Goal: Complete application form: Complete application form

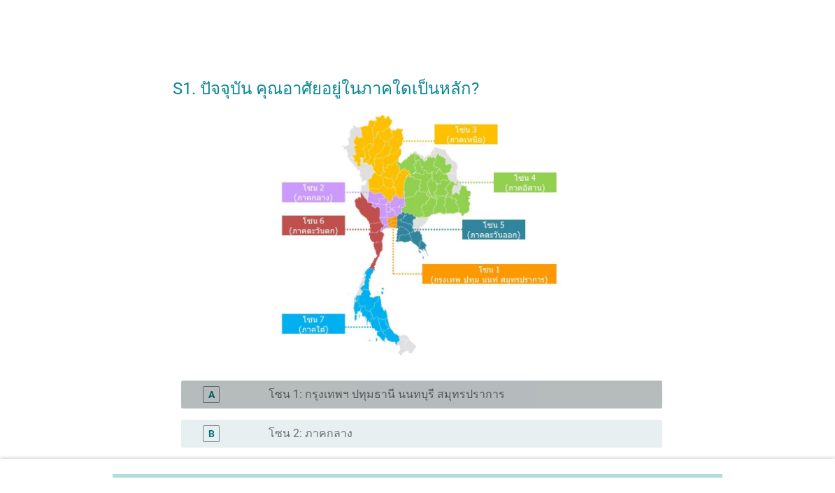
click at [479, 402] on label "โซน 1: กรุงเทพฯ ปทุมธานี นนทบุรี สมุทรปราการ" at bounding box center [386, 395] width 236 height 14
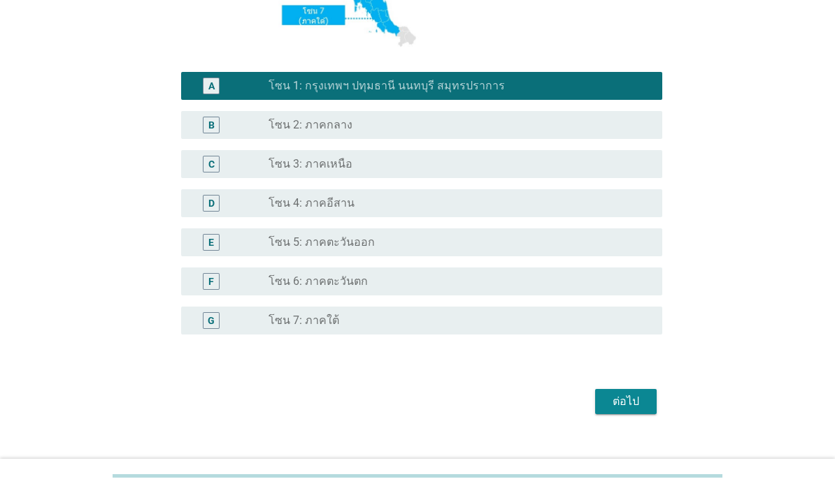
scroll to position [305, 0]
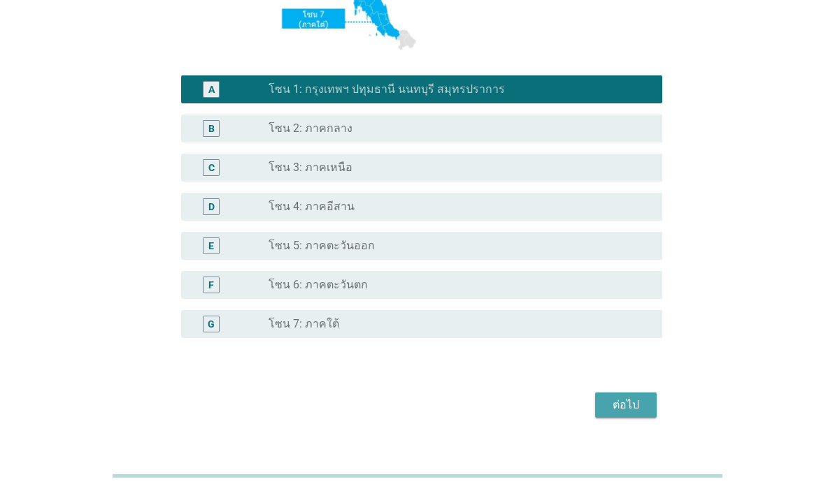
click at [629, 414] on div "ต่อไป" at bounding box center [625, 405] width 39 height 17
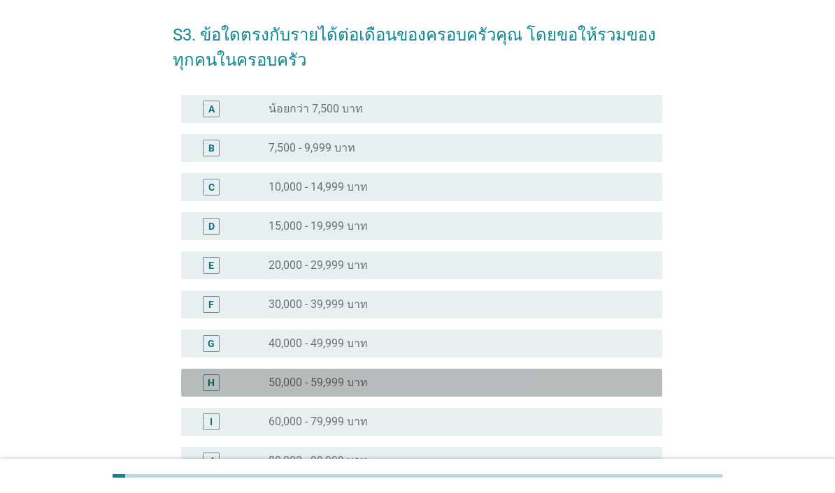
scroll to position [55, 0]
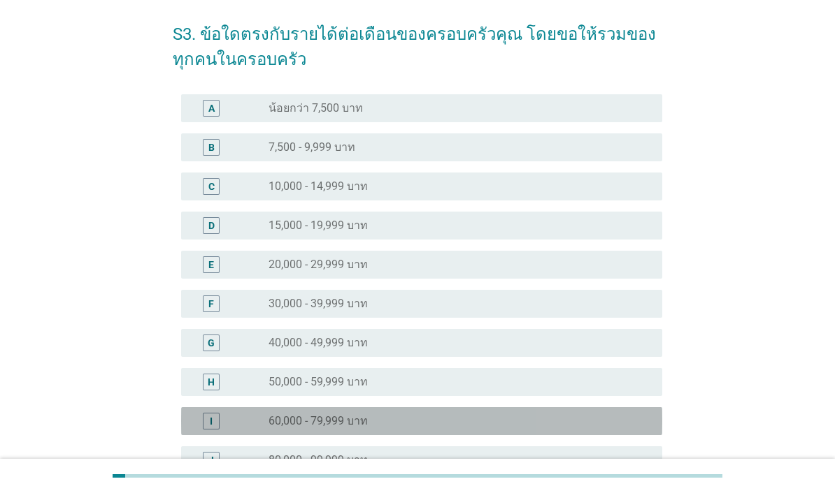
click at [544, 419] on div "radio_button_unchecked 60,000 - 79,999 บาท" at bounding box center [453, 421] width 371 height 14
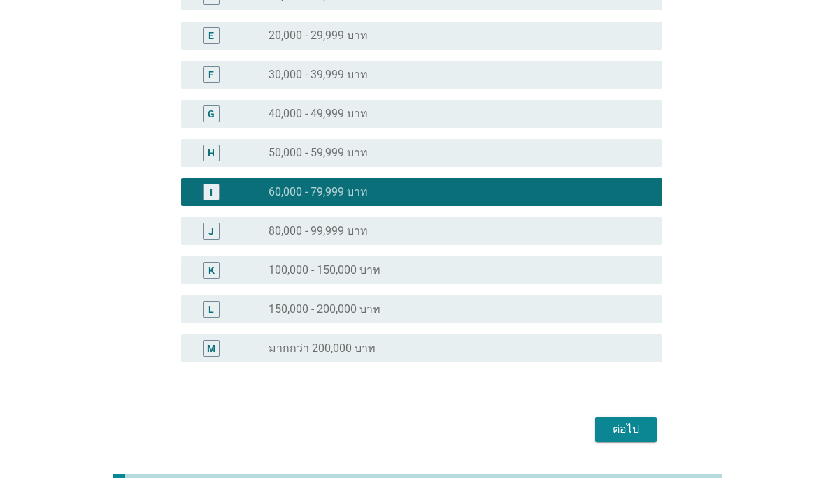
scroll to position [283, 0]
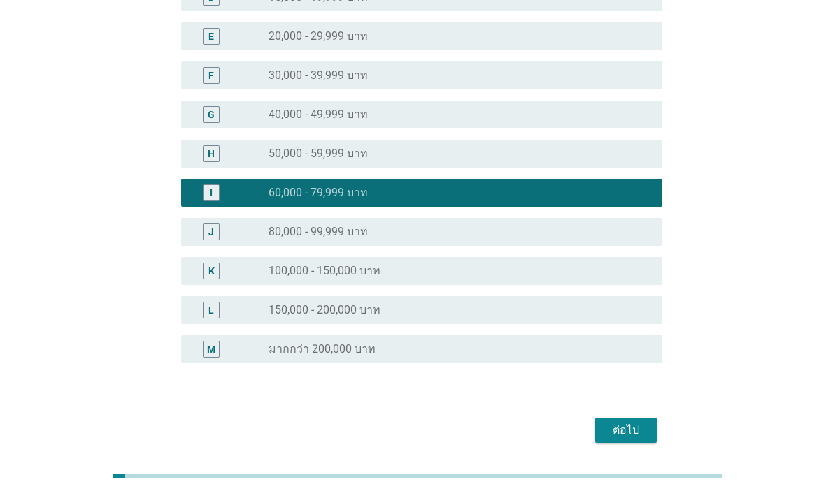
click at [615, 428] on div "ต่อไป" at bounding box center [625, 430] width 39 height 17
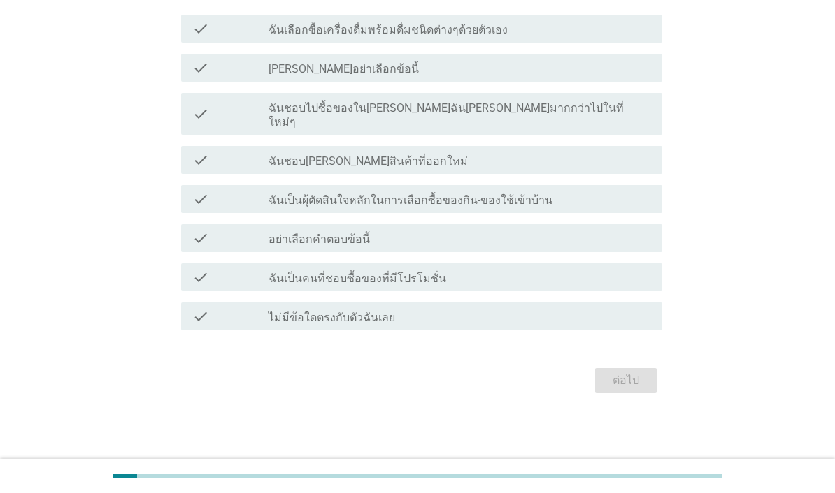
scroll to position [0, 0]
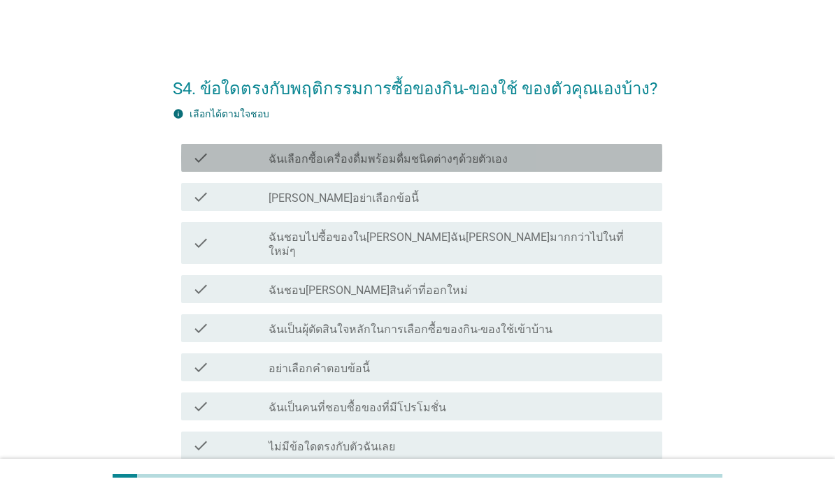
click at [580, 157] on div "check_box_outline_blank ฉันเลือกซื้อเครื่องดื่มพร้อมดื่มชนิดต่างๆด้วยตัวเอง" at bounding box center [459, 158] width 382 height 17
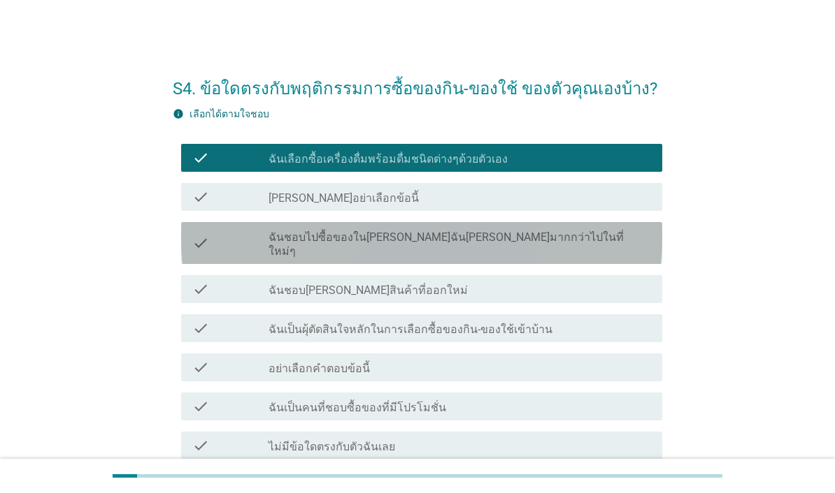
click at [557, 236] on div "check_box_outline_blank ฉันชอบไปซื้อของใน[PERSON_NAME]ฉัน[PERSON_NAME]มากกว่าไป…" at bounding box center [459, 243] width 382 height 31
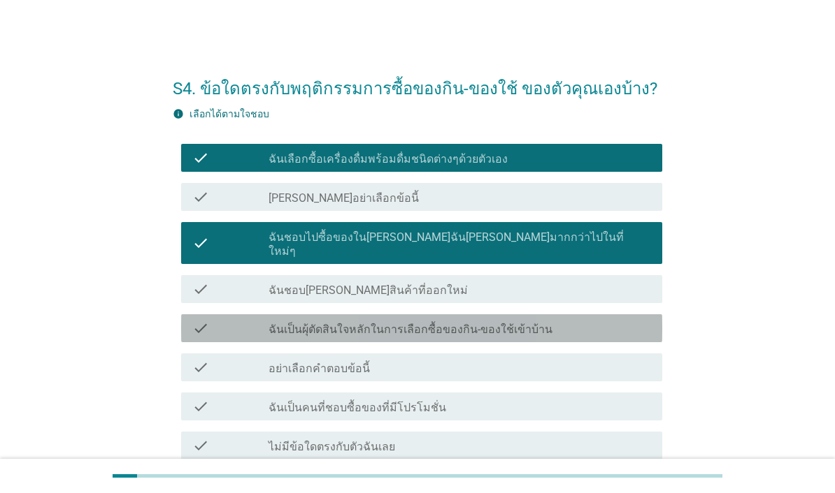
click at [545, 320] on div "check_box_outline_blank ฉันเป็นผุ้ตัดสินใจหลักในการเลือกซื้อของกิน-ของใช้เข้าบ้…" at bounding box center [459, 328] width 382 height 17
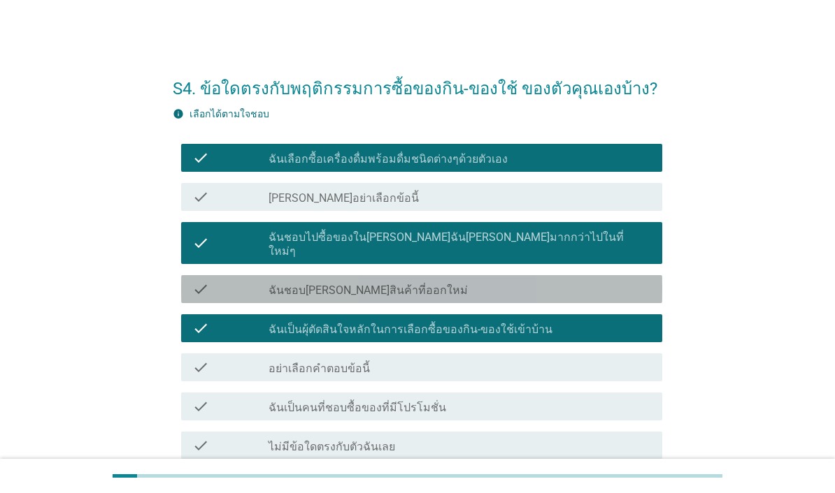
click at [556, 281] on div "check_box_outline_blank ฉันชอบ[PERSON_NAME]สินค้าที่ออกใหม่" at bounding box center [459, 289] width 382 height 17
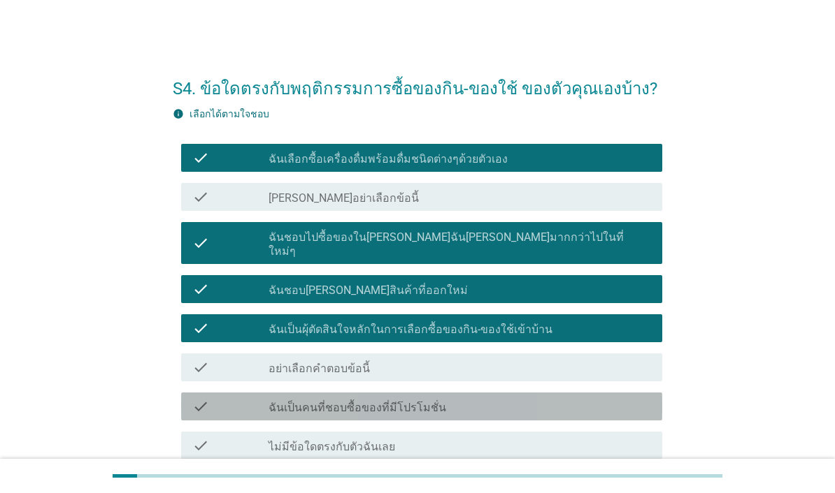
click at [528, 398] on div "check_box_outline_blank ฉันเป็นคนที่ชอบซื้อของที่มีโปรโมชั่น" at bounding box center [459, 406] width 382 height 17
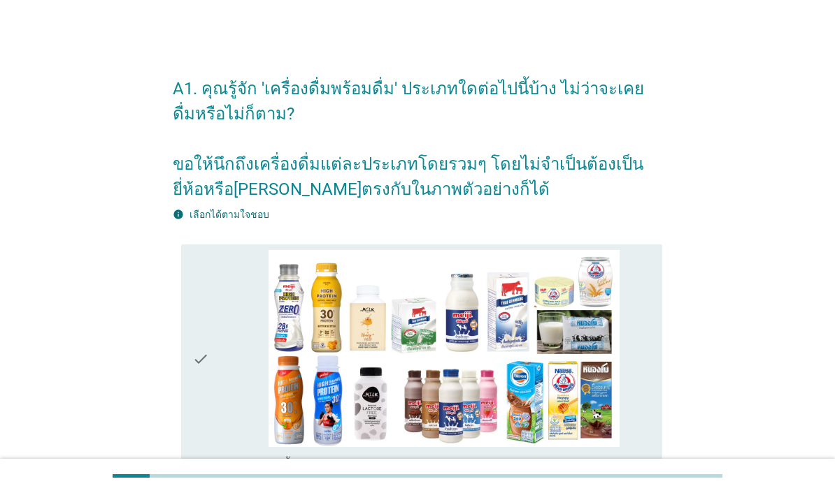
click at [223, 435] on div "check" at bounding box center [230, 359] width 76 height 219
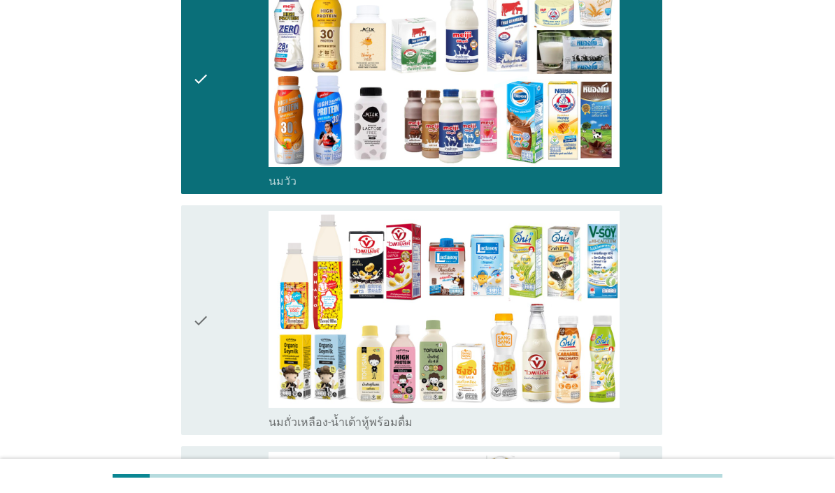
scroll to position [424, 0]
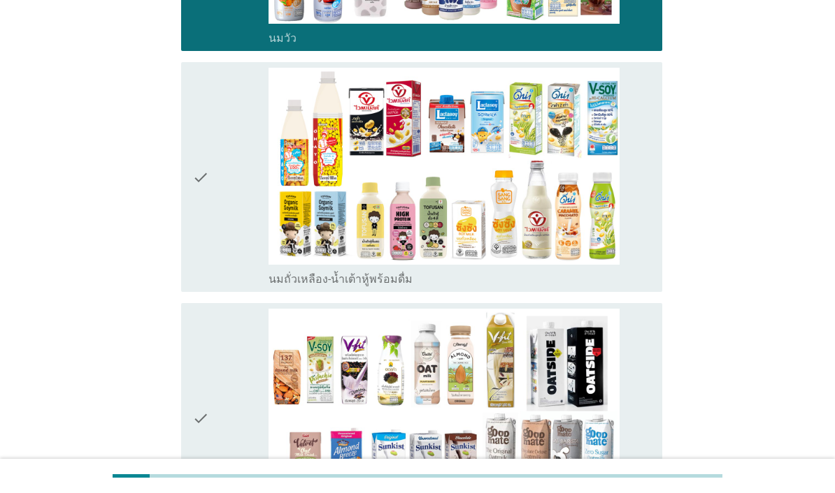
click at [236, 273] on div "check" at bounding box center [230, 177] width 76 height 219
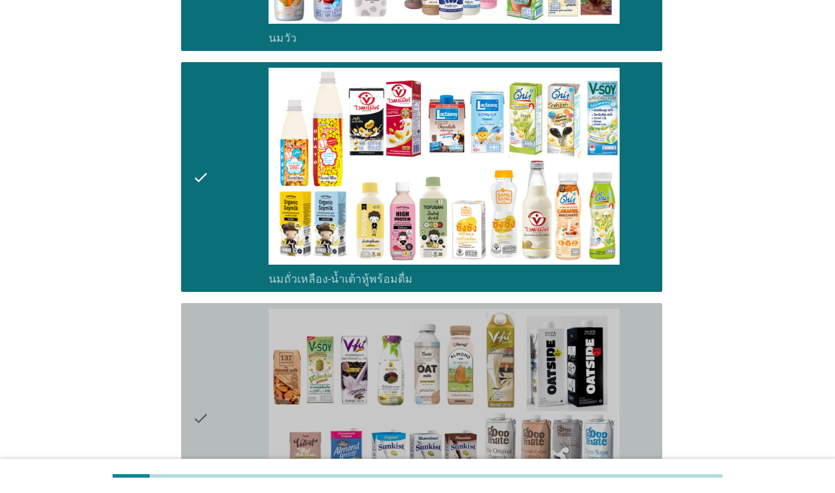
click at [238, 416] on div "check" at bounding box center [230, 418] width 76 height 219
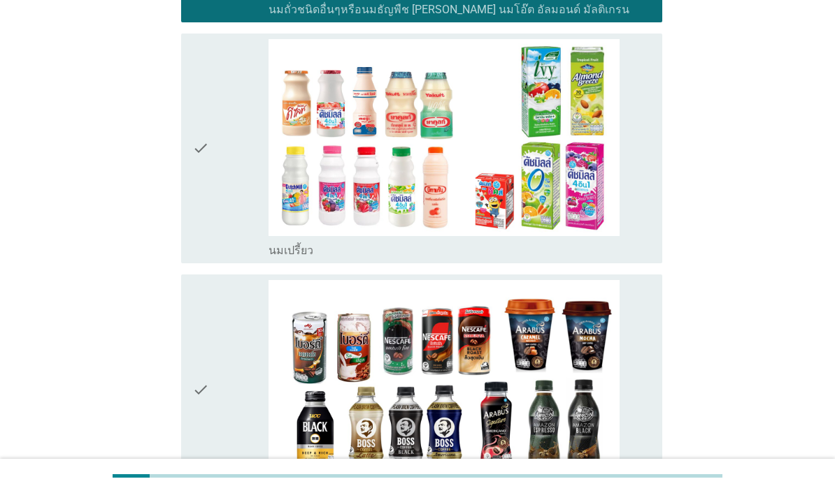
scroll to position [936, 0]
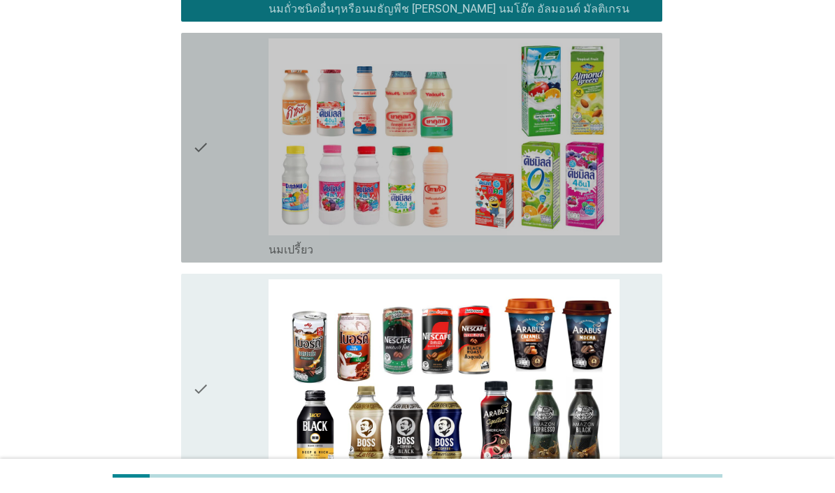
click at [242, 257] on div "check" at bounding box center [230, 147] width 76 height 219
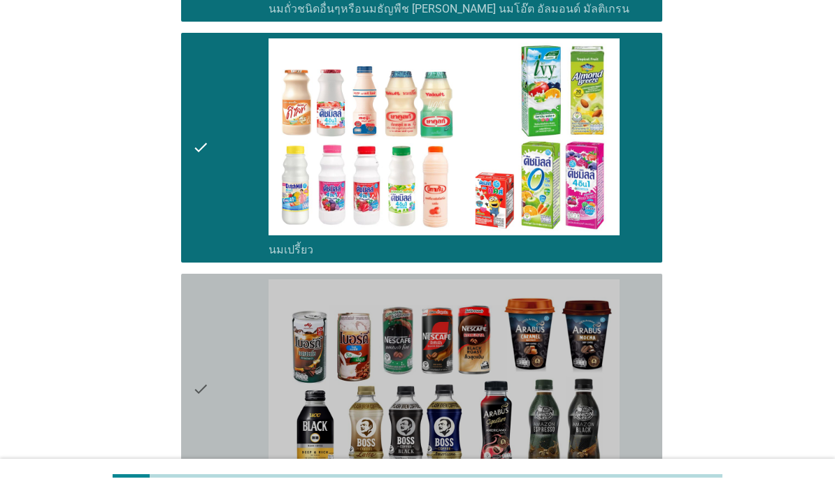
click at [233, 408] on div "check" at bounding box center [230, 389] width 76 height 219
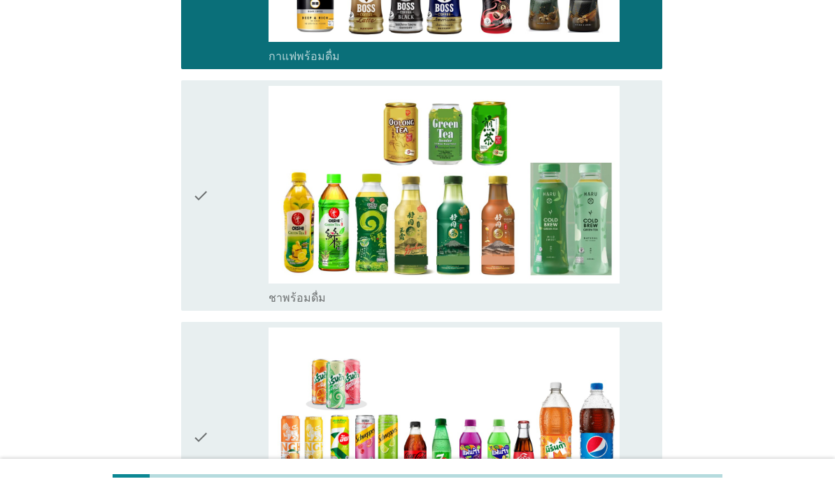
click at [231, 305] on div "check" at bounding box center [230, 195] width 76 height 219
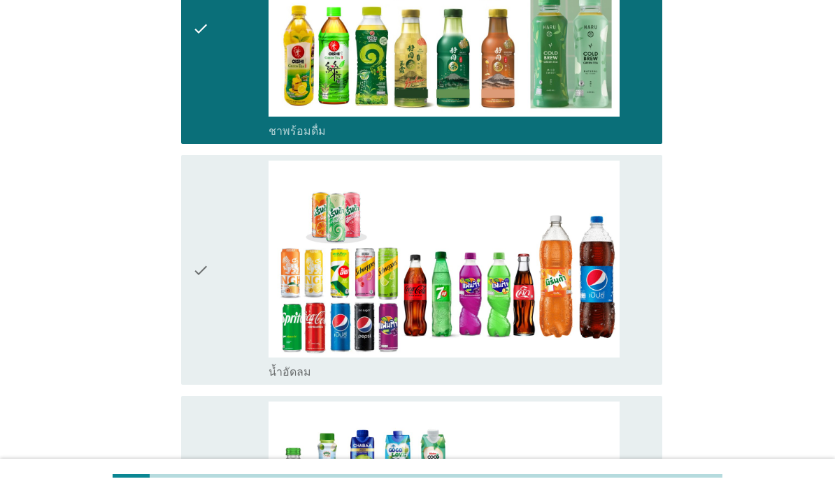
click at [234, 380] on div "check" at bounding box center [230, 270] width 76 height 219
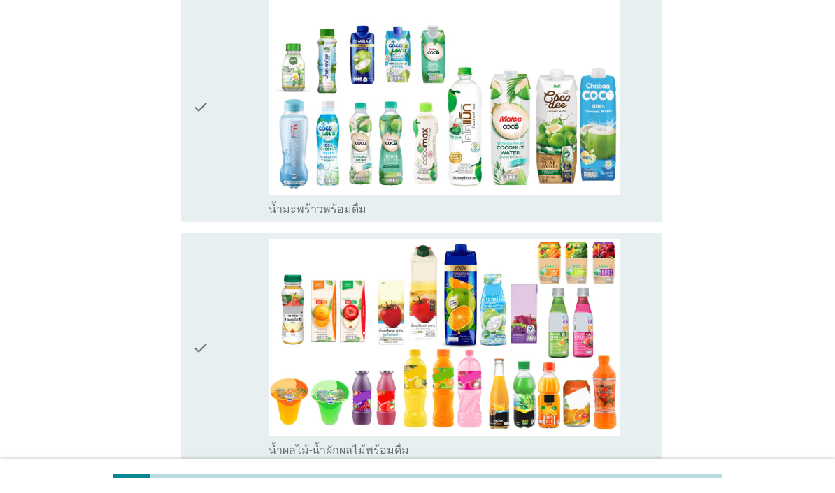
scroll to position [2044, 0]
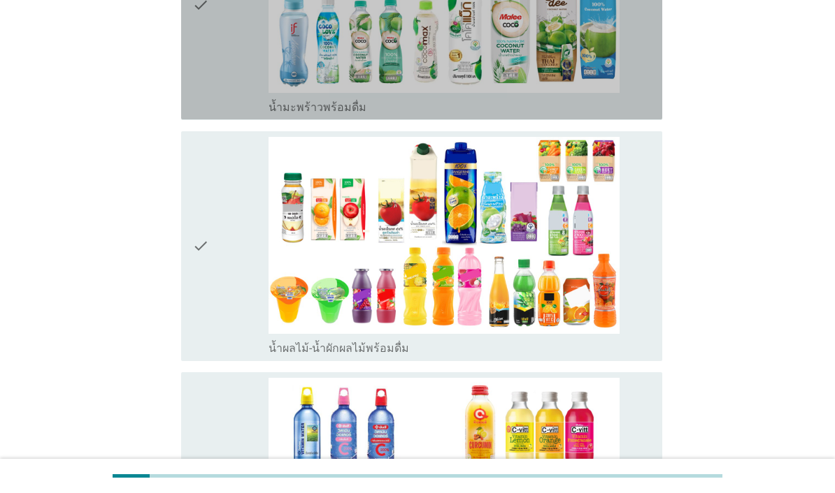
click at [250, 114] on div "check" at bounding box center [230, 4] width 76 height 219
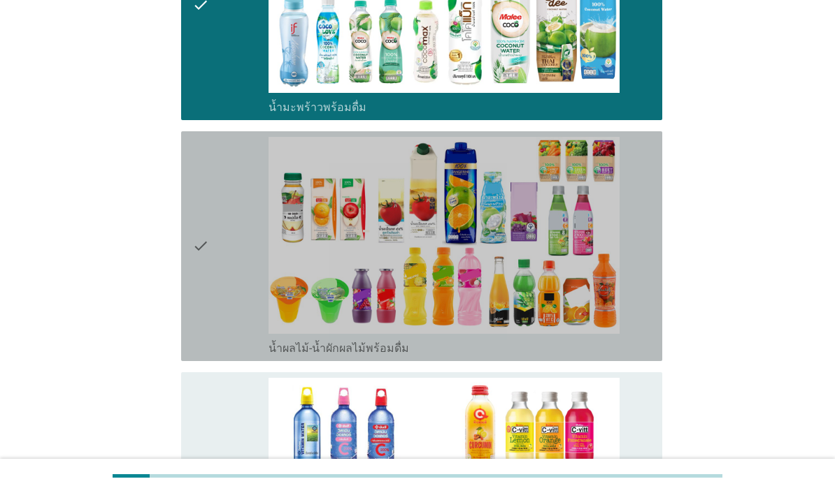
click at [229, 356] on div "check" at bounding box center [230, 246] width 76 height 219
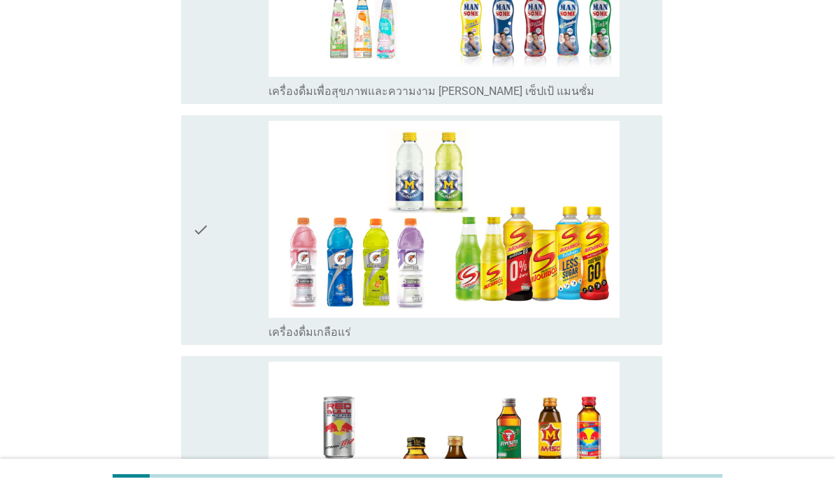
scroll to position [2785, 0]
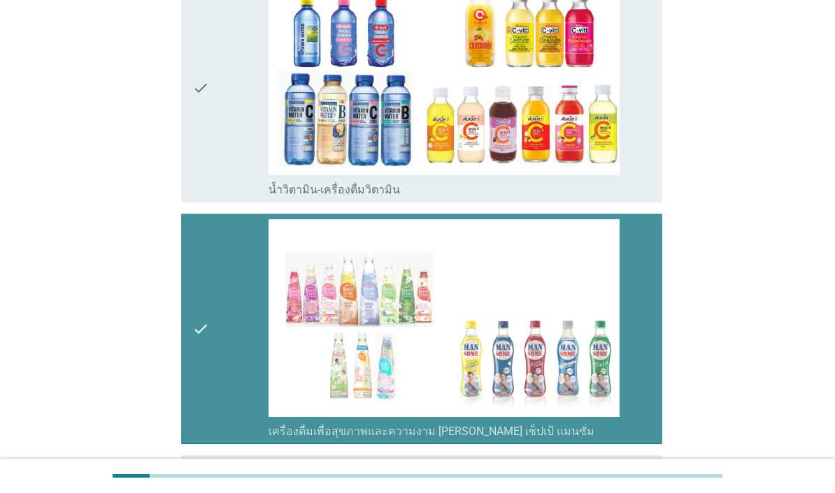
scroll to position [2315, 0]
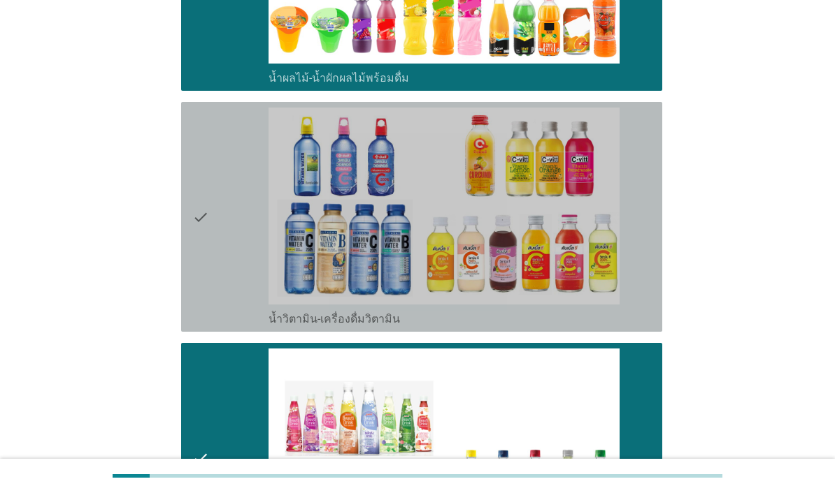
click at [255, 326] on div "check" at bounding box center [230, 217] width 76 height 219
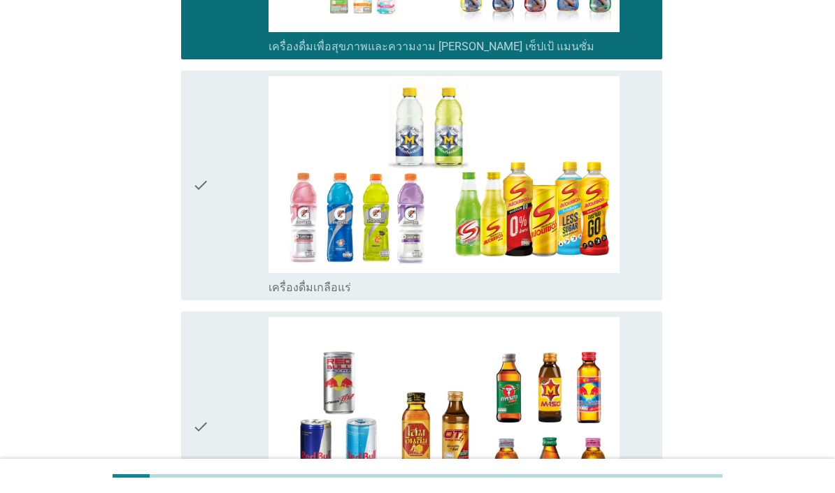
scroll to position [2897, 0]
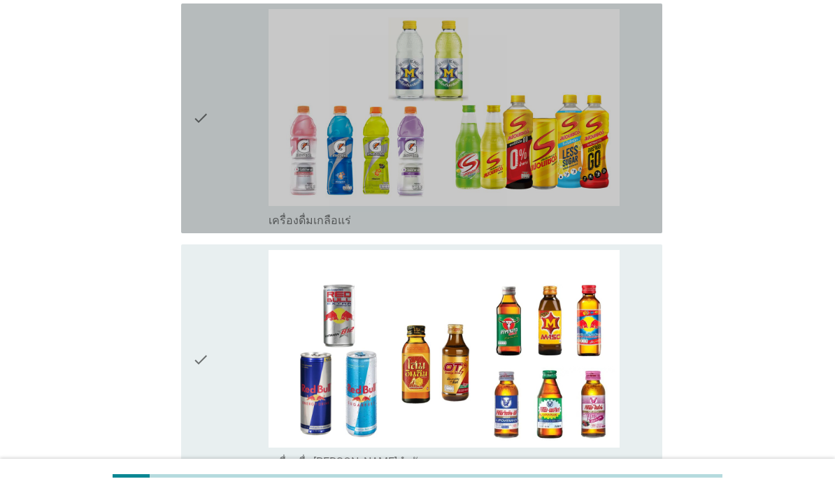
click at [237, 228] on div "check" at bounding box center [230, 118] width 76 height 219
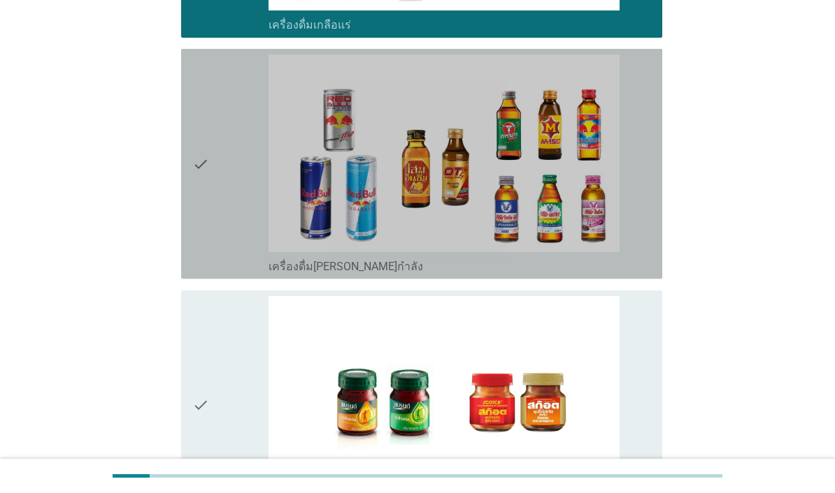
click at [228, 273] on div "check" at bounding box center [230, 164] width 76 height 219
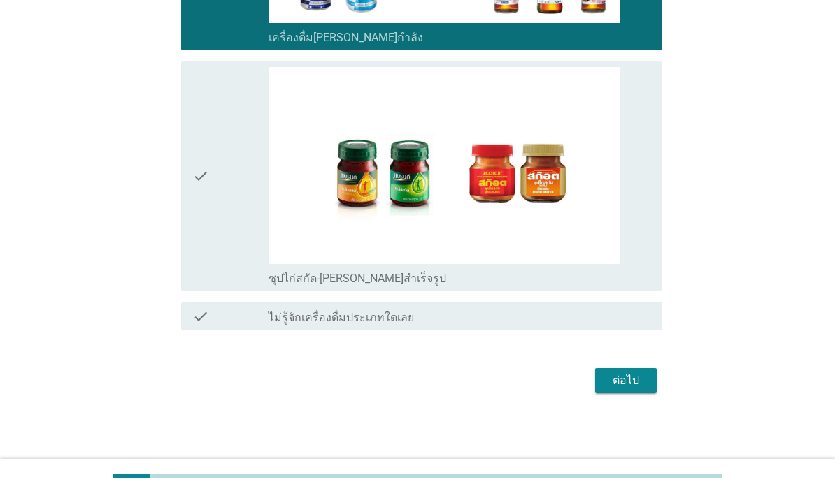
scroll to position [3451, 0]
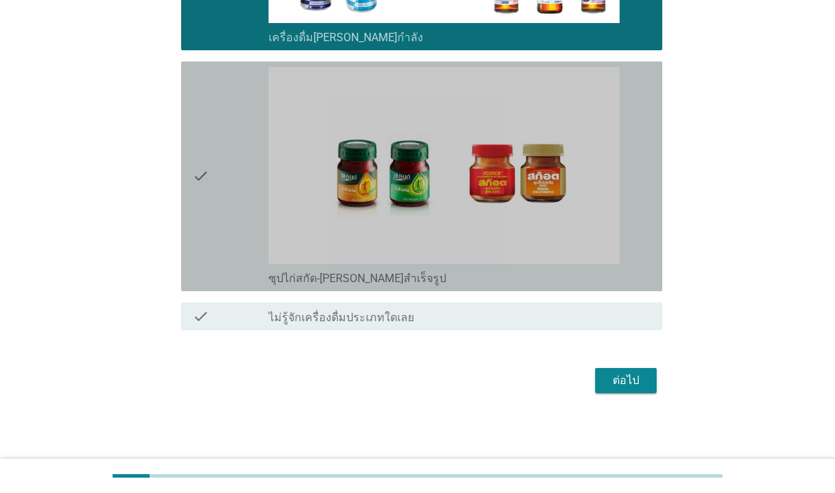
click at [240, 286] on div "check" at bounding box center [230, 176] width 76 height 219
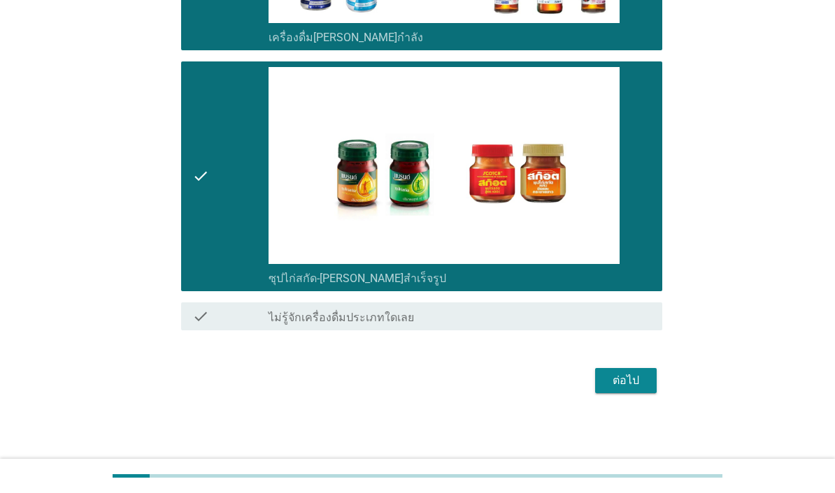
click at [621, 389] on div "ต่อไป" at bounding box center [625, 381] width 39 height 17
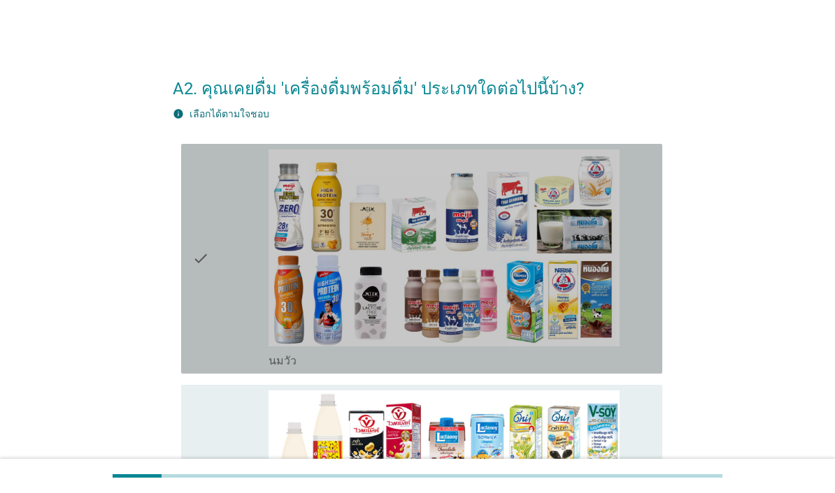
click at [226, 320] on div "check" at bounding box center [230, 259] width 76 height 219
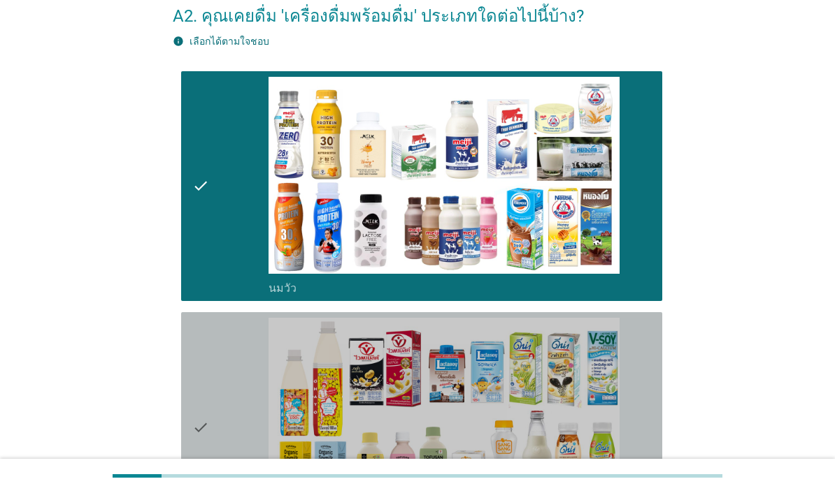
scroll to position [231, 0]
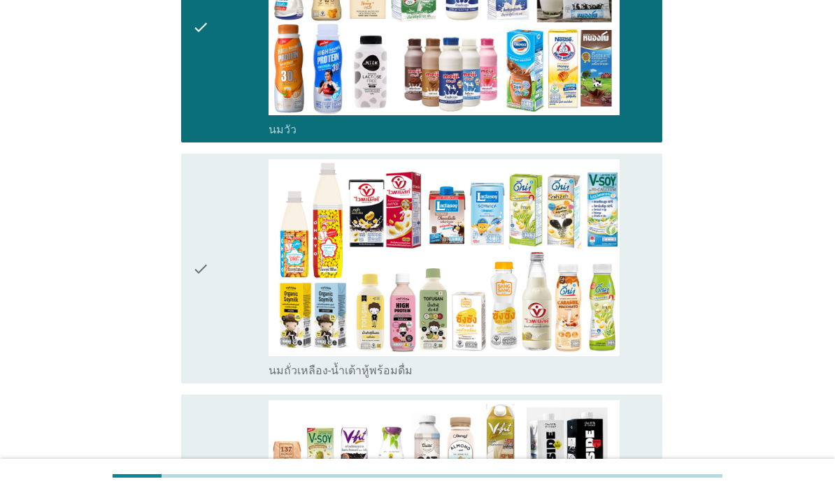
click at [215, 319] on div "check" at bounding box center [230, 268] width 76 height 219
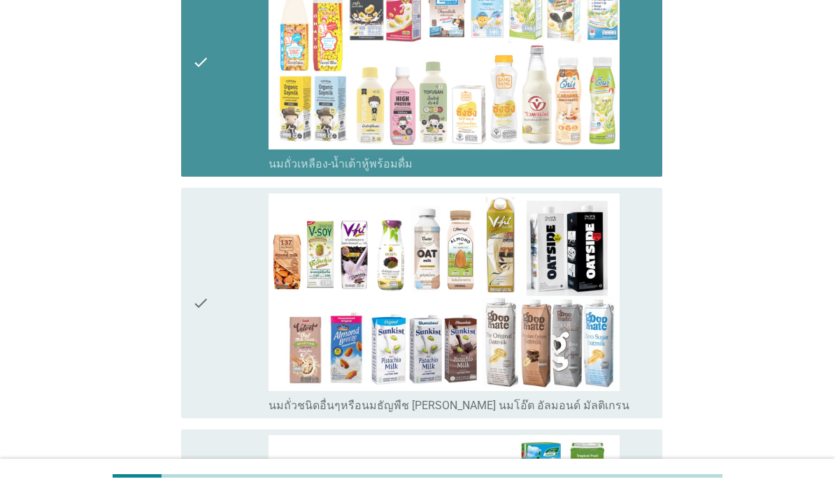
scroll to position [511, 0]
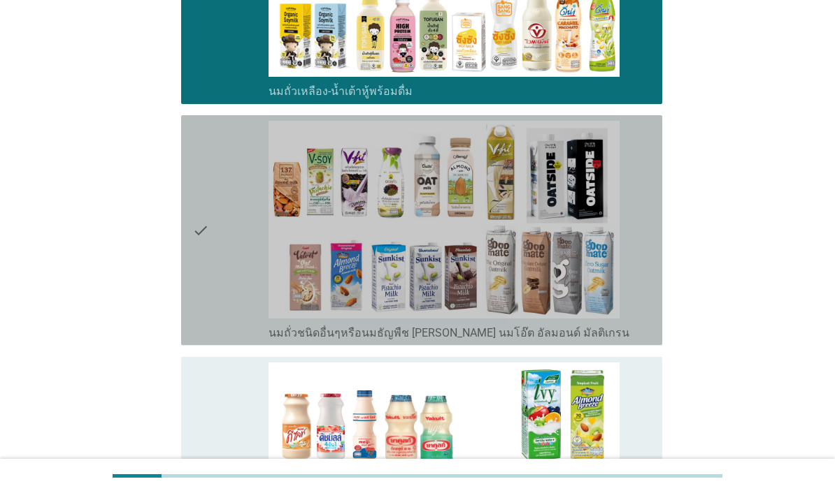
click at [227, 340] on div "check" at bounding box center [230, 230] width 76 height 219
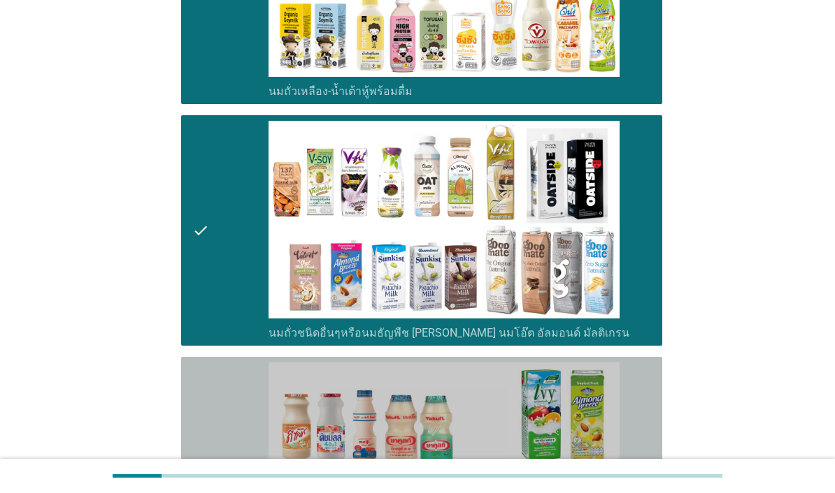
click at [230, 468] on div "check" at bounding box center [230, 472] width 76 height 219
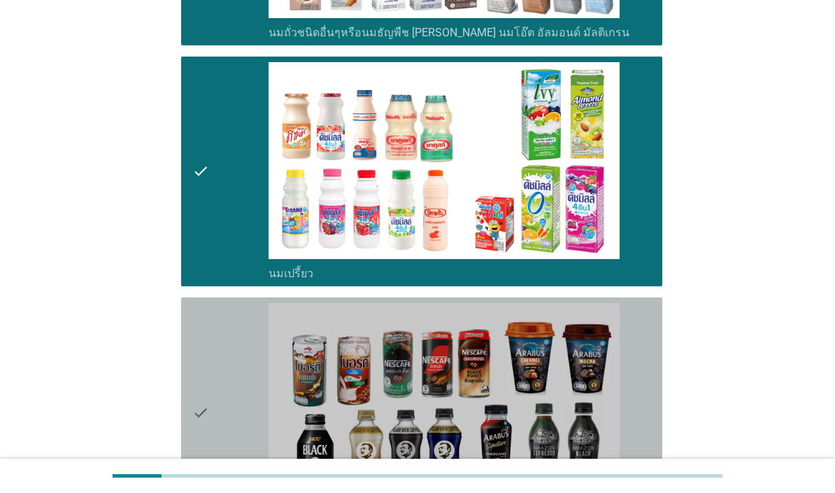
click at [228, 451] on div "check" at bounding box center [230, 412] width 76 height 219
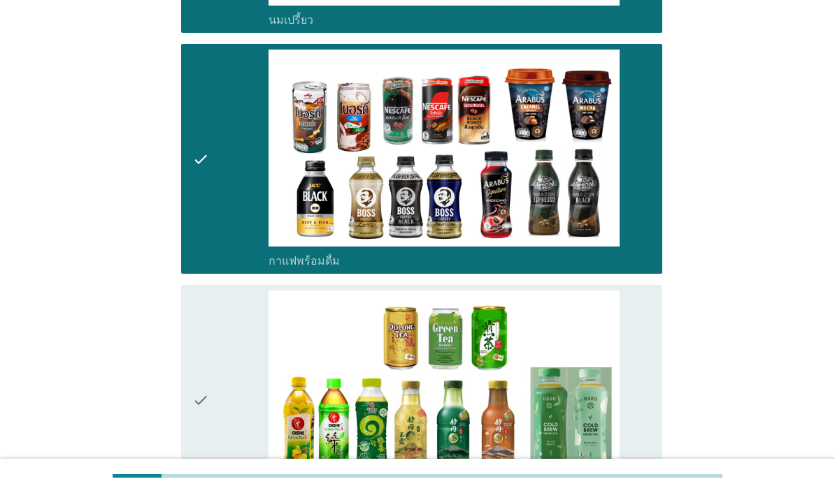
scroll to position [1146, 0]
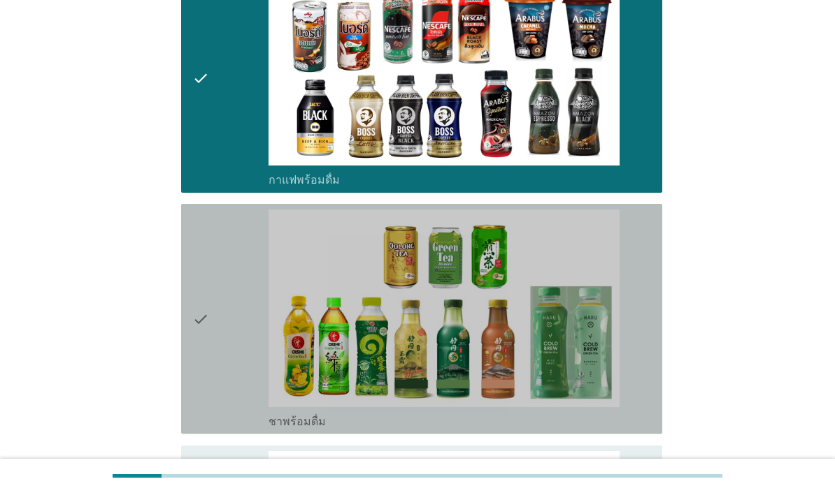
click at [247, 420] on div "check" at bounding box center [230, 319] width 76 height 219
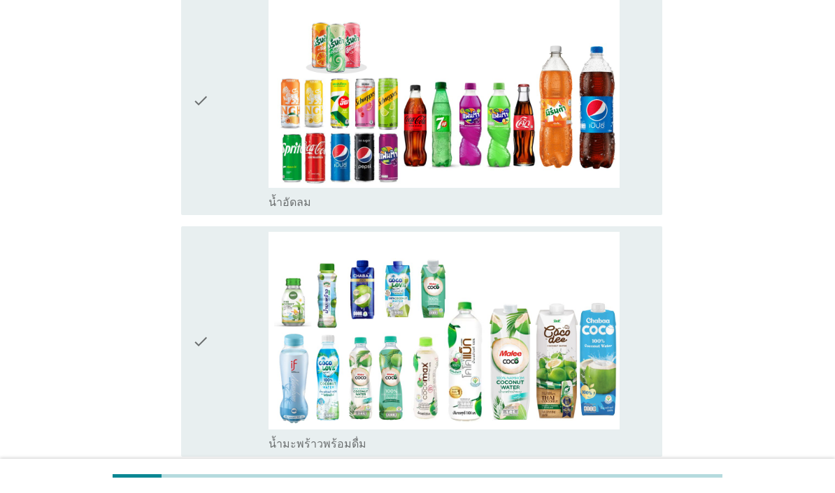
scroll to position [1661, 0]
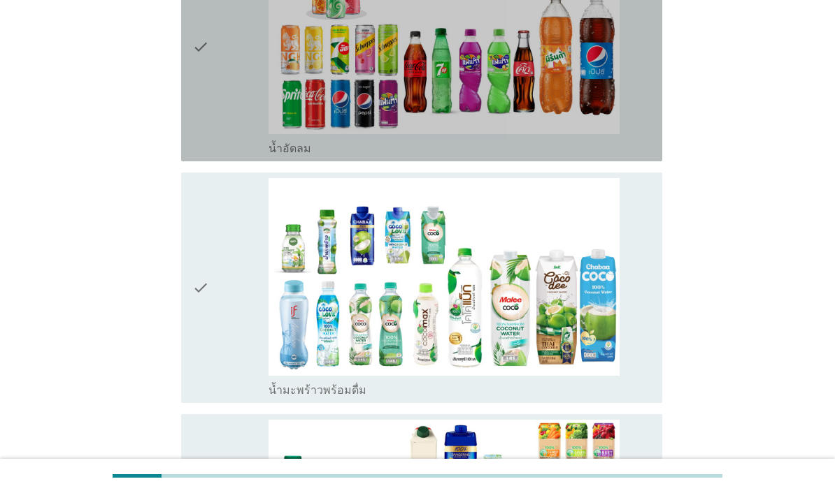
click at [236, 156] on div "check" at bounding box center [230, 46] width 76 height 219
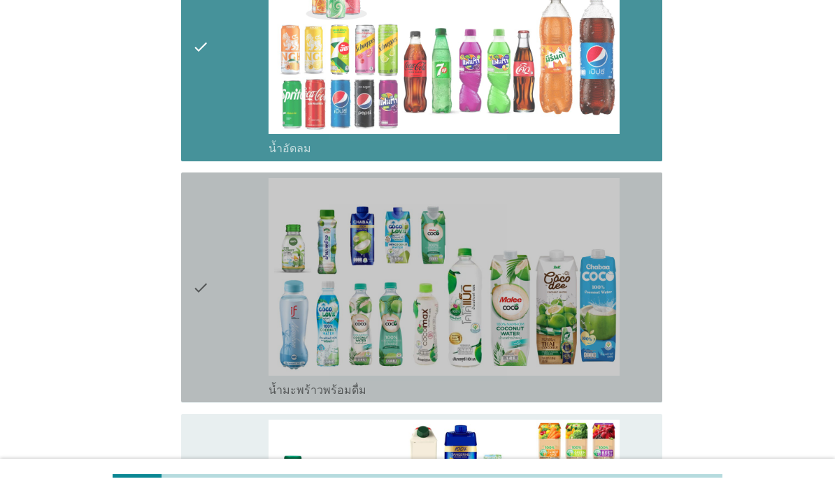
click at [233, 394] on div "check" at bounding box center [230, 287] width 76 height 219
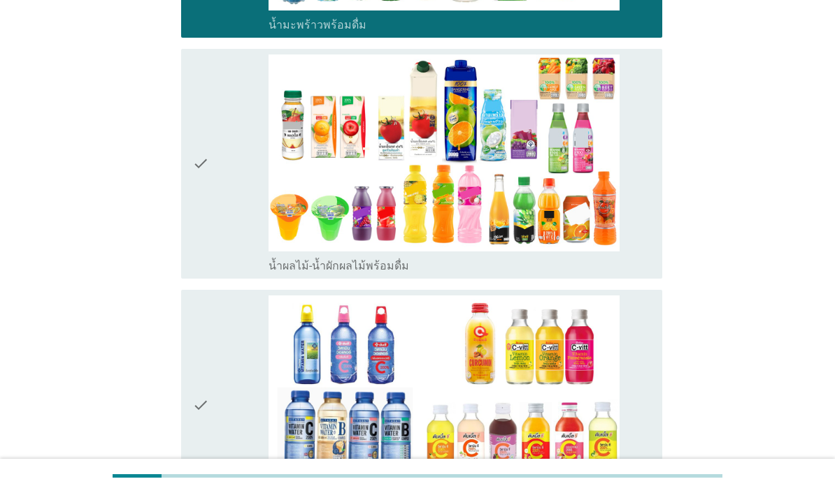
click at [224, 273] on div "check" at bounding box center [230, 164] width 76 height 219
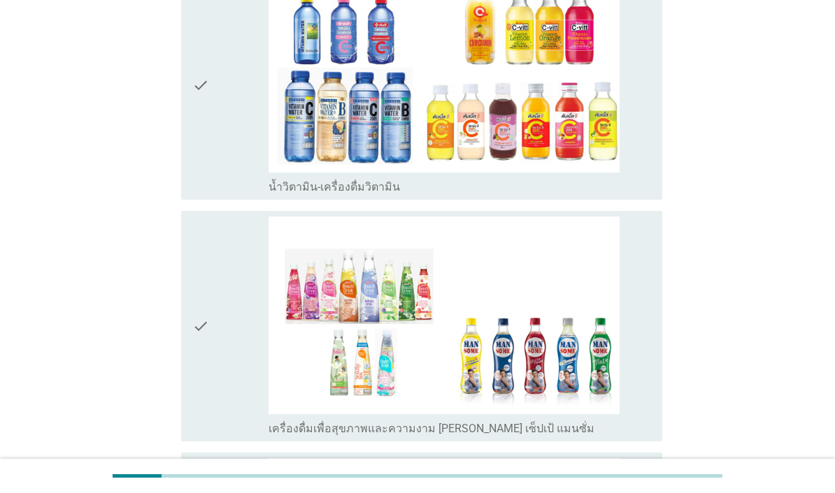
scroll to position [2347, 0]
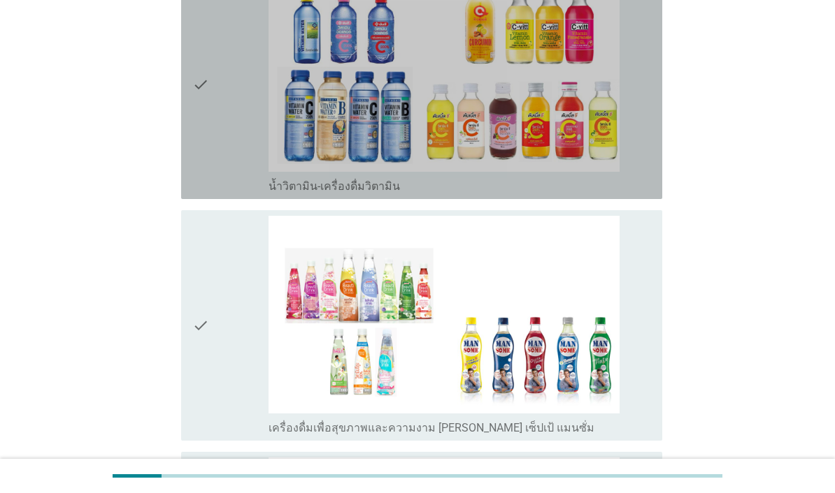
click at [216, 194] on div "check" at bounding box center [230, 84] width 76 height 219
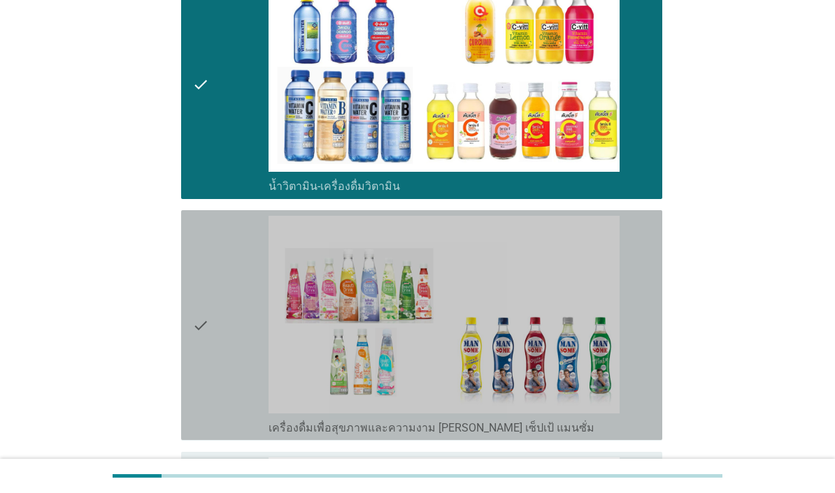
click at [229, 435] on div "check" at bounding box center [230, 325] width 76 height 219
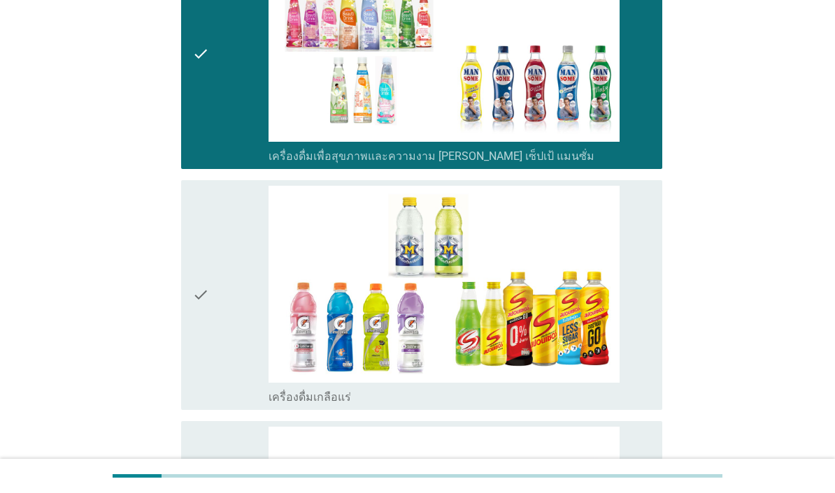
scroll to position [2634, 0]
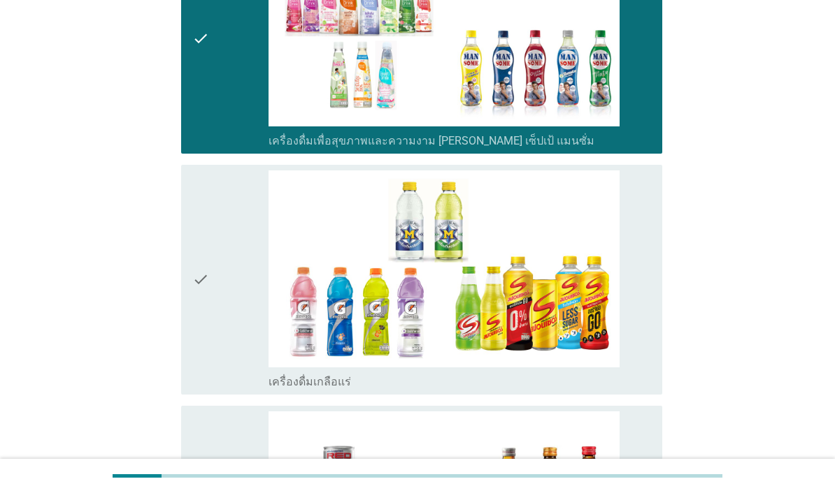
click at [219, 389] on div "check" at bounding box center [230, 280] width 76 height 219
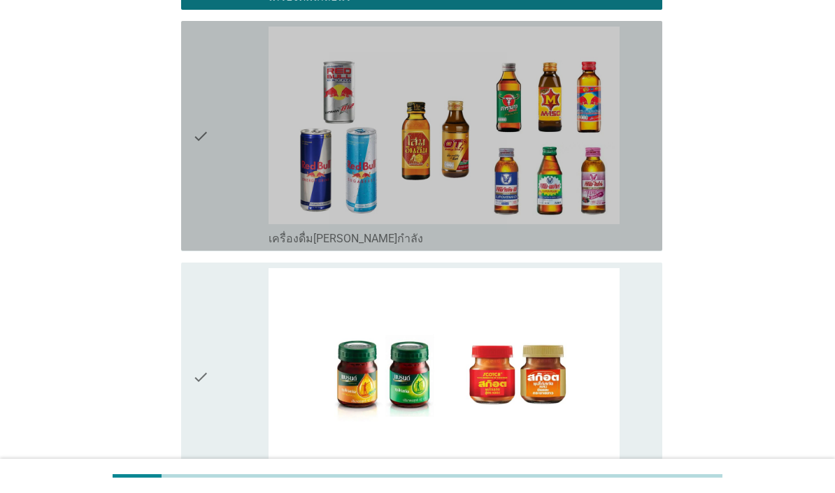
click at [221, 245] on div "check" at bounding box center [230, 136] width 76 height 219
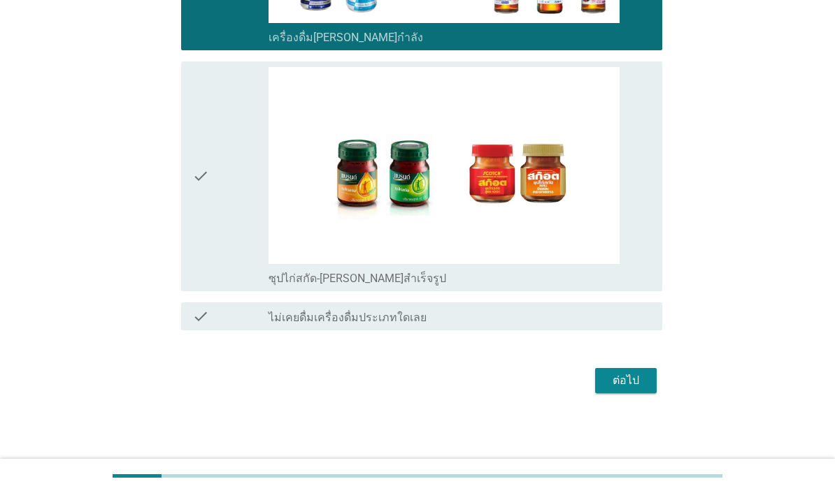
scroll to position [3366, 0]
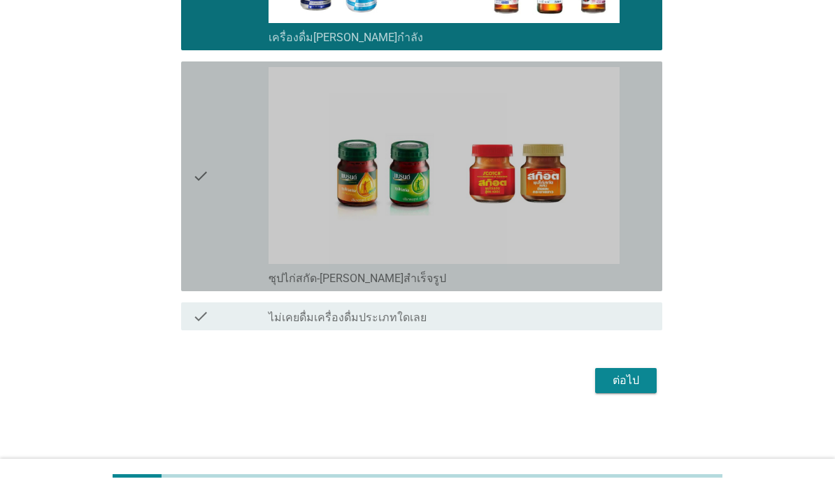
click at [219, 286] on div "check" at bounding box center [230, 176] width 76 height 219
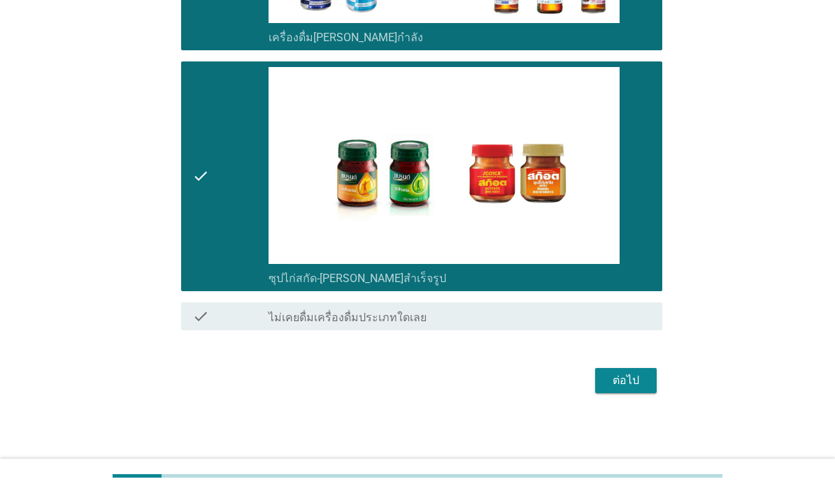
click at [633, 389] on div "ต่อไป" at bounding box center [625, 381] width 39 height 17
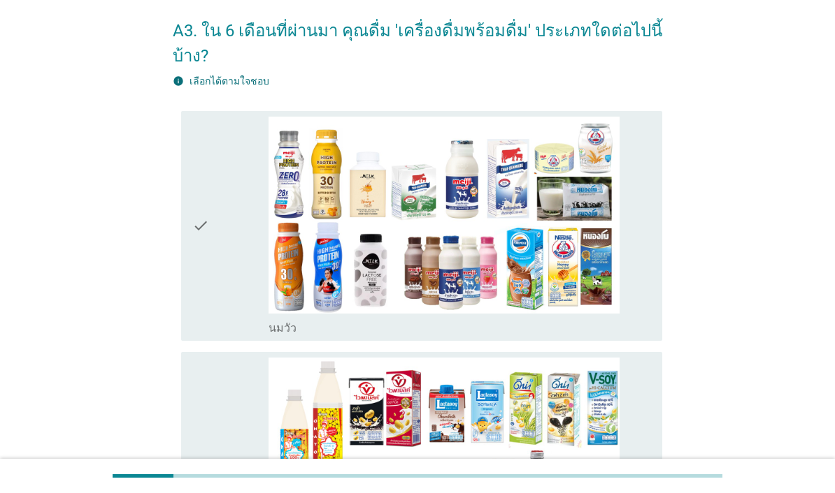
scroll to position [149, 0]
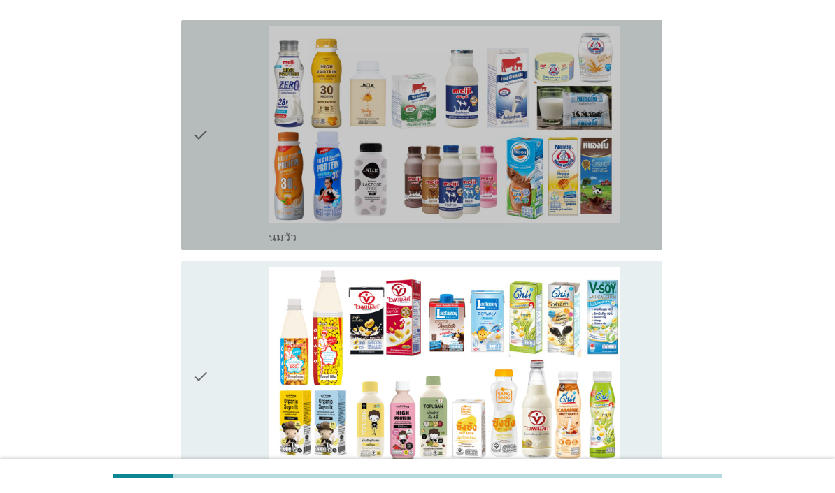
click at [238, 197] on div "check" at bounding box center [230, 135] width 76 height 219
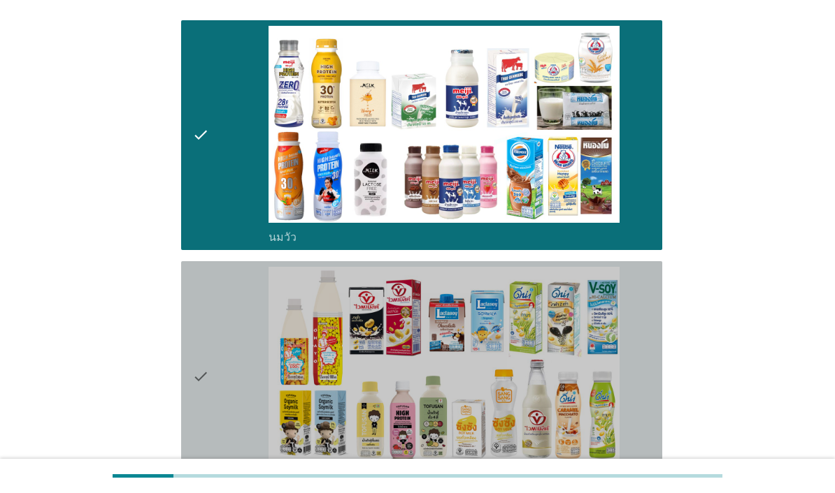
click at [222, 363] on div "check" at bounding box center [230, 376] width 76 height 219
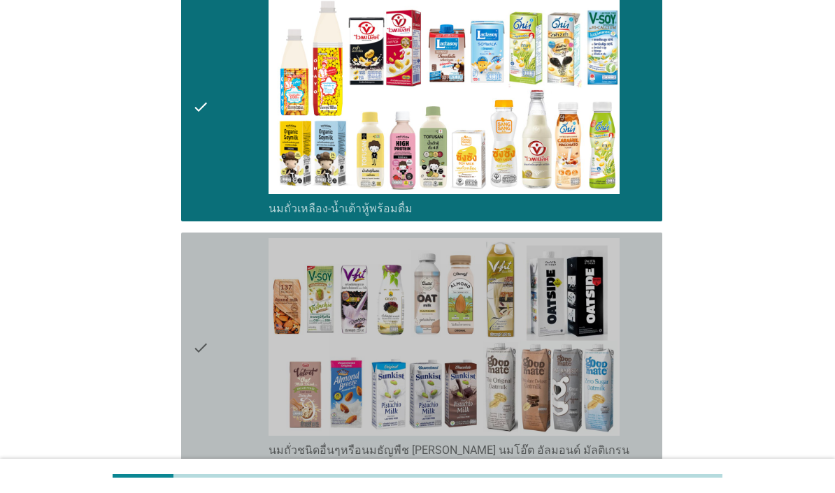
click at [212, 349] on div "check" at bounding box center [230, 347] width 76 height 219
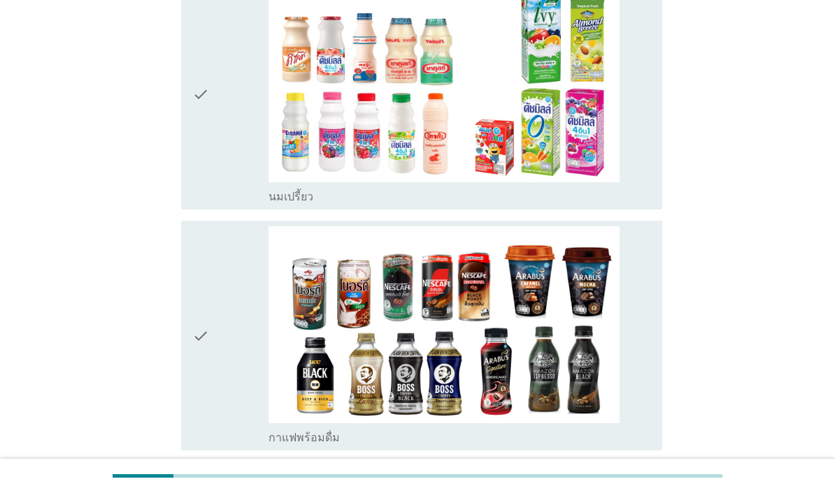
scroll to position [914, 0]
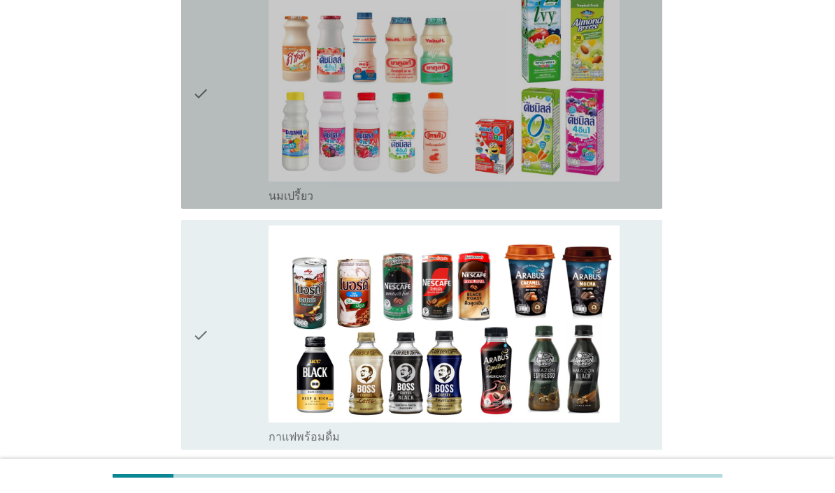
click at [219, 190] on div "check" at bounding box center [230, 94] width 76 height 219
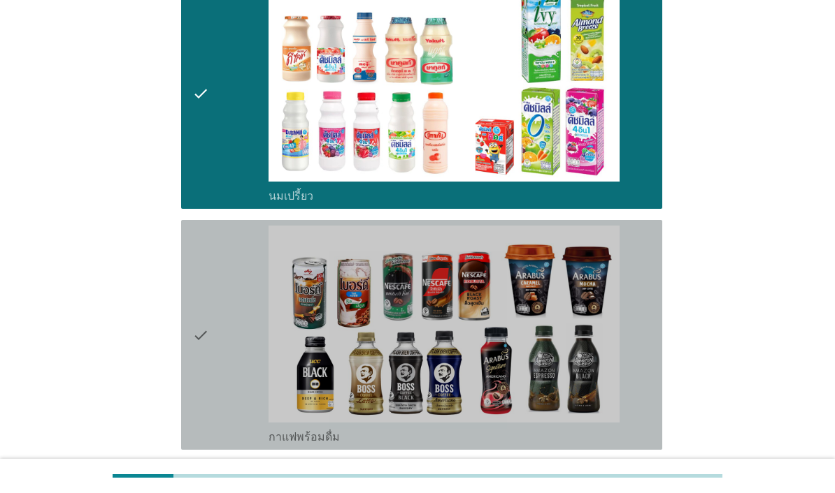
click at [229, 359] on div "check" at bounding box center [230, 335] width 76 height 219
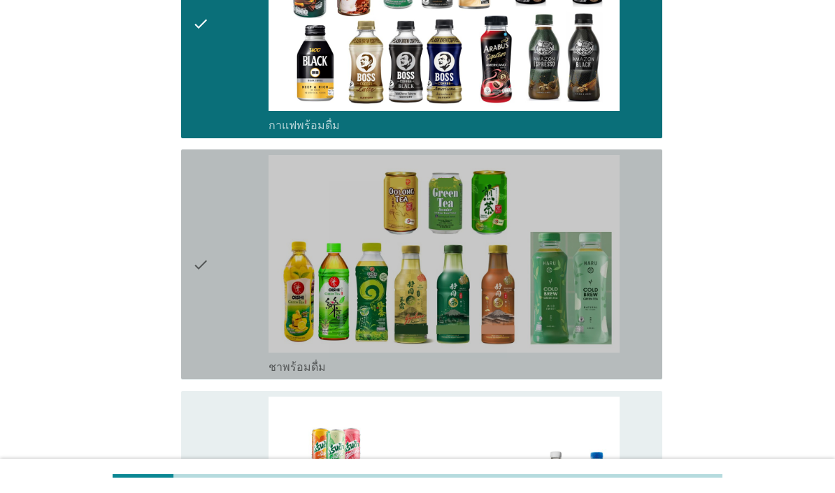
click at [230, 327] on div "check" at bounding box center [230, 264] width 76 height 219
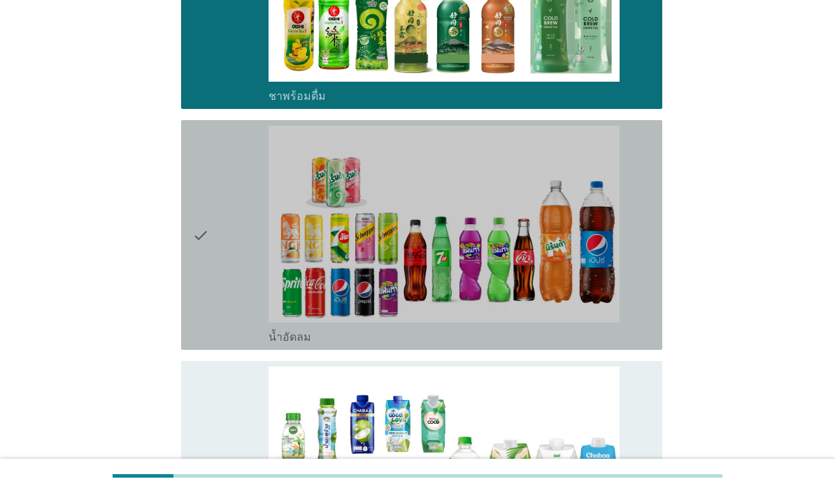
click at [227, 340] on div "check" at bounding box center [230, 235] width 76 height 219
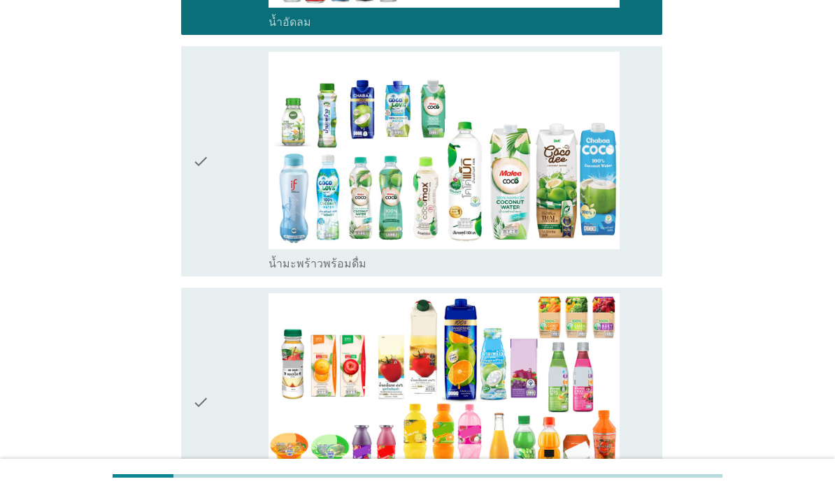
scroll to position [1875, 0]
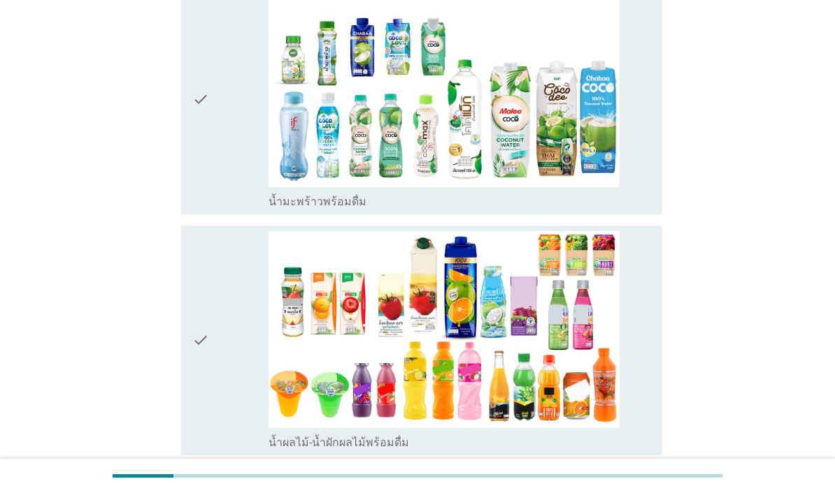
click at [231, 208] on div "check" at bounding box center [230, 99] width 76 height 219
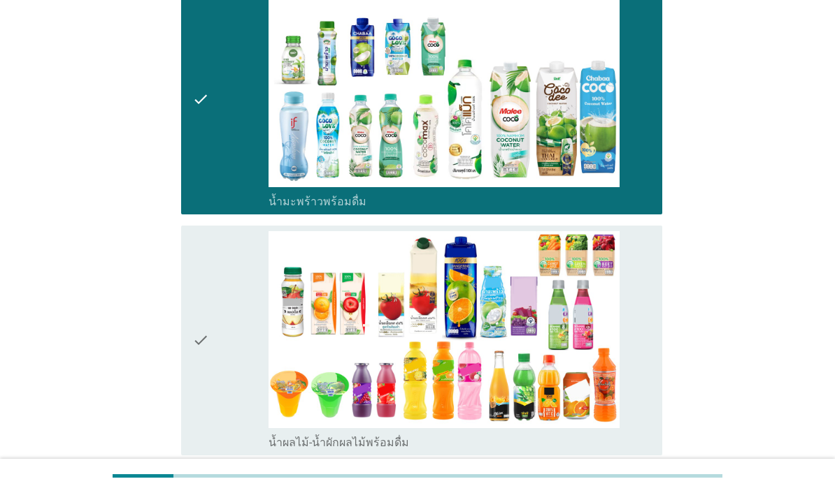
click at [215, 421] on div "check" at bounding box center [230, 340] width 76 height 219
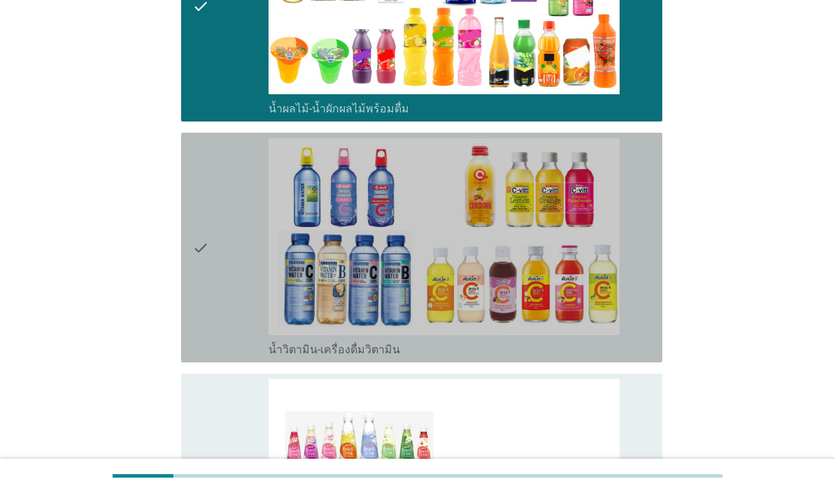
click at [220, 357] on div "check" at bounding box center [230, 247] width 76 height 219
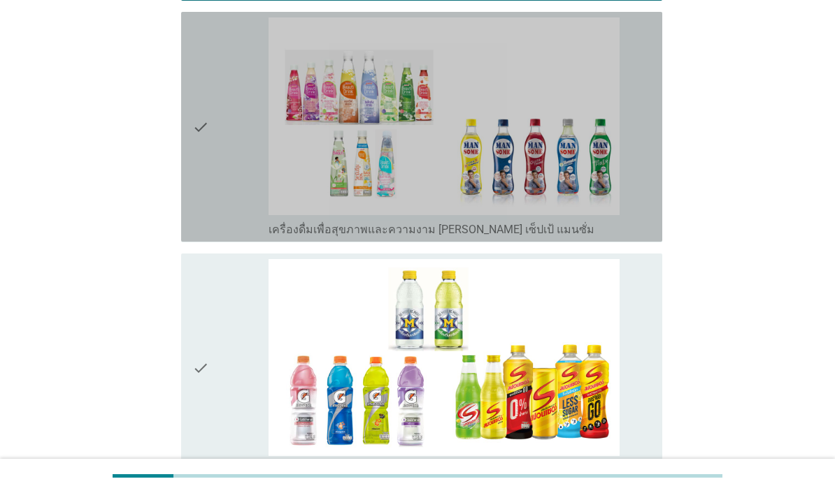
click at [227, 236] on div "check" at bounding box center [230, 126] width 76 height 219
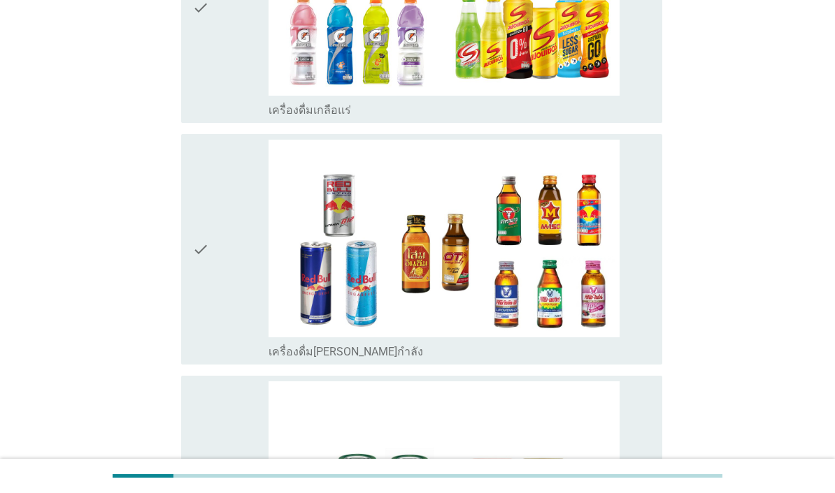
scroll to position [2949, 0]
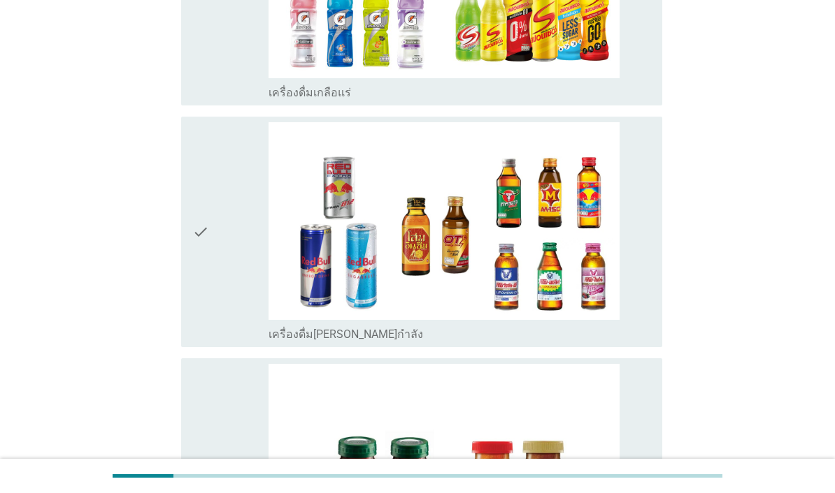
click at [221, 341] on div "check" at bounding box center [230, 231] width 76 height 219
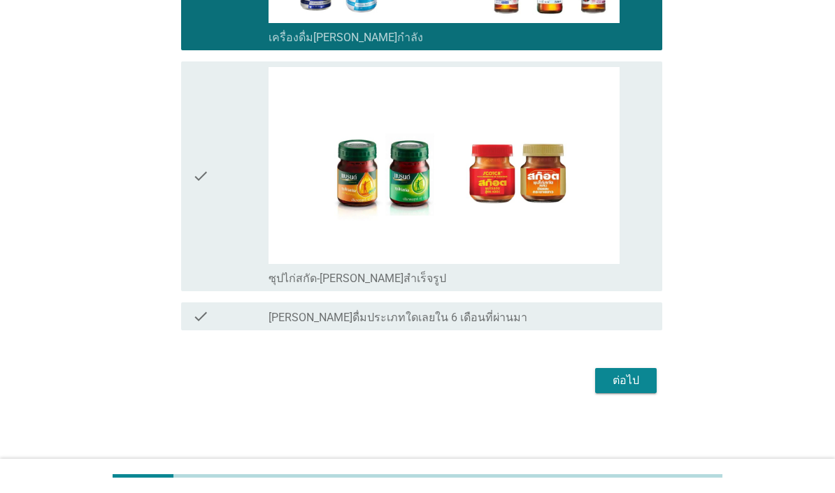
scroll to position [3347, 0]
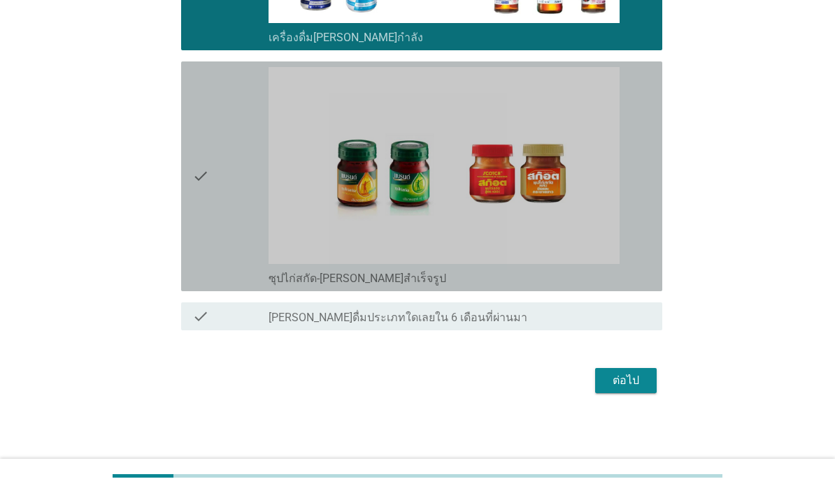
click at [212, 286] on div "check" at bounding box center [230, 176] width 76 height 219
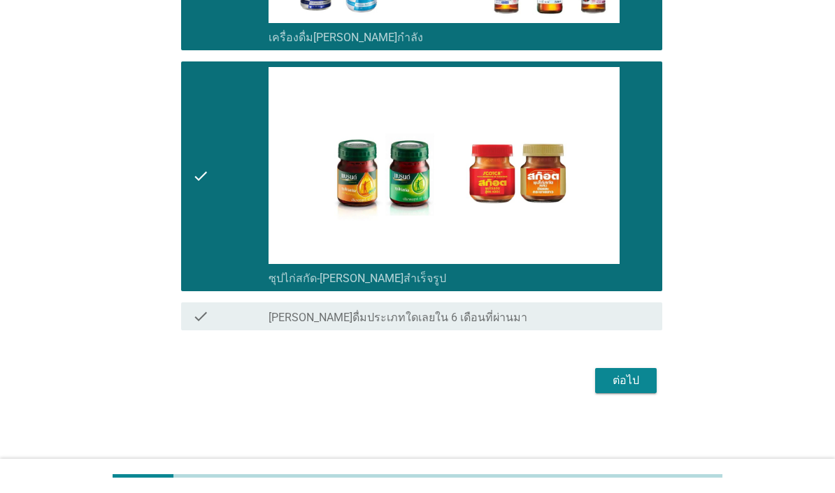
scroll to position [3438, 0]
click at [637, 389] on div "ต่อไป" at bounding box center [625, 381] width 39 height 17
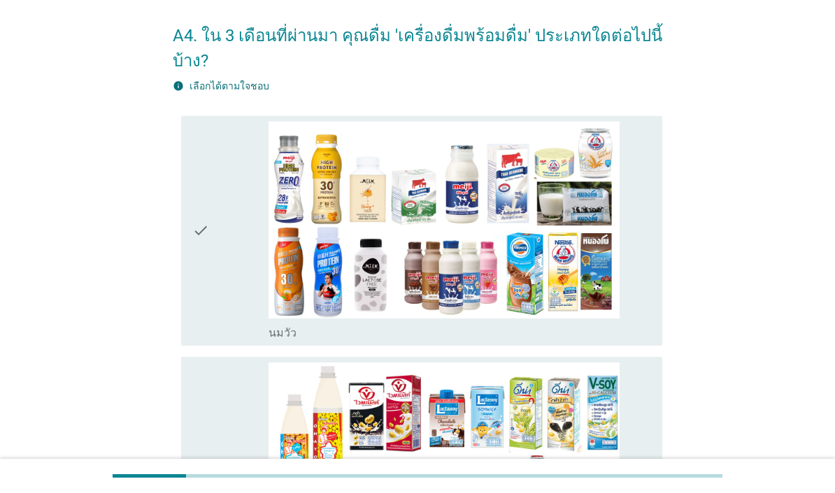
scroll to position [182, 0]
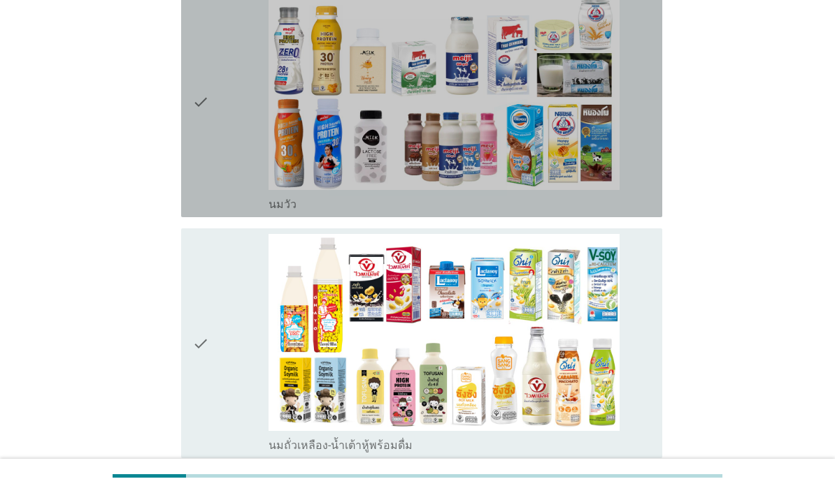
click at [222, 183] on div "check" at bounding box center [230, 102] width 76 height 219
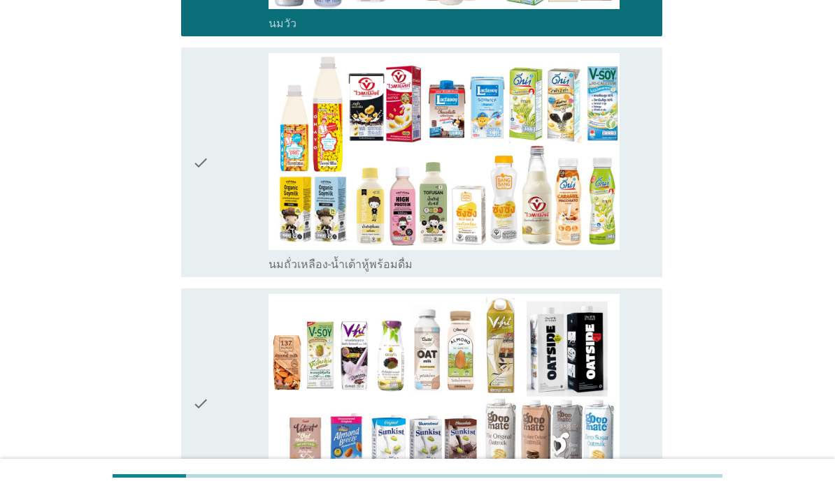
scroll to position [365, 0]
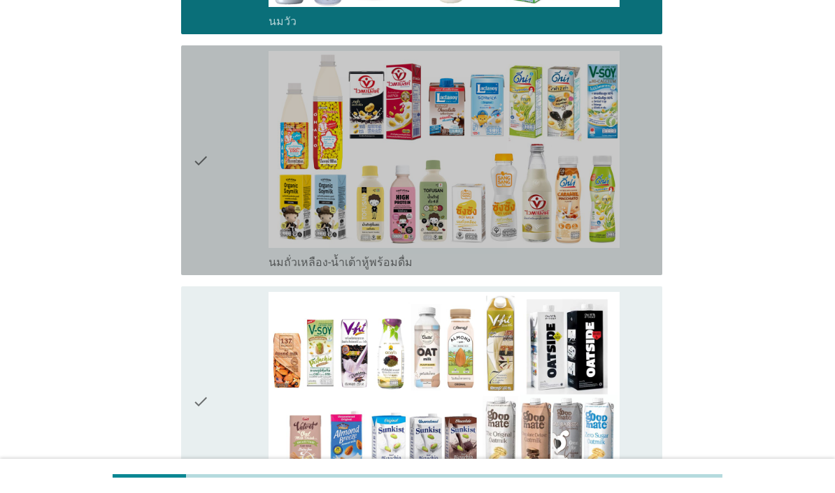
click at [239, 262] on div "check" at bounding box center [230, 160] width 76 height 219
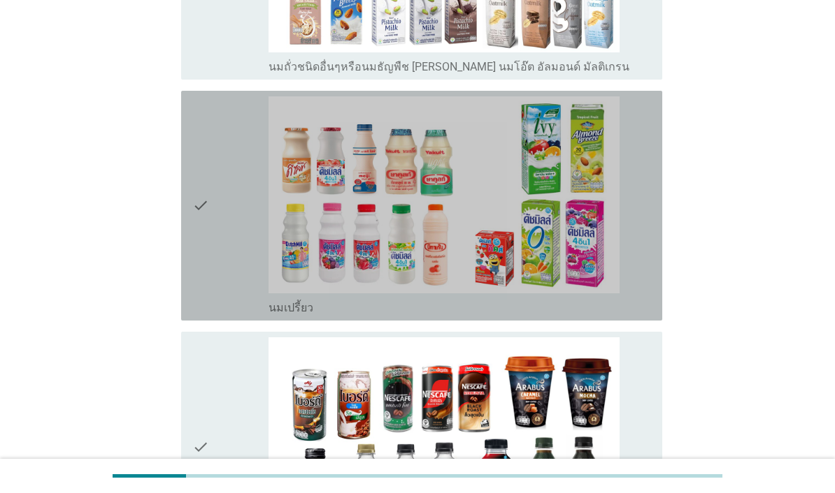
click at [231, 315] on div "check" at bounding box center [230, 205] width 76 height 219
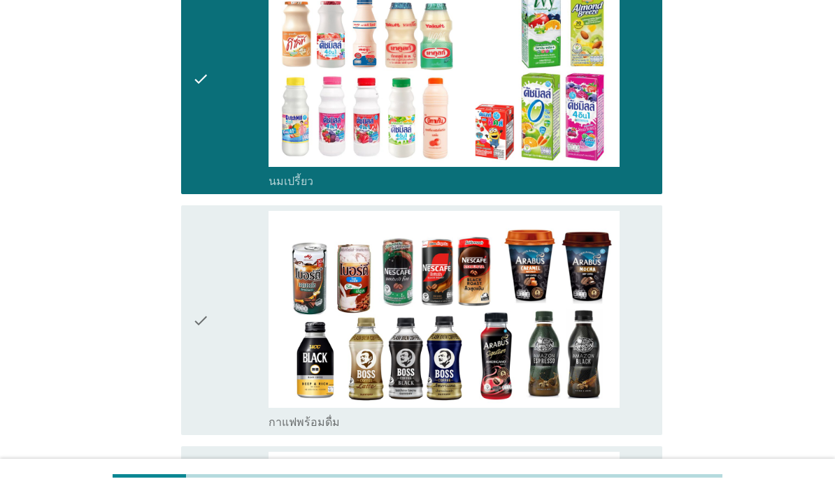
scroll to position [1038, 0]
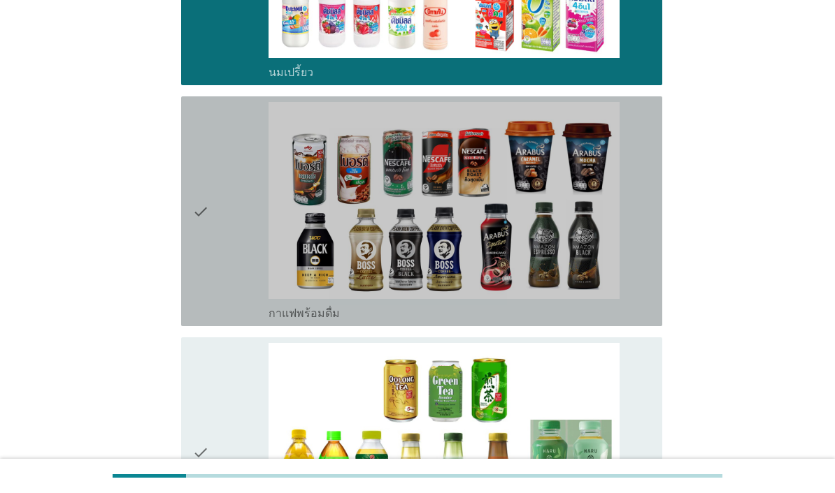
click at [224, 321] on div "check" at bounding box center [230, 211] width 76 height 219
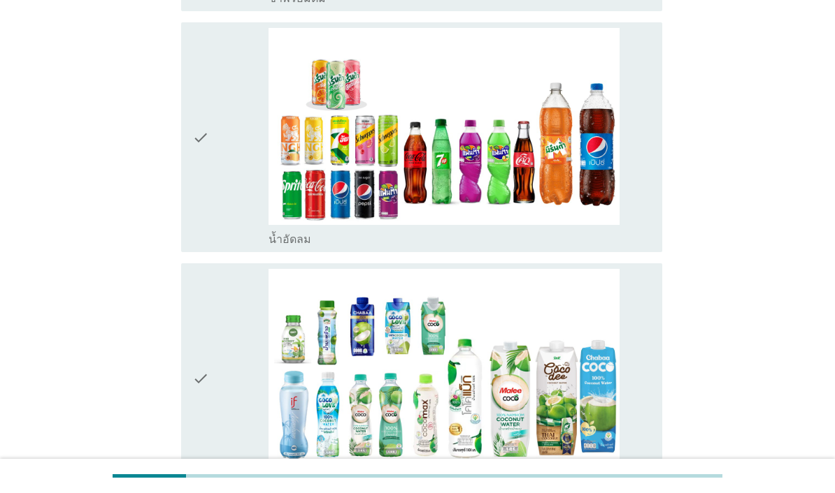
scroll to position [1654, 0]
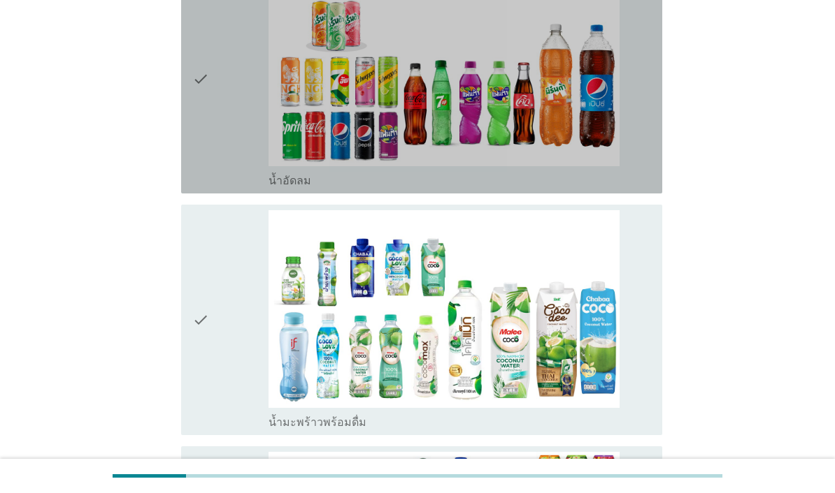
click at [231, 188] on div "check" at bounding box center [230, 78] width 76 height 219
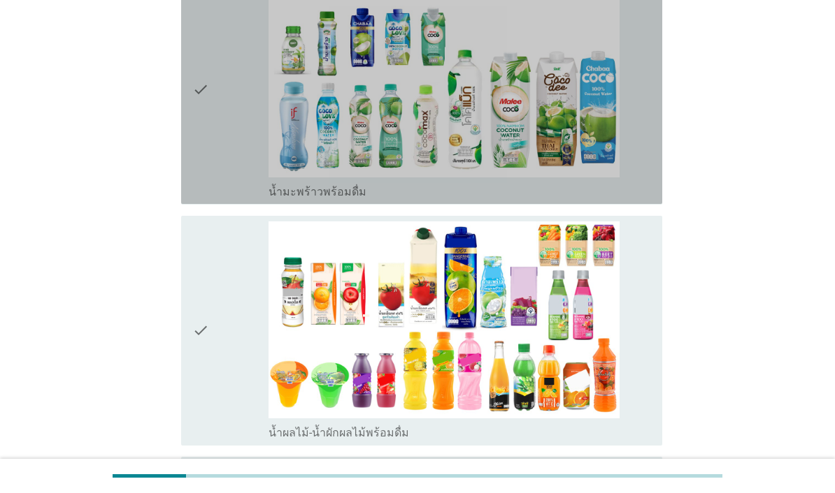
click at [233, 199] on div "check" at bounding box center [230, 89] width 76 height 219
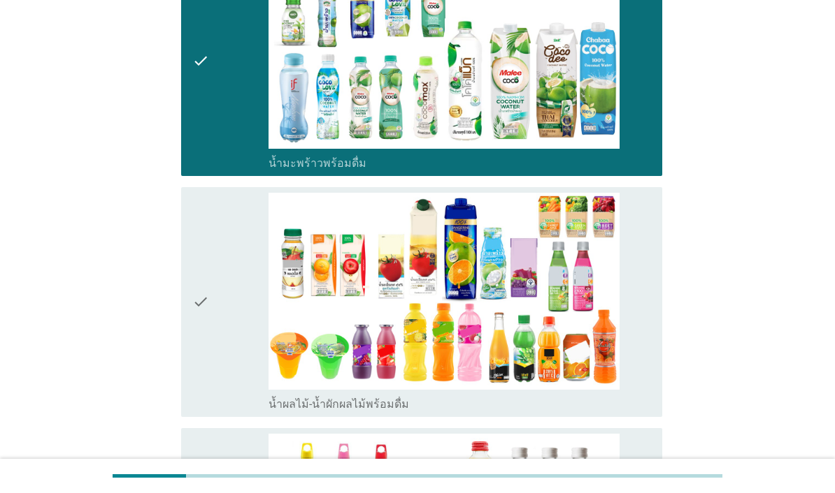
scroll to position [2167, 0]
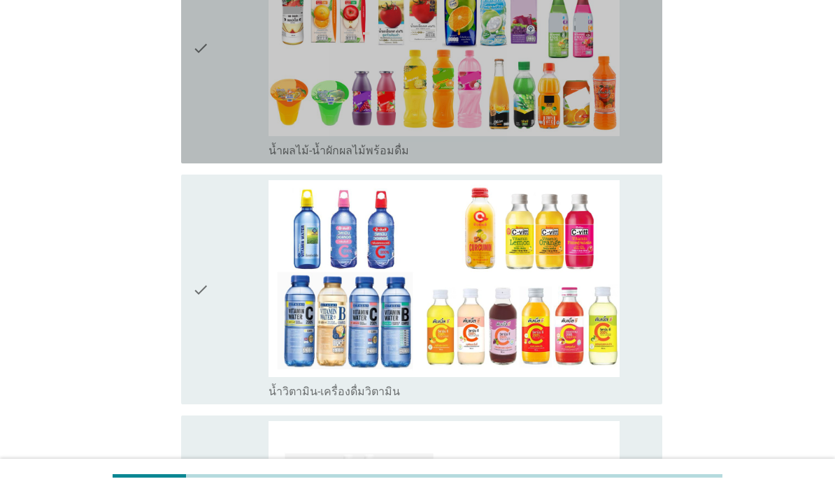
click at [234, 158] on div "check" at bounding box center [230, 48] width 76 height 219
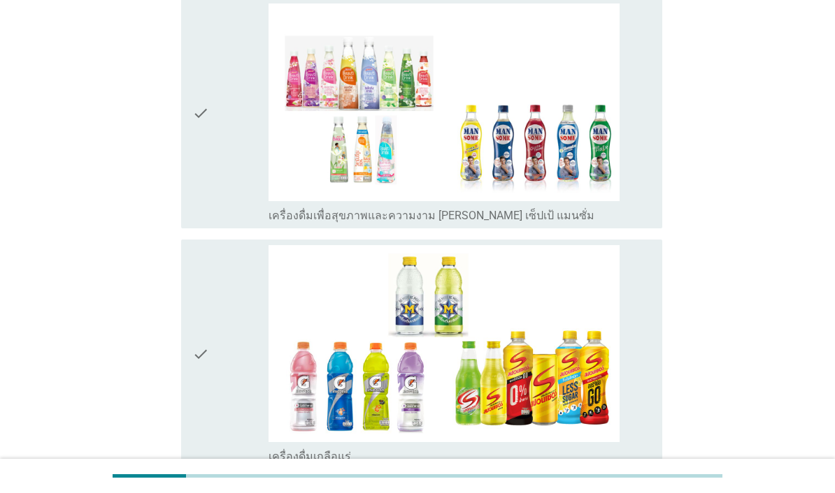
scroll to position [2588, 0]
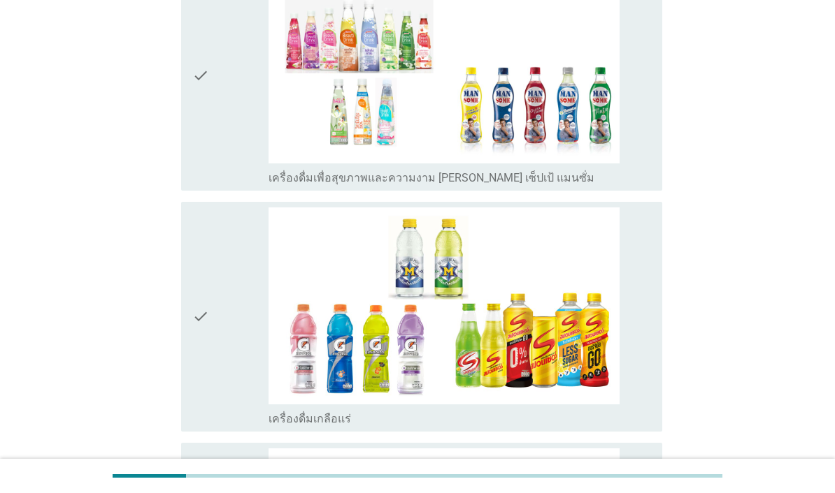
scroll to position [2674, 0]
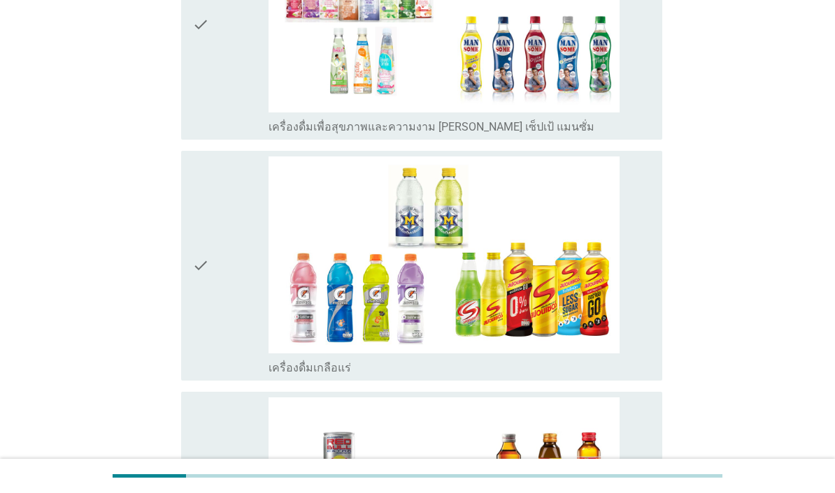
click at [226, 134] on div "check" at bounding box center [230, 24] width 76 height 219
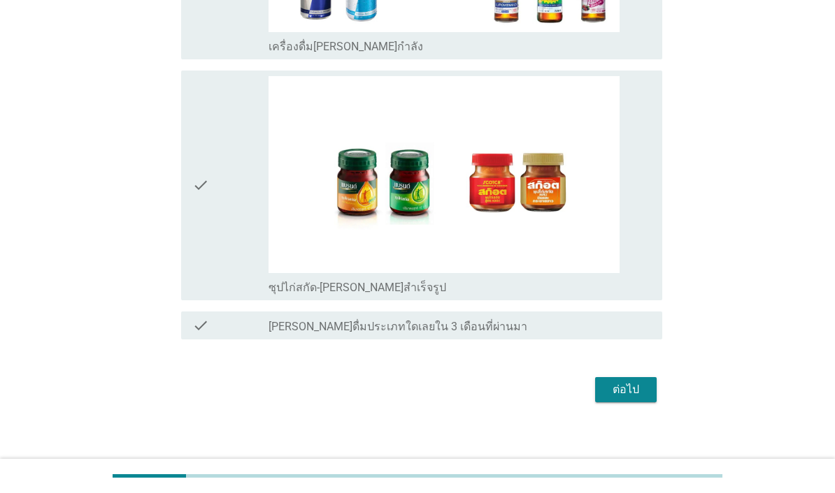
scroll to position [3248, 0]
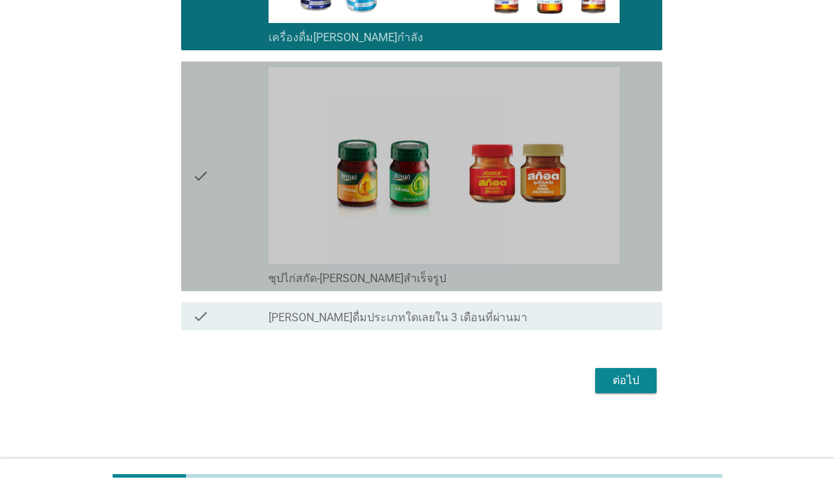
click at [229, 286] on div "check" at bounding box center [230, 176] width 76 height 219
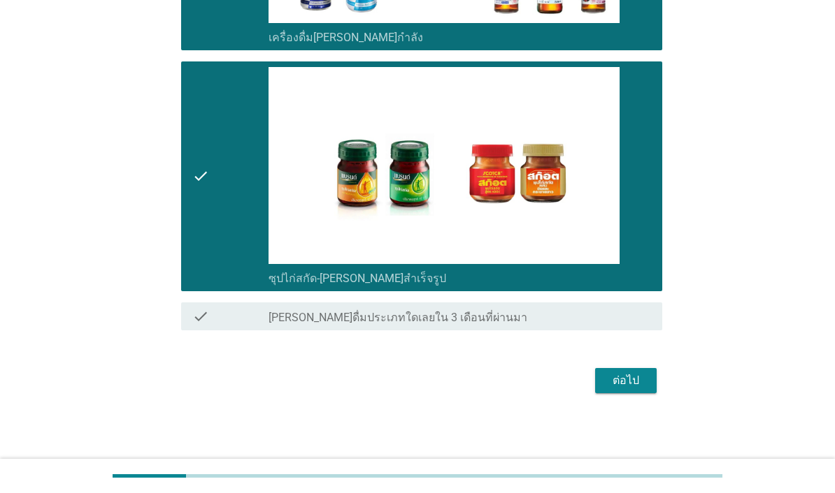
scroll to position [3438, 0]
click at [640, 389] on div "ต่อไป" at bounding box center [625, 381] width 39 height 17
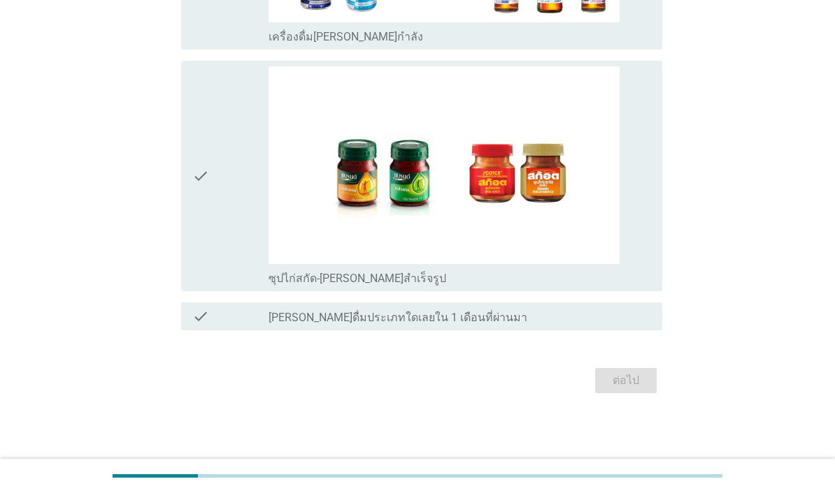
scroll to position [0, 0]
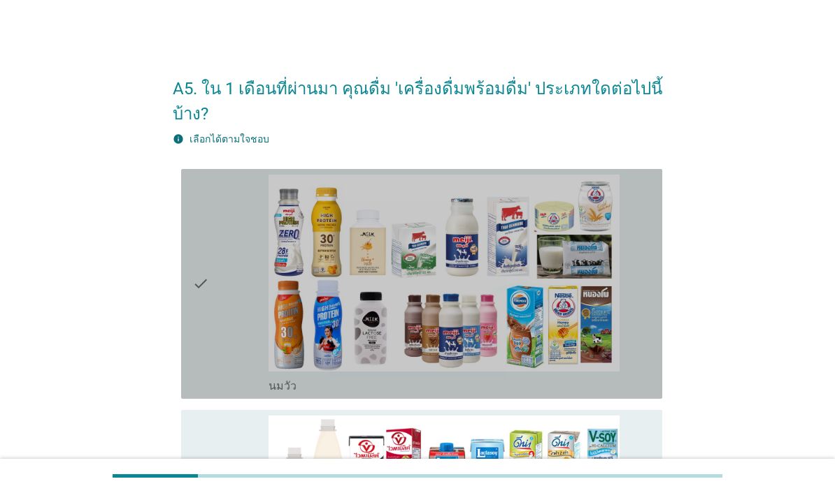
click at [199, 352] on icon "check" at bounding box center [200, 284] width 17 height 219
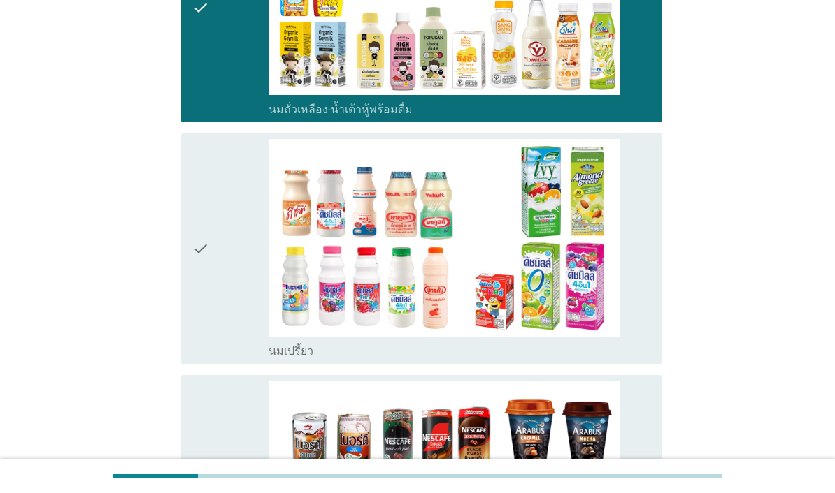
scroll to position [530, 0]
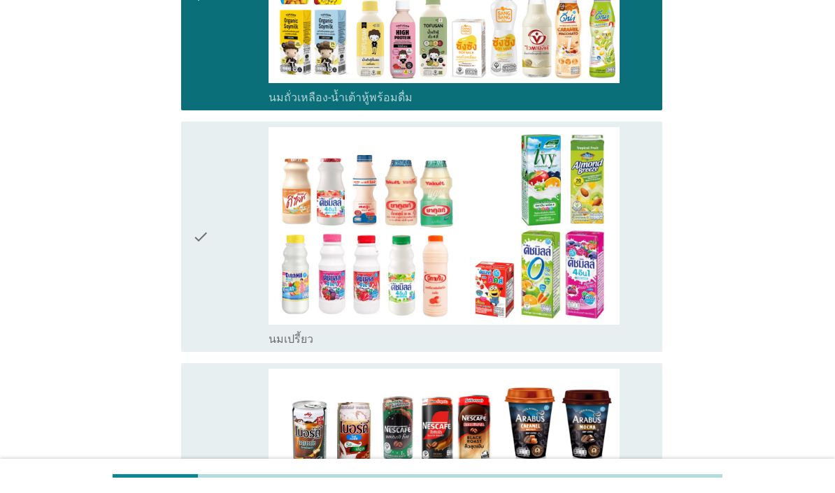
click at [222, 346] on div "check" at bounding box center [230, 236] width 76 height 219
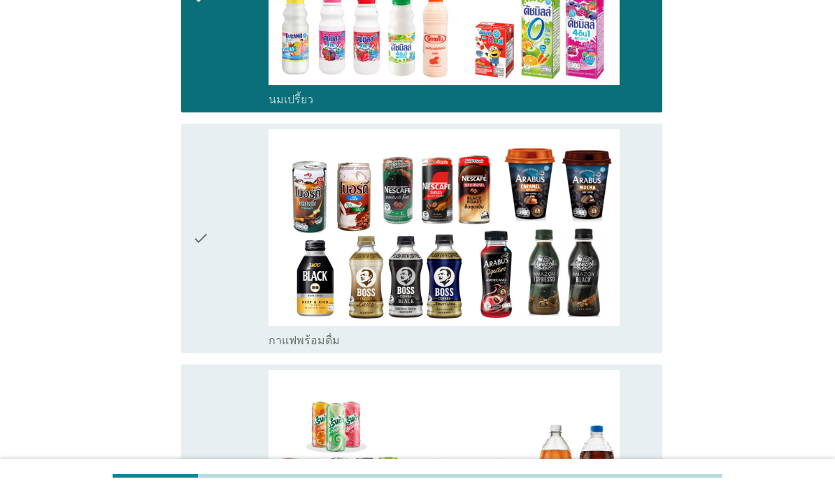
scroll to position [809, 0]
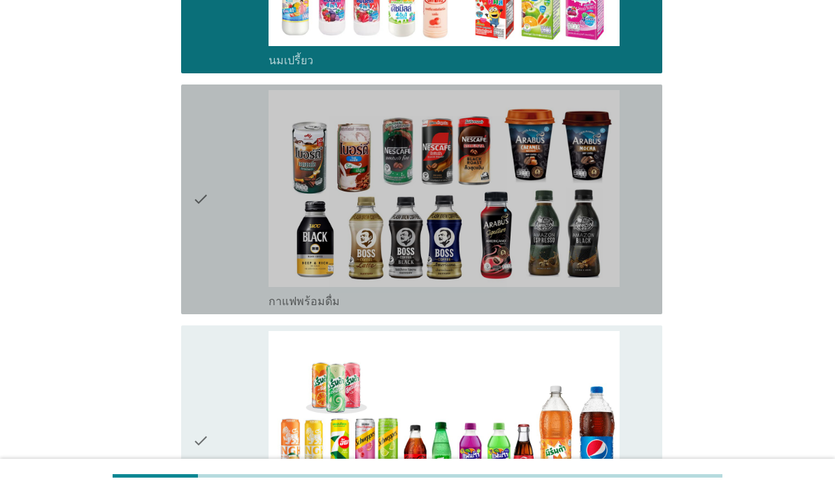
click at [219, 309] on div "check" at bounding box center [230, 199] width 76 height 219
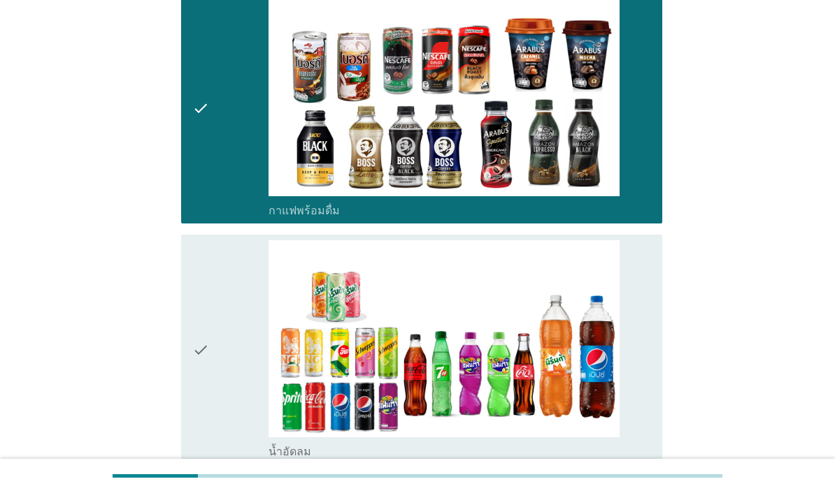
scroll to position [1077, 0]
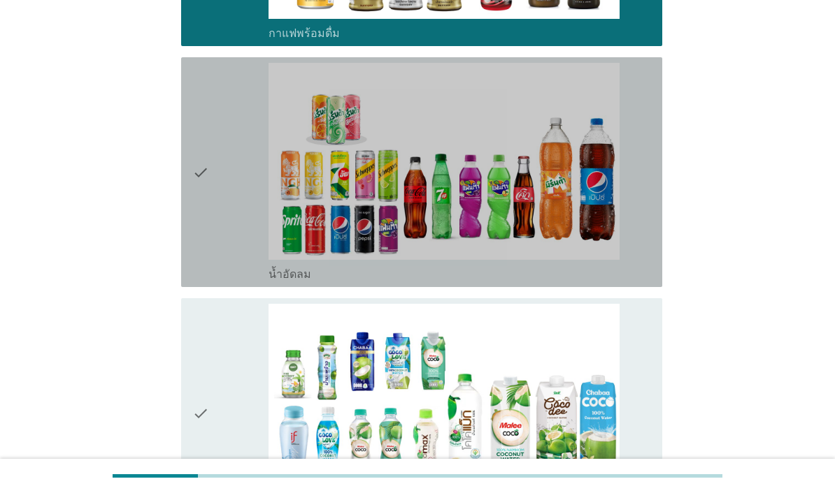
click at [227, 282] on div "check" at bounding box center [230, 172] width 76 height 219
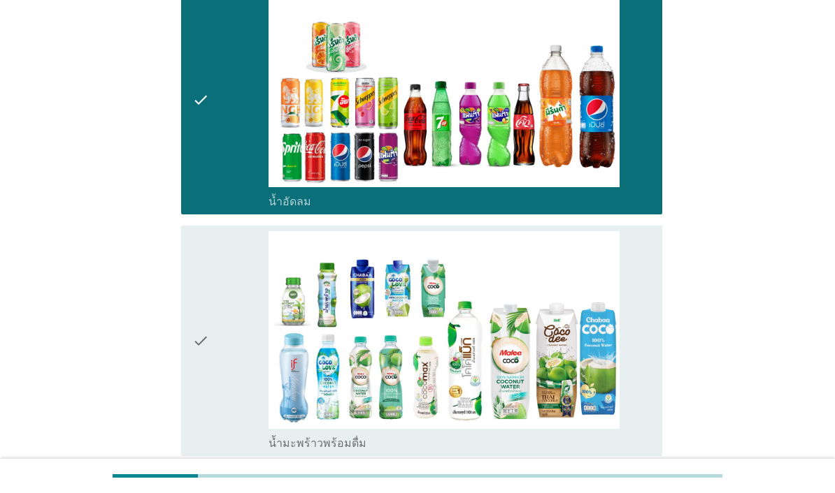
scroll to position [1336, 0]
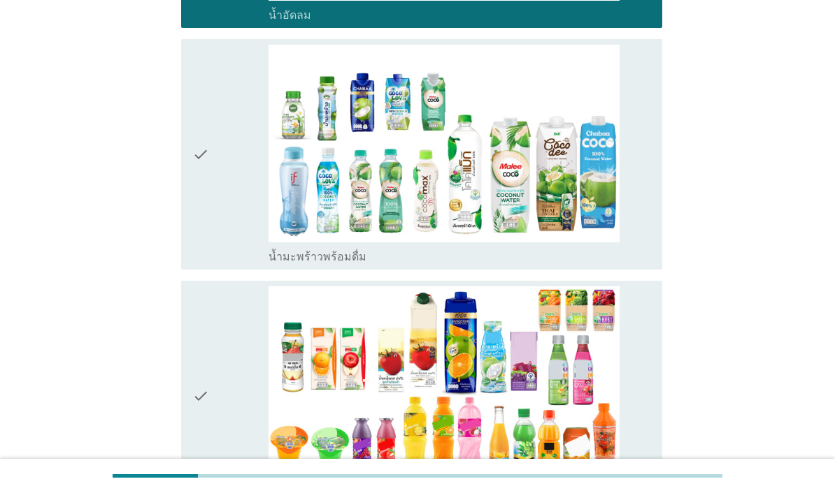
click at [226, 264] on div "check" at bounding box center [230, 154] width 76 height 219
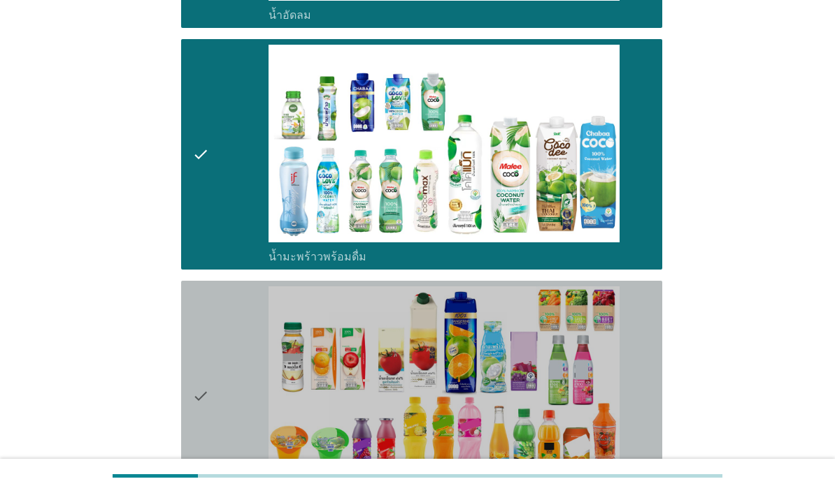
click at [223, 440] on div "check" at bounding box center [230, 396] width 76 height 219
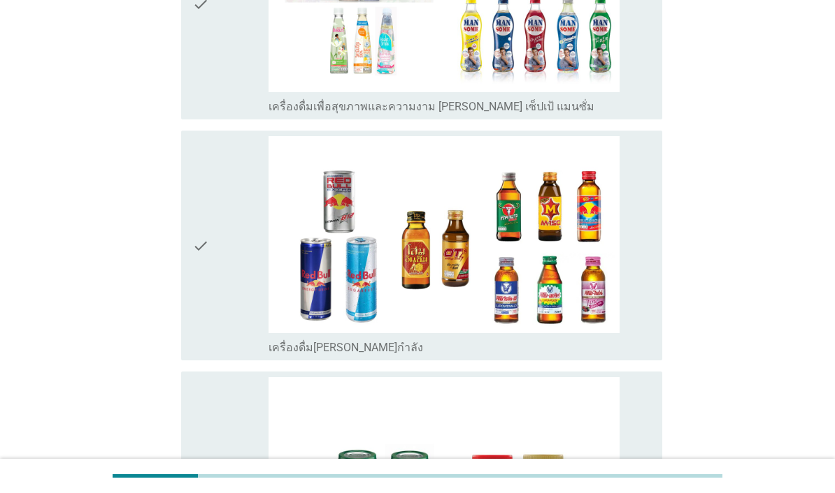
scroll to position [2172, 0]
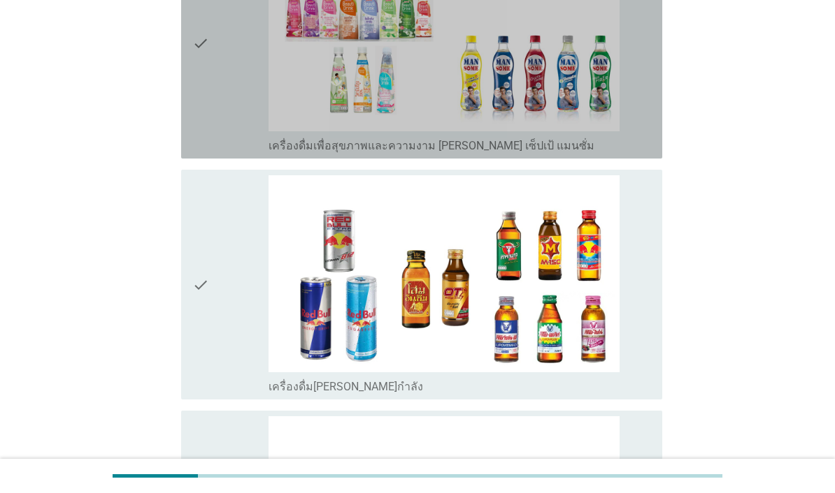
click at [226, 153] on div "check" at bounding box center [230, 43] width 76 height 219
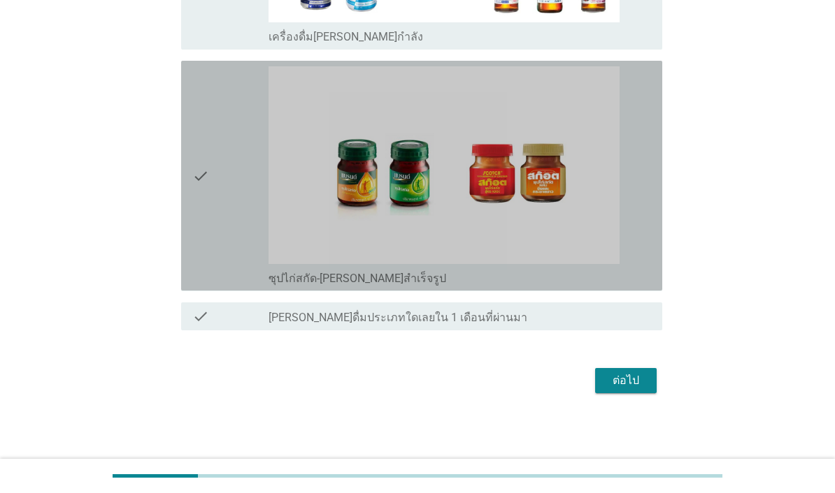
click at [215, 285] on div "check" at bounding box center [230, 175] width 76 height 219
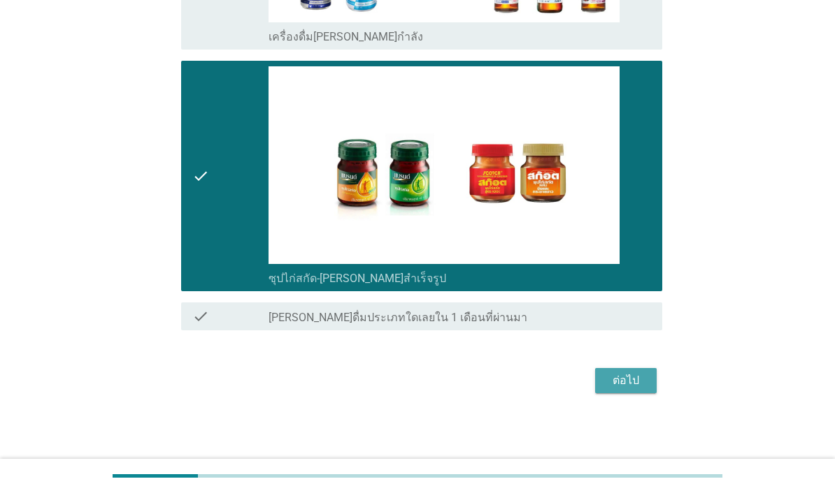
scroll to position [2662, 0]
click at [639, 389] on div "ต่อไป" at bounding box center [625, 381] width 39 height 17
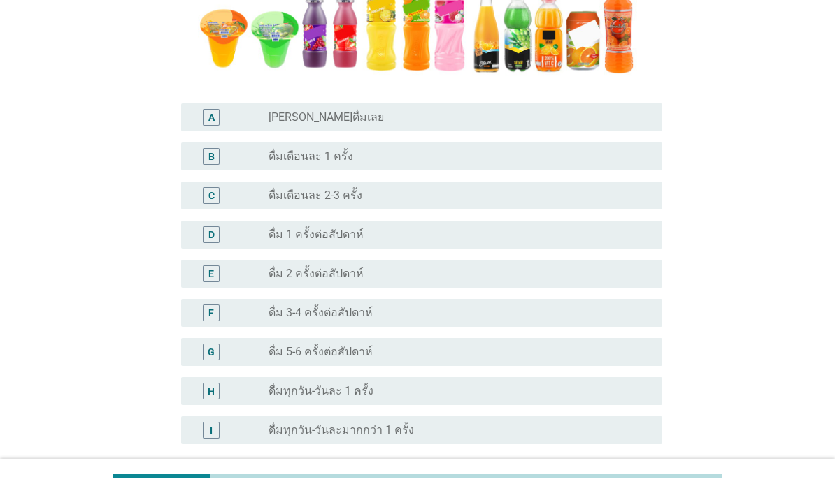
scroll to position [365, 0]
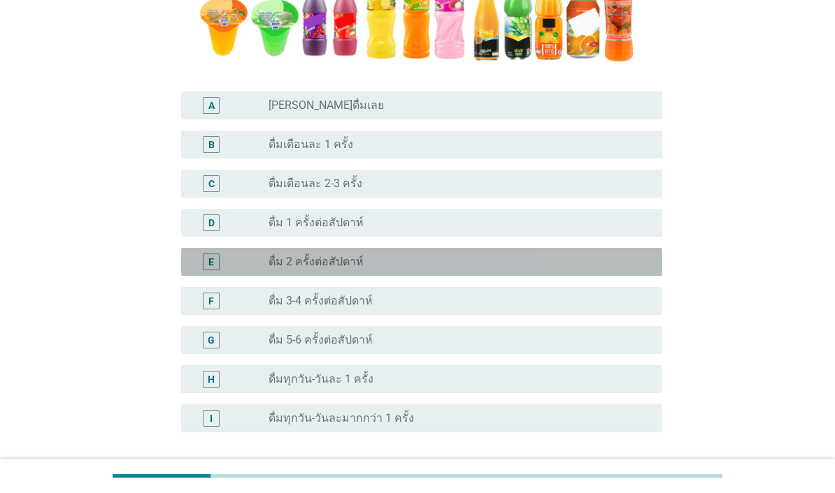
click at [594, 269] on div "radio_button_unchecked ดื่ม 2 ครั้งต่อสัปดาห์" at bounding box center [453, 262] width 371 height 14
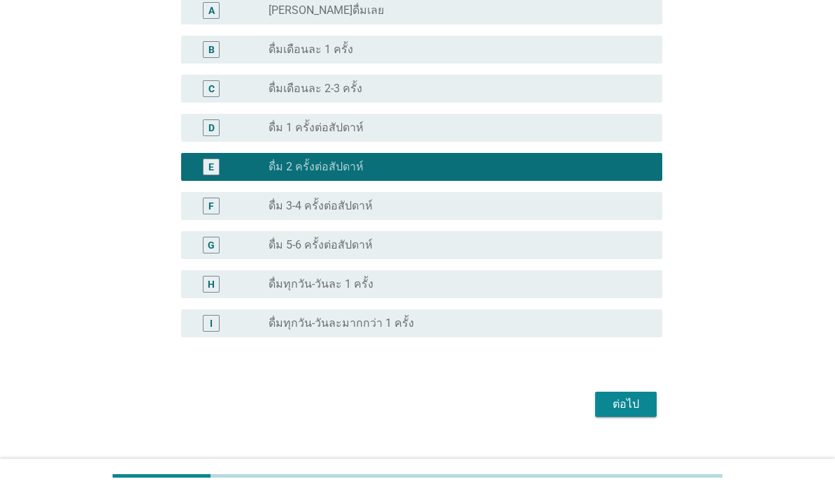
scroll to position [459, 0]
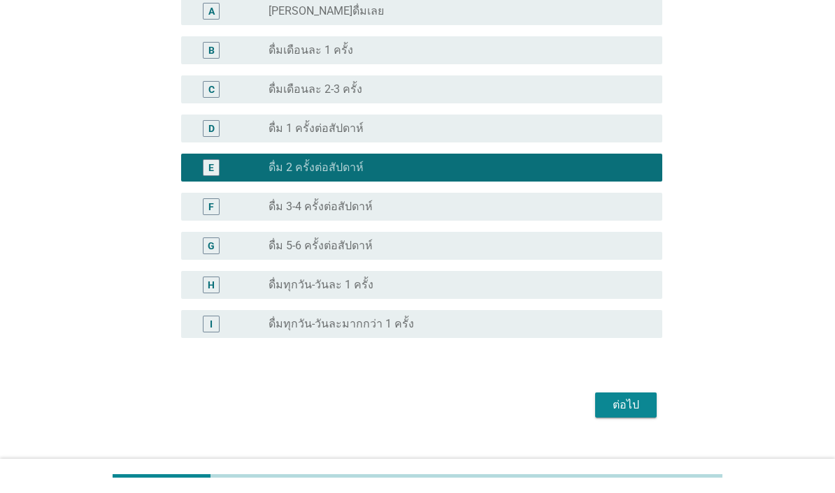
click at [633, 414] on div "ต่อไป" at bounding box center [625, 405] width 39 height 17
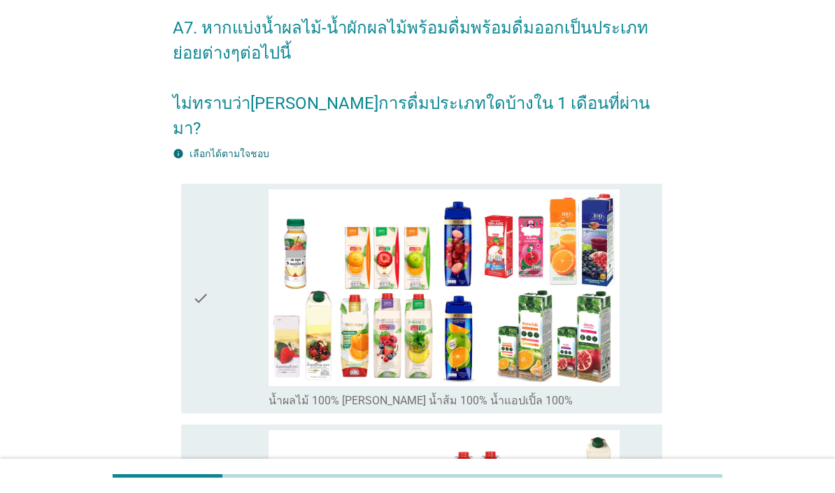
scroll to position [101, 0]
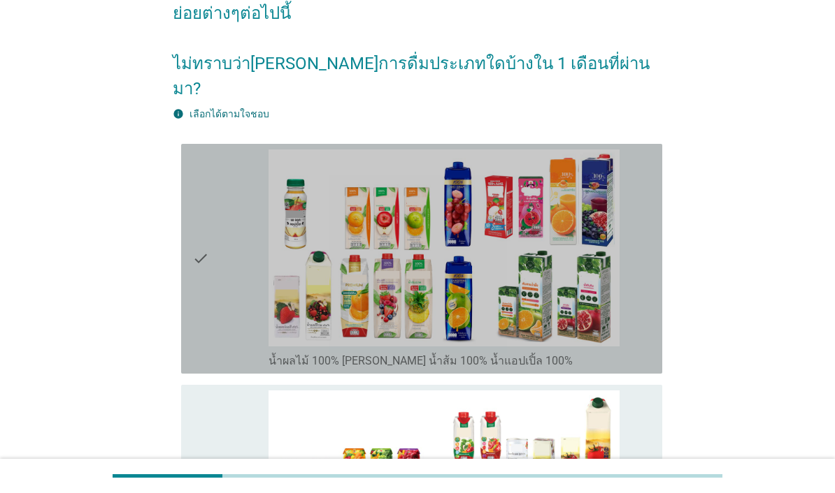
click at [254, 314] on div "check" at bounding box center [230, 259] width 76 height 219
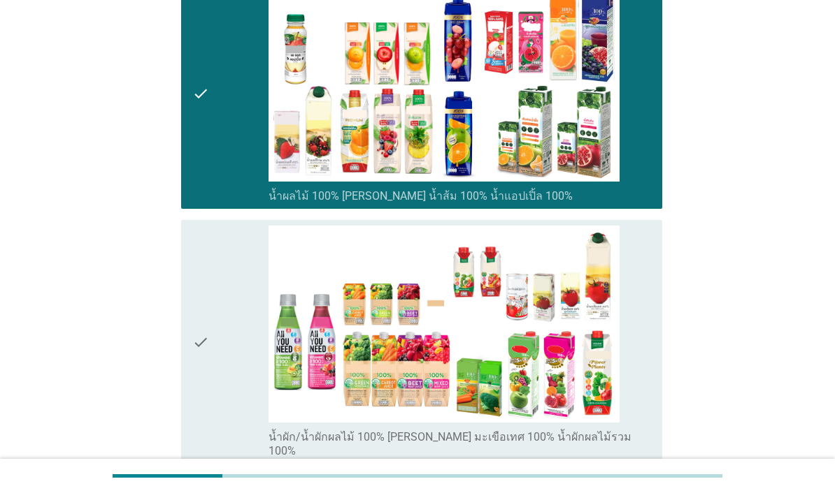
click at [225, 388] on div "check" at bounding box center [230, 342] width 76 height 233
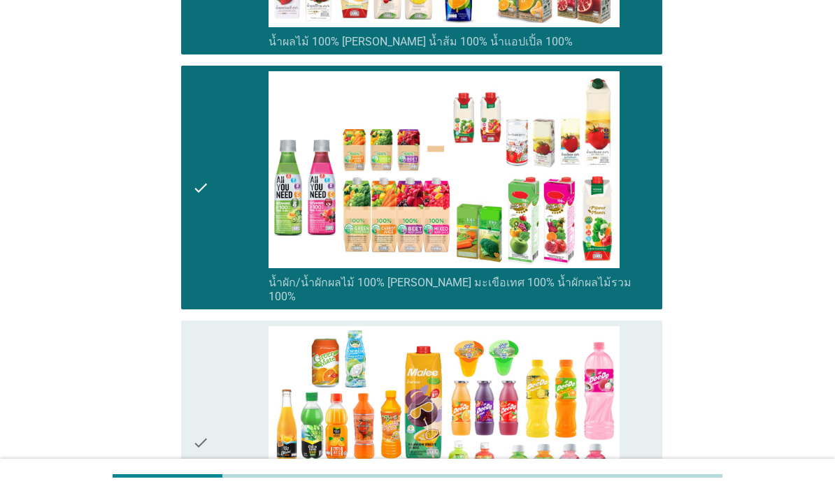
scroll to position [472, 0]
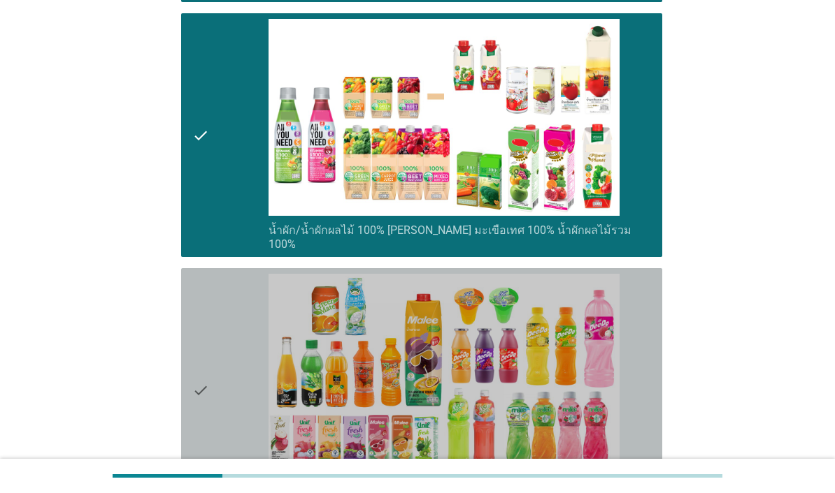
click at [226, 374] on div "check" at bounding box center [230, 390] width 76 height 233
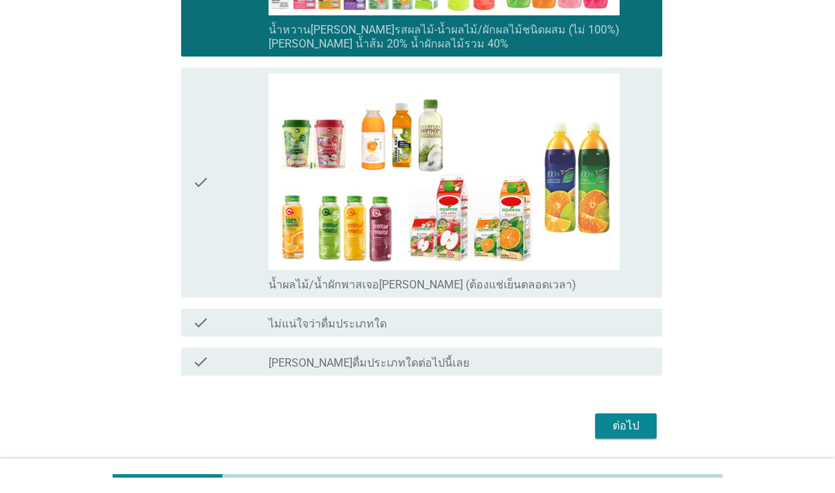
scroll to position [921, 0]
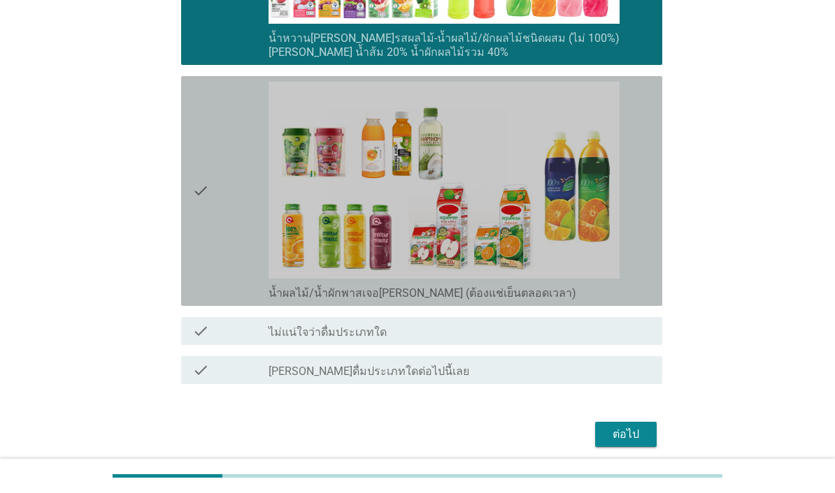
click at [227, 268] on div "check" at bounding box center [230, 191] width 76 height 219
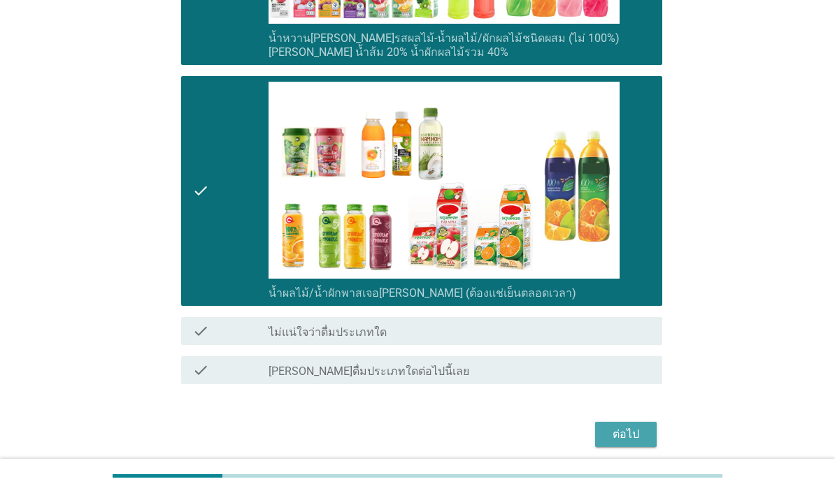
click at [635, 443] on div "ต่อไป" at bounding box center [625, 434] width 39 height 17
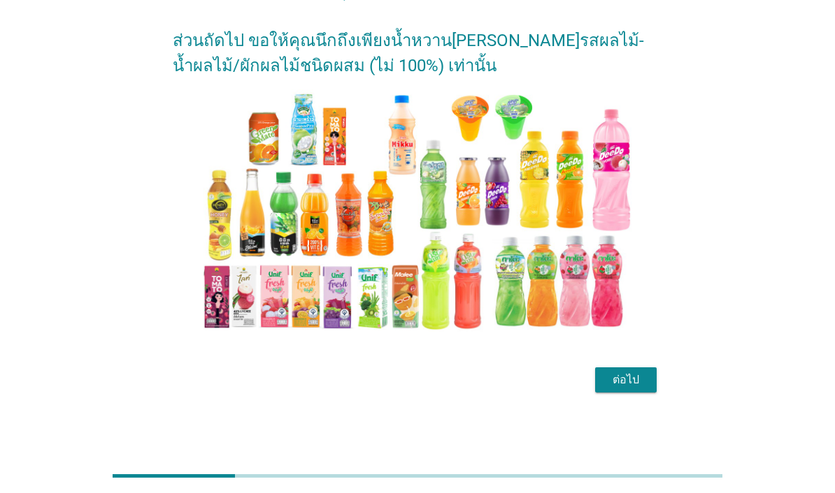
scroll to position [34, 0]
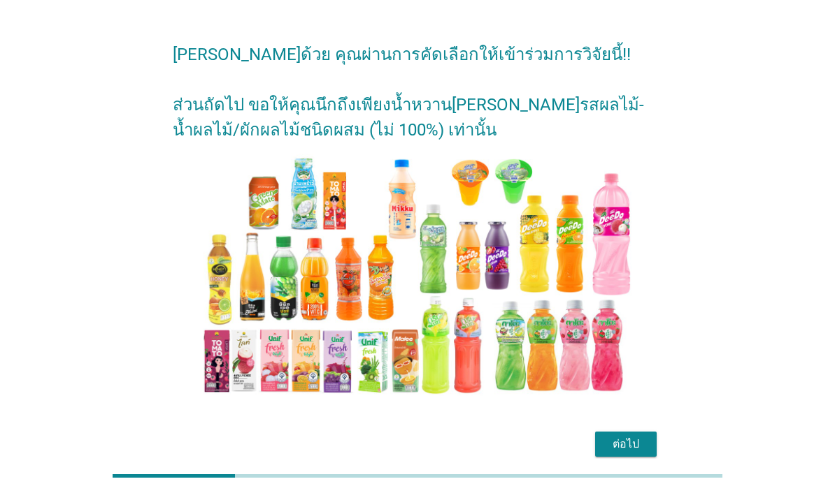
click at [630, 453] on div "ต่อไป" at bounding box center [625, 444] width 39 height 17
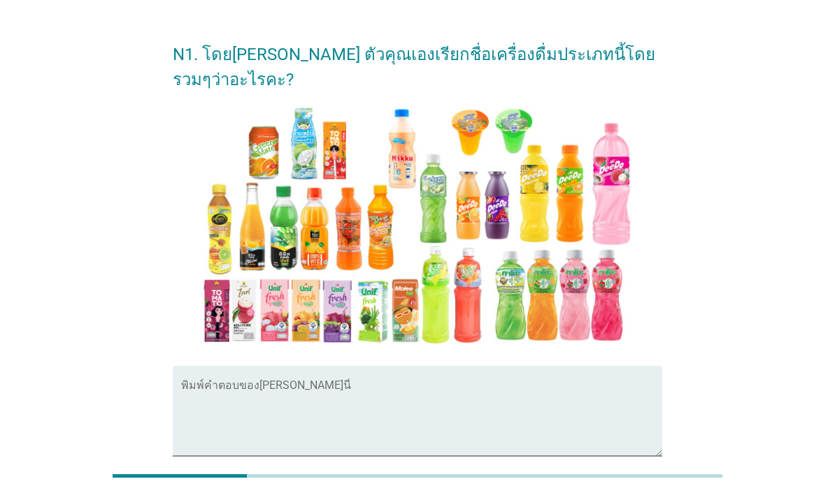
scroll to position [0, 0]
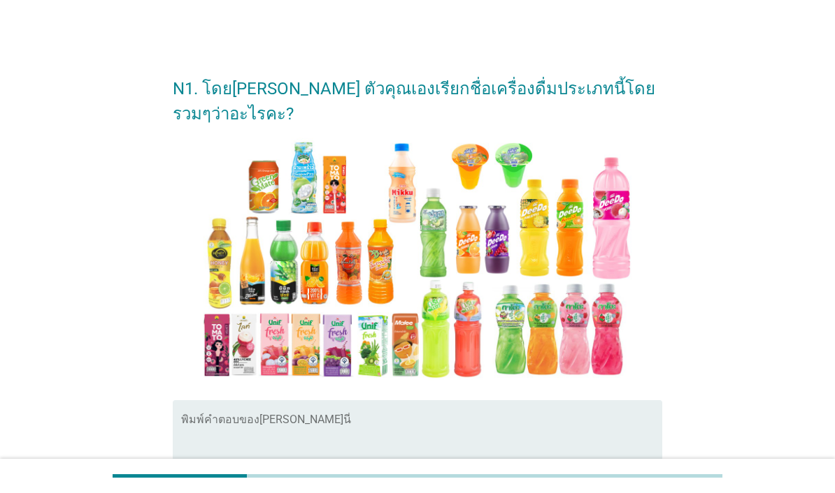
click at [535, 431] on textarea "พิมพ์คำตอบของคุณ ที่นี่" at bounding box center [421, 453] width 481 height 73
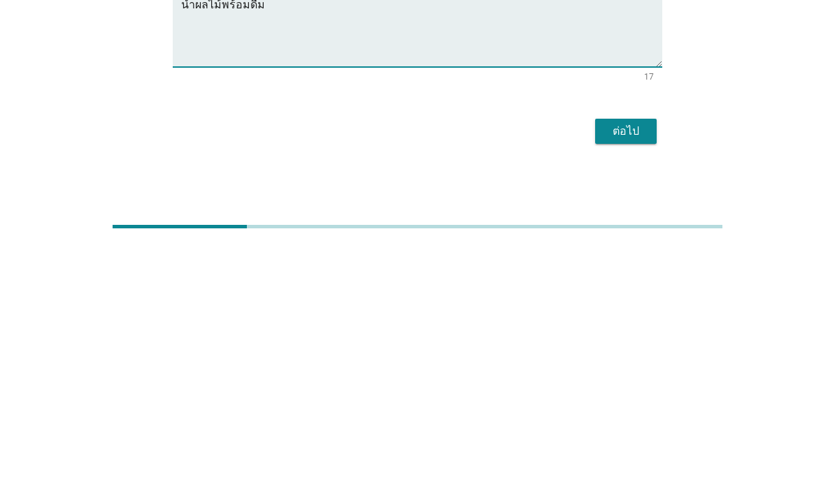
scroll to position [124, 0]
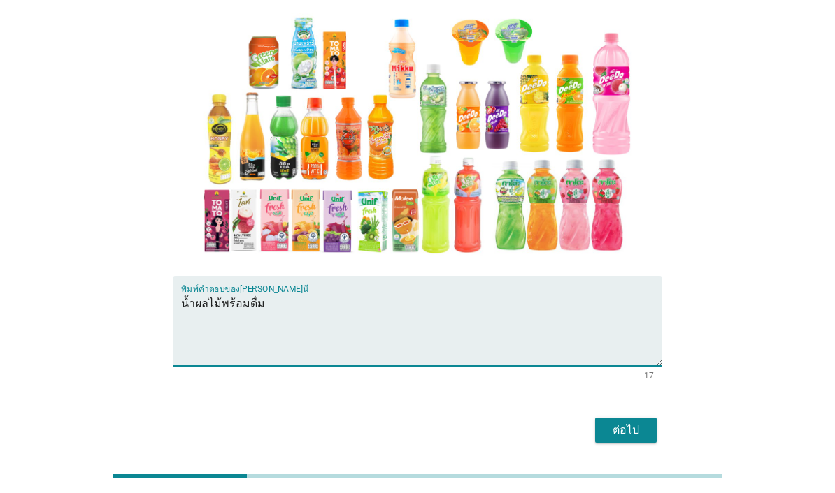
type textarea "น้ำผลไม้พร้อมดื่ม"
click at [629, 426] on div "ต่อไป" at bounding box center [625, 430] width 39 height 17
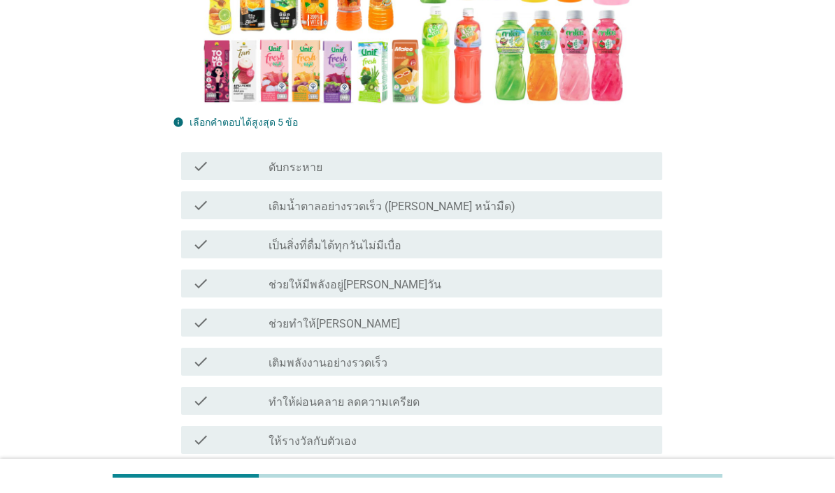
scroll to position [396, 0]
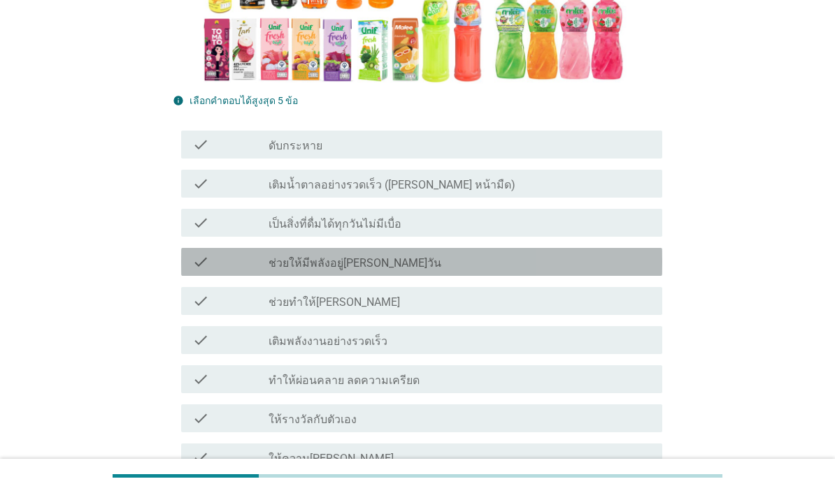
click at [601, 258] on div "check_box_outline_blank ช่วยให้มีพลังอยู่[PERSON_NAME]วัน" at bounding box center [459, 262] width 382 height 17
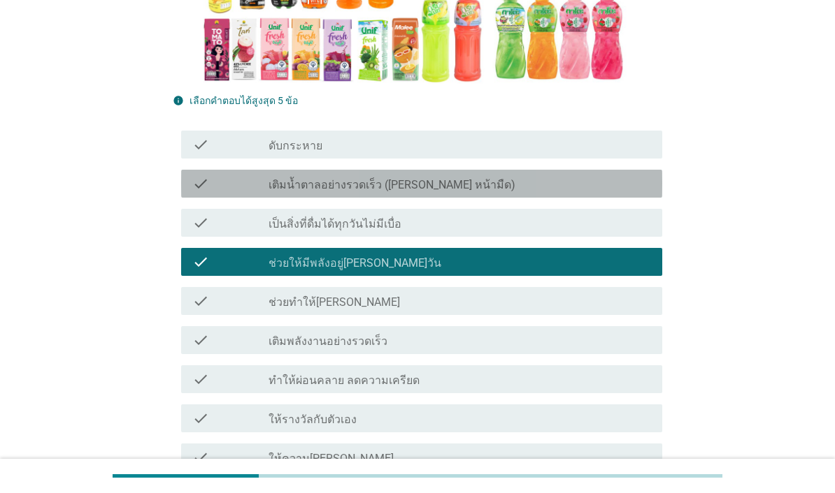
click at [633, 187] on div "check_box_outline_blank เติมน้ำตาลอย่างรวดเร็ว ([PERSON_NAME] หน้ามืด)" at bounding box center [459, 183] width 382 height 17
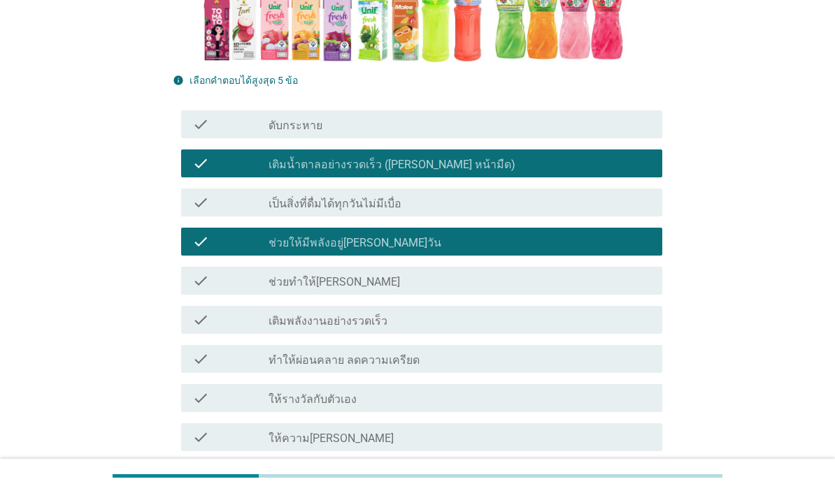
scroll to position [433, 0]
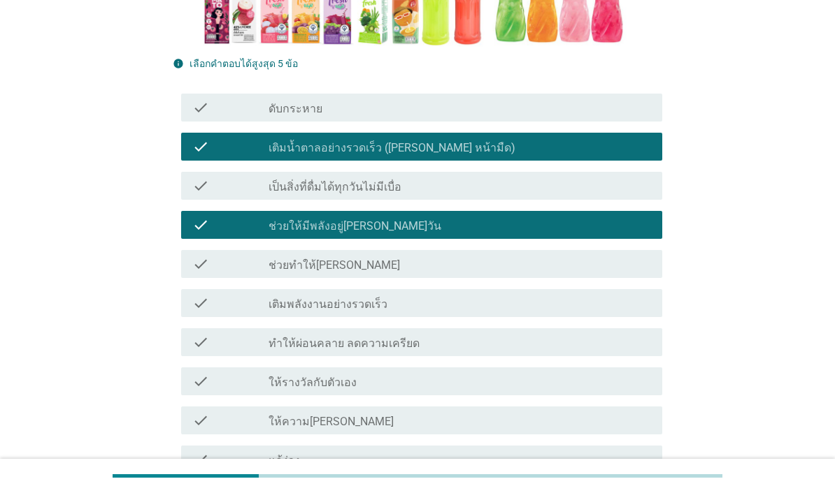
click at [605, 345] on div "check_box_outline_blank ทำให้ผ่อนคลาย ลดความเครียด" at bounding box center [459, 342] width 382 height 17
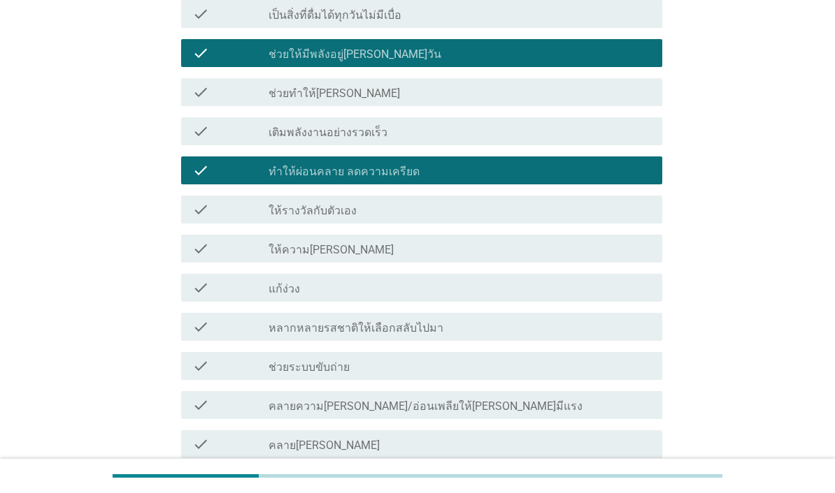
scroll to position [659, 0]
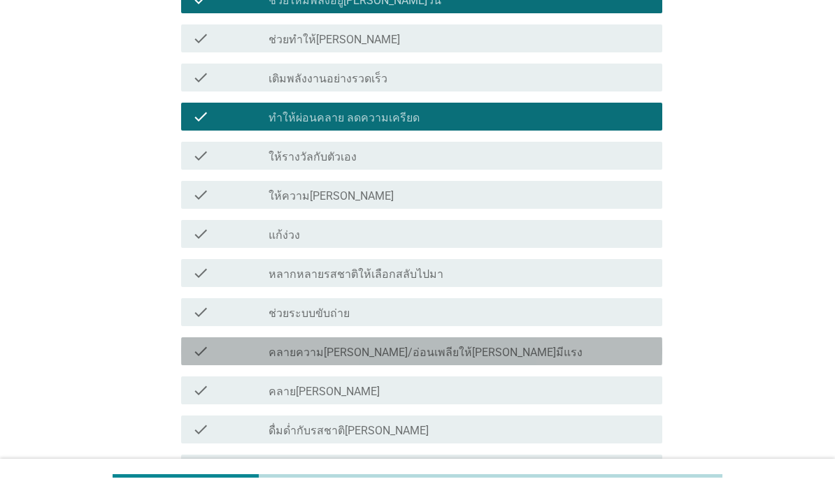
click at [622, 358] on div "check_box_outline_blank คลายความ[PERSON_NAME]/อ่อนเพลียให้[PERSON_NAME]มีแรง" at bounding box center [459, 351] width 382 height 17
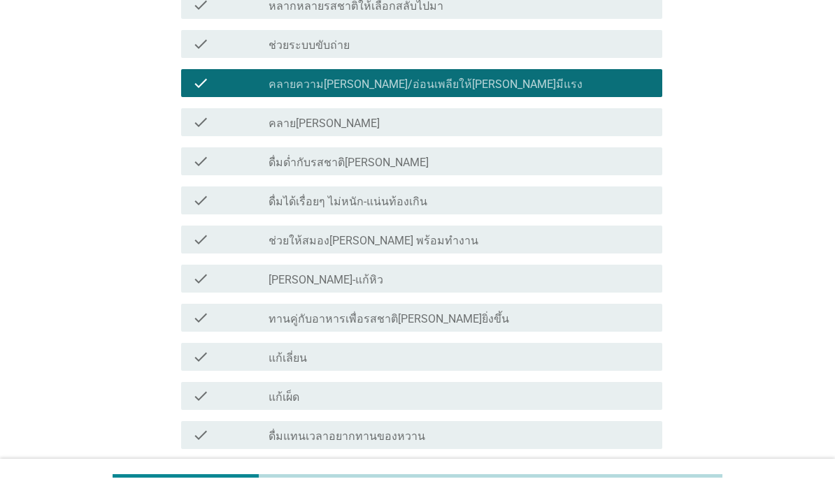
scroll to position [951, 0]
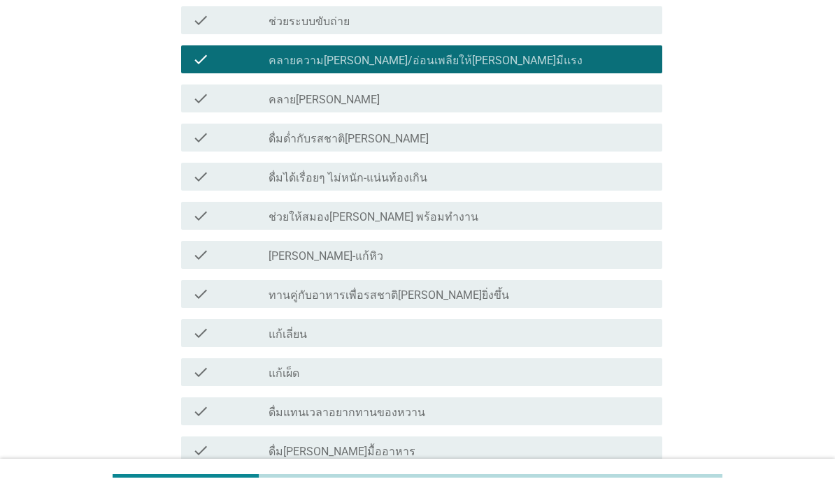
click at [584, 300] on div "check_box_outline_blank ทานคู่กับอาหารเพื่อรสชาติ[PERSON_NAME]ยิ่งขึ้น" at bounding box center [459, 294] width 382 height 17
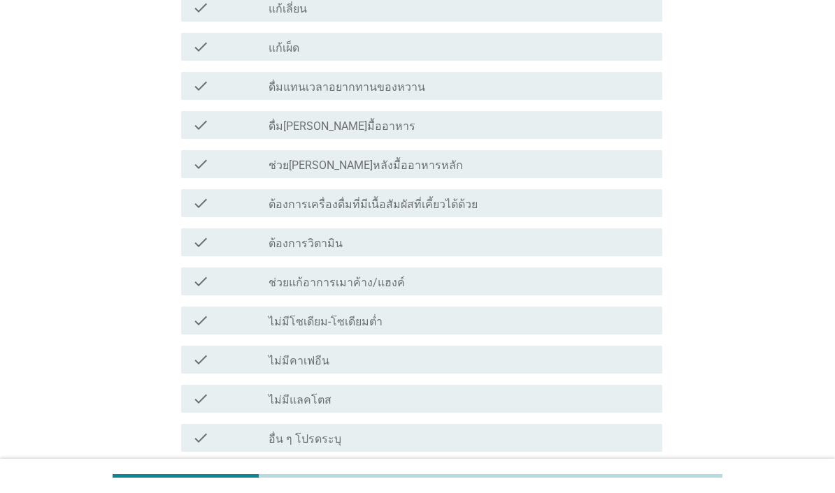
scroll to position [1332, 0]
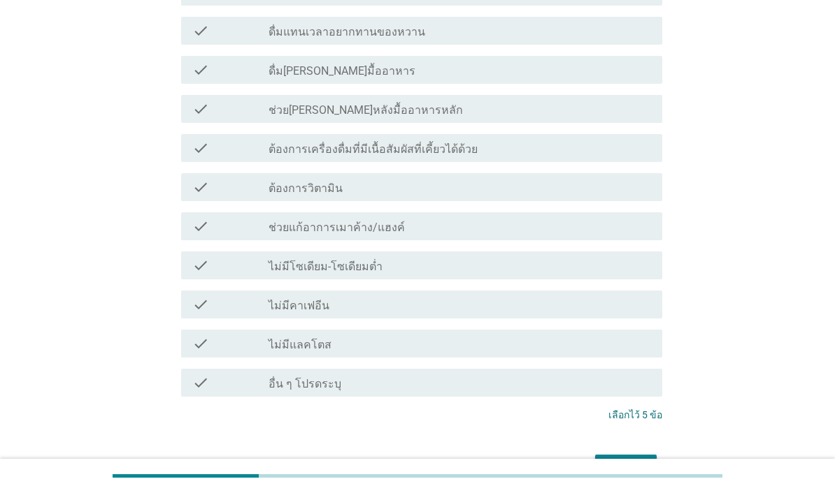
click at [636, 470] on div "ต่อไป" at bounding box center [625, 467] width 39 height 17
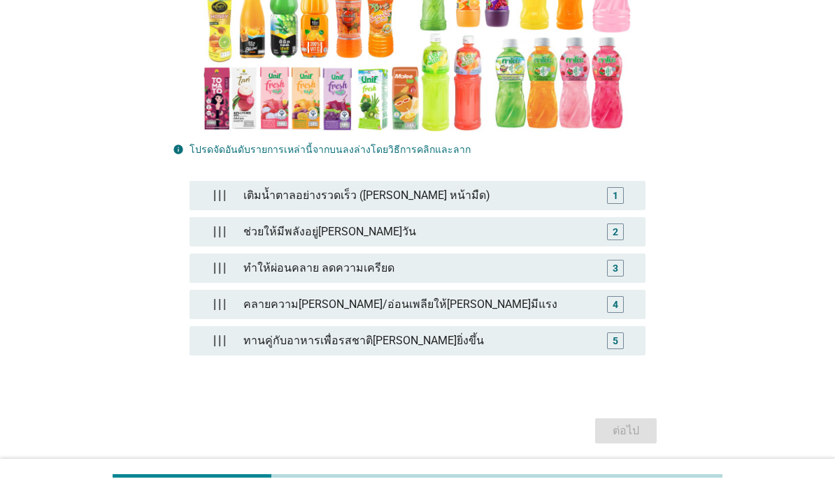
scroll to position [314, 0]
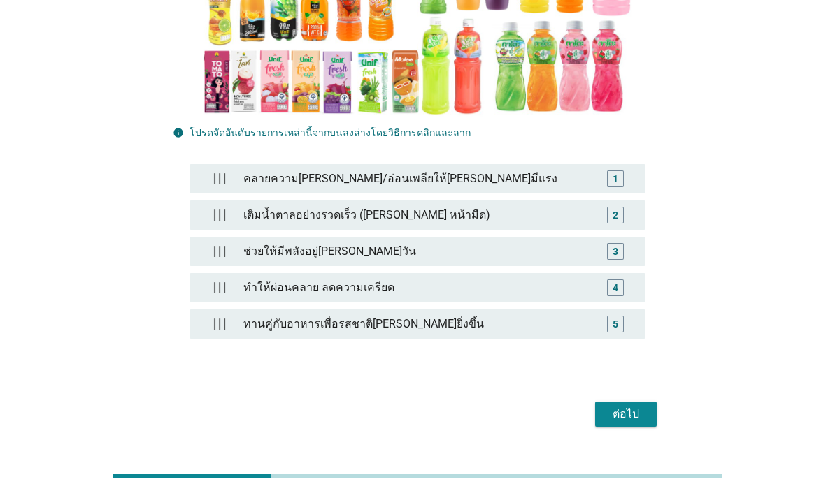
click at [558, 266] on div "ช่วยให้มีพลังอยู่[PERSON_NAME]วัน" at bounding box center [418, 252] width 360 height 28
click at [634, 423] on div "ต่อไป" at bounding box center [625, 414] width 39 height 17
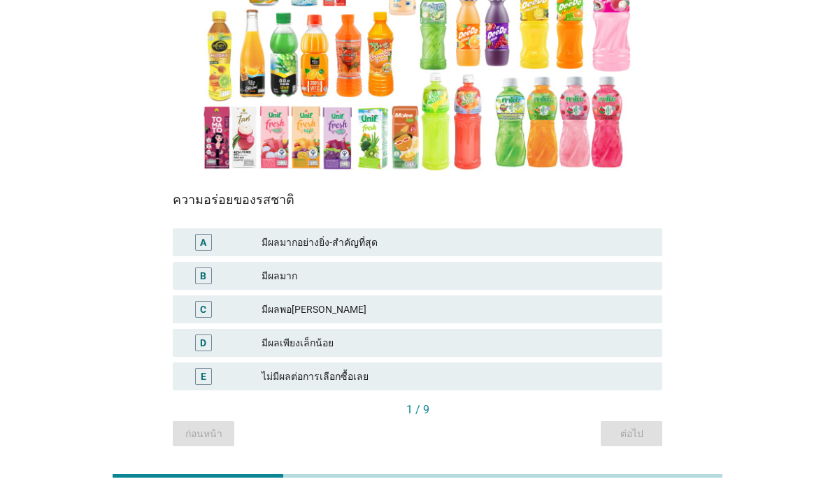
scroll to position [232, 0]
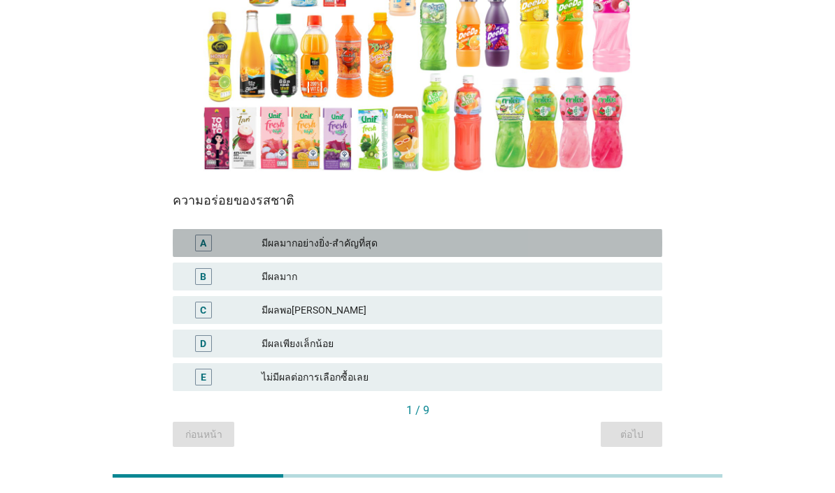
click at [614, 242] on div "มีผลมากอย่างยิ่ง-สำคัญที่สุด" at bounding box center [455, 243] width 389 height 17
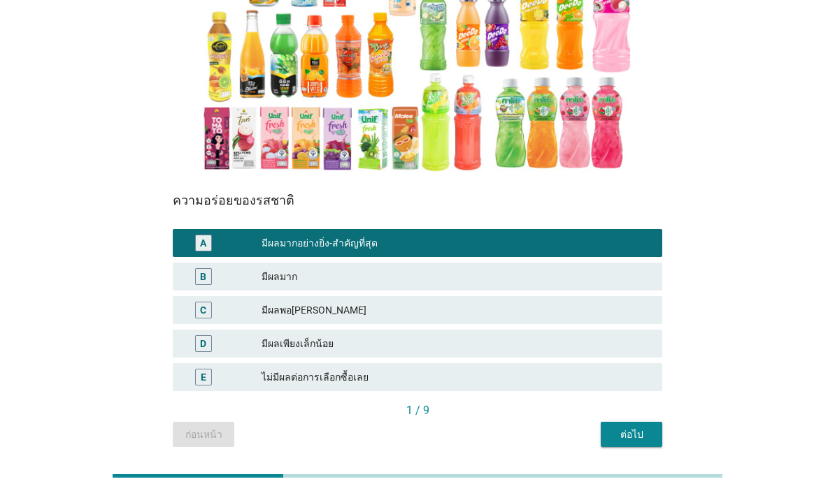
click at [640, 432] on div "ต่อไป" at bounding box center [631, 435] width 39 height 15
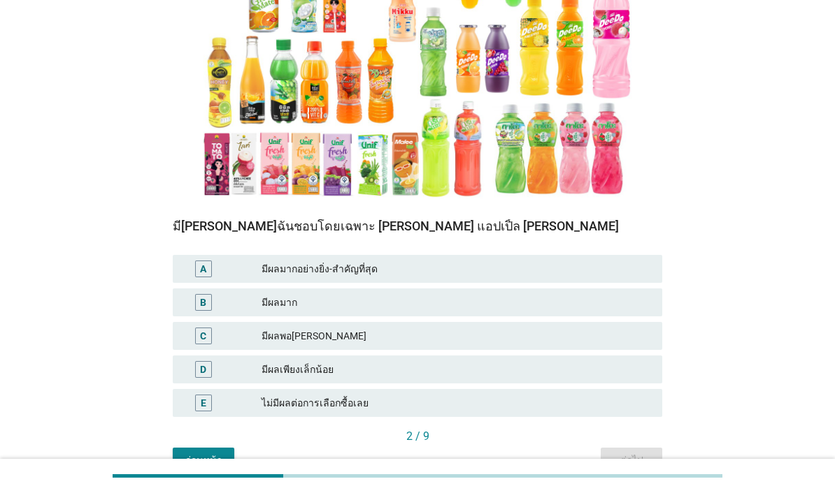
scroll to position [224, 0]
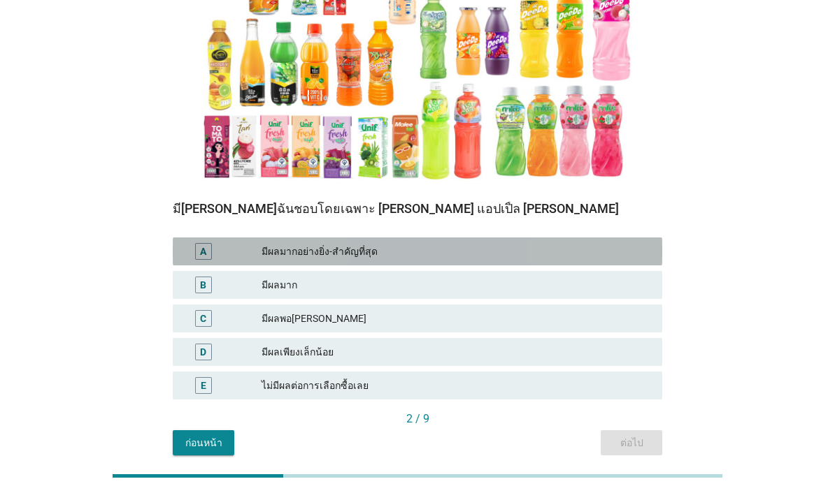
click at [609, 254] on div "มีผลมากอย่างยิ่ง-สำคัญที่สุด" at bounding box center [455, 251] width 389 height 17
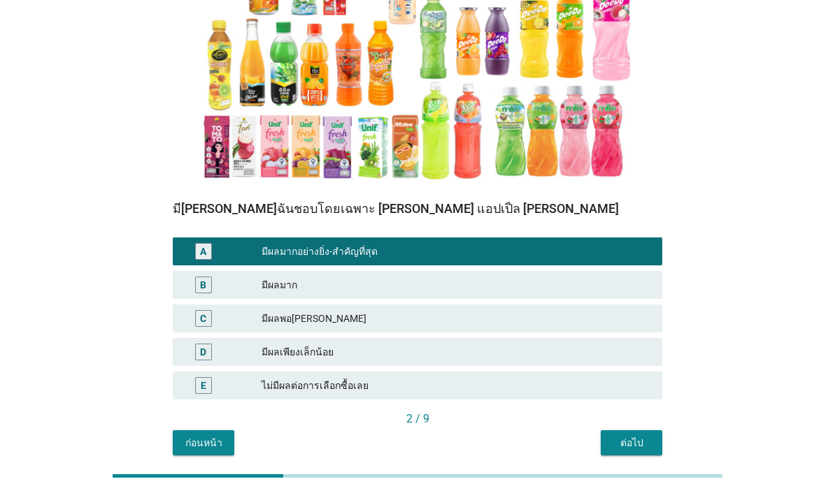
click at [635, 444] on div "ต่อไป" at bounding box center [631, 443] width 39 height 15
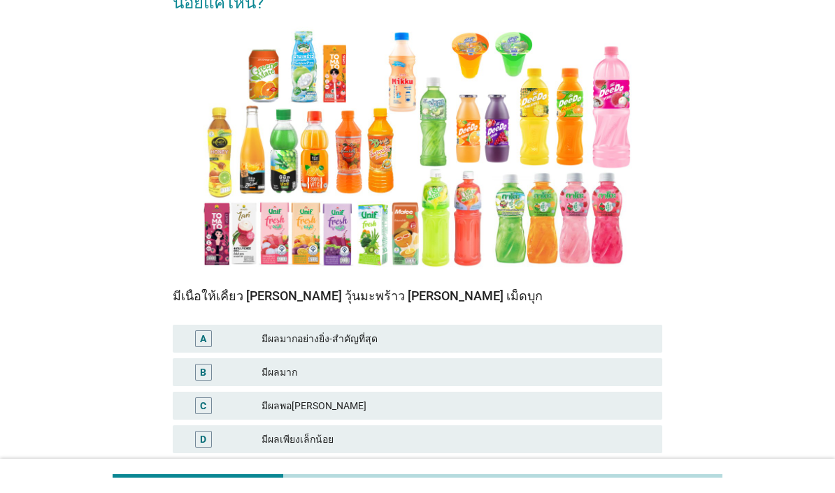
scroll to position [154, 0]
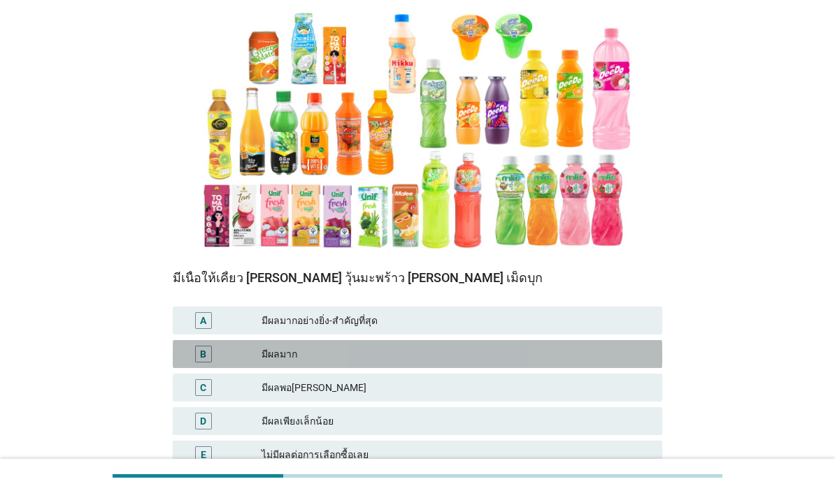
click at [592, 359] on div "มีผลมาก" at bounding box center [455, 354] width 389 height 17
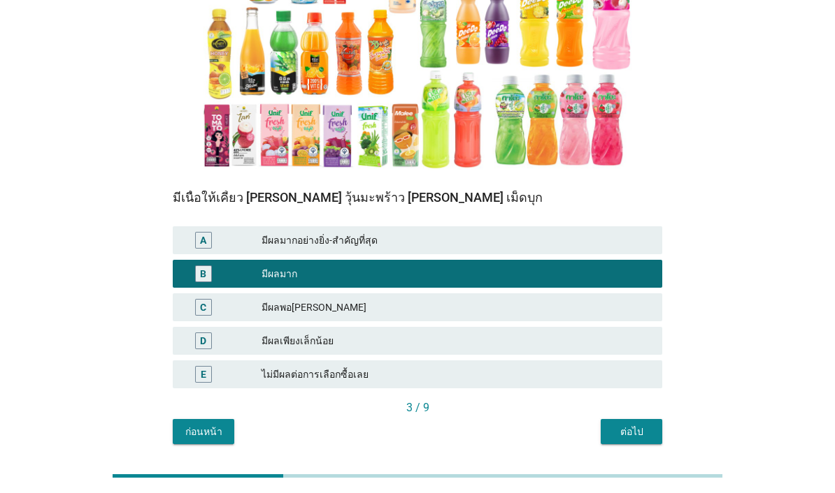
scroll to position [232, 0]
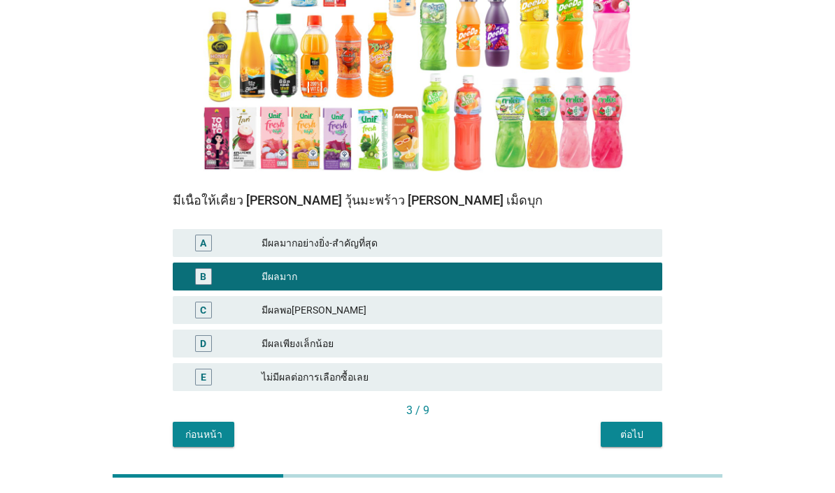
click at [644, 432] on div "ต่อไป" at bounding box center [631, 435] width 39 height 15
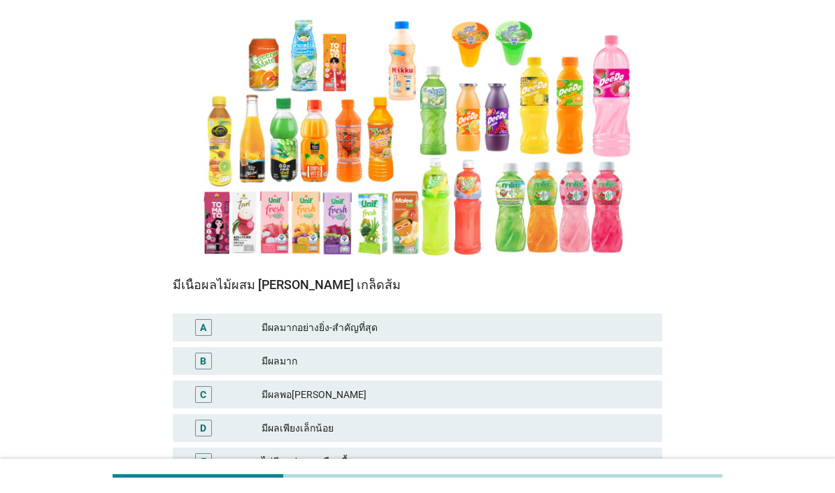
scroll to position [164, 0]
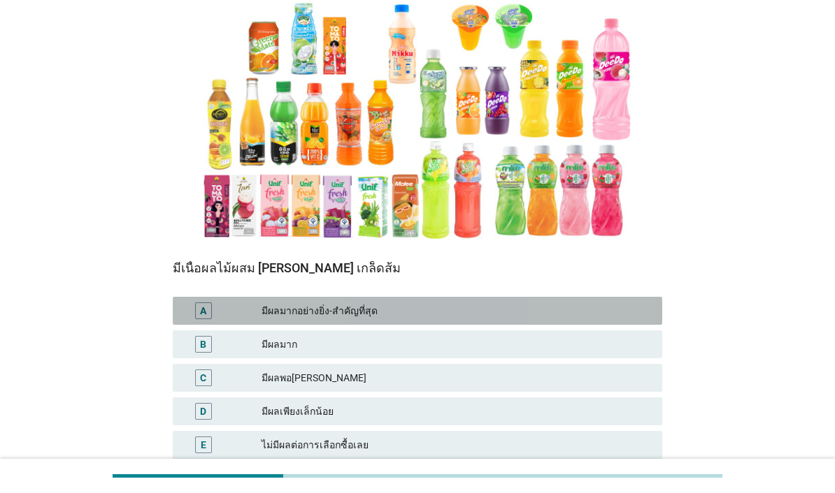
click at [611, 315] on div "มีผลมากอย่างยิ่ง-สำคัญที่สุด" at bounding box center [455, 311] width 389 height 17
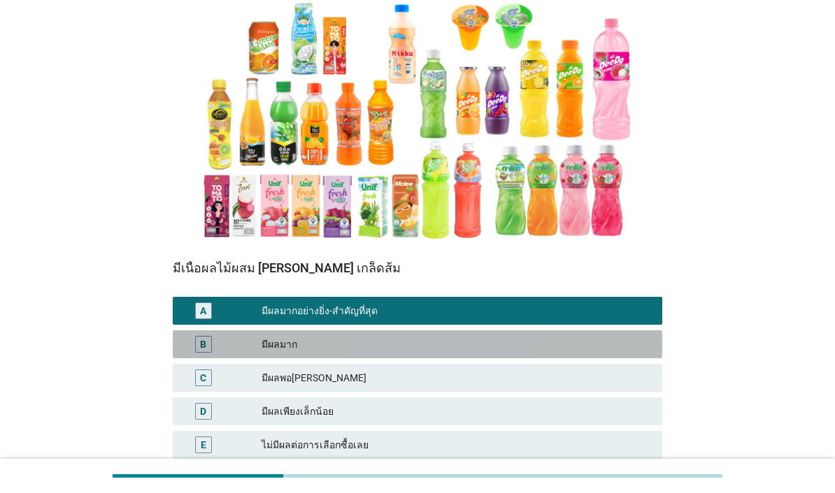
click at [633, 349] on div "มีผลมาก" at bounding box center [455, 344] width 389 height 17
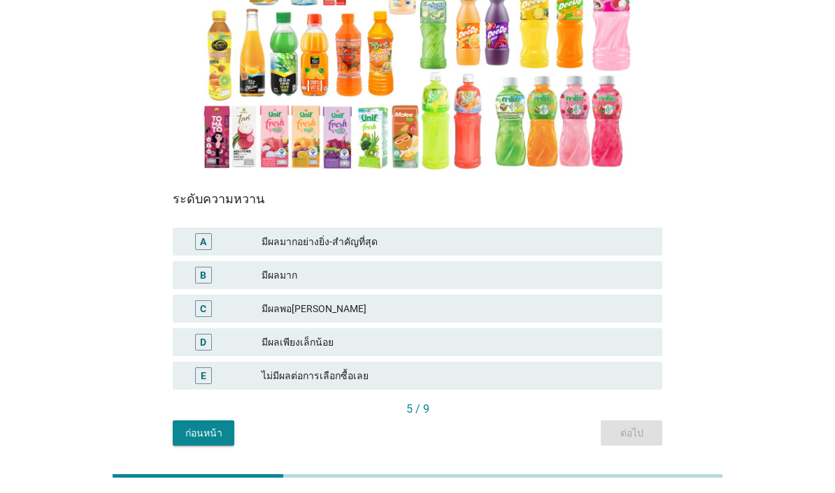
scroll to position [232, 0]
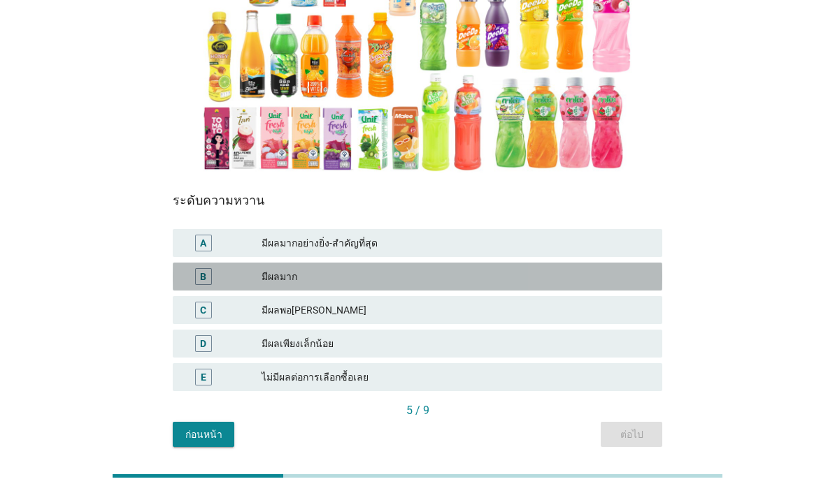
click at [623, 283] on div "มีผลมาก" at bounding box center [455, 276] width 389 height 17
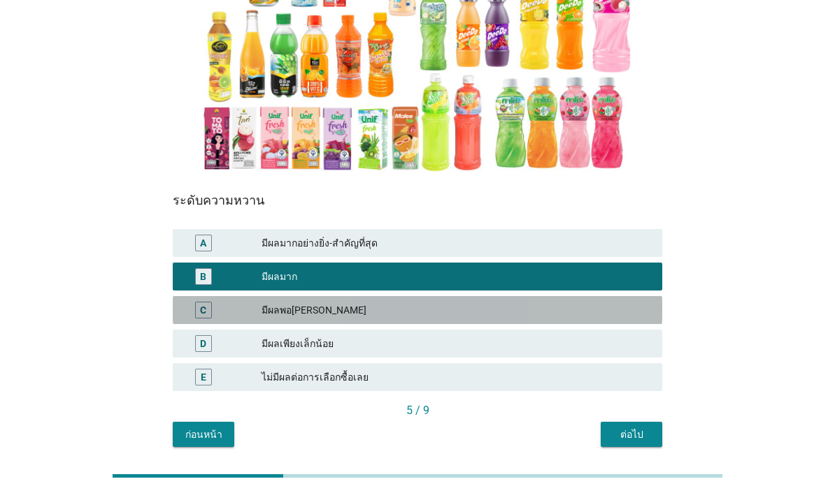
click at [625, 312] on div "มีผลพอ[PERSON_NAME]" at bounding box center [455, 310] width 389 height 17
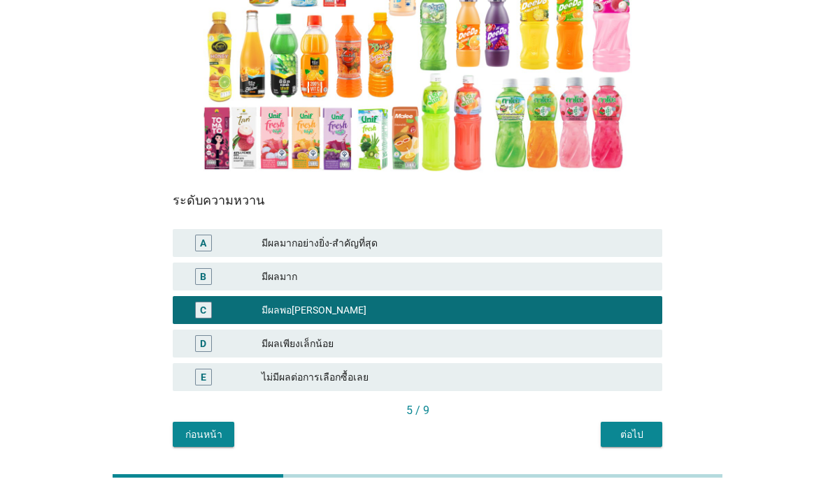
click at [638, 437] on div "ต่อไป" at bounding box center [631, 435] width 39 height 15
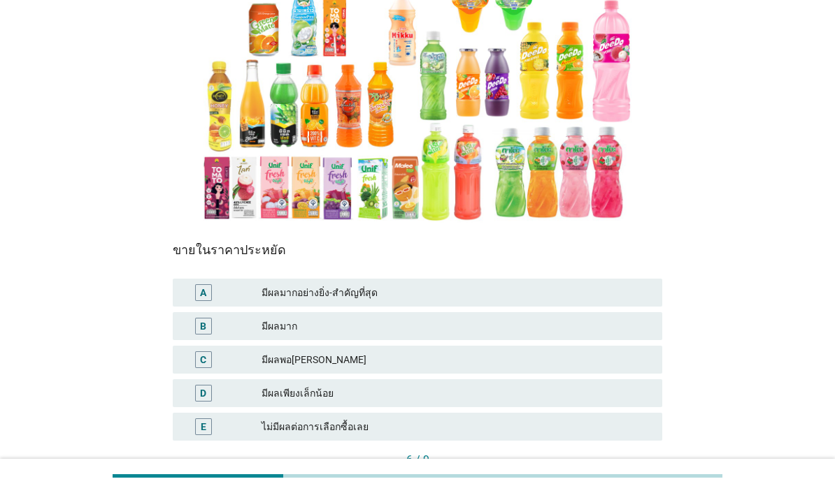
scroll to position [201, 0]
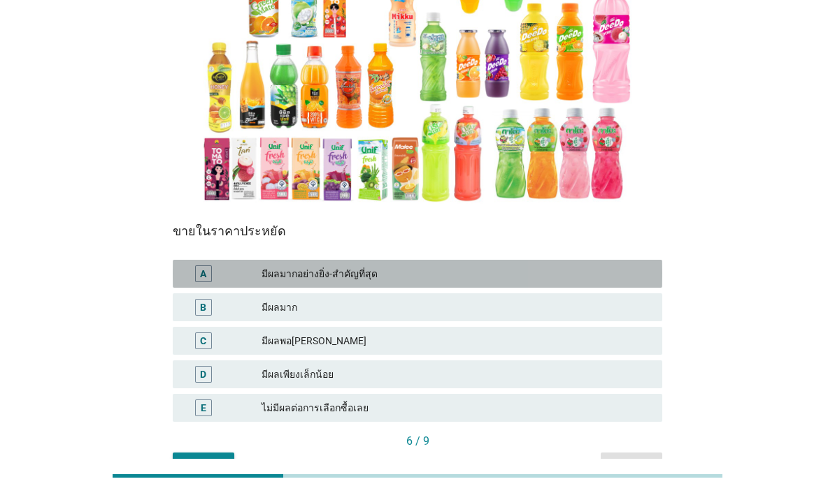
click at [630, 275] on div "มีผลมากอย่างยิ่ง-สำคัญที่สุด" at bounding box center [455, 274] width 389 height 17
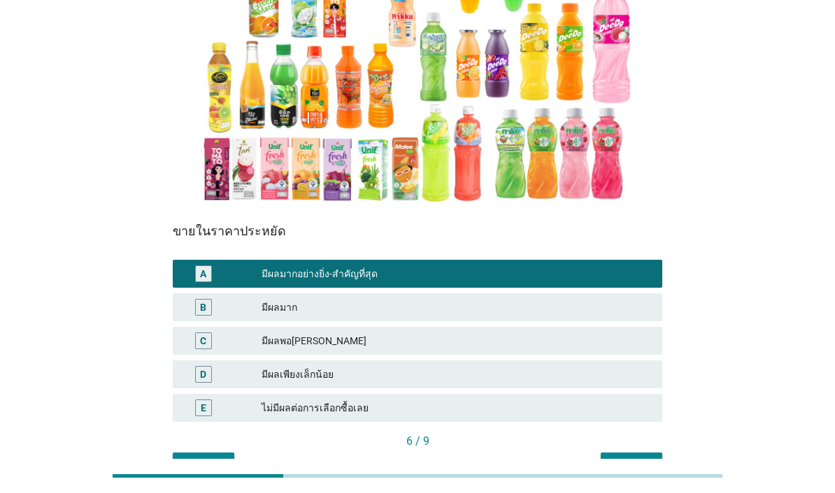
click at [641, 463] on div "ต่อไป" at bounding box center [631, 466] width 39 height 15
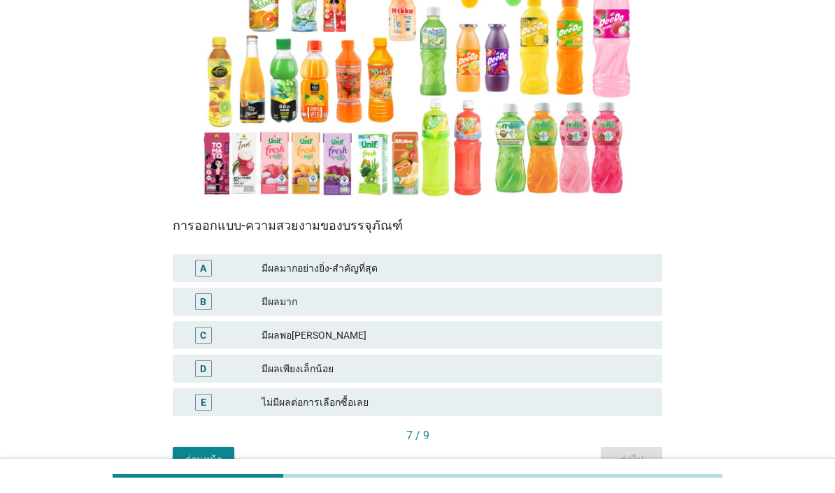
scroll to position [215, 0]
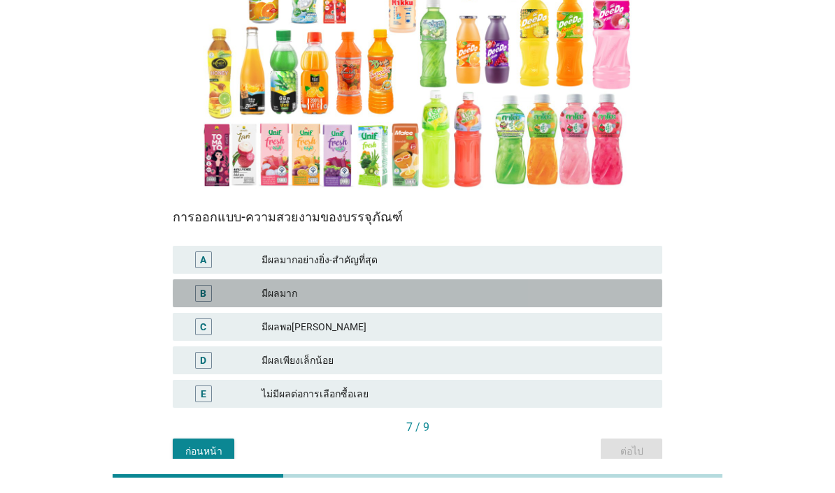
click at [612, 305] on div "B มีผลมาก" at bounding box center [417, 294] width 489 height 28
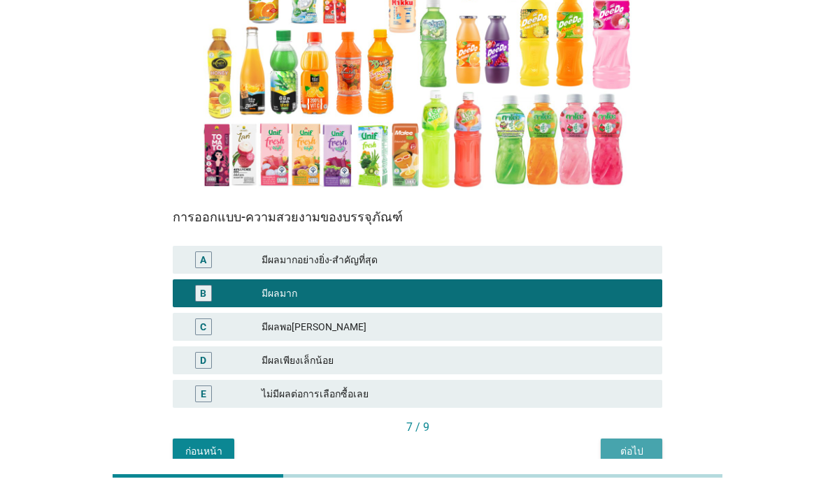
click at [638, 449] on div "ต่อไป" at bounding box center [631, 452] width 39 height 15
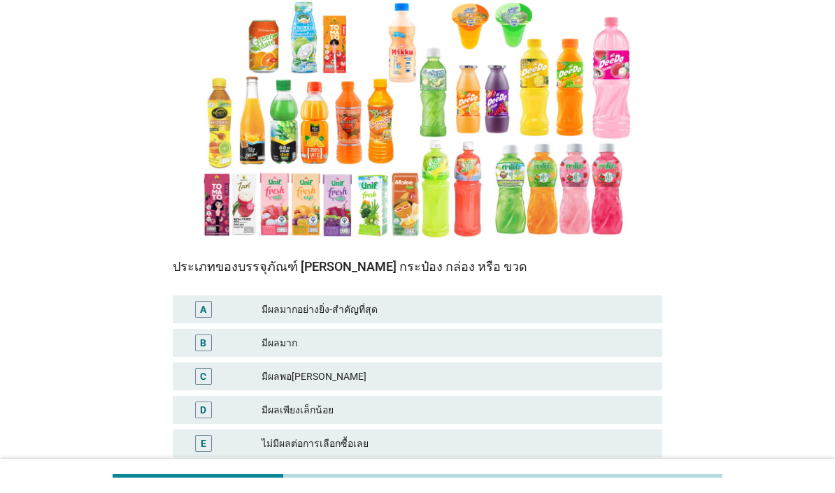
scroll to position [184, 0]
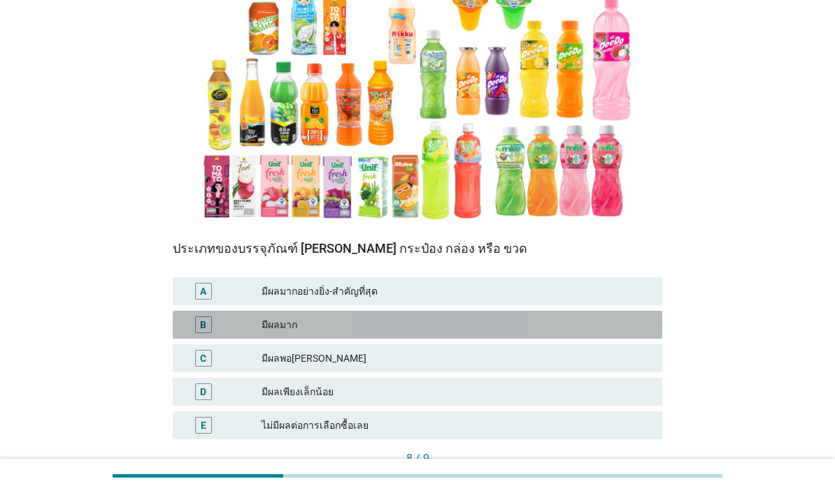
click at [628, 317] on div "มีผลมาก" at bounding box center [455, 325] width 389 height 17
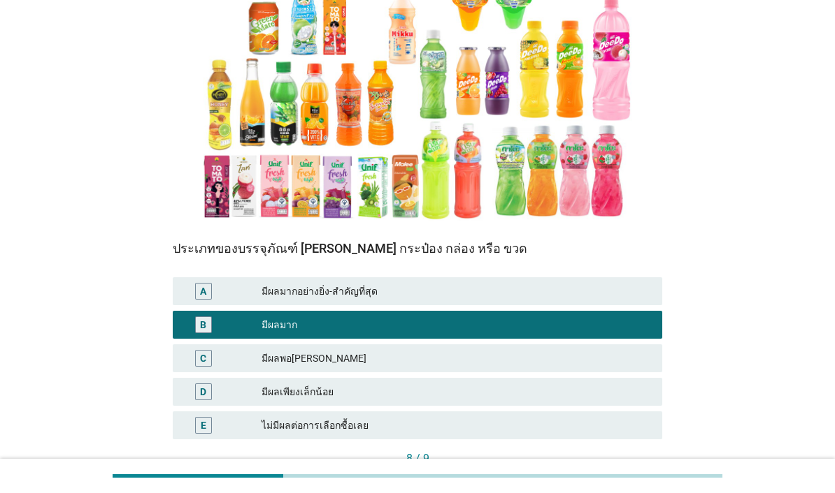
click at [638, 476] on div "ต่อไป" at bounding box center [631, 483] width 39 height 15
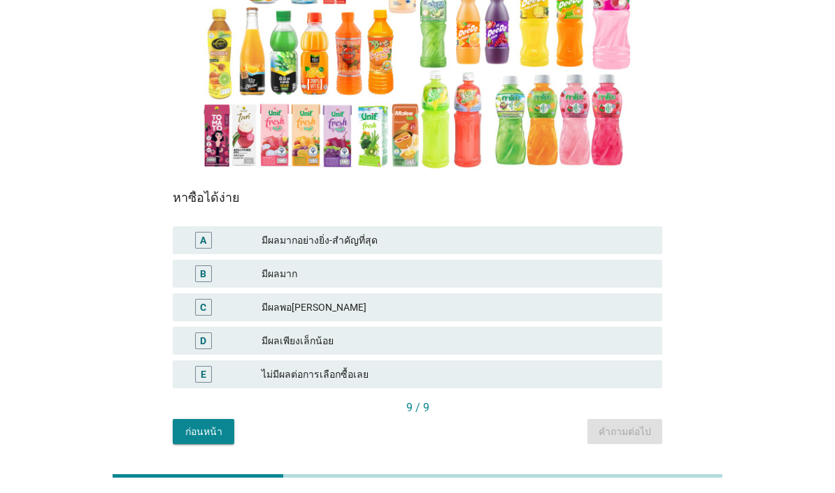
scroll to position [232, 0]
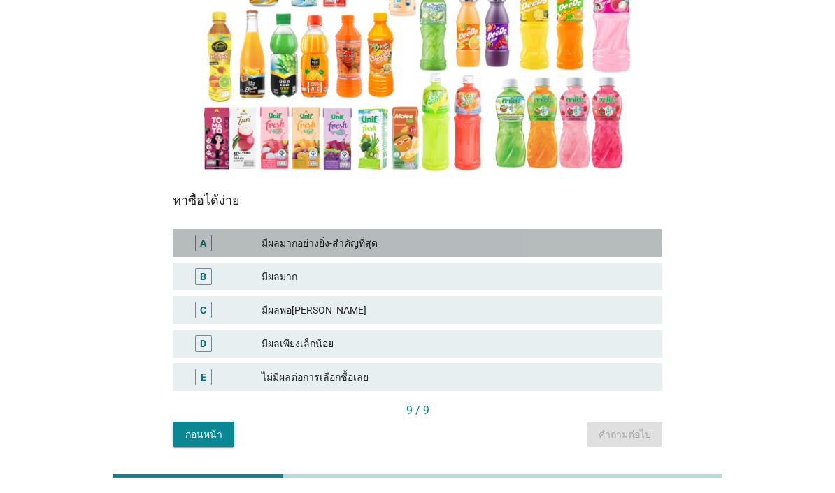
click at [574, 235] on div "มีผลมากอย่างยิ่ง-สำคัญที่สุด" at bounding box center [455, 243] width 389 height 17
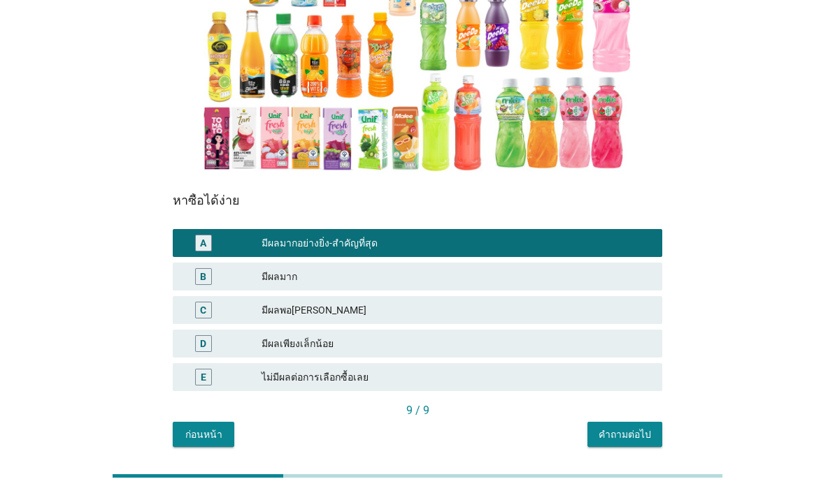
click at [644, 431] on div "คำถามต่อไป" at bounding box center [624, 435] width 52 height 15
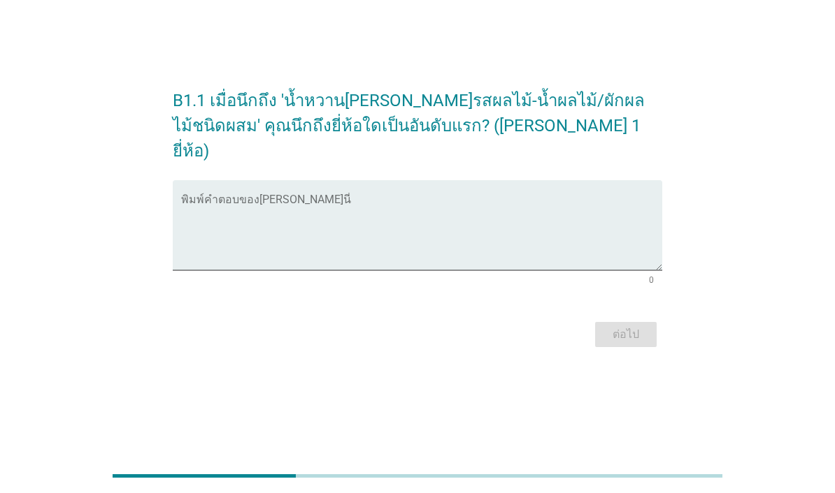
click at [470, 229] on textarea "พิมพ์คำตอบของคุณ ที่นี่" at bounding box center [421, 233] width 481 height 73
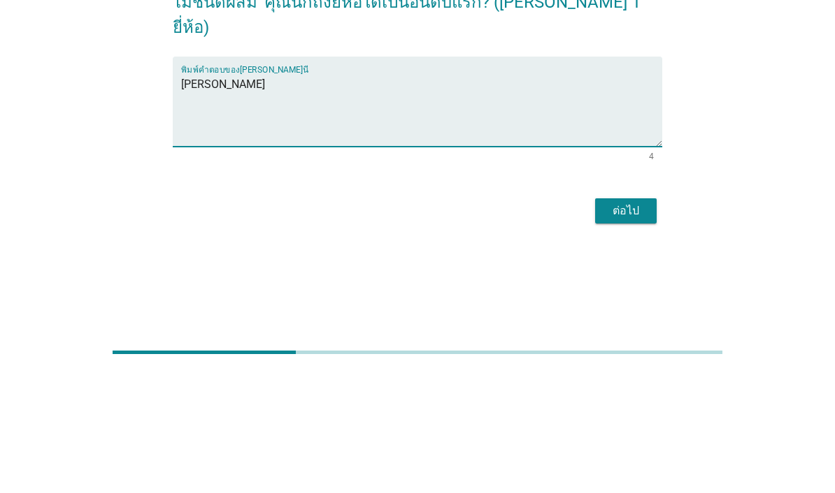
type textarea "[PERSON_NAME]"
click at [640, 326] on div "ต่อไป" at bounding box center [625, 334] width 39 height 17
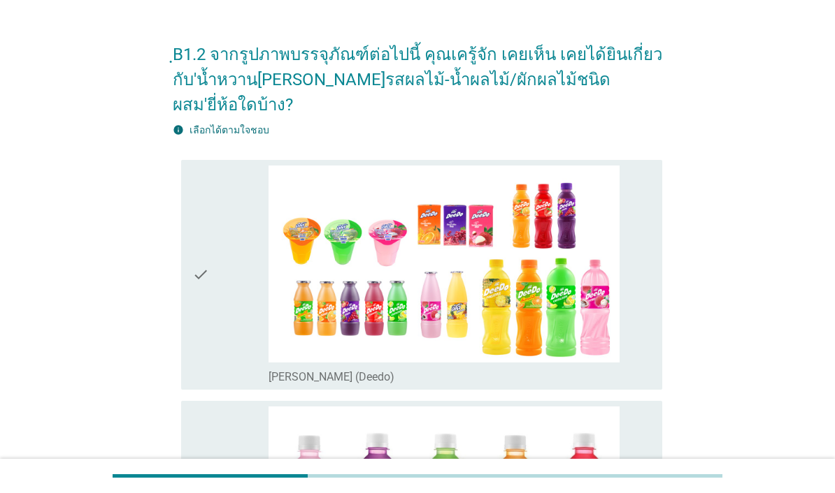
scroll to position [0, 0]
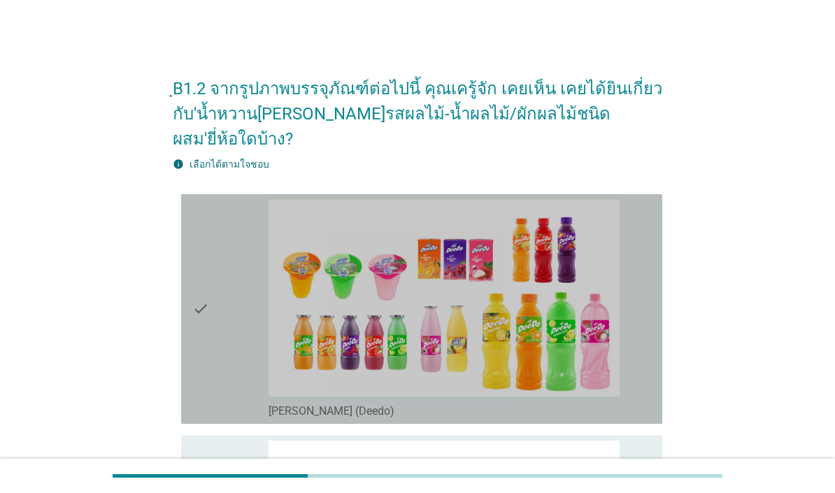
click at [223, 373] on div "check" at bounding box center [230, 309] width 76 height 219
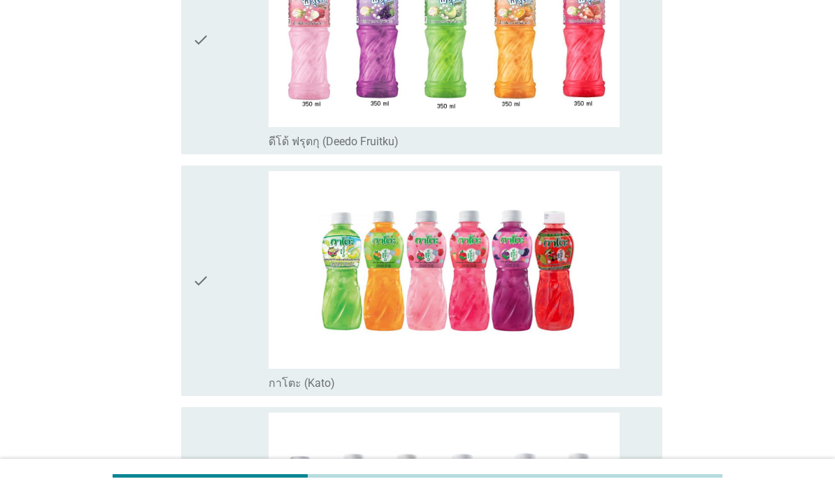
scroll to position [522, 0]
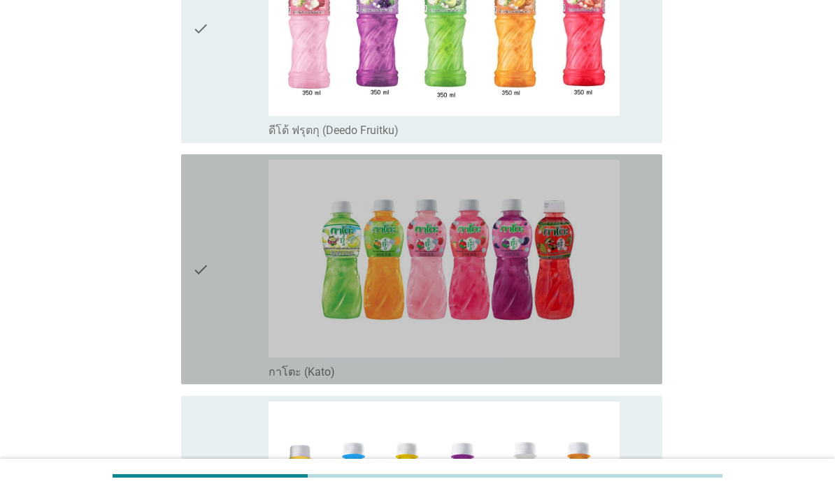
click at [236, 347] on div "check" at bounding box center [230, 269] width 76 height 219
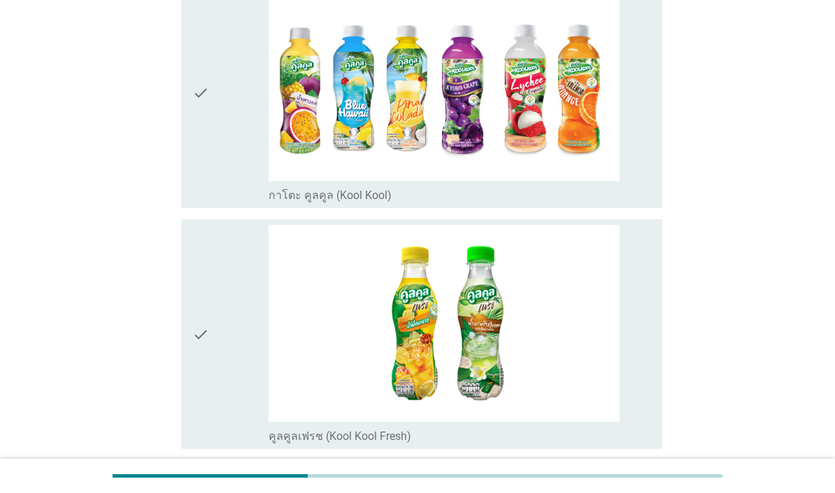
scroll to position [939, 0]
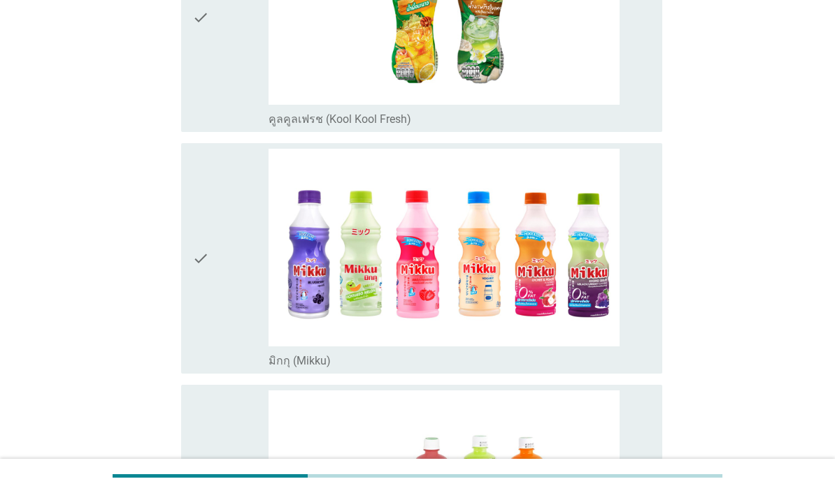
click at [224, 368] on div "check" at bounding box center [230, 258] width 76 height 219
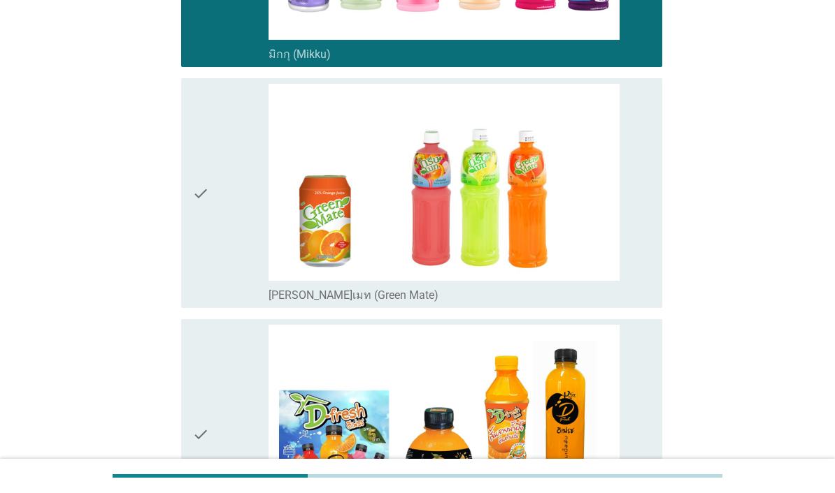
scroll to position [1592, 0]
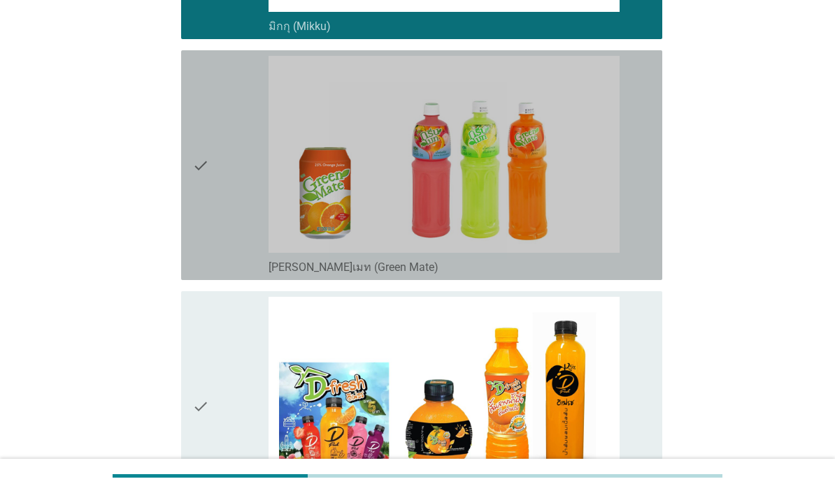
click at [244, 275] on div "check" at bounding box center [230, 165] width 76 height 219
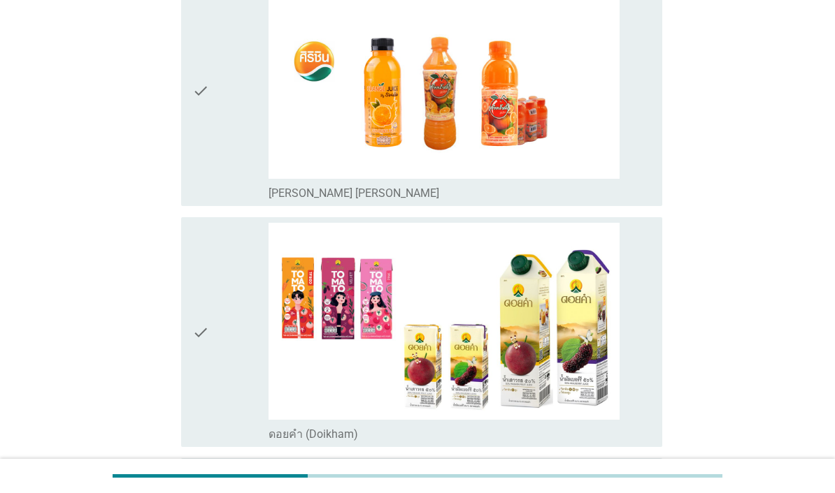
scroll to position [2257, 0]
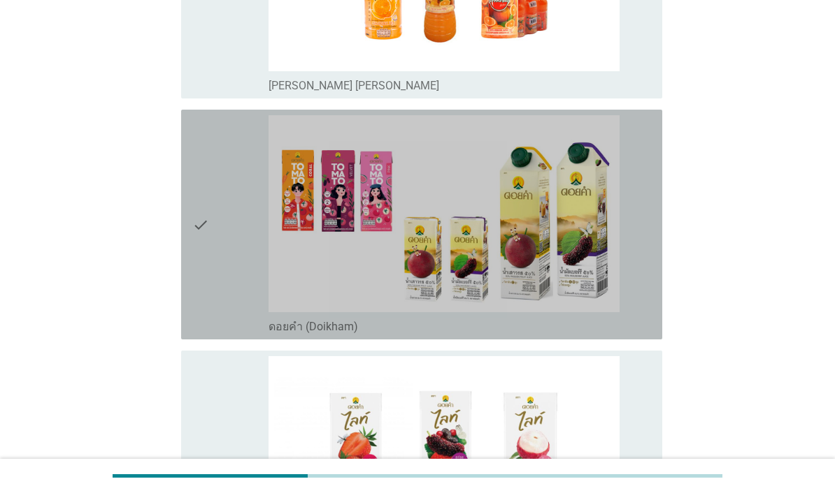
click at [219, 334] on div "check" at bounding box center [230, 224] width 76 height 219
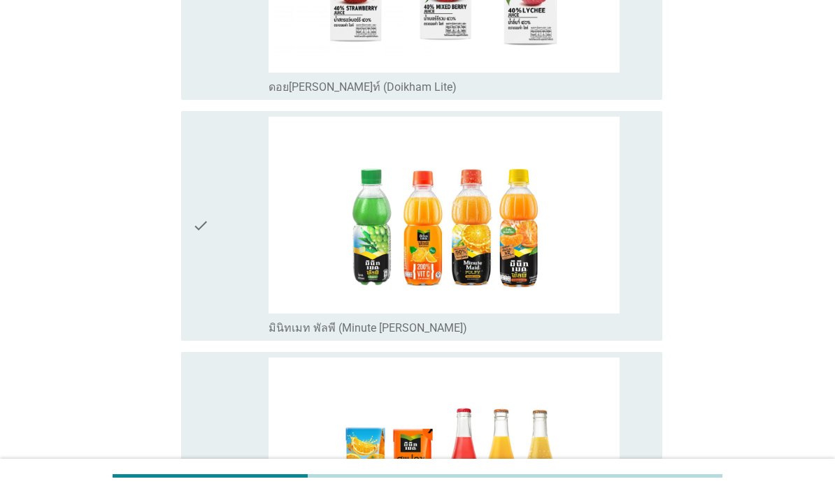
scroll to position [2829, 0]
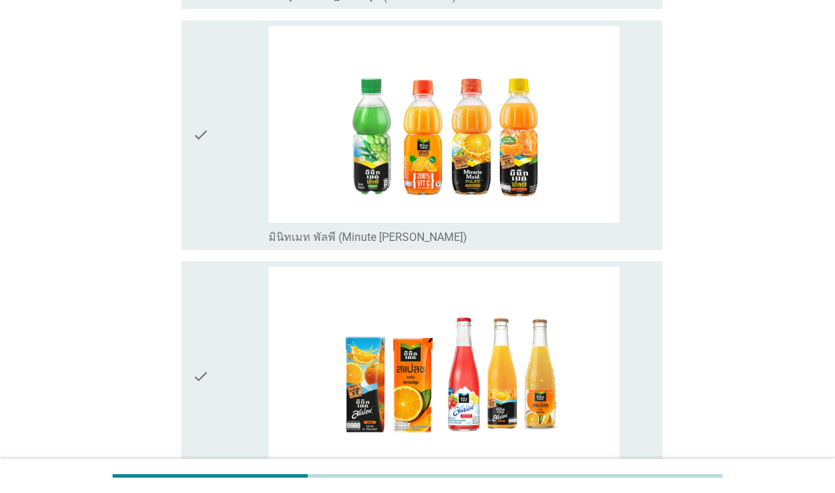
click at [209, 245] on div "check" at bounding box center [230, 135] width 76 height 219
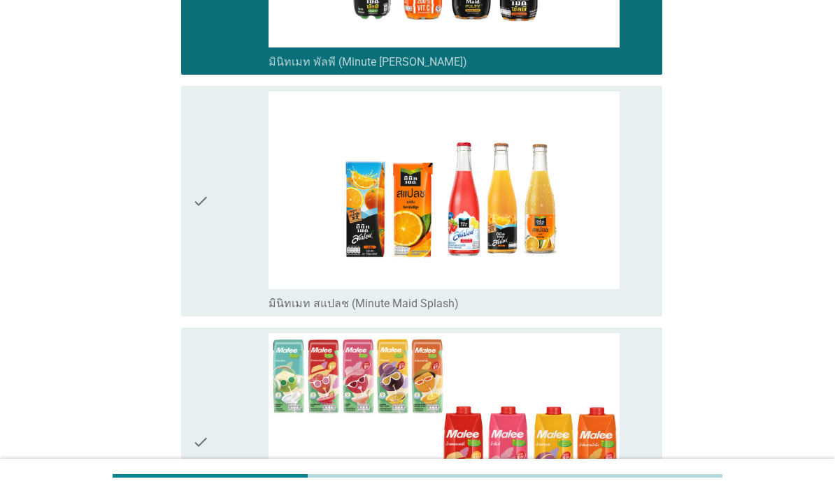
click at [212, 310] on div "check" at bounding box center [230, 201] width 76 height 219
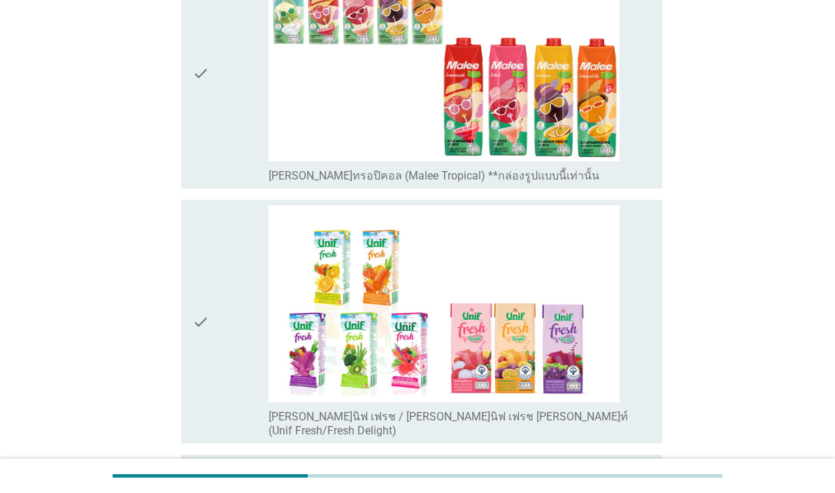
scroll to position [3397, 0]
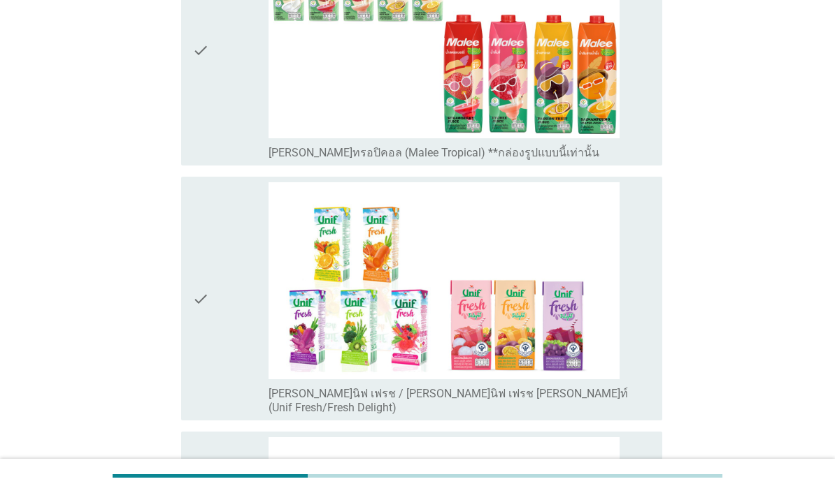
click at [204, 160] on icon "check" at bounding box center [200, 50] width 17 height 219
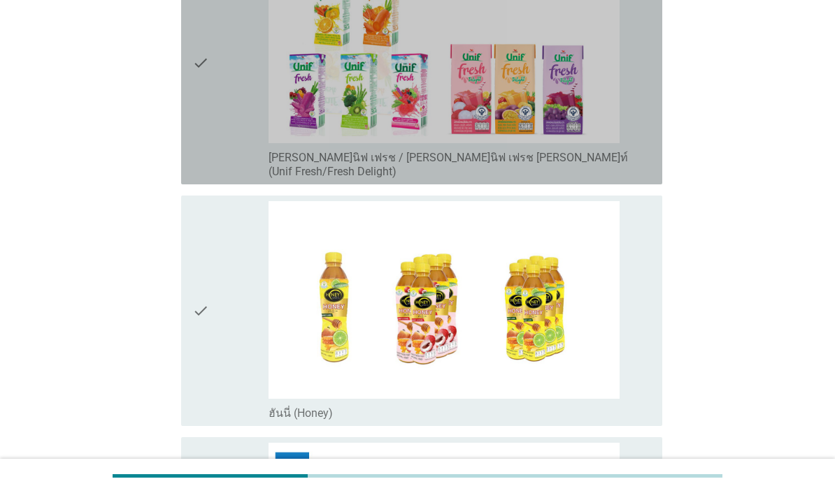
click at [222, 179] on div "check" at bounding box center [230, 62] width 76 height 233
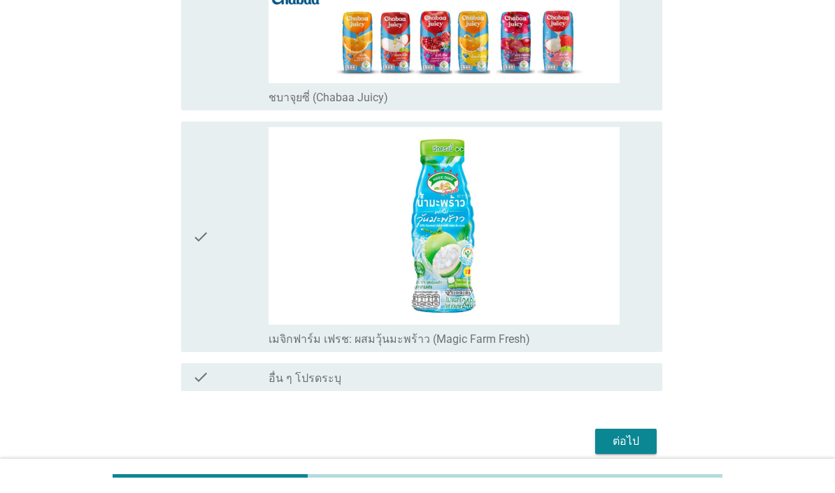
scroll to position [4277, 0]
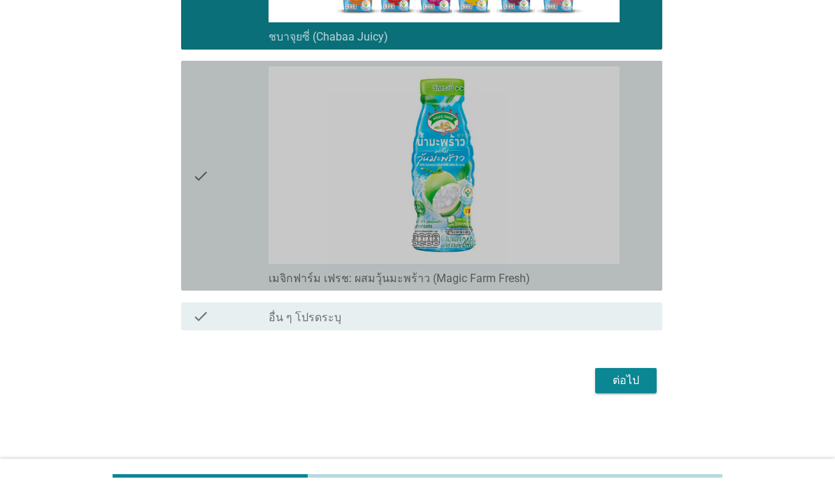
click at [224, 285] on div "check" at bounding box center [230, 175] width 76 height 219
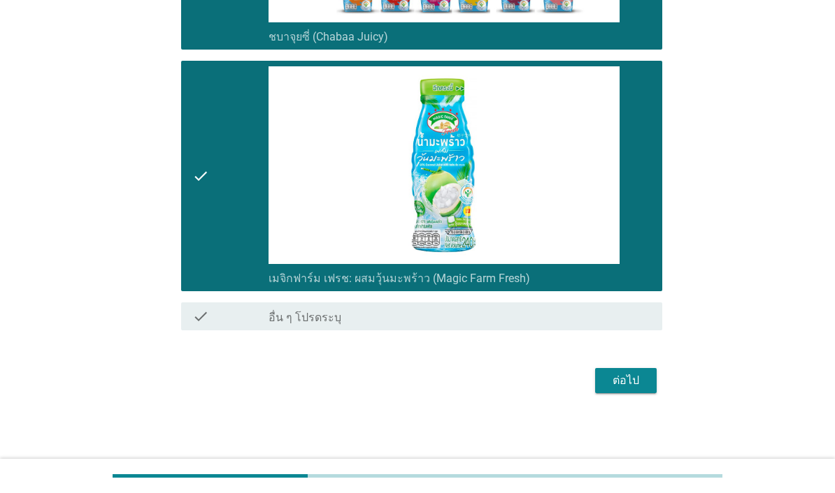
scroll to position [4472, 0]
click at [638, 389] on div "ต่อไป" at bounding box center [625, 381] width 39 height 17
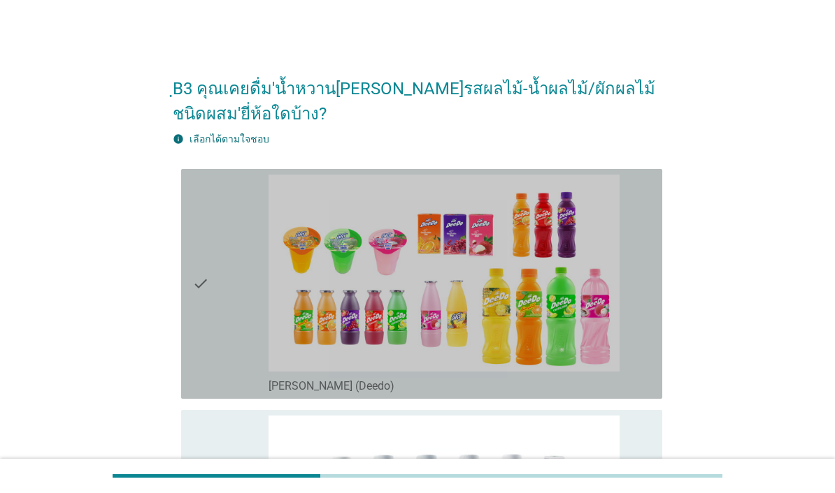
click at [219, 336] on div "check" at bounding box center [230, 284] width 76 height 219
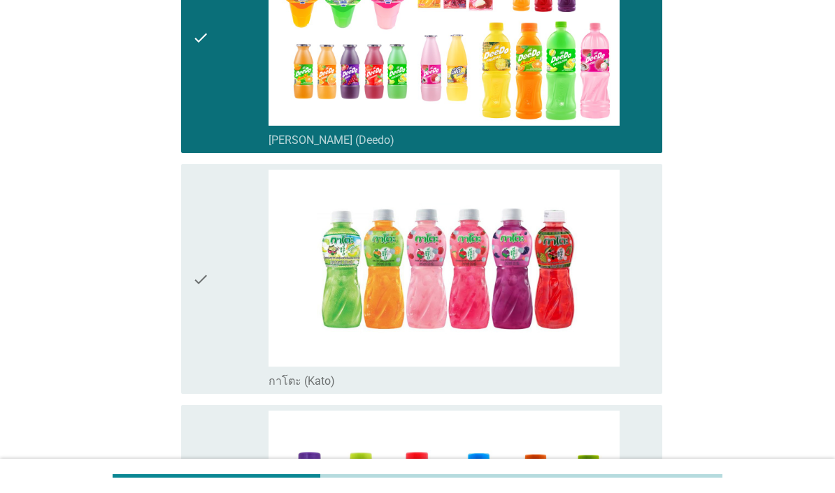
scroll to position [257, 0]
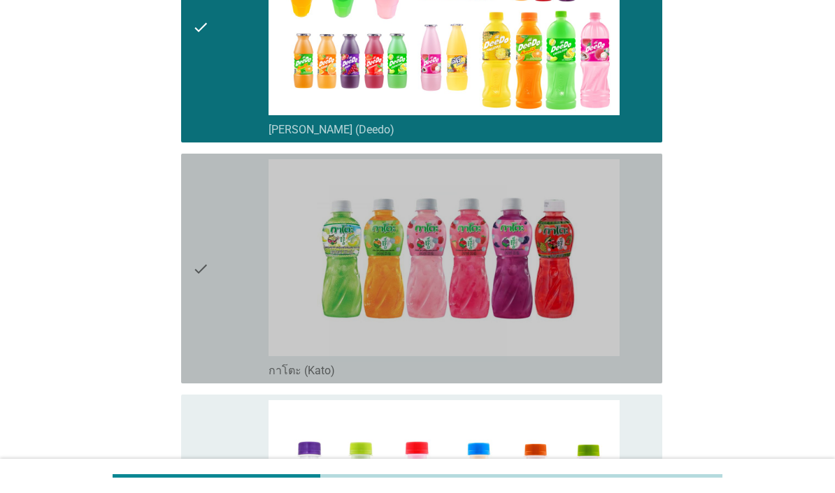
click at [217, 361] on div "check" at bounding box center [230, 268] width 76 height 219
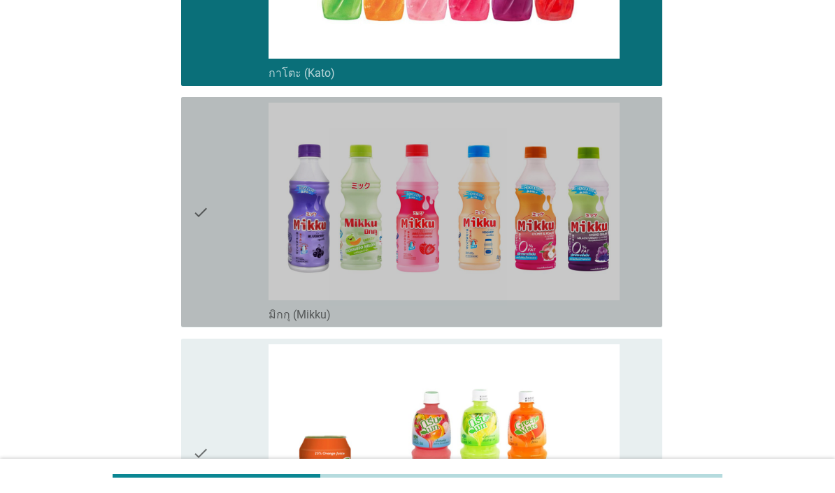
click at [210, 322] on div "check" at bounding box center [230, 212] width 76 height 219
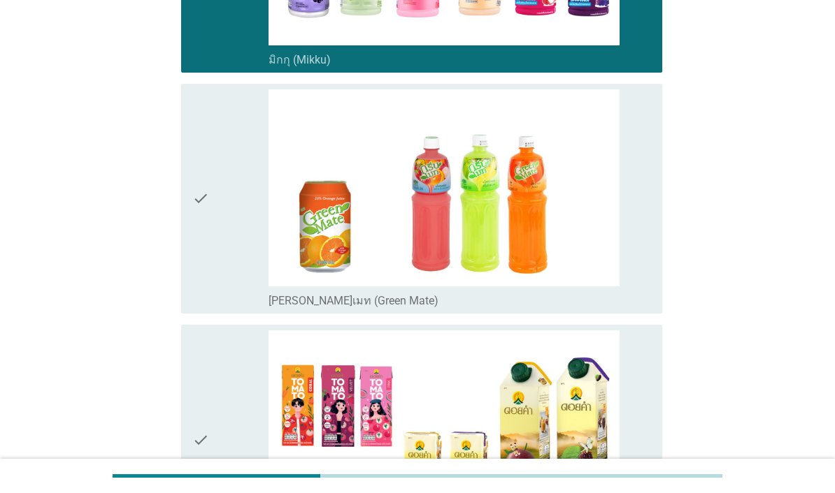
scroll to position [848, 0]
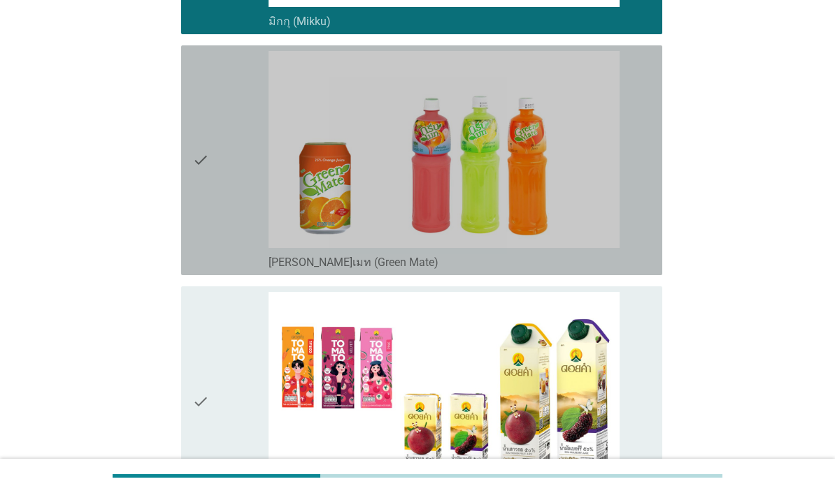
click at [215, 270] on div "check" at bounding box center [230, 160] width 76 height 219
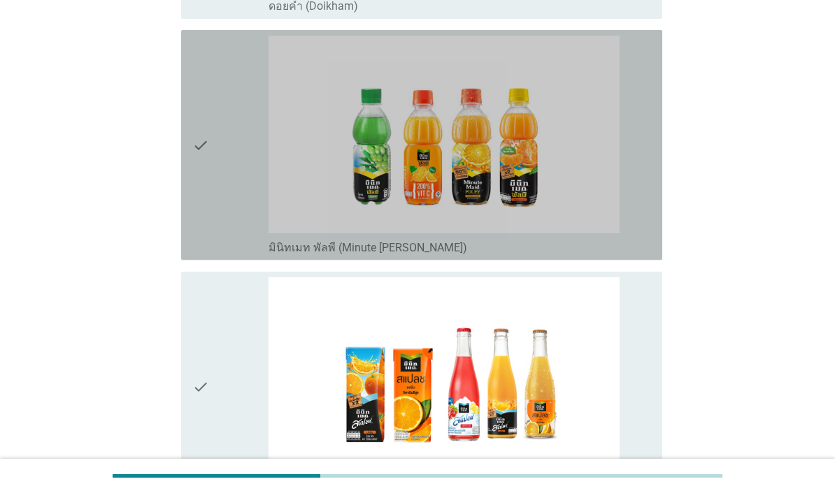
click at [216, 254] on div "check" at bounding box center [230, 145] width 76 height 219
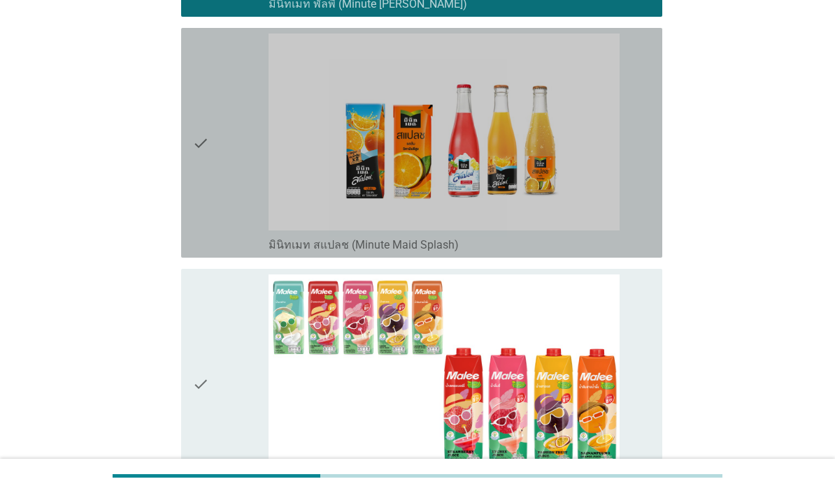
click at [219, 252] on div "check" at bounding box center [230, 143] width 76 height 219
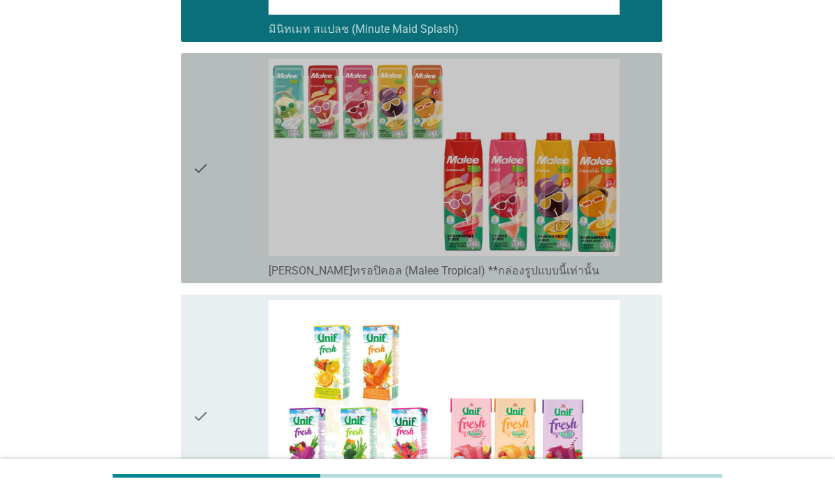
click at [214, 277] on div "check" at bounding box center [230, 168] width 76 height 219
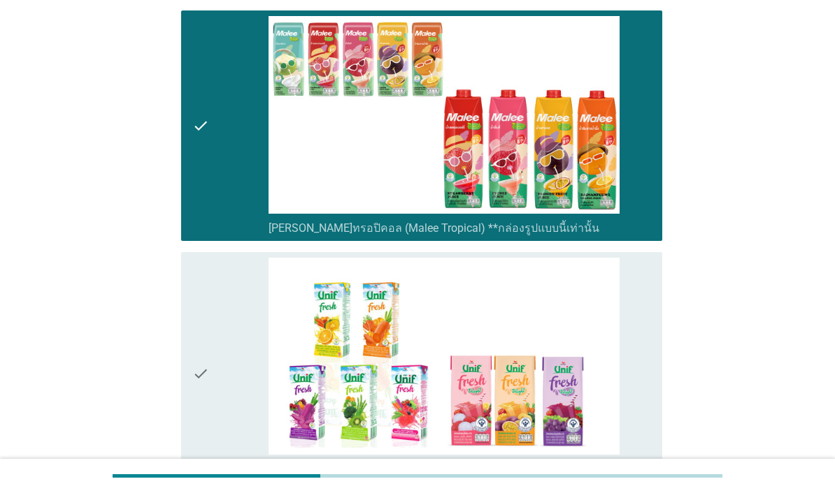
scroll to position [1923, 0]
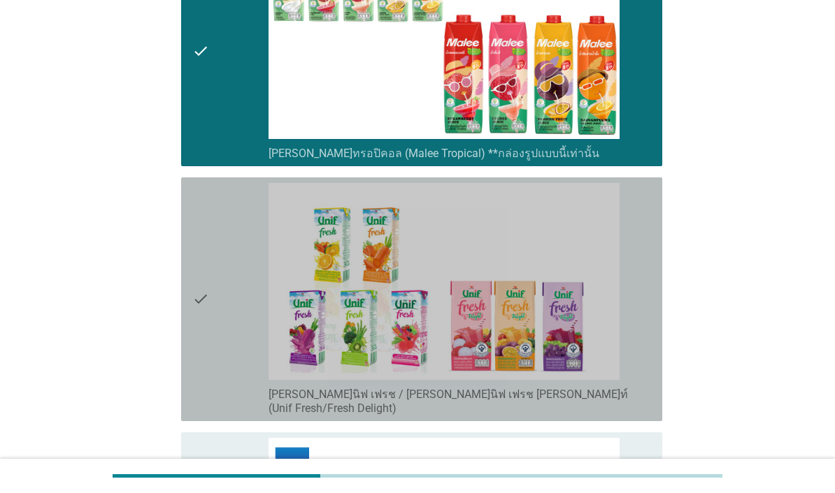
click at [222, 410] on div "check" at bounding box center [230, 299] width 76 height 233
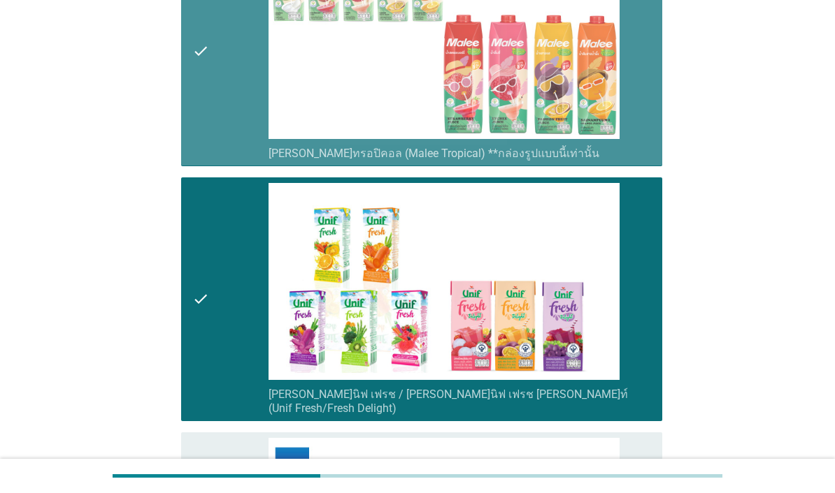
click at [219, 160] on div "check" at bounding box center [230, 50] width 76 height 219
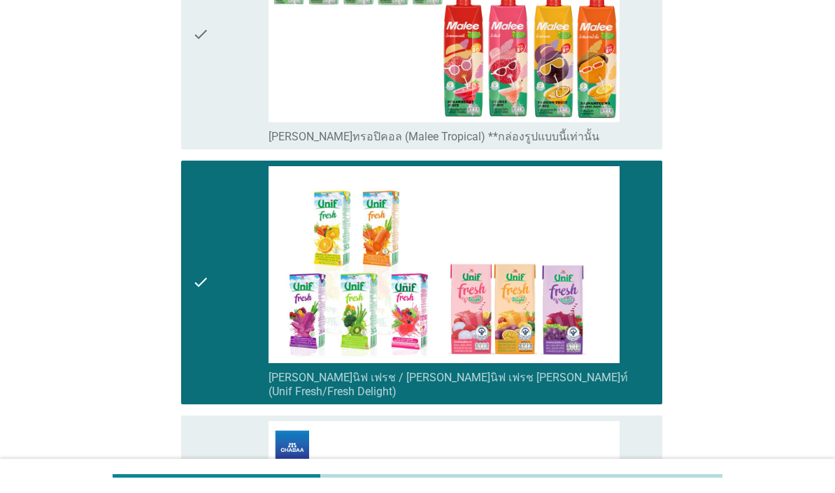
scroll to position [1935, 0]
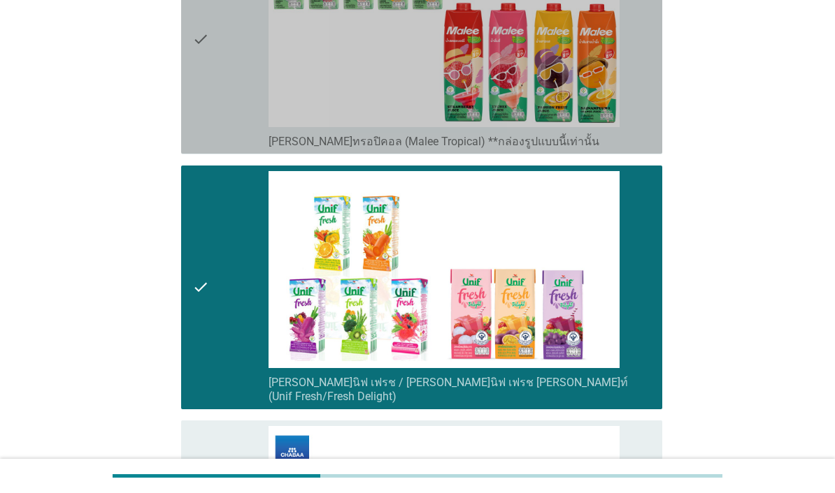
click at [215, 148] on div "check" at bounding box center [230, 38] width 76 height 219
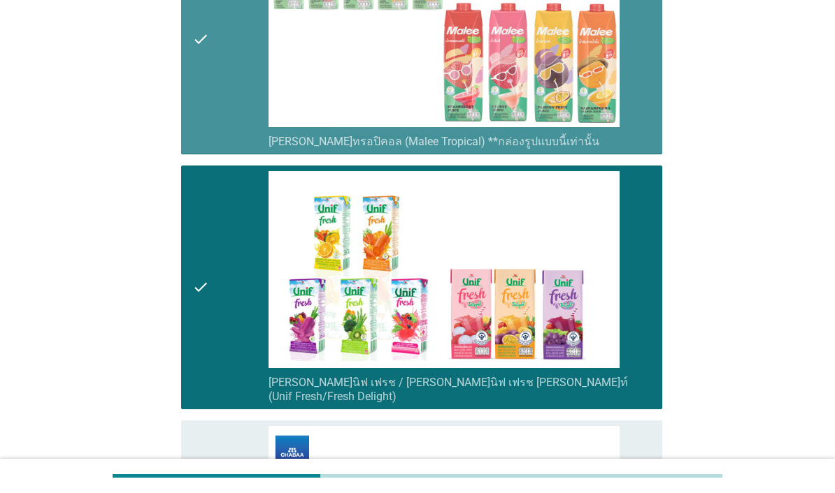
click at [216, 148] on div "check" at bounding box center [230, 38] width 76 height 219
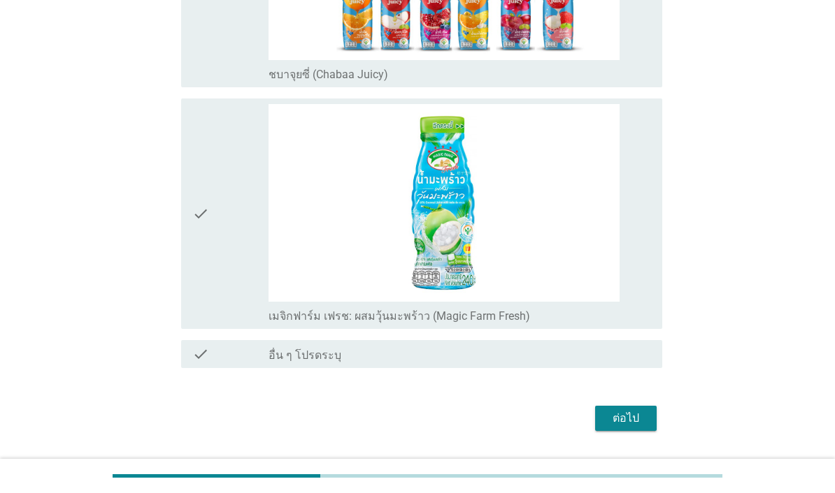
scroll to position [2632, 0]
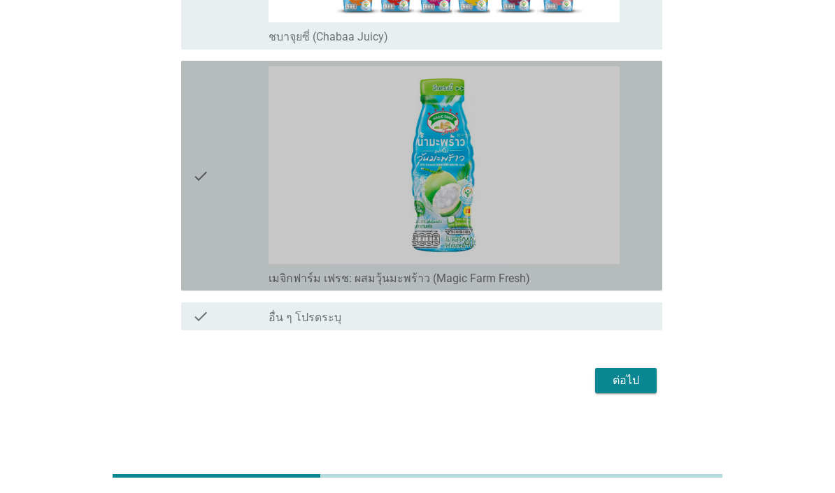
click at [213, 285] on div "check" at bounding box center [230, 175] width 76 height 219
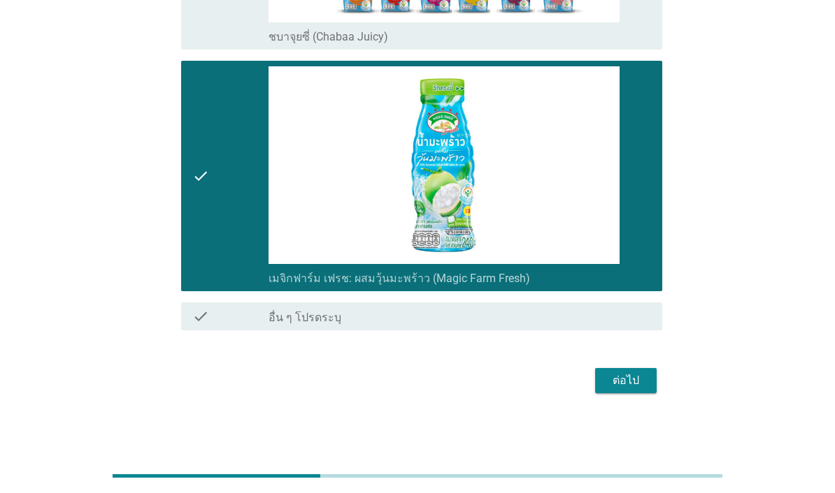
click at [639, 389] on div "ต่อไป" at bounding box center [625, 381] width 39 height 17
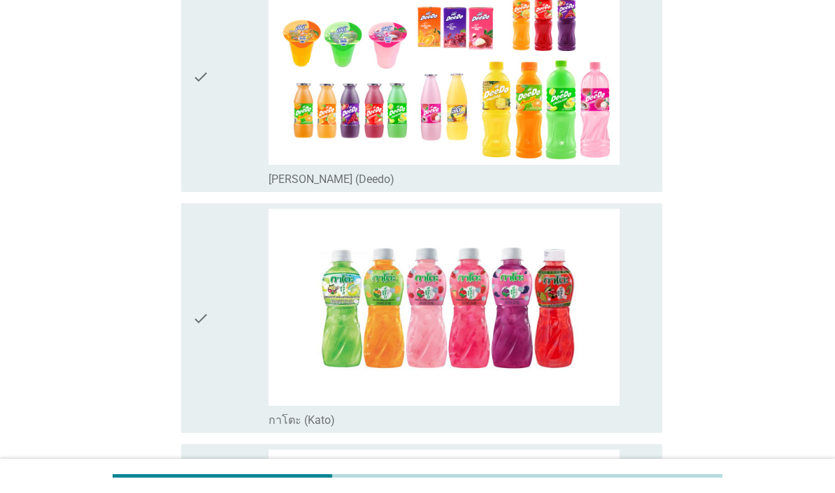
scroll to position [231, 0]
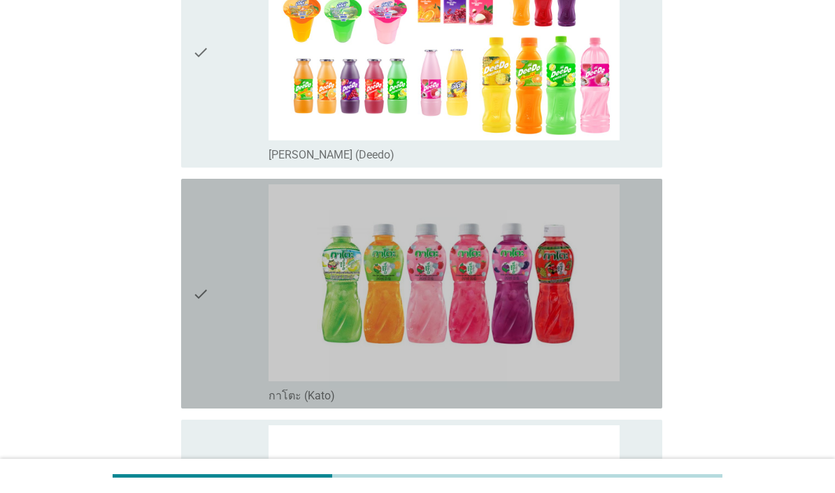
click at [222, 283] on div "check" at bounding box center [230, 294] width 76 height 219
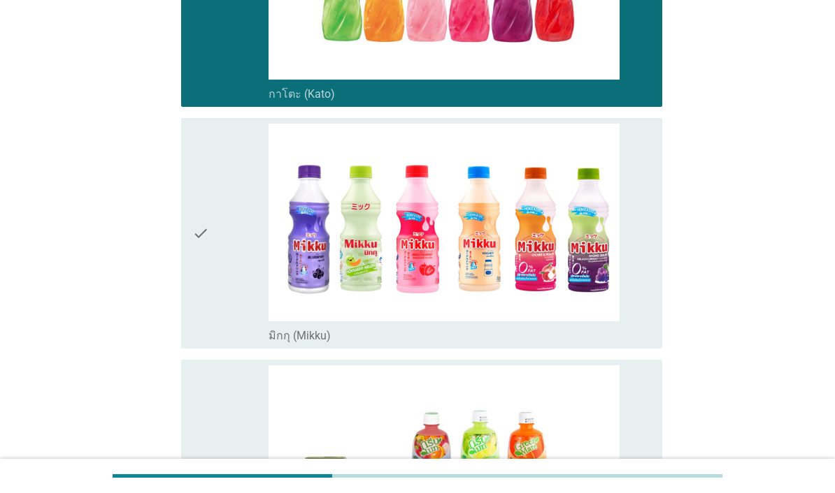
click at [218, 342] on div "check" at bounding box center [230, 233] width 76 height 219
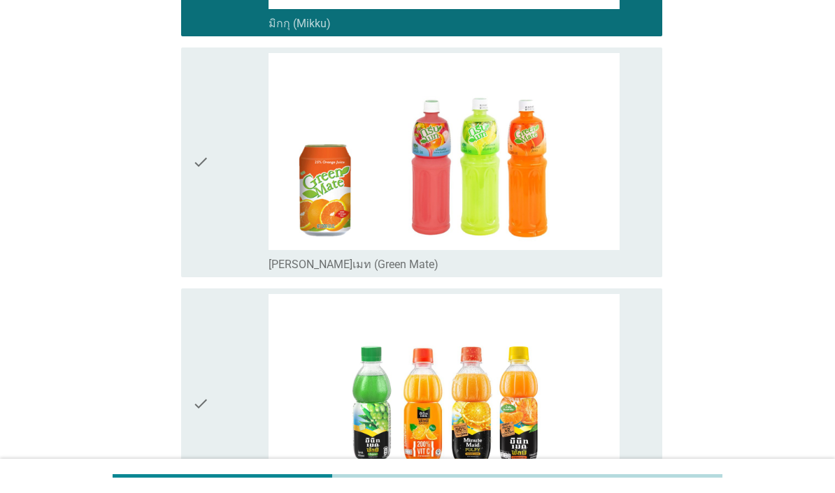
scroll to position [914, 0]
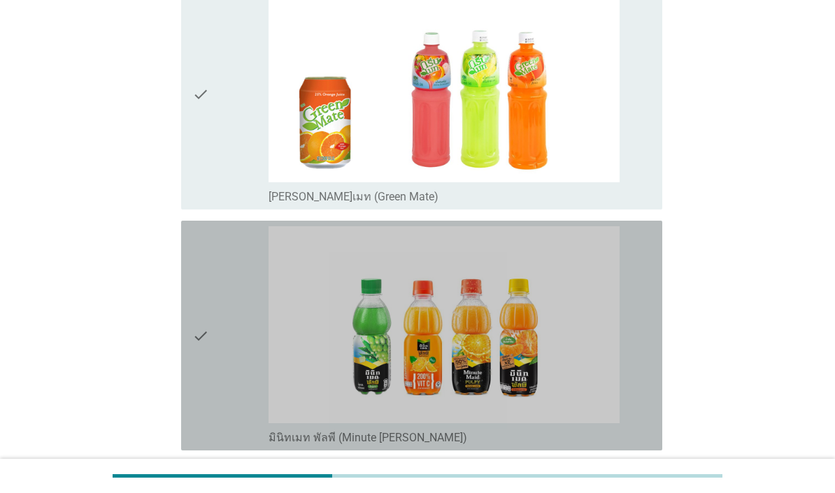
click at [229, 380] on div "check" at bounding box center [230, 335] width 76 height 219
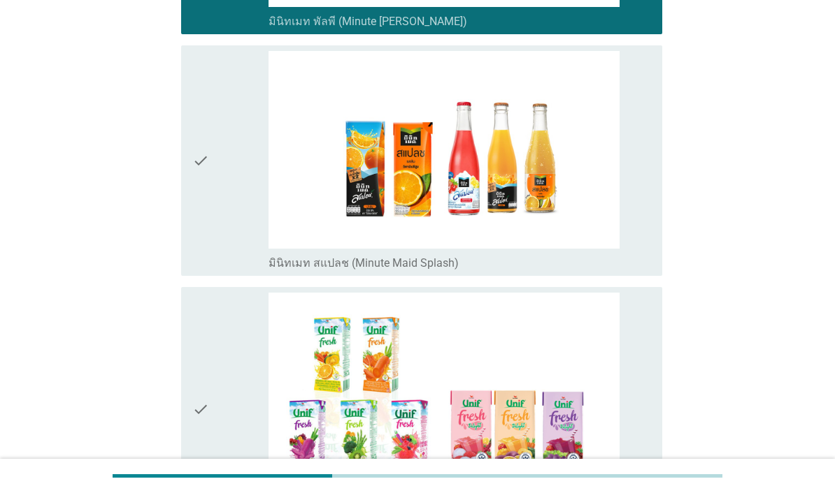
scroll to position [1354, 0]
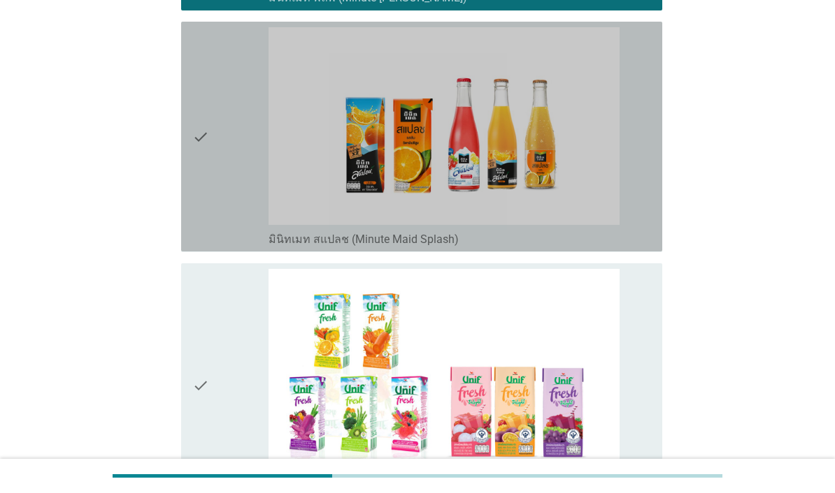
click at [208, 246] on icon "check" at bounding box center [200, 136] width 17 height 219
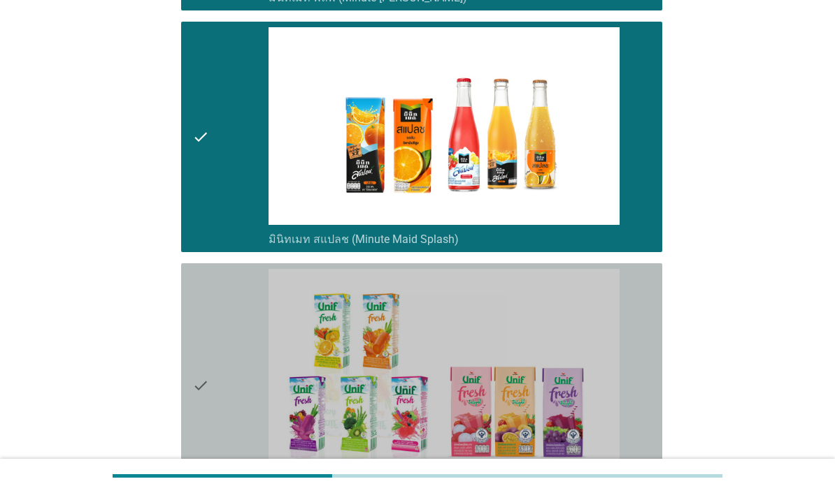
click at [220, 429] on div "check" at bounding box center [230, 385] width 76 height 233
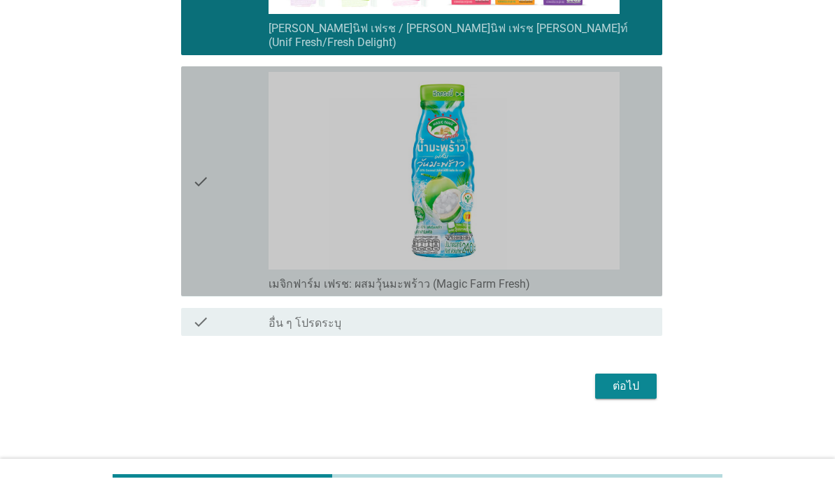
click at [212, 291] on div "check" at bounding box center [230, 181] width 76 height 219
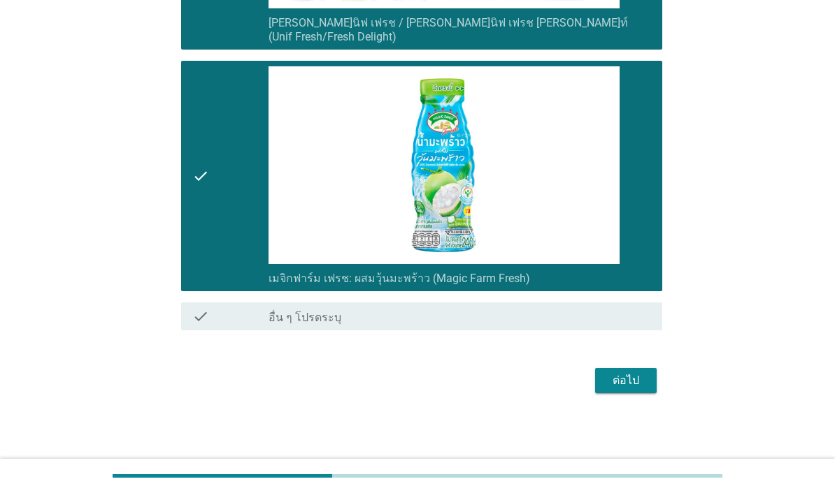
scroll to position [1886, 0]
click at [646, 394] on button "ต่อไป" at bounding box center [626, 380] width 62 height 25
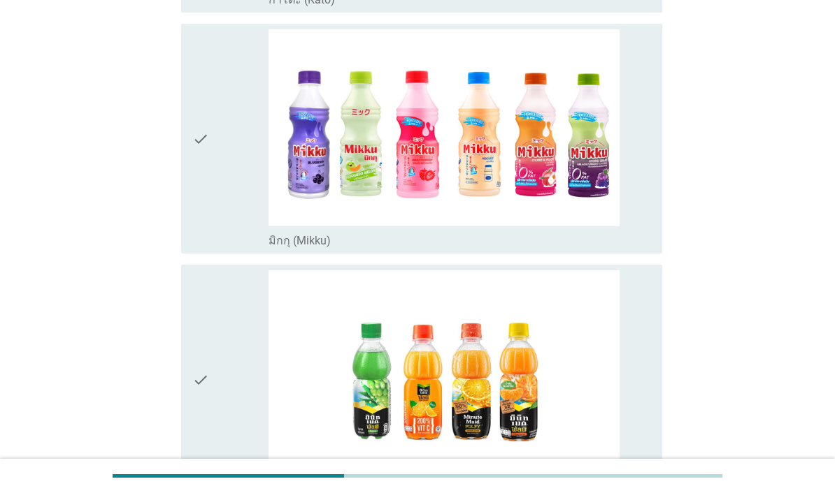
scroll to position [405, 0]
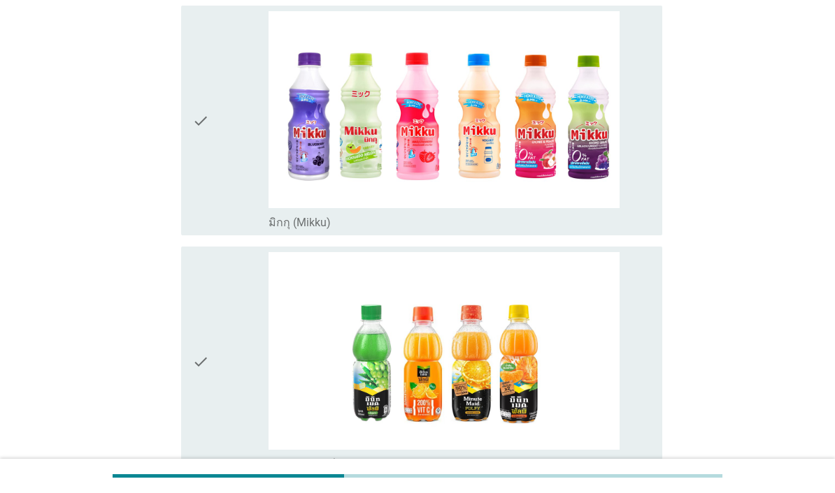
click at [224, 223] on div "check" at bounding box center [230, 120] width 76 height 219
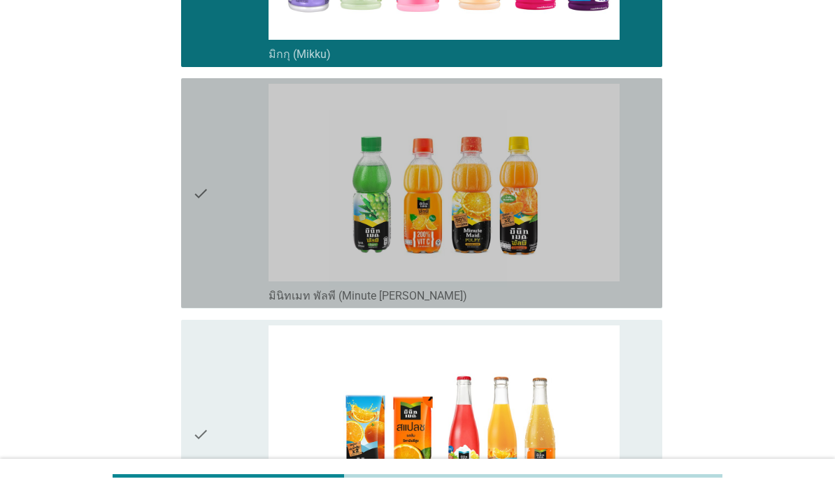
click at [225, 300] on div "check" at bounding box center [230, 193] width 76 height 219
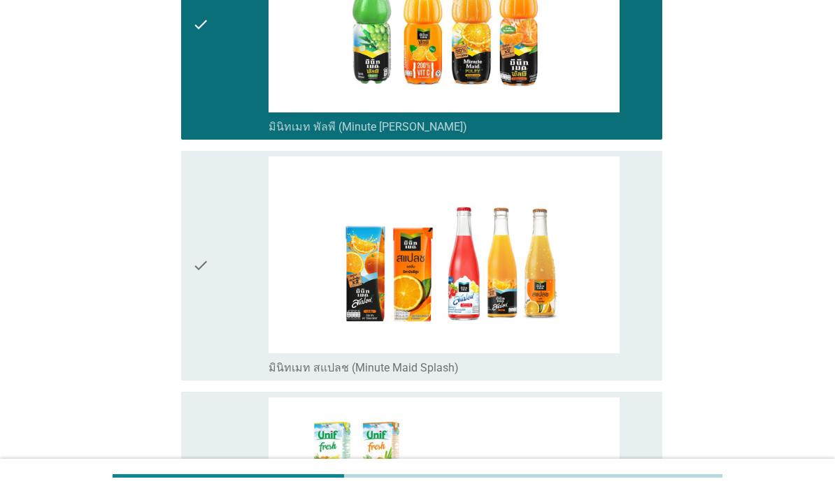
scroll to position [838, 0]
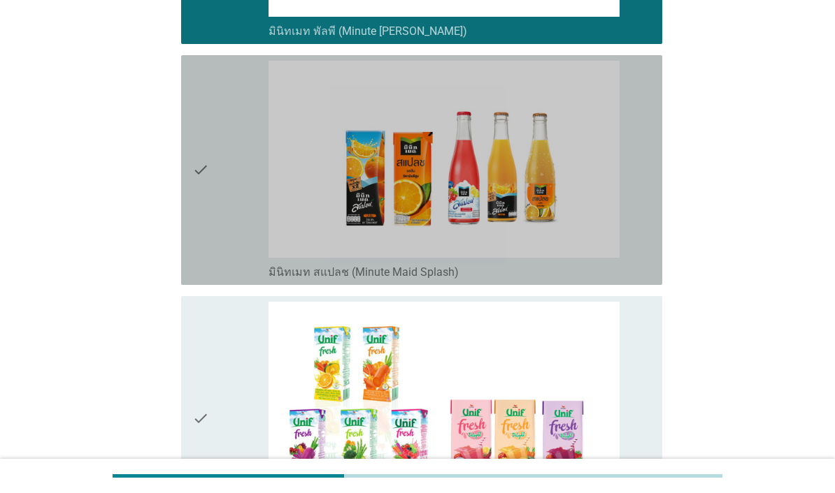
click at [222, 277] on div "check" at bounding box center [230, 170] width 76 height 219
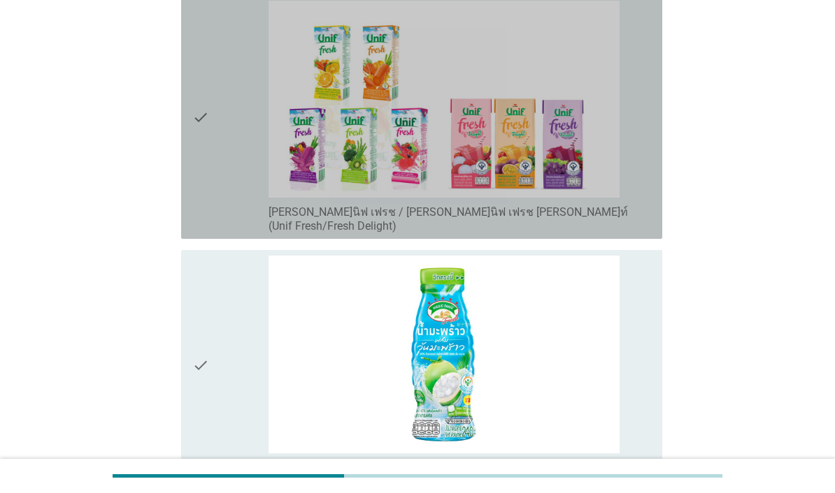
click at [217, 233] on div "check" at bounding box center [230, 117] width 76 height 233
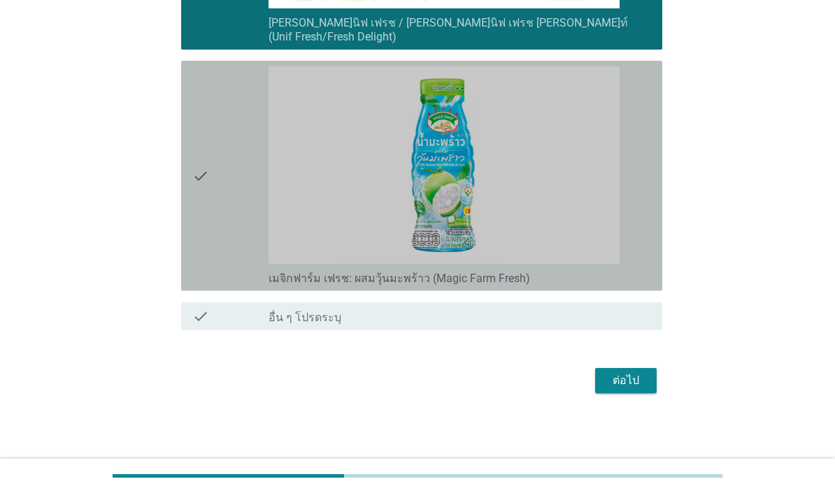
scroll to position [1369, 0]
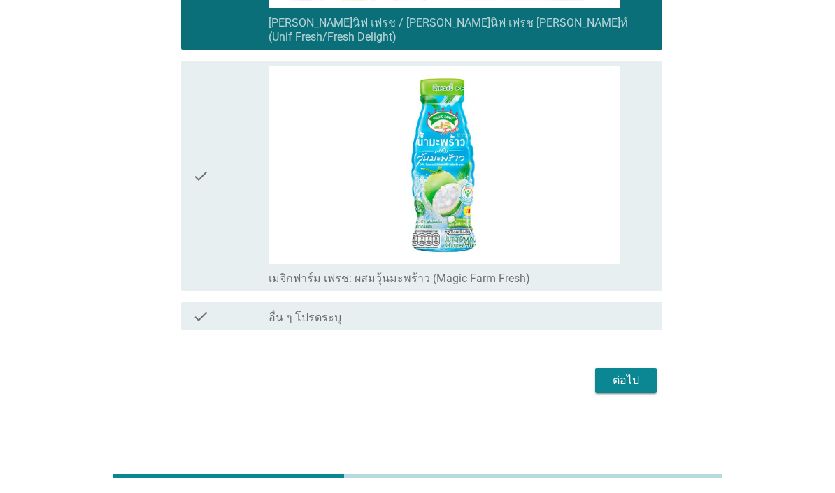
click at [213, 273] on div "check" at bounding box center [230, 175] width 76 height 219
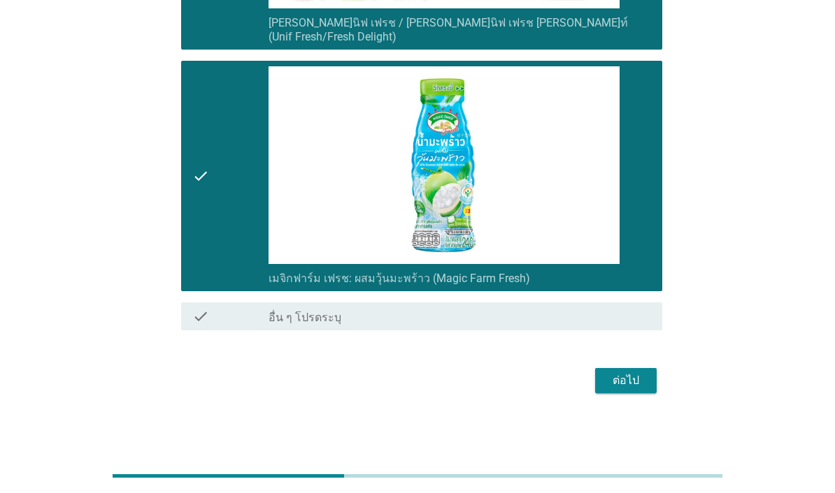
click at [645, 394] on button "ต่อไป" at bounding box center [626, 380] width 62 height 25
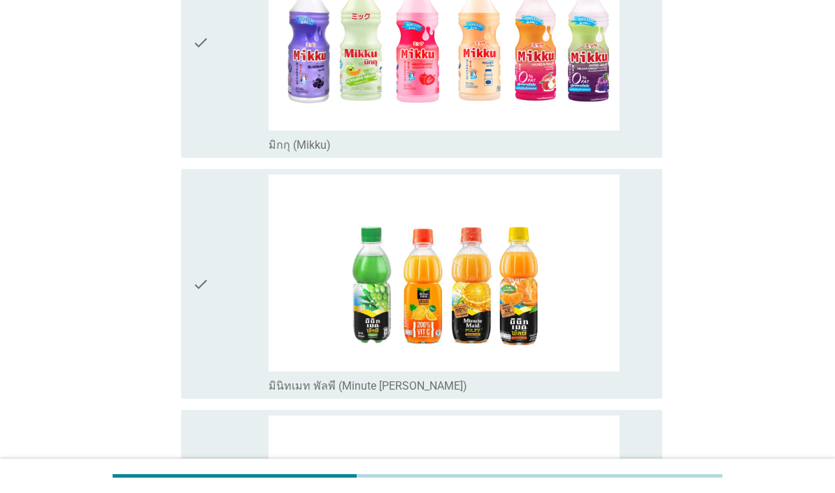
scroll to position [320, 0]
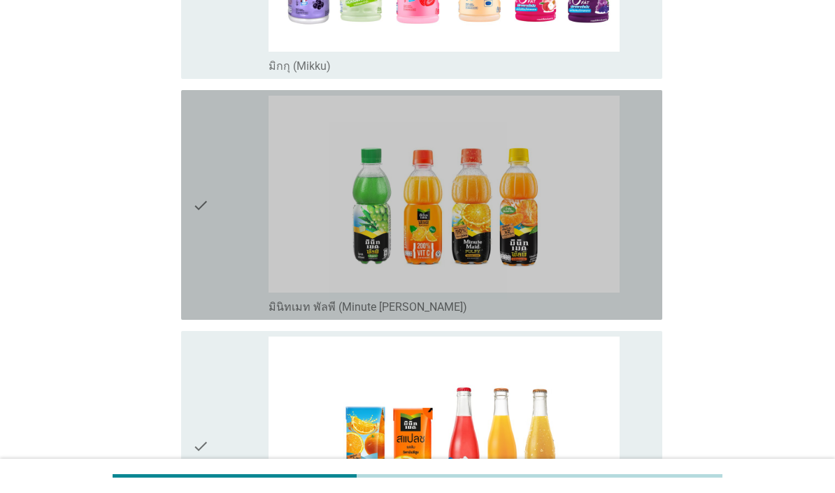
click at [208, 290] on icon "check" at bounding box center [200, 205] width 17 height 219
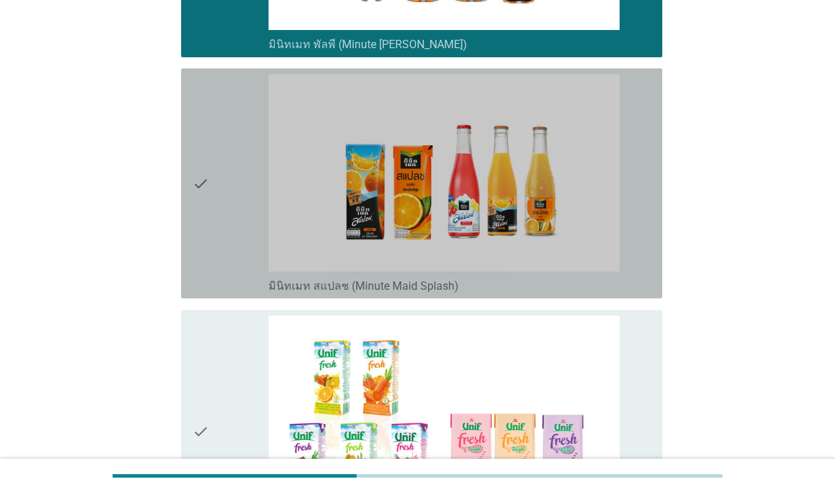
click at [211, 284] on div "check" at bounding box center [230, 183] width 76 height 219
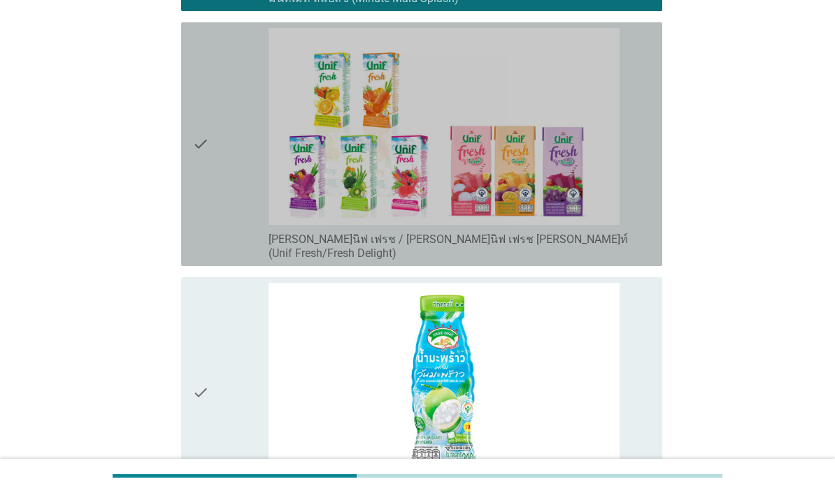
click at [208, 261] on icon "check" at bounding box center [200, 144] width 17 height 233
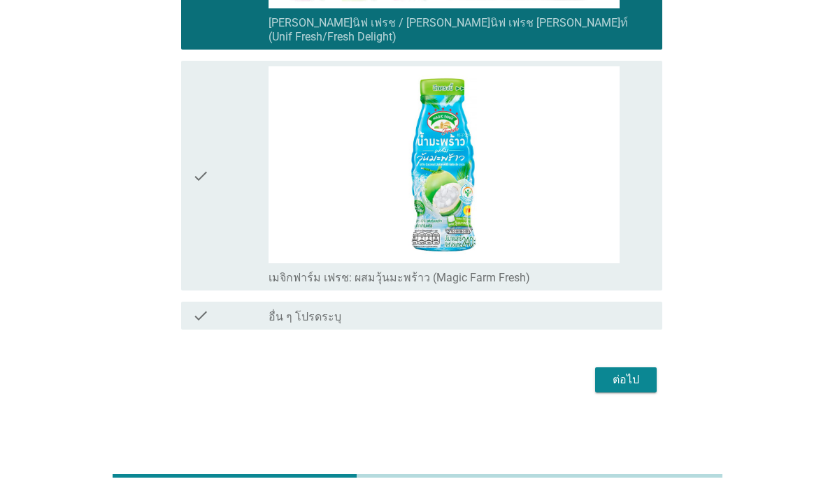
scroll to position [1110, 0]
click at [215, 283] on div "check" at bounding box center [230, 175] width 76 height 219
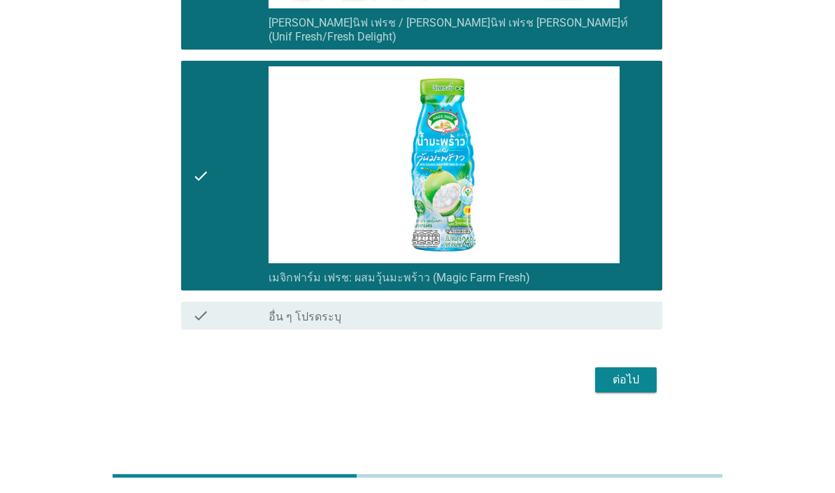
click at [644, 389] on div "ต่อไป" at bounding box center [625, 380] width 39 height 17
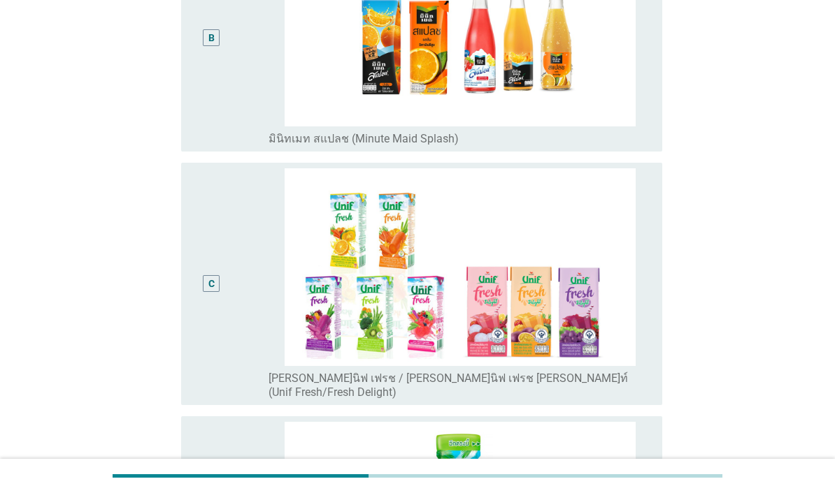
scroll to position [505, 0]
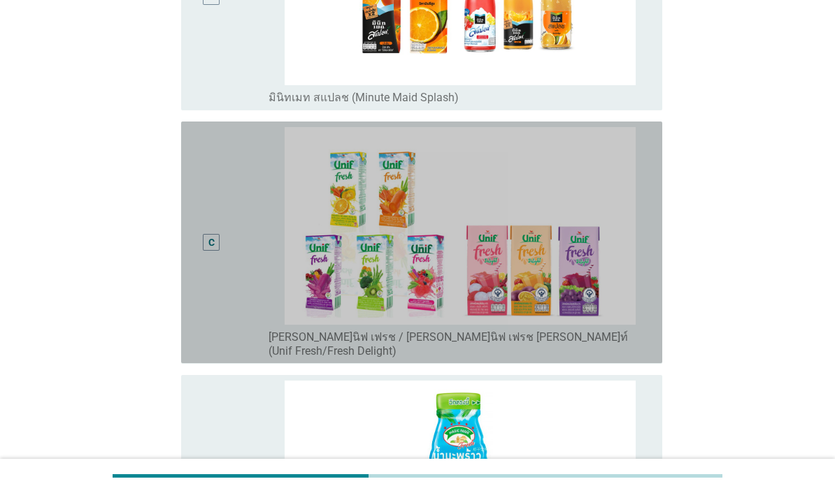
click at [211, 339] on div "C" at bounding box center [211, 242] width 38 height 231
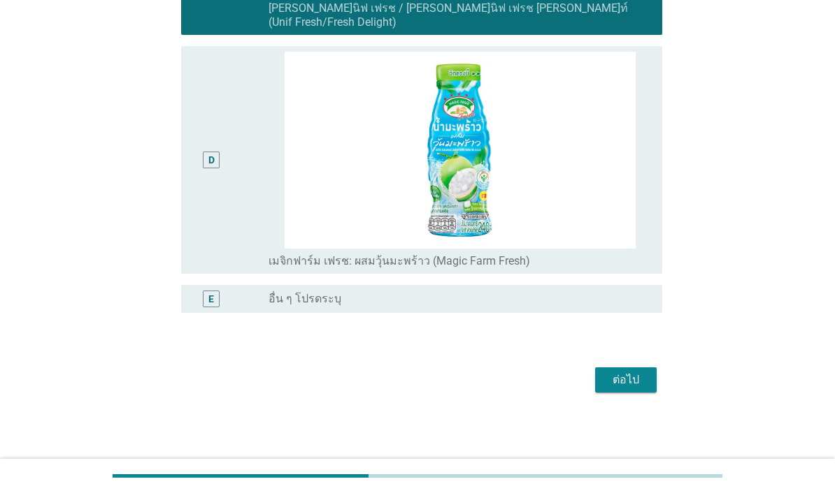
scroll to position [841, 0]
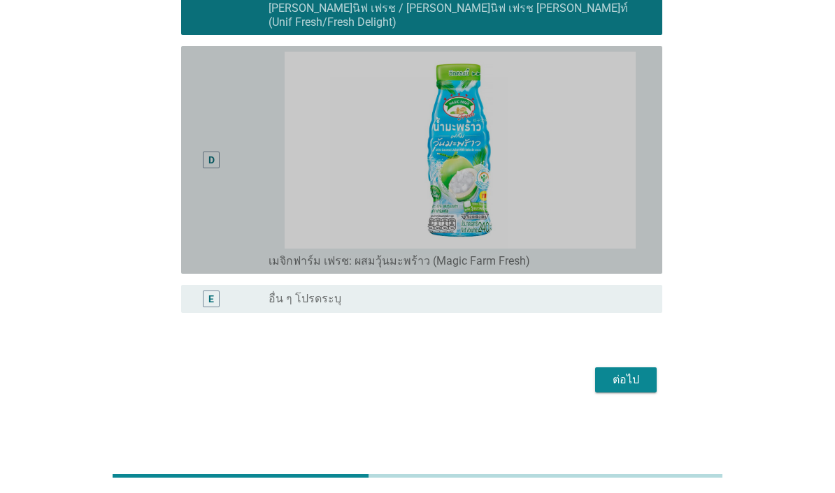
click at [226, 268] on div "D" at bounding box center [211, 160] width 38 height 217
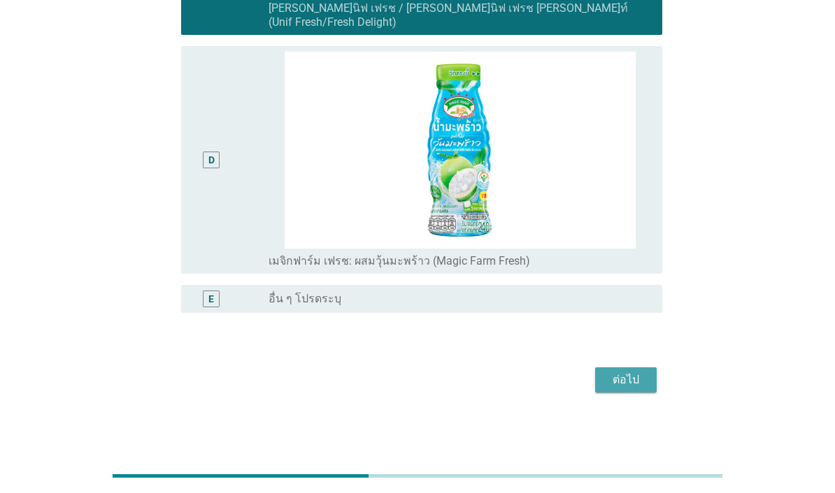
click at [644, 389] on div "ต่อไป" at bounding box center [625, 380] width 39 height 17
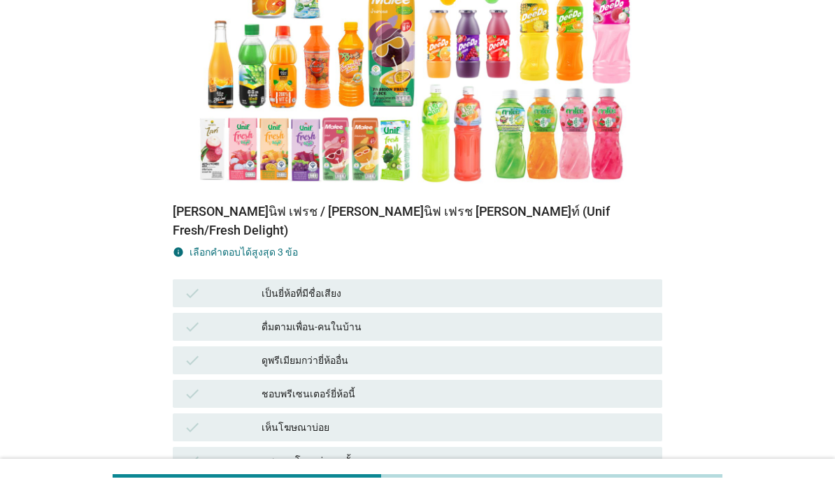
scroll to position [245, 0]
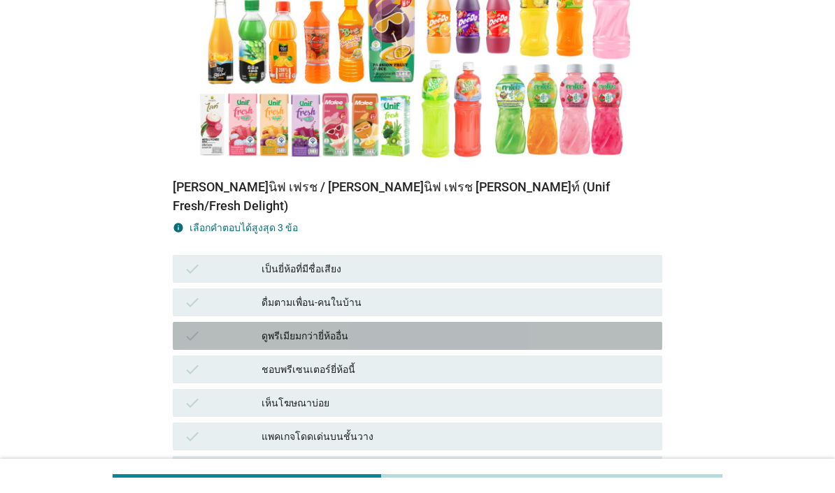
click at [541, 345] on div "ดูพรีเมียมกว่ายี่ห้ออื่น" at bounding box center [455, 336] width 389 height 17
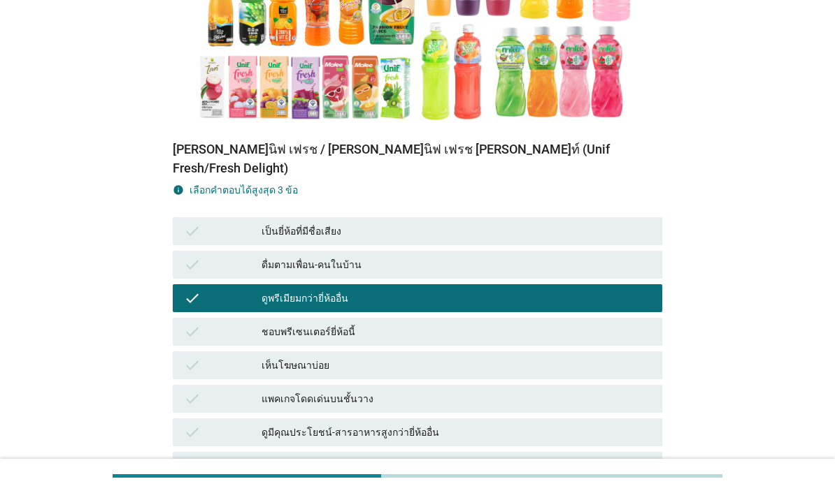
scroll to position [420, 0]
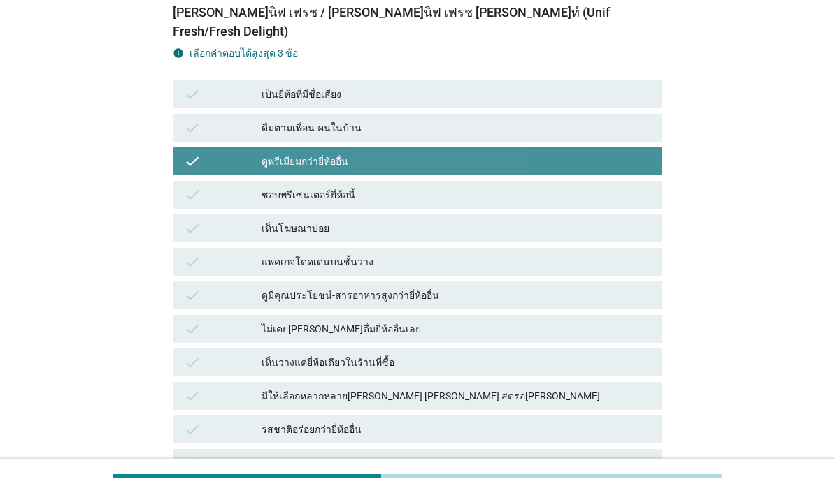
click at [578, 169] on div "ดูพรีเมียมกว่ายี่ห้ออื่น" at bounding box center [455, 161] width 389 height 17
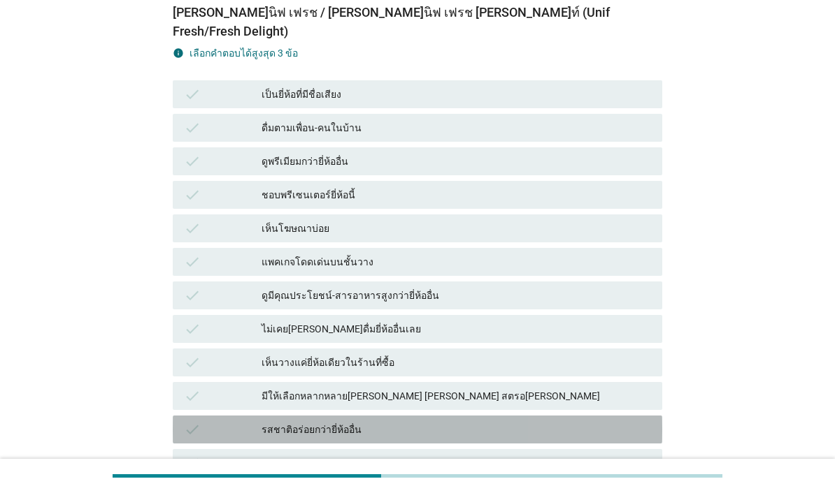
click at [487, 435] on div "รสชาติอร่อยกว่ายี่ห้ออื่น" at bounding box center [455, 429] width 389 height 17
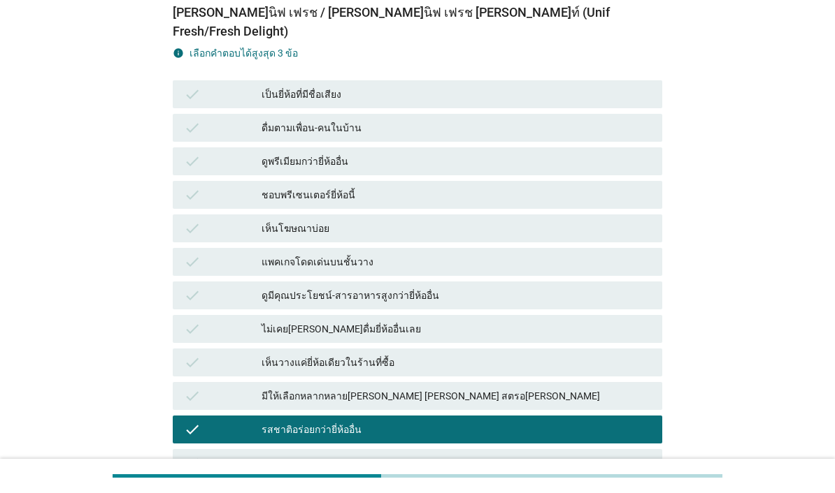
click at [465, 472] on div "ระดับความหวาน[PERSON_NAME]" at bounding box center [455, 463] width 389 height 17
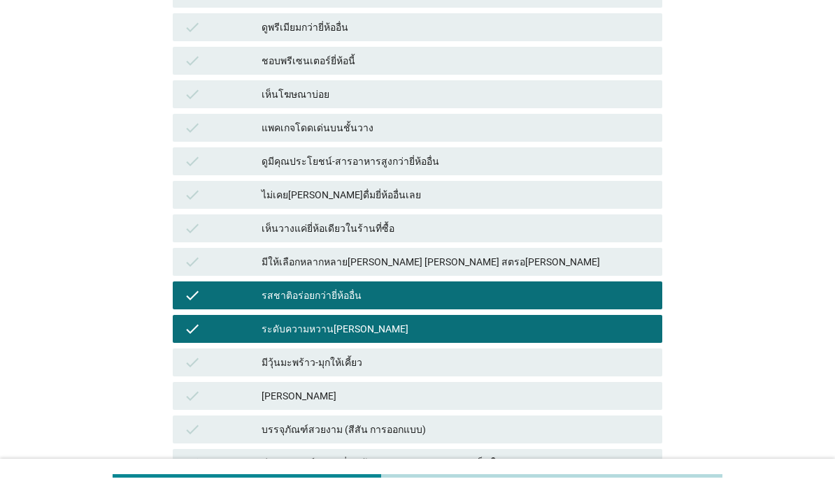
scroll to position [567, 0]
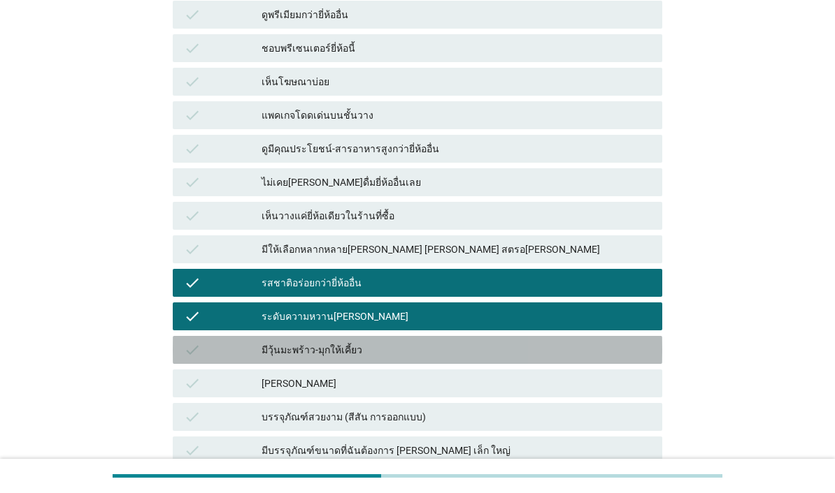
click at [540, 364] on div "check มีวุ้นมะพร้าว-มุกให้เคี้ยว" at bounding box center [417, 350] width 489 height 28
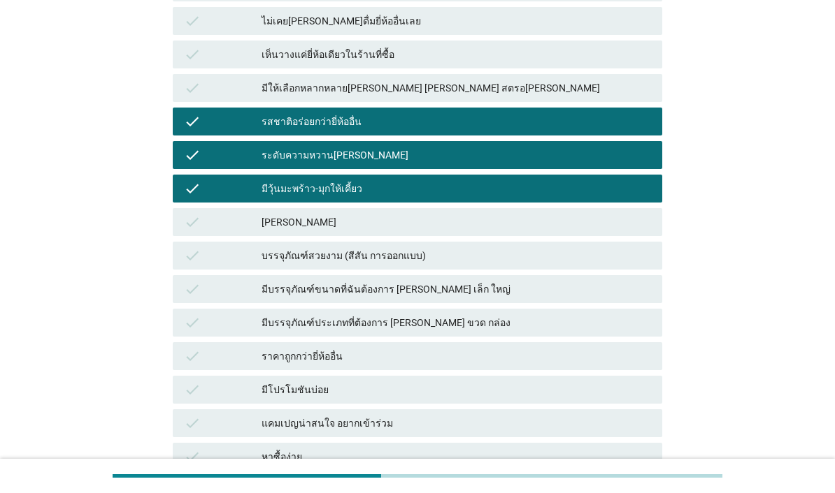
scroll to position [752, 0]
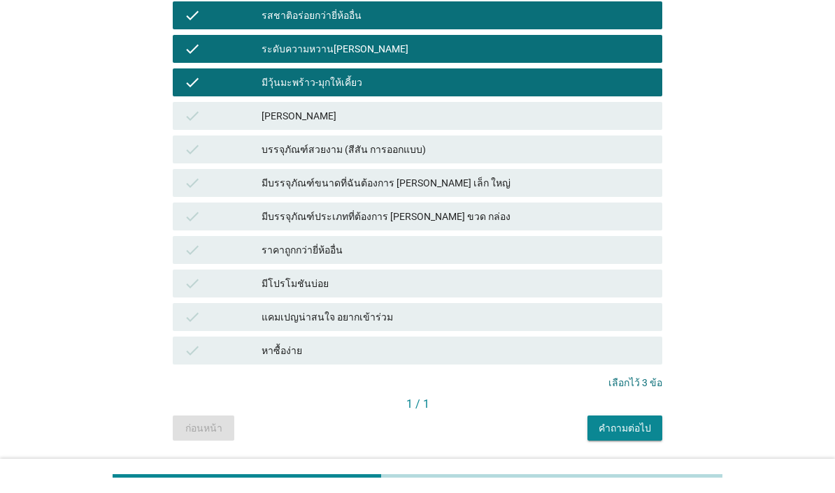
click at [623, 436] on div "คำถามต่อไป" at bounding box center [624, 428] width 52 height 15
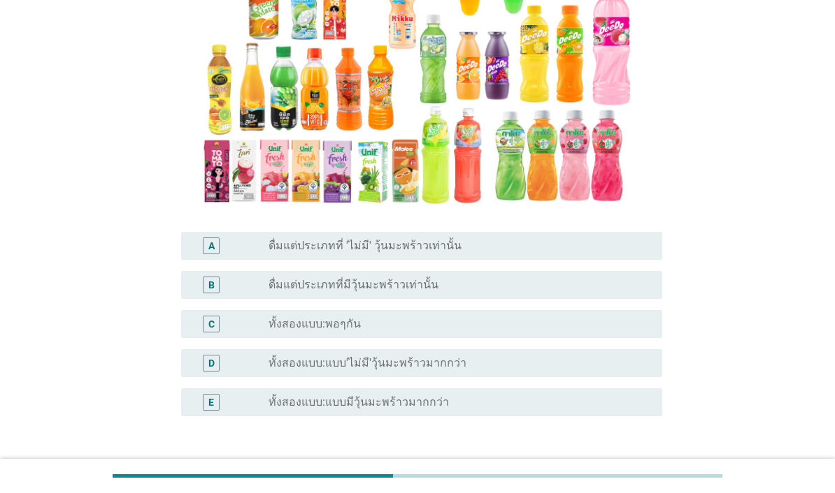
scroll to position [205, 0]
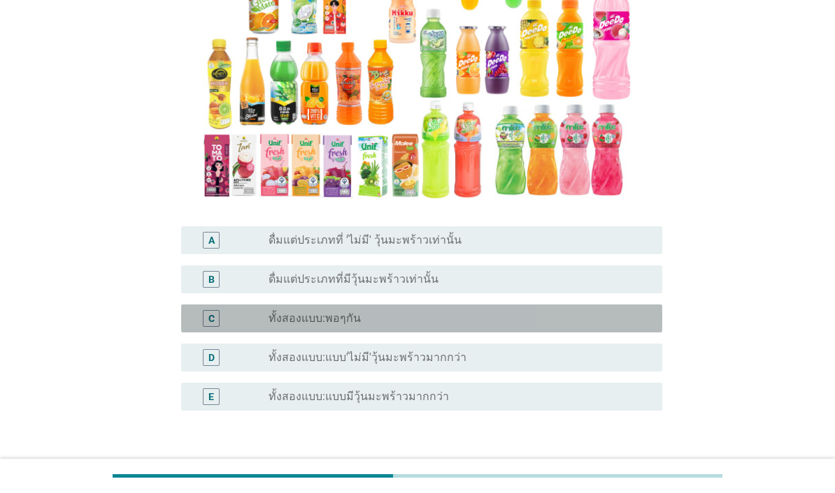
click at [603, 320] on div "radio_button_unchecked ทั้งสองแบบ:พอๆกัน" at bounding box center [453, 319] width 371 height 14
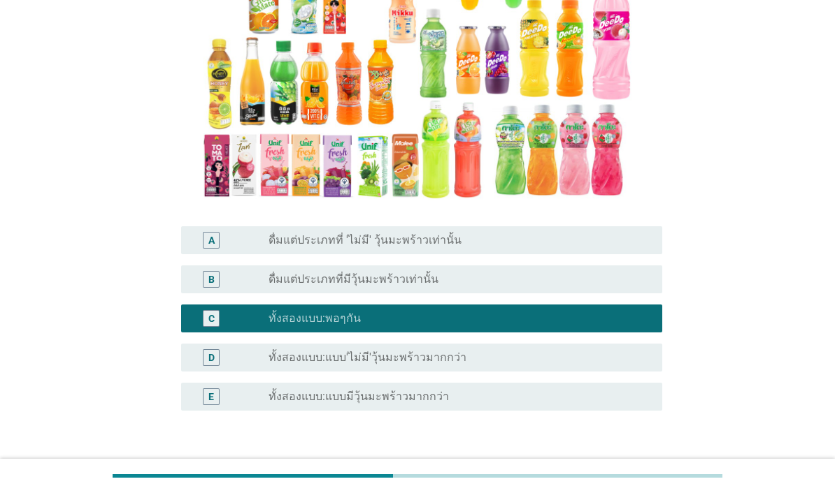
click at [633, 483] on div "ต่อไป" at bounding box center [625, 478] width 39 height 17
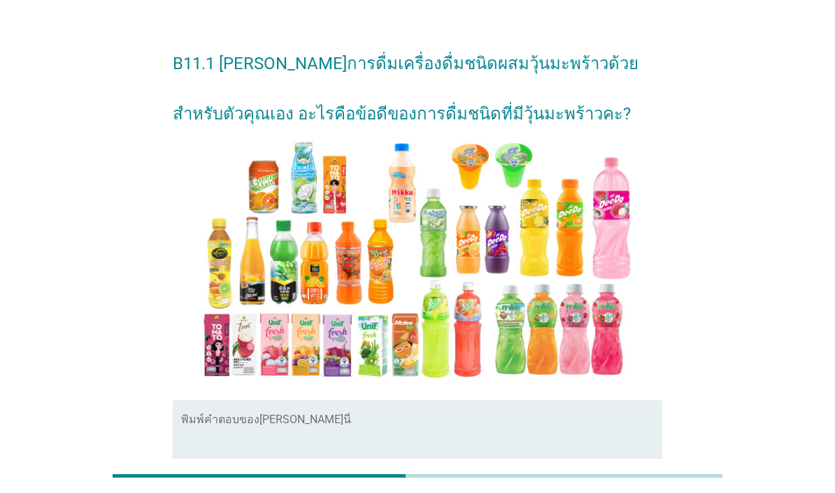
scroll to position [21, 0]
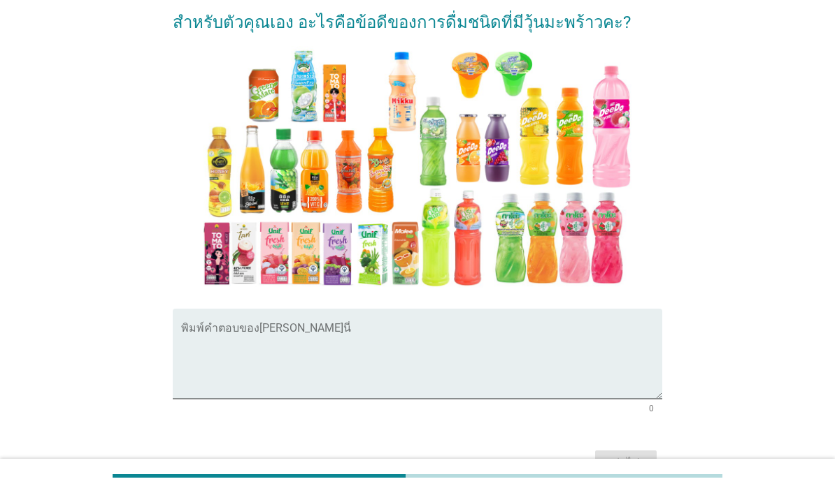
click at [581, 372] on textarea "พิมพ์คำตอบของคุณ ที่นี่" at bounding box center [421, 362] width 481 height 73
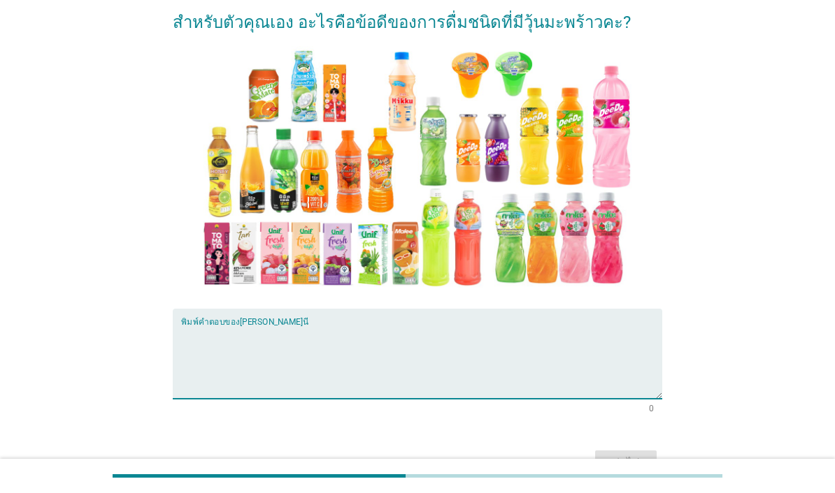
scroll to position [132, 0]
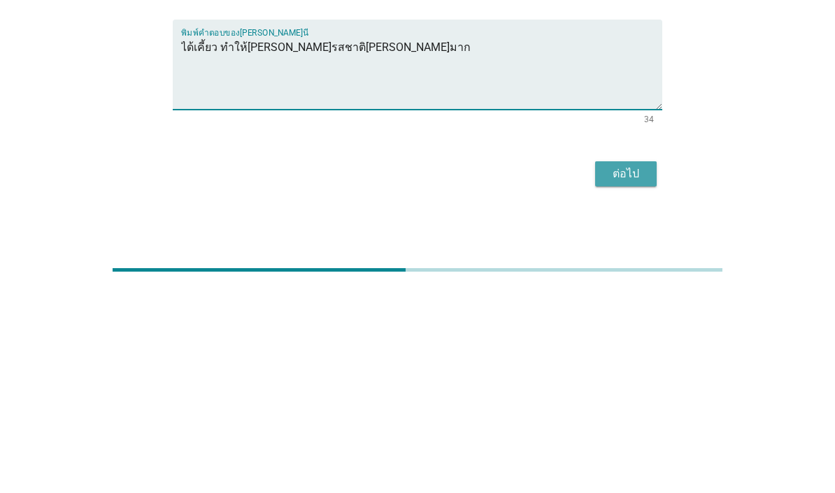
type textarea "ได้เคี้ยว ทำให้[PERSON_NAME]รสชาติ[PERSON_NAME]มาก"
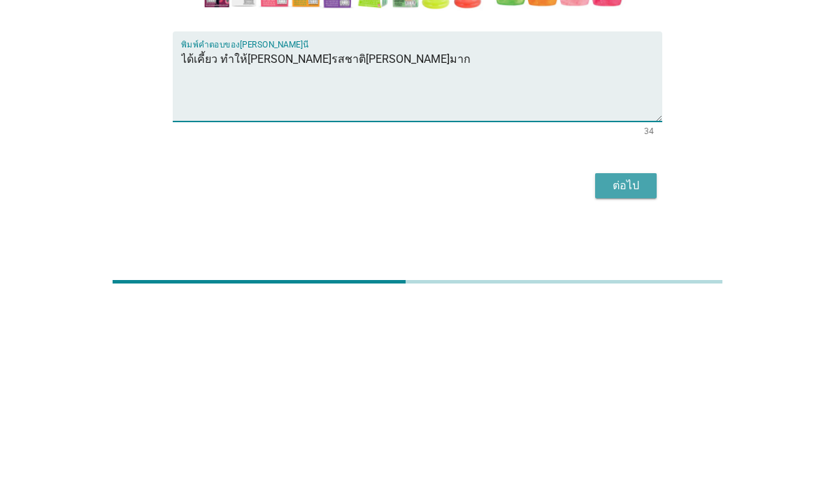
click at [637, 372] on div "ต่อไป" at bounding box center [625, 380] width 39 height 17
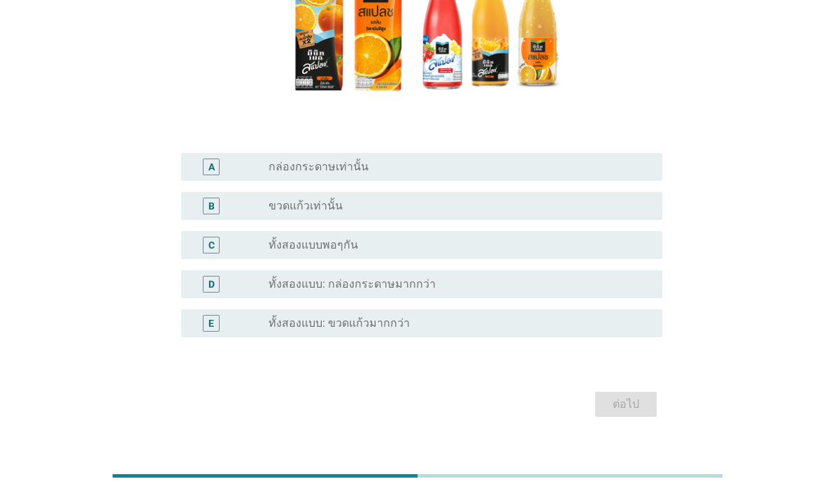
scroll to position [227, 0]
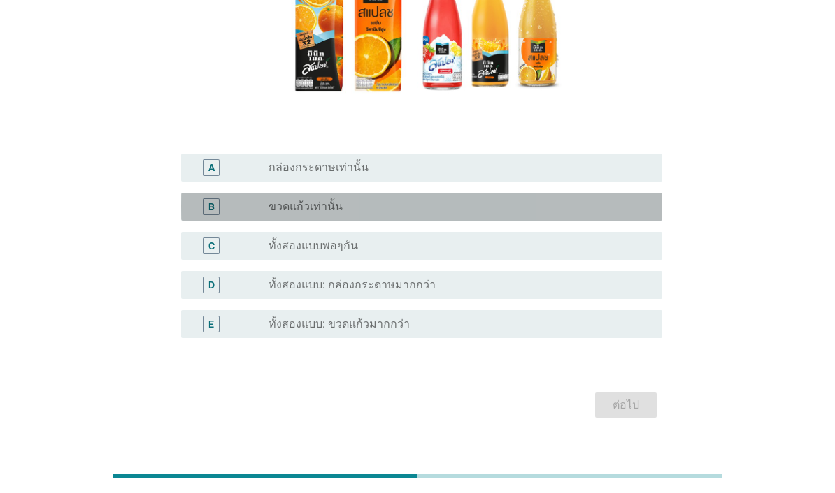
click at [580, 221] on div "B radio_button_unchecked ขวดแก้วเท่านั้น" at bounding box center [421, 207] width 481 height 28
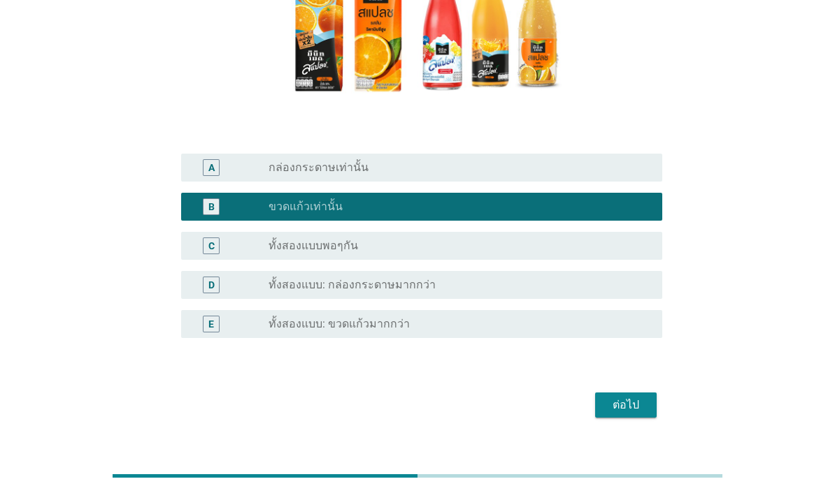
click at [638, 414] on div "ต่อไป" at bounding box center [625, 405] width 39 height 17
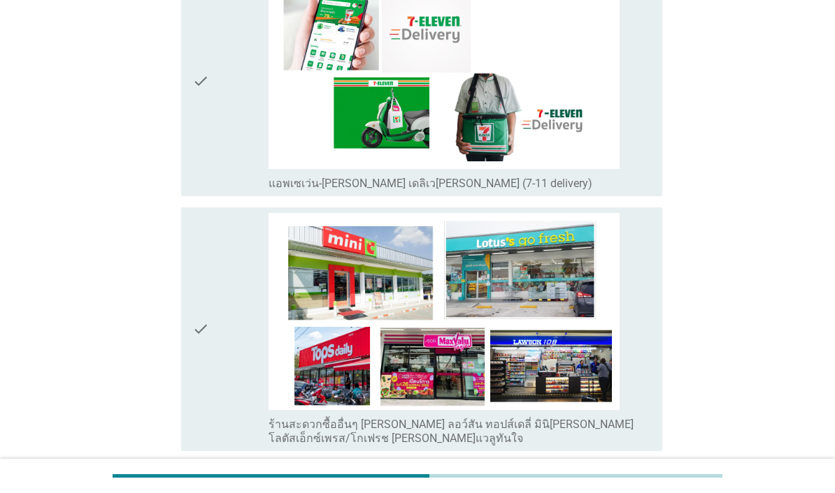
scroll to position [3470, 0]
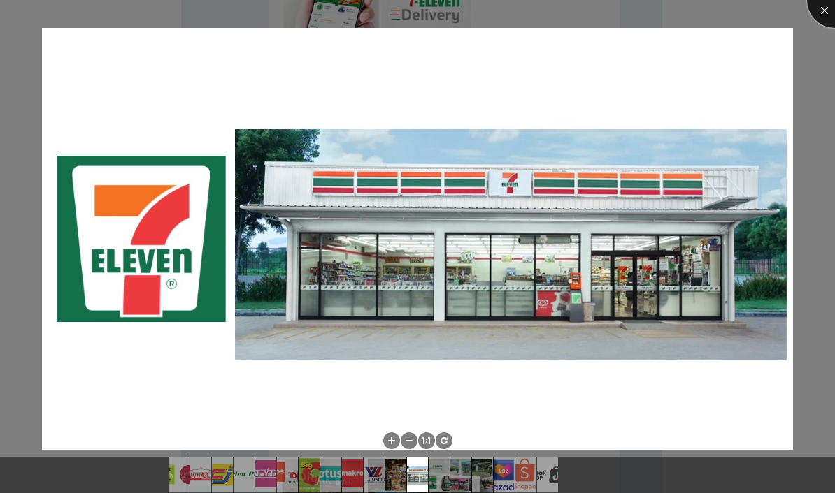
click at [823, 15] on div at bounding box center [835, 0] width 56 height 56
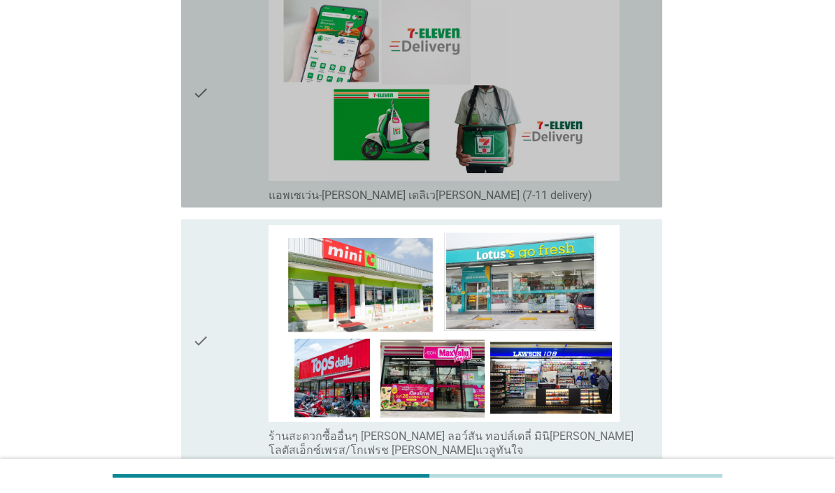
scroll to position [3389, 0]
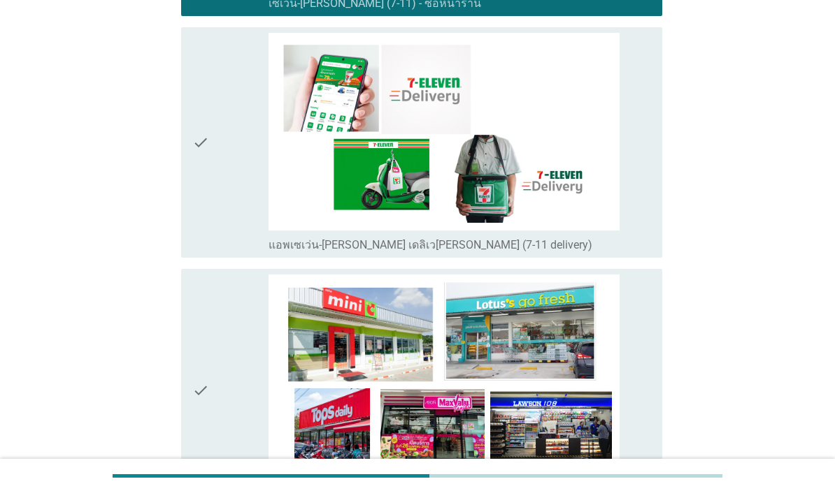
click at [216, 252] on div "check" at bounding box center [230, 142] width 76 height 219
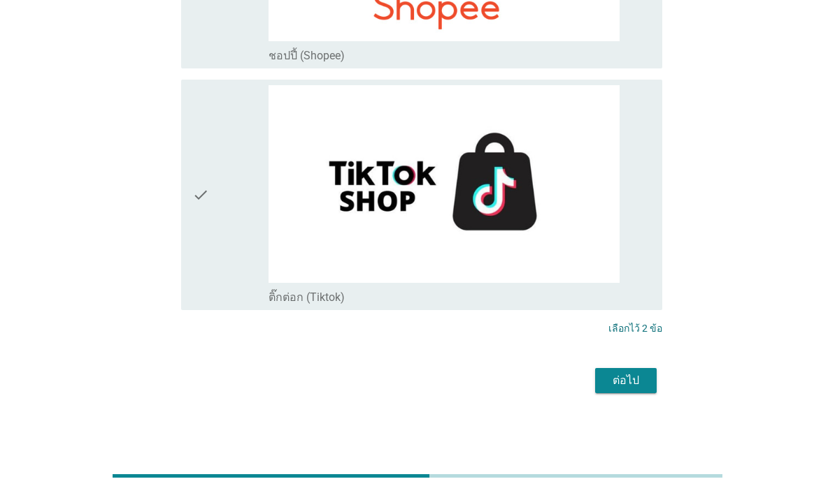
scroll to position [4803, 0]
click at [638, 389] on div "ต่อไป" at bounding box center [625, 381] width 39 height 17
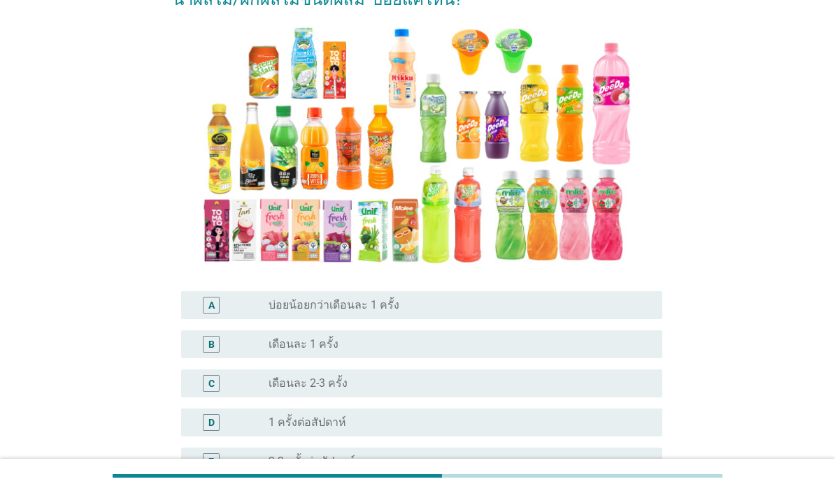
scroll to position [270, 0]
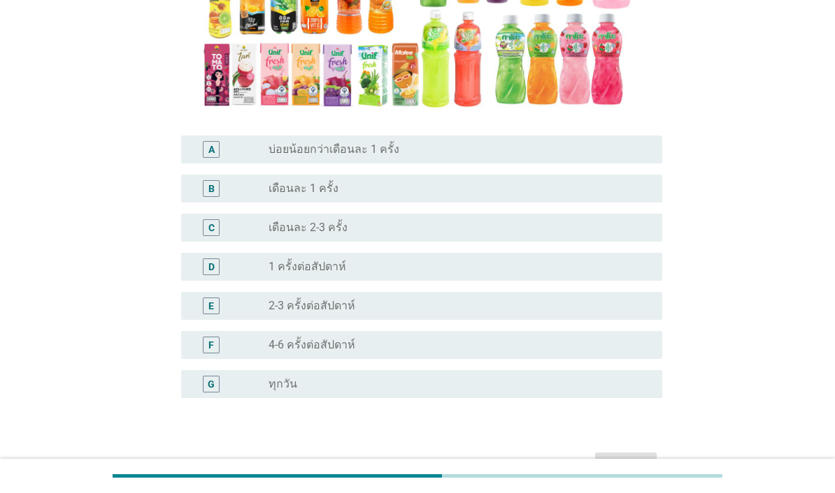
click at [526, 313] on div "radio_button_unchecked 2-3 ครั้งต่อสัปดาห์" at bounding box center [453, 306] width 371 height 14
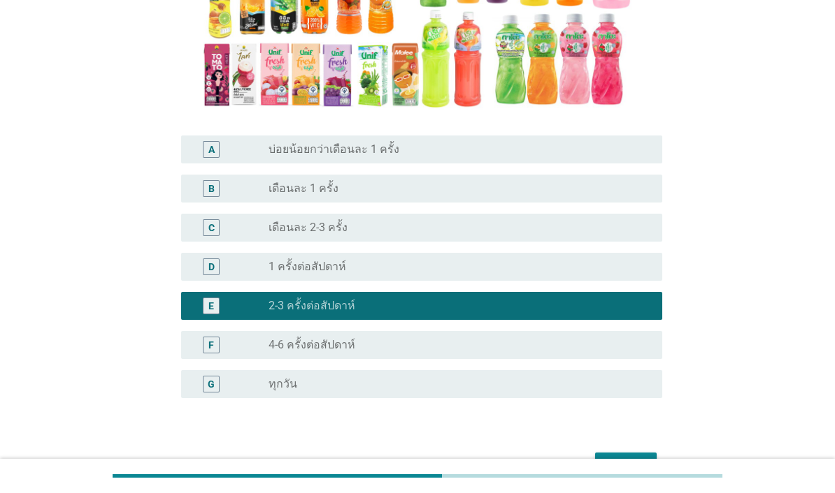
click at [643, 474] on div "ต่อไป" at bounding box center [625, 465] width 39 height 17
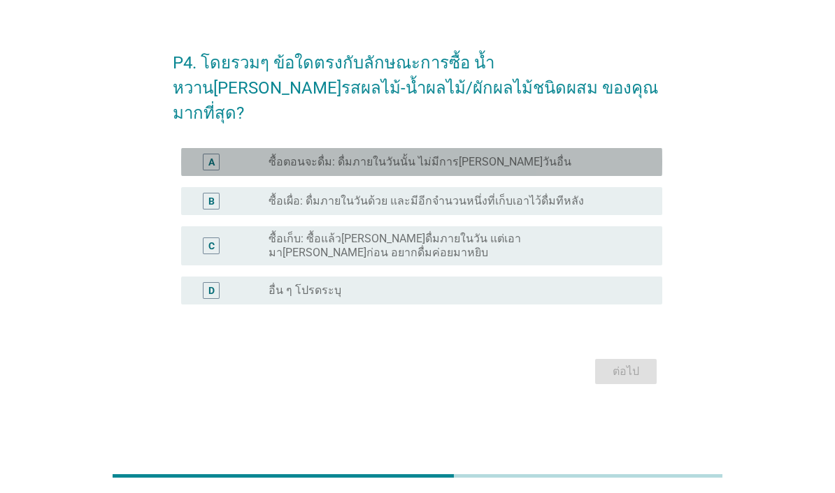
click at [619, 169] on div "radio_button_unchecked ซื้อตอนจะดื่ม: ดื่มภายในวันนั้น ไม่มีการ[PERSON_NAME]วัน…" at bounding box center [453, 162] width 371 height 14
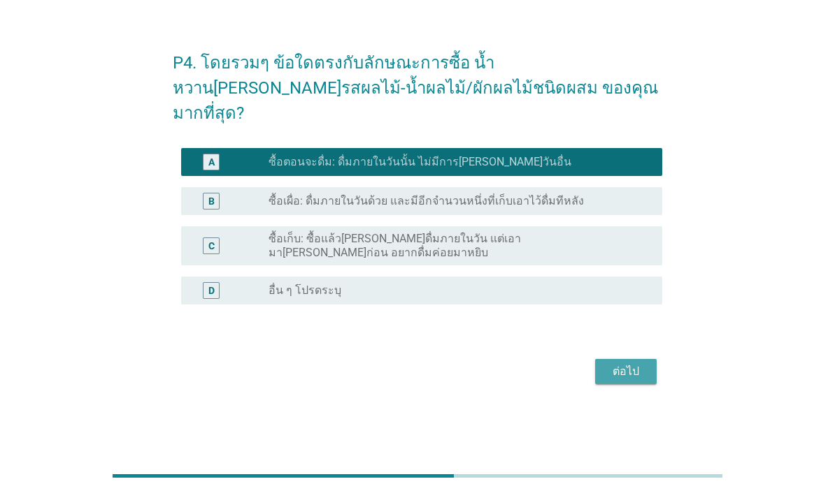
click at [634, 377] on div "ต่อไป" at bounding box center [625, 371] width 39 height 17
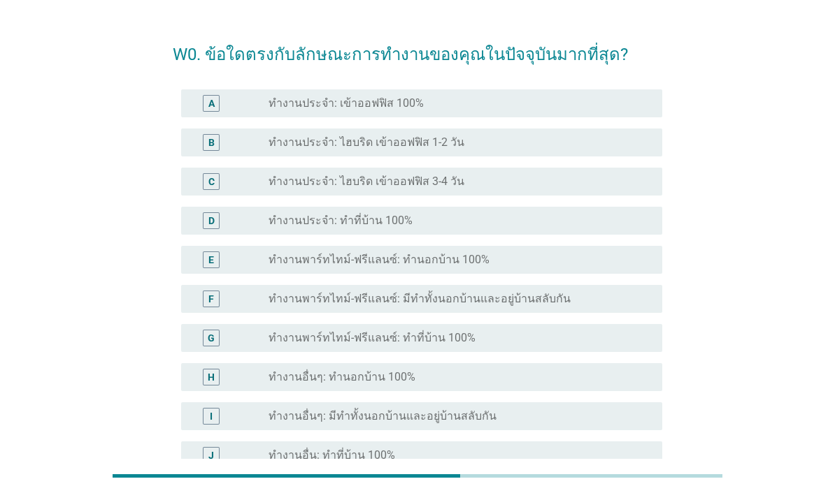
scroll to position [0, 0]
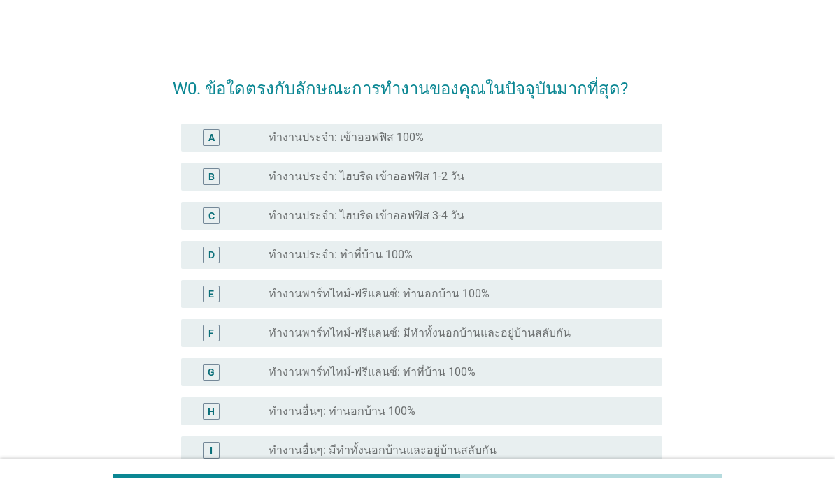
click at [581, 136] on div "radio_button_unchecked ทำงานประจำ: เข้าออฟฟิส 100%" at bounding box center [453, 138] width 371 height 14
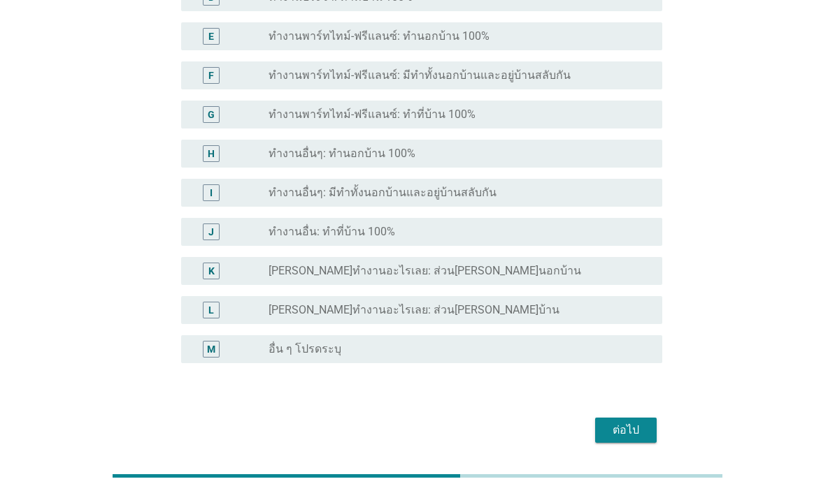
click at [633, 428] on div "ต่อไป" at bounding box center [625, 430] width 39 height 17
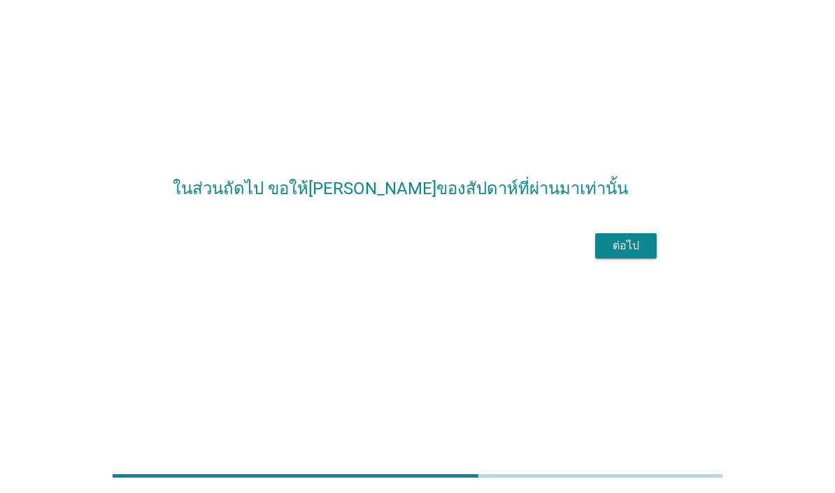
scroll to position [34, 0]
click at [626, 254] on div "ต่อไป" at bounding box center [625, 246] width 39 height 17
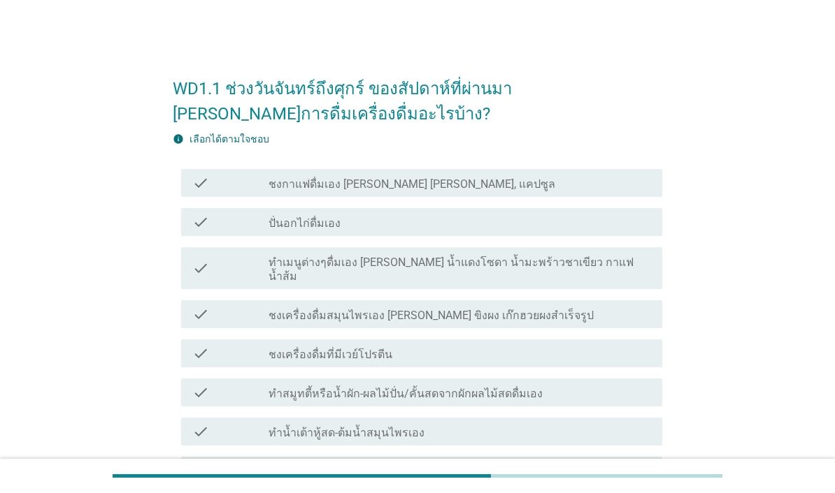
click at [633, 185] on div "check_box_outline_blank ชงกาแฟดื่มเอง [PERSON_NAME] [PERSON_NAME], แคปซูล" at bounding box center [459, 183] width 382 height 17
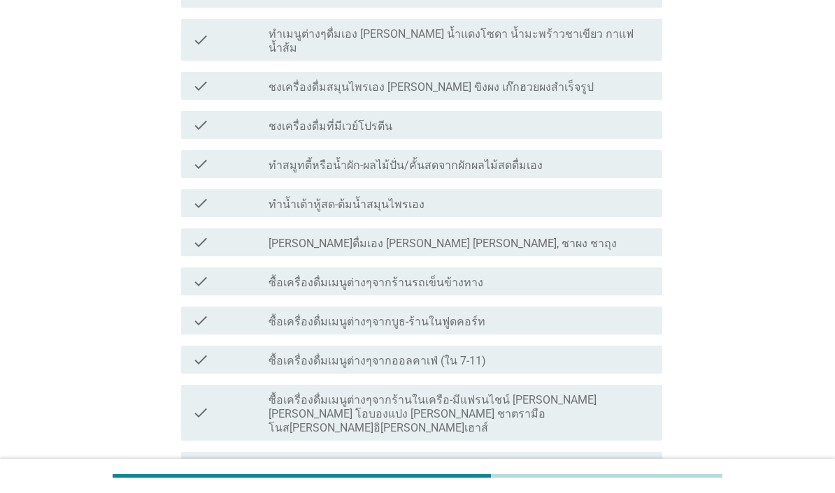
scroll to position [273, 0]
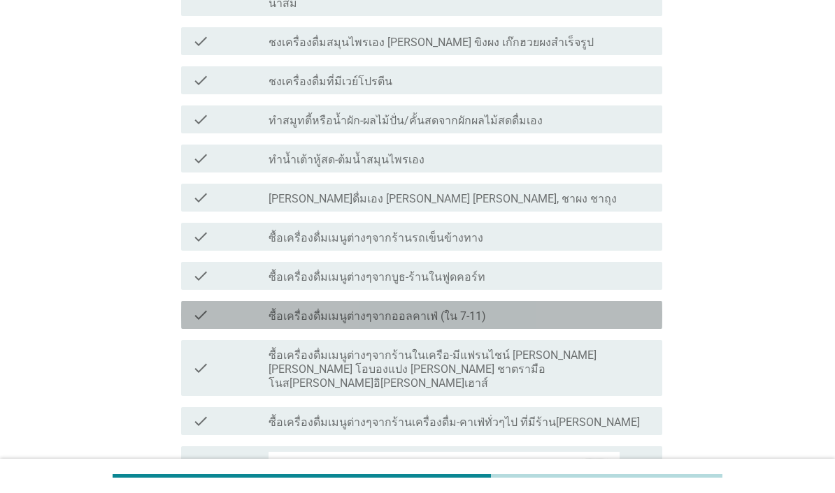
click at [619, 307] on div "check_box_outline_blank ซื้อเครื่องดื่มเมนูต่างๆจากออลคาเฟ่ (ใน 7-11)" at bounding box center [459, 315] width 382 height 17
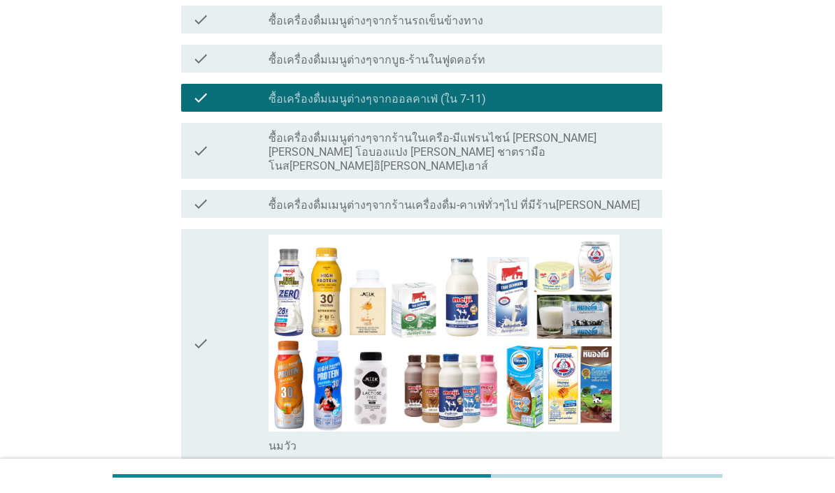
scroll to position [509, 0]
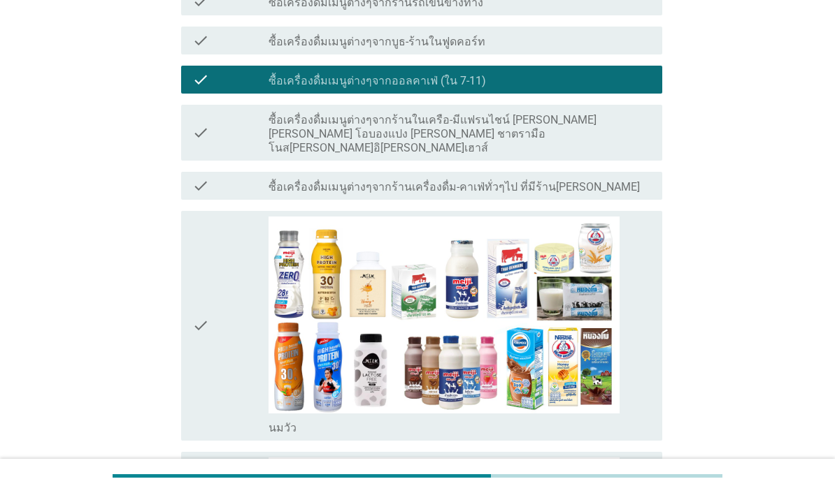
click at [233, 391] on div "check" at bounding box center [230, 326] width 76 height 219
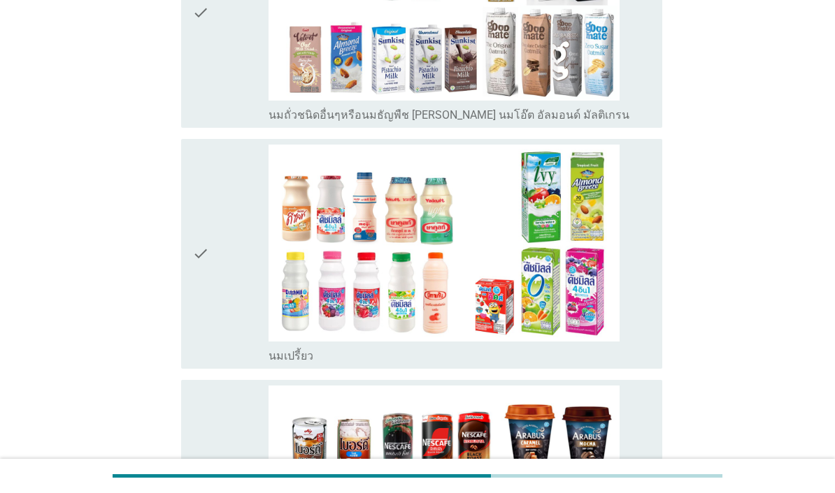
scroll to position [1531, 0]
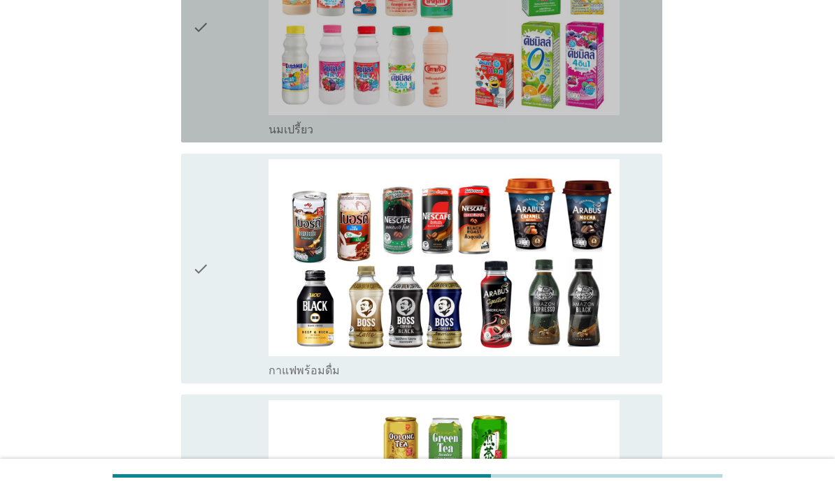
click at [231, 137] on div "check" at bounding box center [230, 27] width 76 height 219
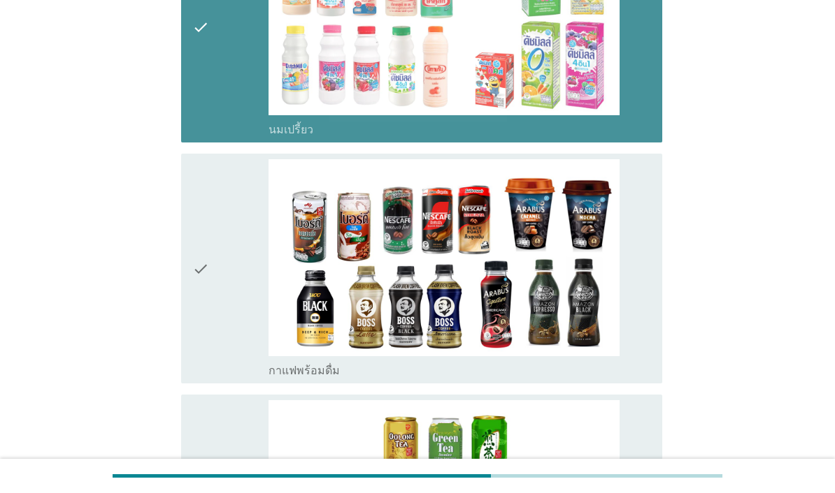
click at [224, 378] on div "check" at bounding box center [230, 268] width 76 height 219
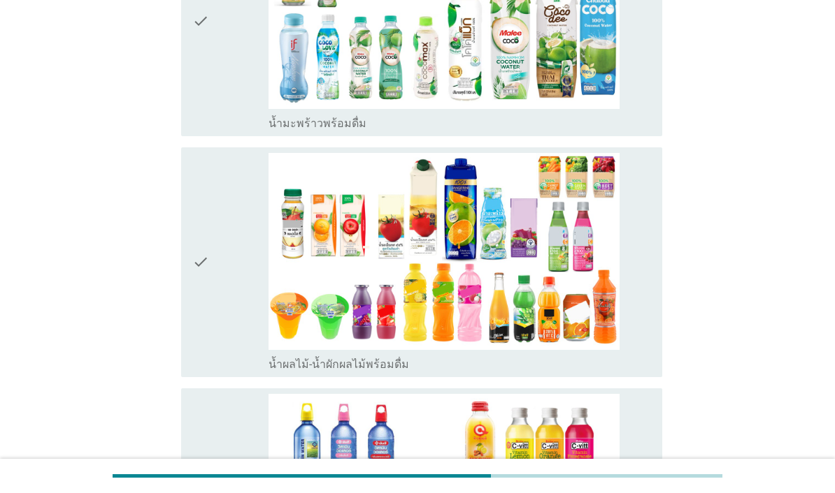
scroll to position [2622, 0]
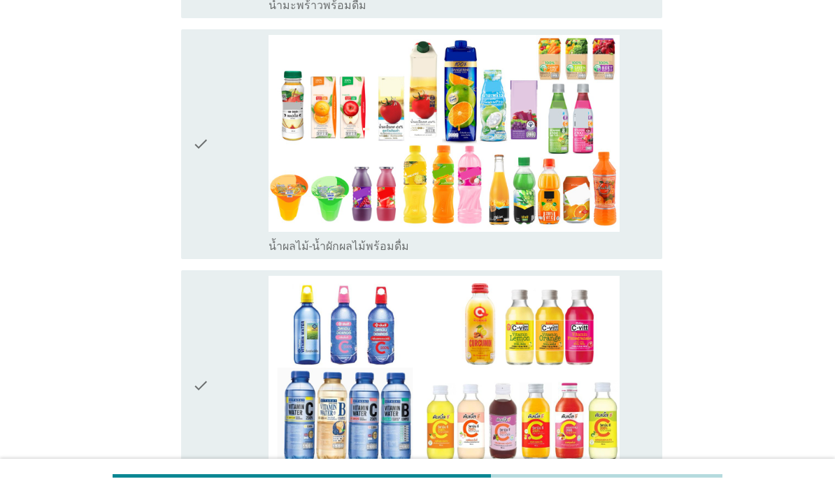
click at [202, 254] on icon "check" at bounding box center [200, 144] width 17 height 219
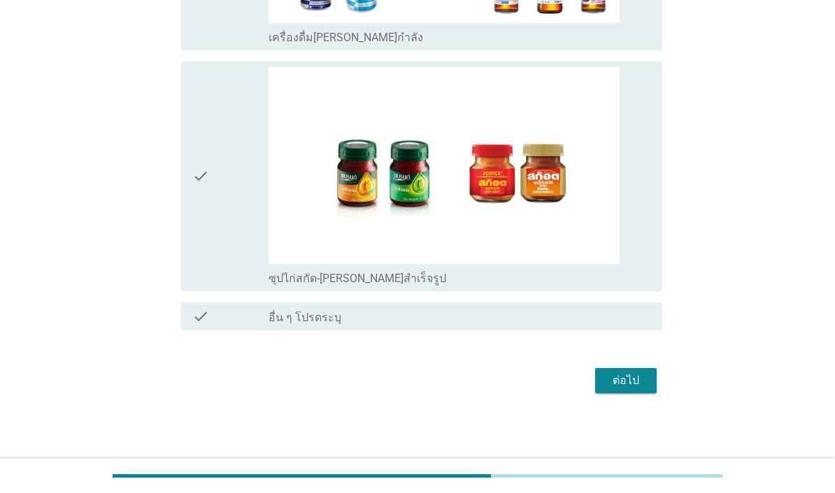
scroll to position [3953, 0]
click at [635, 389] on div "ต่อไป" at bounding box center [625, 381] width 39 height 17
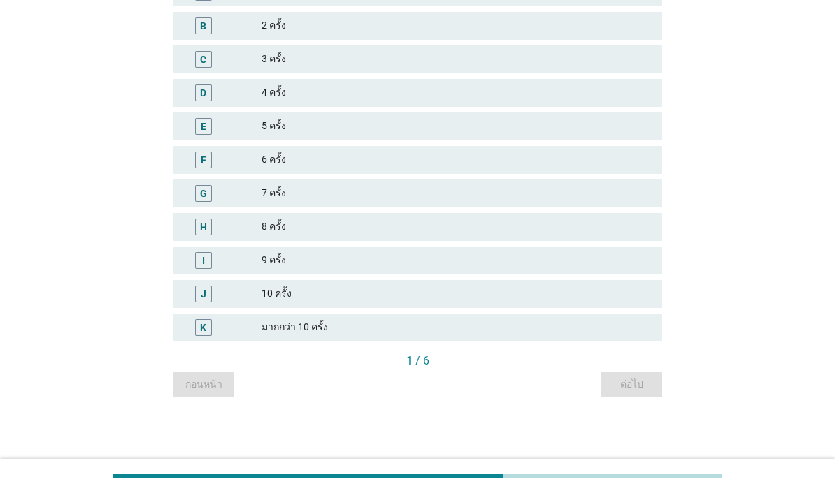
scroll to position [0, 0]
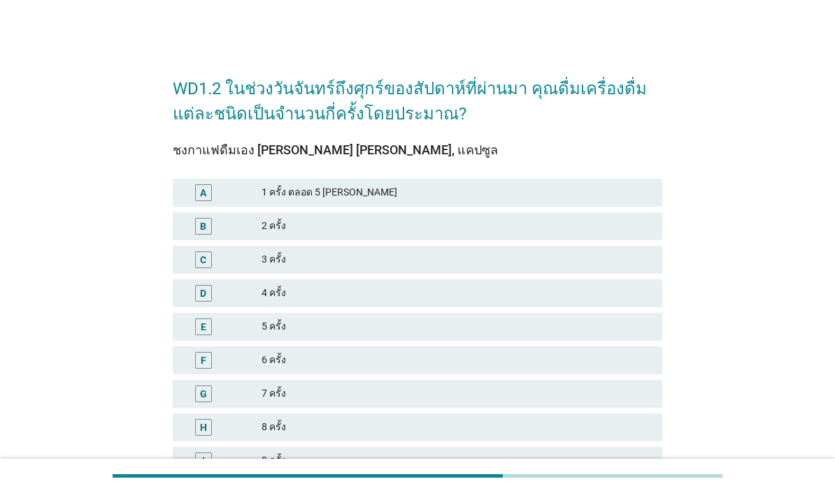
click at [591, 199] on div "1 ครั้ง ตลอด 5 [PERSON_NAME]" at bounding box center [455, 193] width 389 height 17
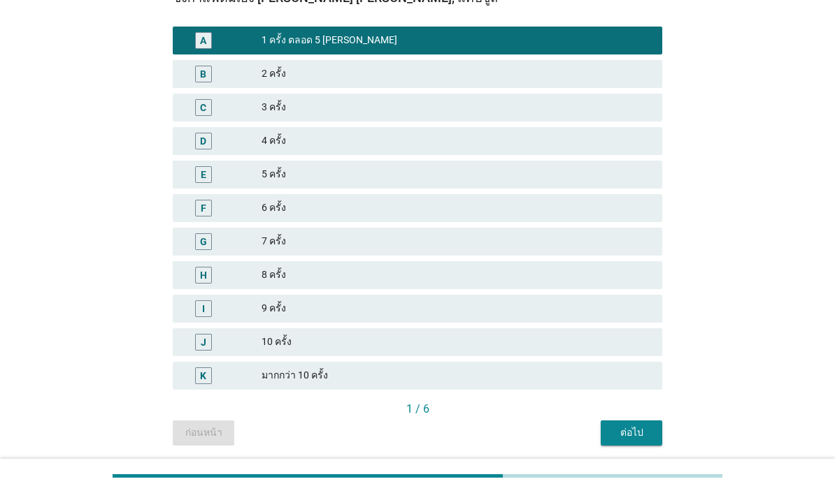
scroll to position [151, 0]
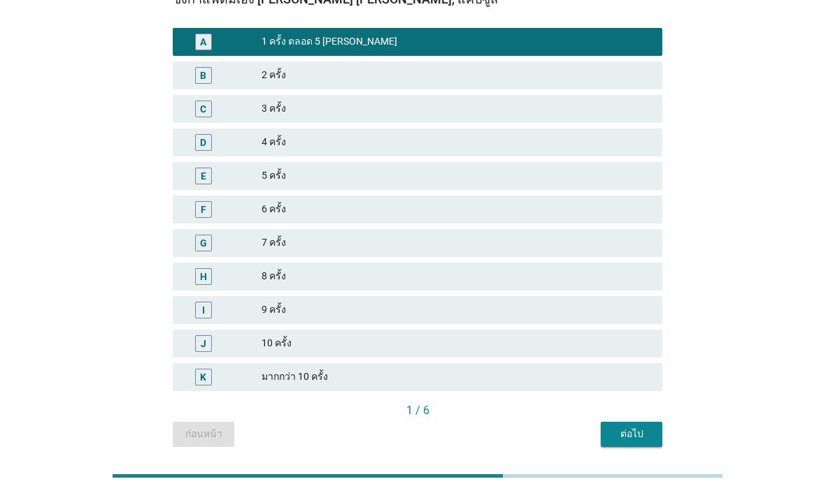
click at [628, 437] on div "ต่อไป" at bounding box center [631, 434] width 39 height 15
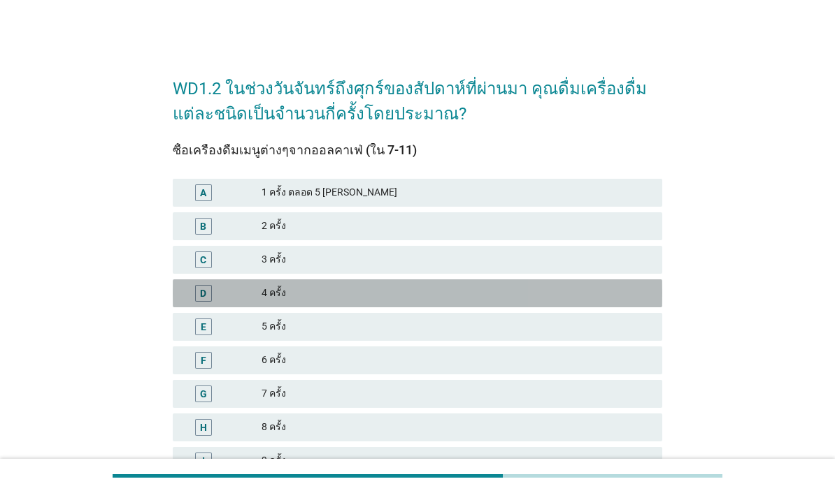
click at [524, 294] on div "4 ครั้ง" at bounding box center [455, 293] width 389 height 17
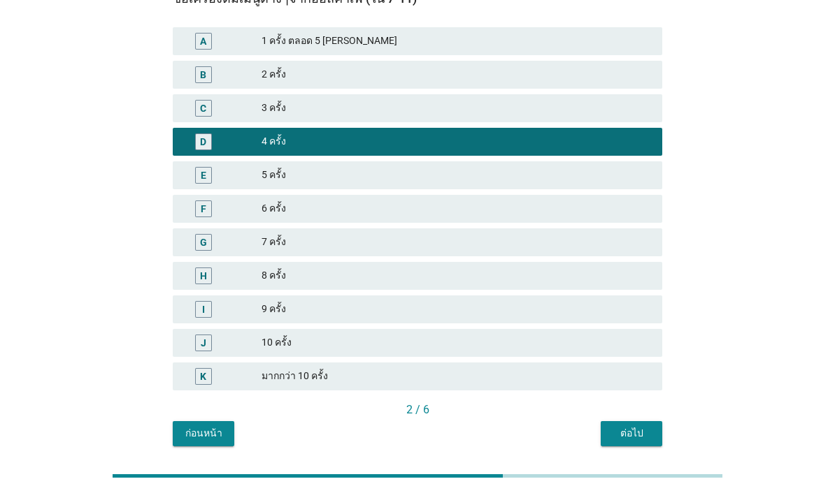
scroll to position [151, 0]
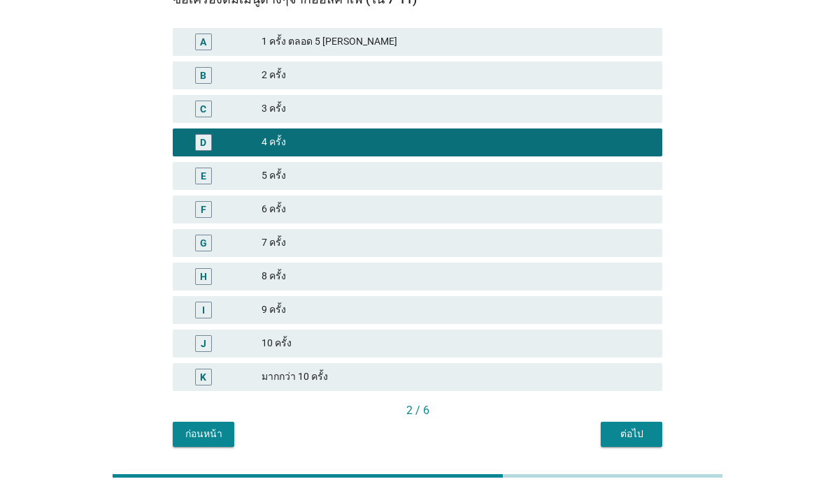
click at [637, 433] on div "ต่อไป" at bounding box center [631, 434] width 39 height 15
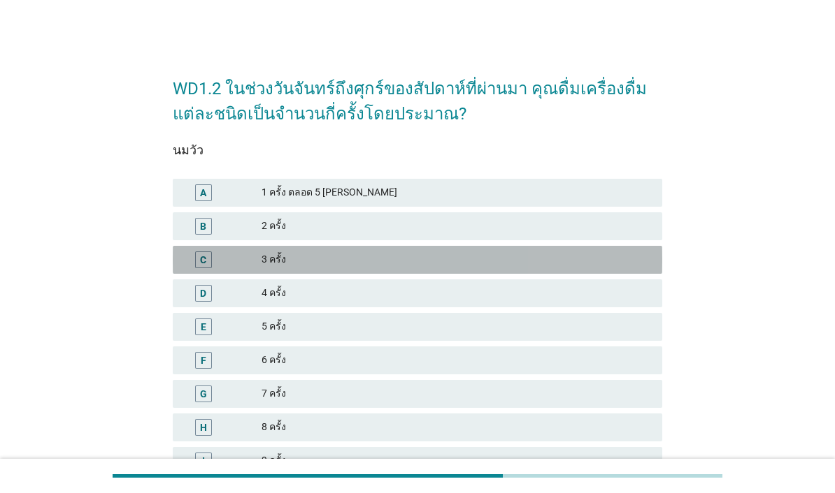
click at [528, 266] on div "3 ครั้ง" at bounding box center [455, 260] width 389 height 17
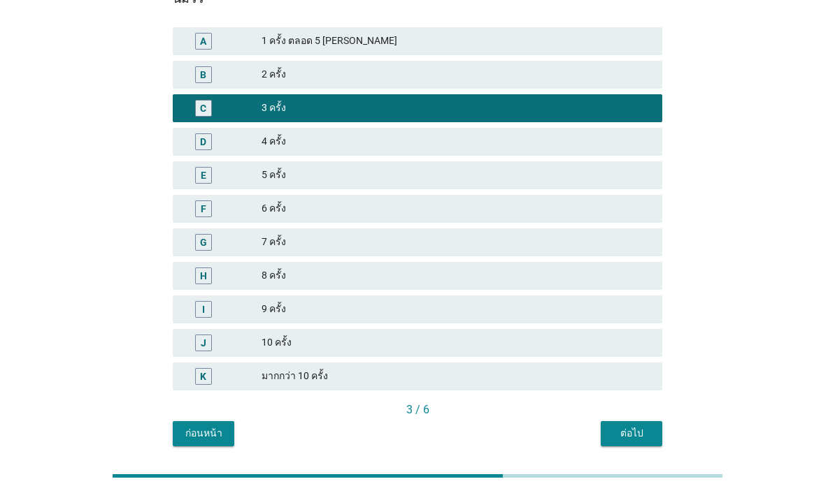
scroll to position [151, 0]
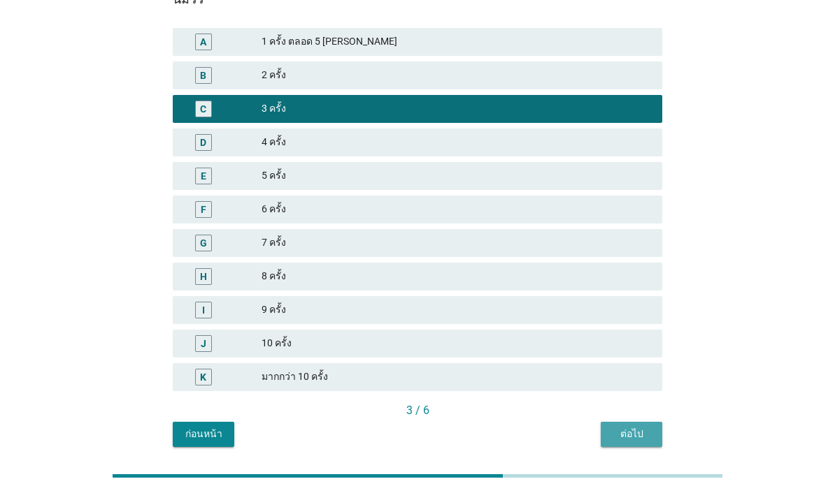
click at [634, 438] on div "ต่อไป" at bounding box center [631, 434] width 39 height 15
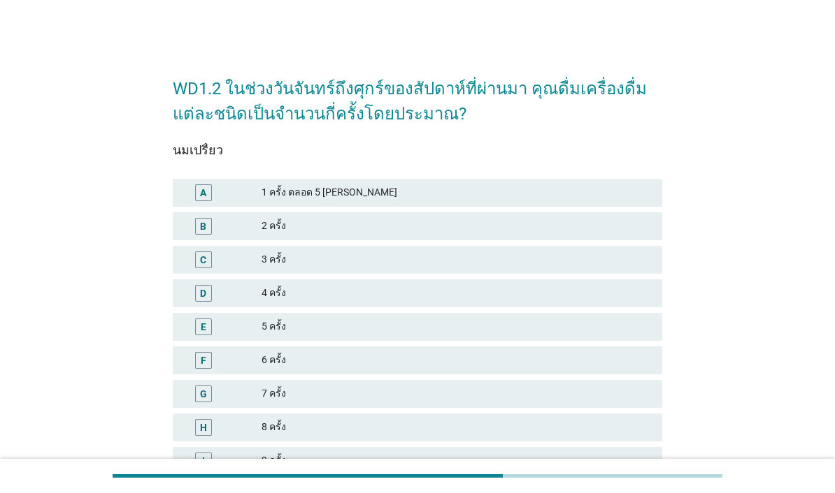
click at [540, 272] on div "C 3 ครั้ง" at bounding box center [417, 260] width 489 height 28
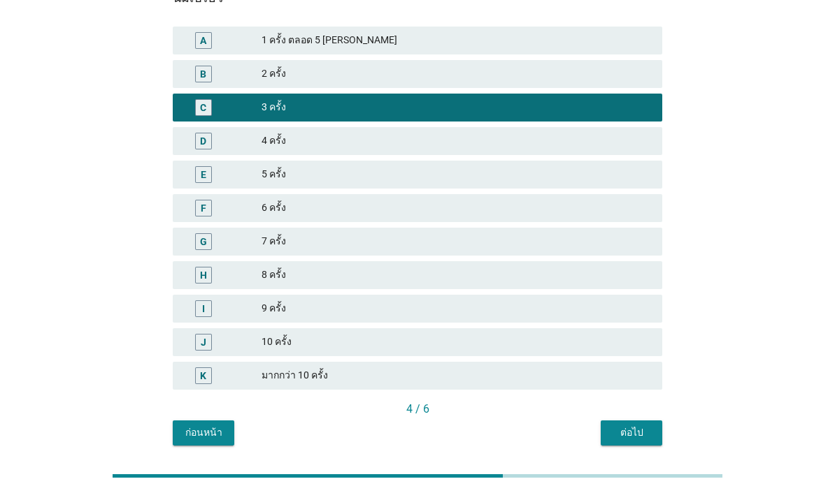
scroll to position [151, 0]
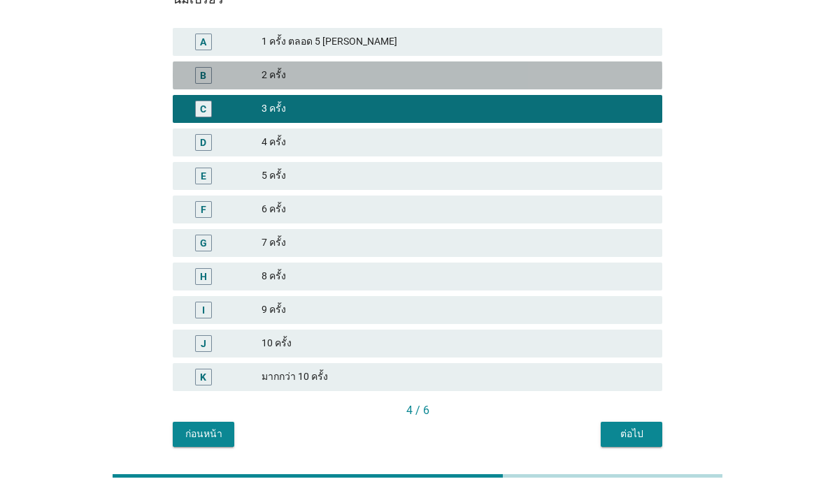
click at [625, 76] on div "2 ครั้ง" at bounding box center [455, 75] width 389 height 17
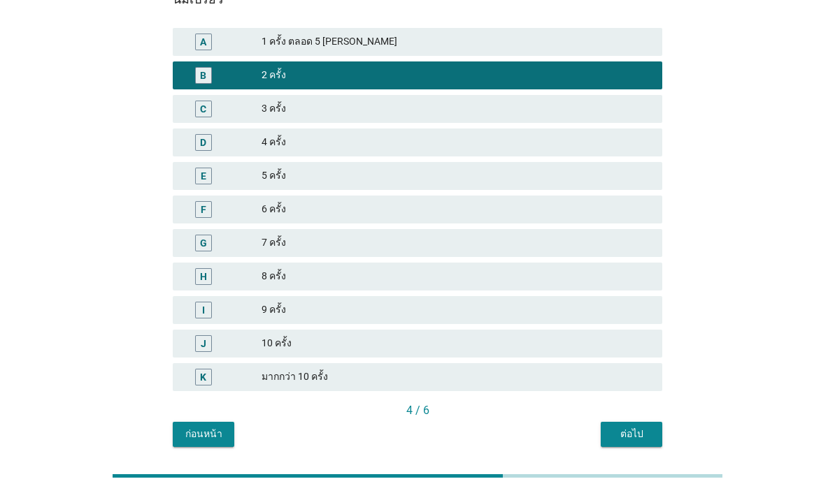
click at [642, 431] on div "ต่อไป" at bounding box center [631, 434] width 39 height 15
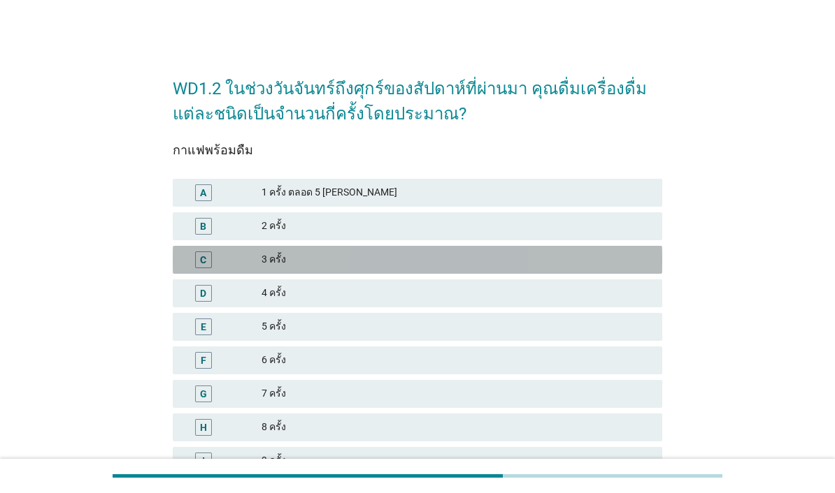
click at [540, 266] on div "3 ครั้ง" at bounding box center [455, 260] width 389 height 17
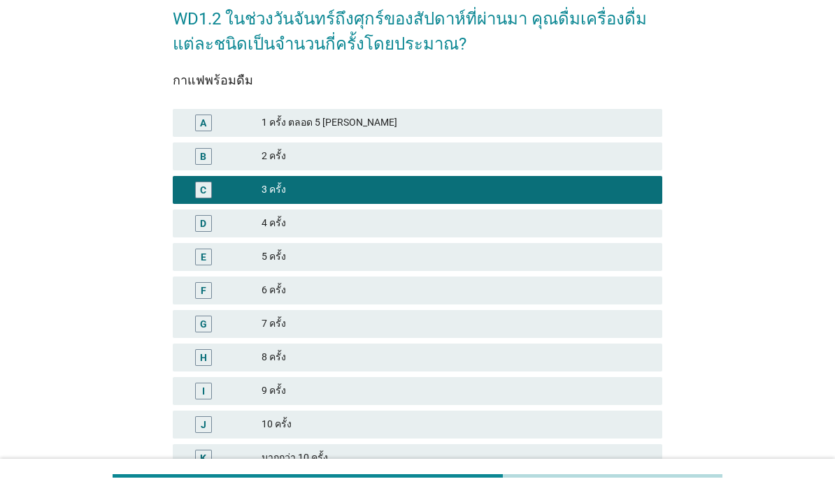
scroll to position [76, 0]
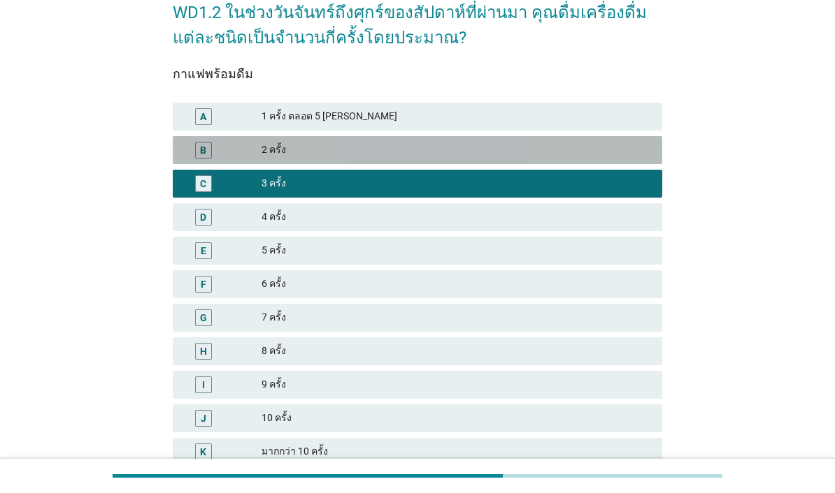
click at [609, 147] on div "2 ครั้ง" at bounding box center [455, 150] width 389 height 17
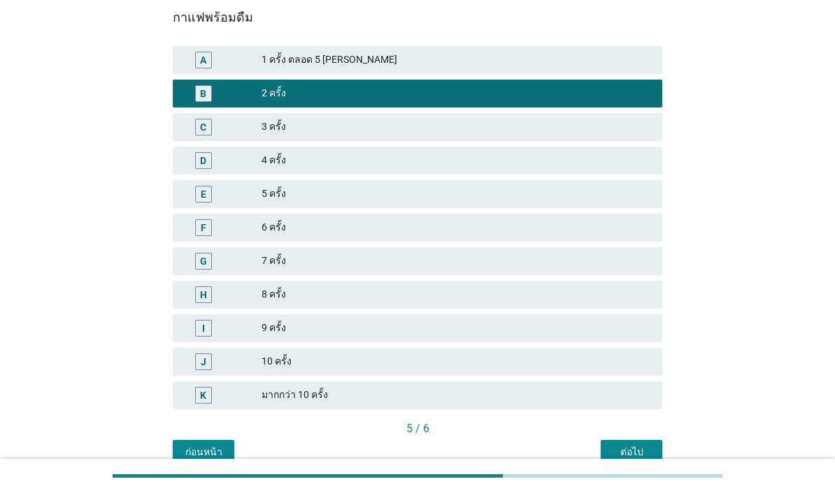
scroll to position [134, 0]
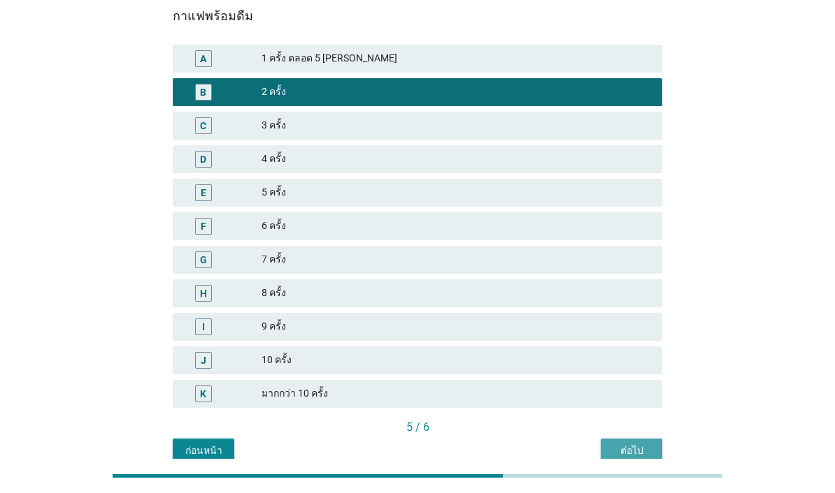
click at [637, 452] on div "ต่อไป" at bounding box center [631, 451] width 39 height 15
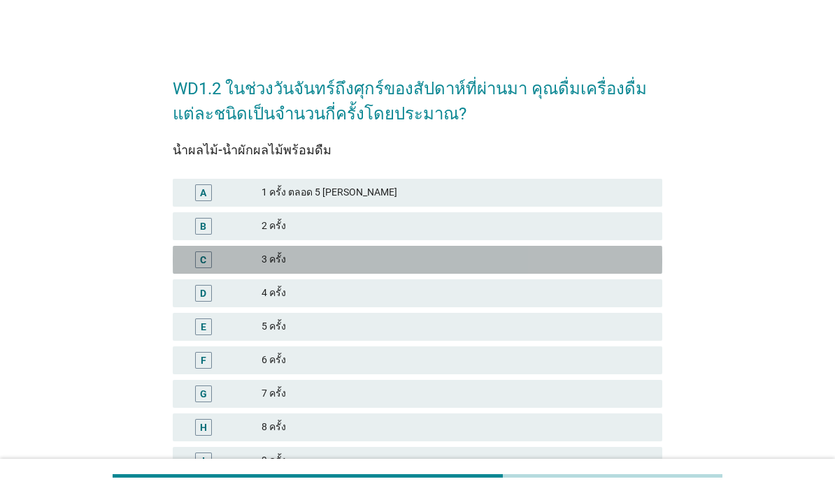
click at [531, 273] on div "C 3 ครั้ง" at bounding box center [417, 260] width 489 height 28
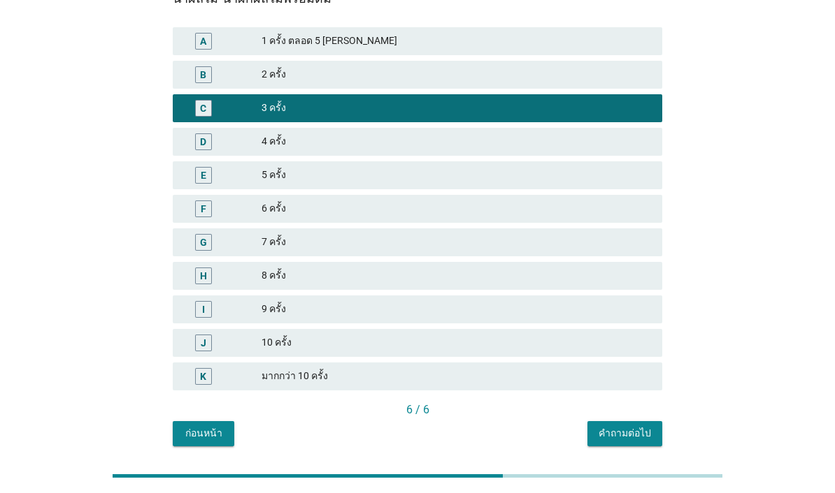
scroll to position [151, 0]
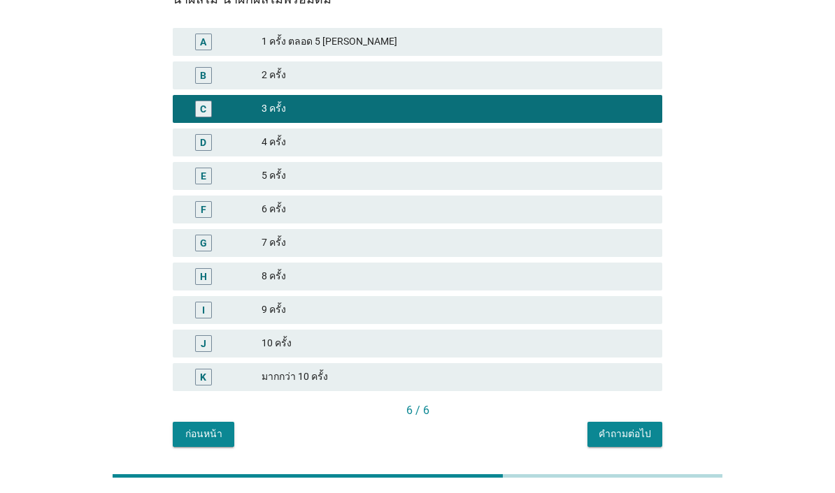
click at [633, 435] on div "คำถามต่อไป" at bounding box center [624, 434] width 52 height 15
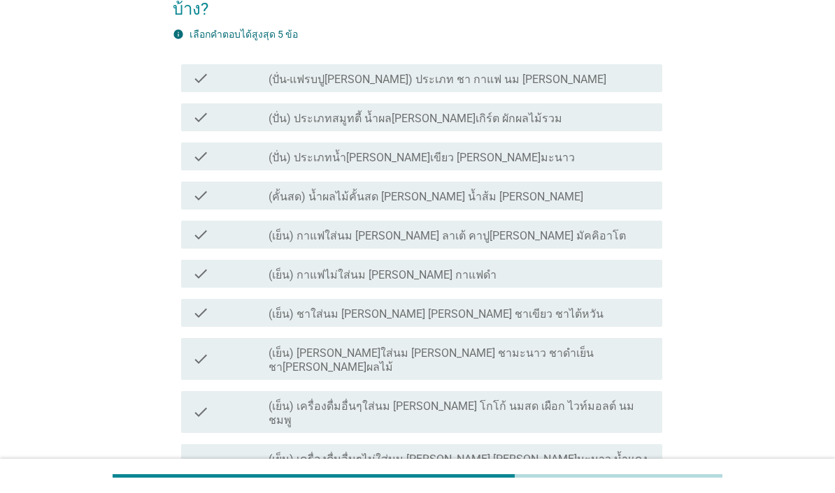
scroll to position [31, 0]
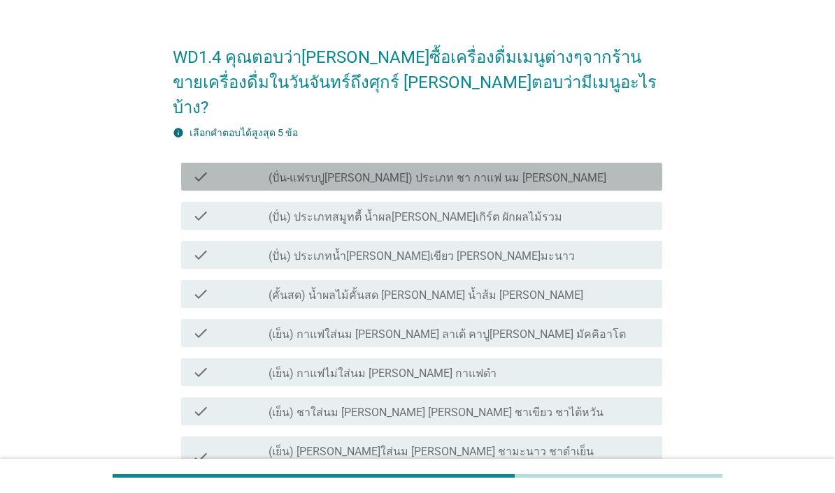
click at [639, 163] on div "check check_box_outline_blank (ปั่น-แฟรบปู[PERSON_NAME]) ประเภท ชา กาแฟ นม [PER…" at bounding box center [421, 177] width 481 height 28
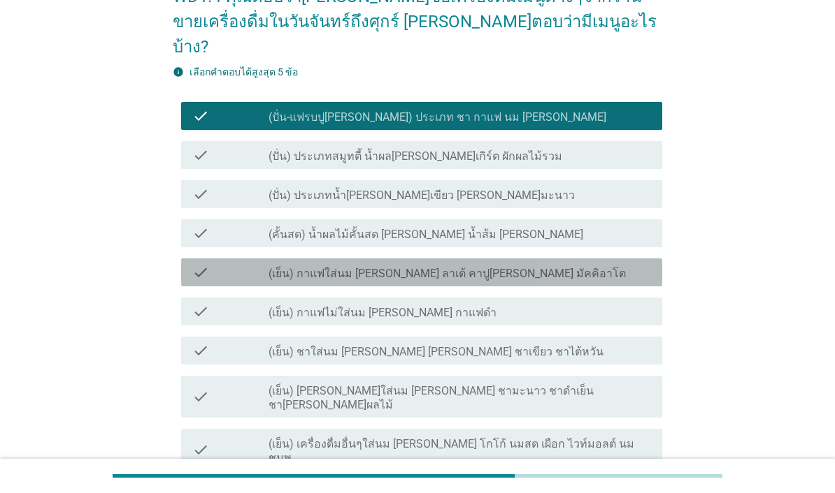
click at [628, 264] on div "check_box_outline_blank (เย็น) กาแฟใส่นม [PERSON_NAME] ลาเต้ คาปู[PERSON_NAME] …" at bounding box center [459, 272] width 382 height 17
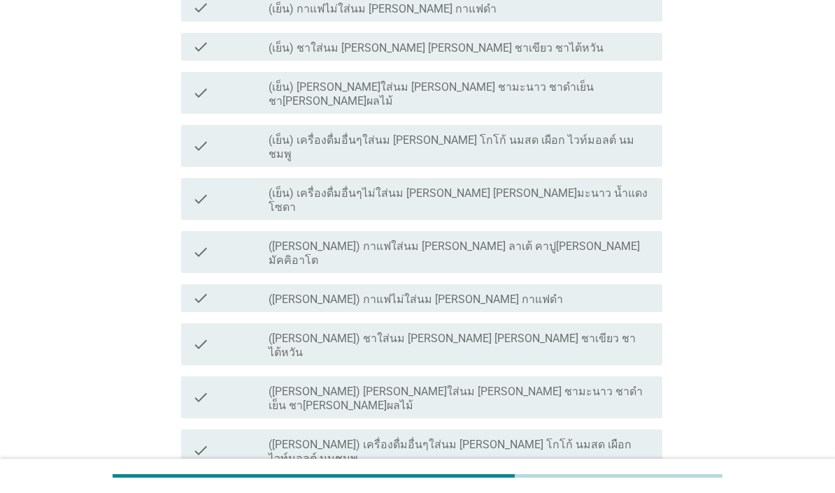
scroll to position [457, 0]
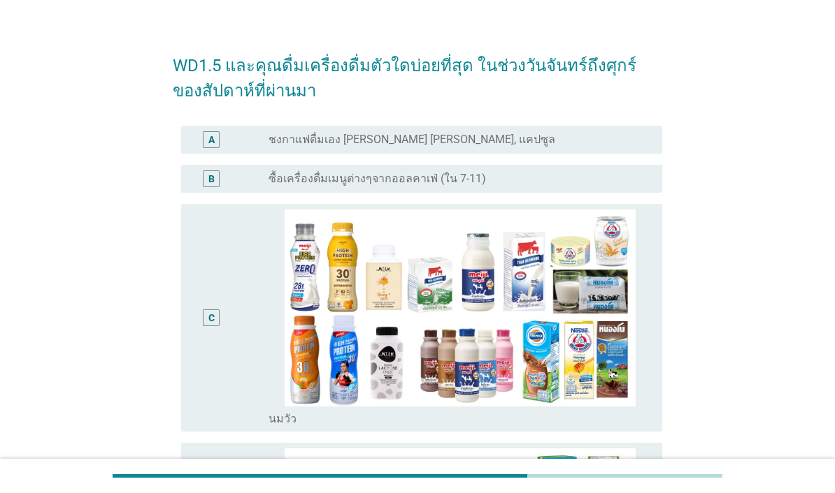
scroll to position [19, 0]
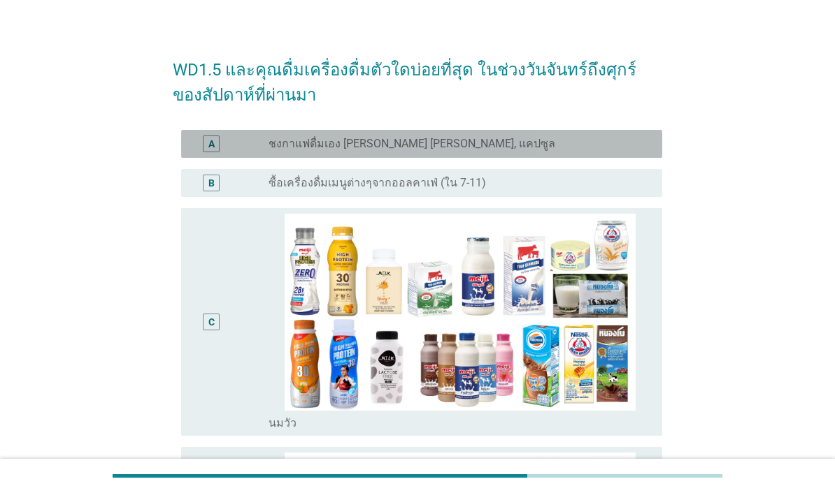
click at [623, 142] on div "radio_button_unchecked ชงกาแฟดื่มเอง [PERSON_NAME] [PERSON_NAME], แคปซูล" at bounding box center [453, 144] width 371 height 14
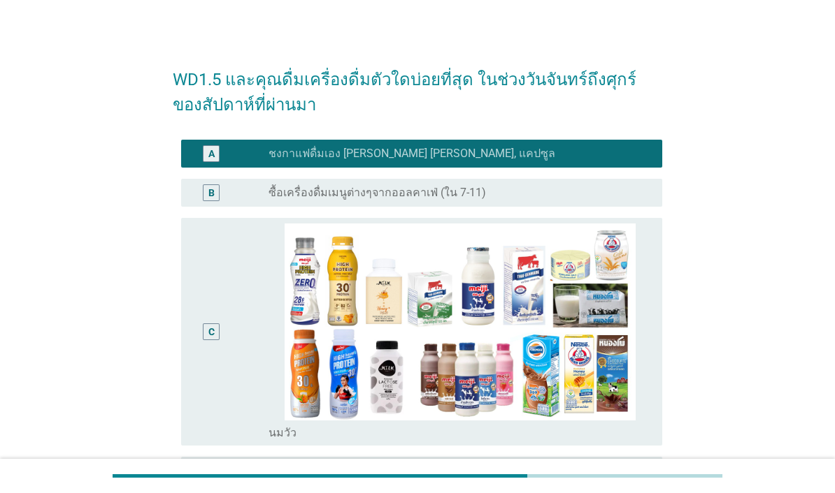
scroll to position [10, 0]
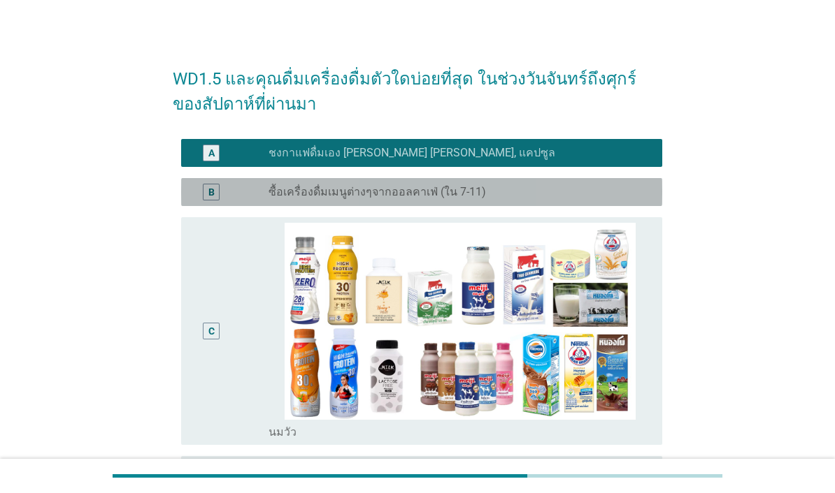
click at [614, 189] on div "radio_button_unchecked ซื้อเครื่องดื่มเมนูต่างๆจากออลคาเฟ่ (ใน 7-11)" at bounding box center [453, 192] width 371 height 14
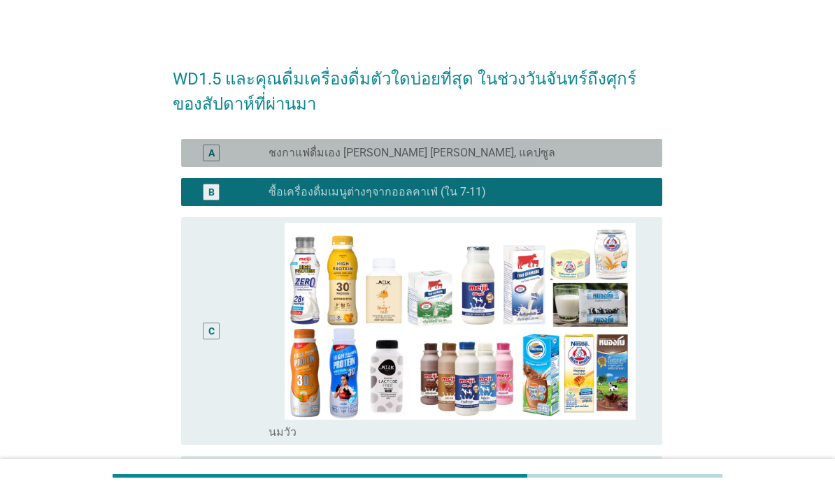
click at [629, 150] on div "radio_button_unchecked ชงกาแฟดื่มเอง [PERSON_NAME] [PERSON_NAME], แคปซูล" at bounding box center [453, 153] width 371 height 14
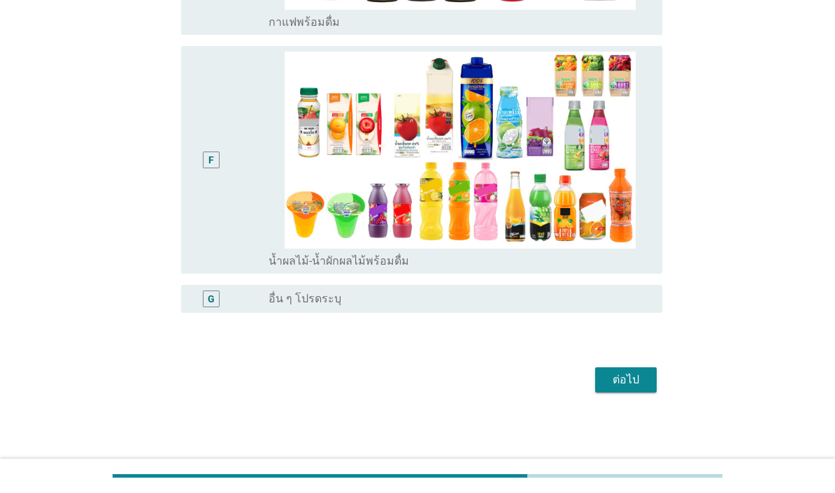
scroll to position [919, 0]
click at [641, 389] on div "ต่อไป" at bounding box center [625, 380] width 39 height 17
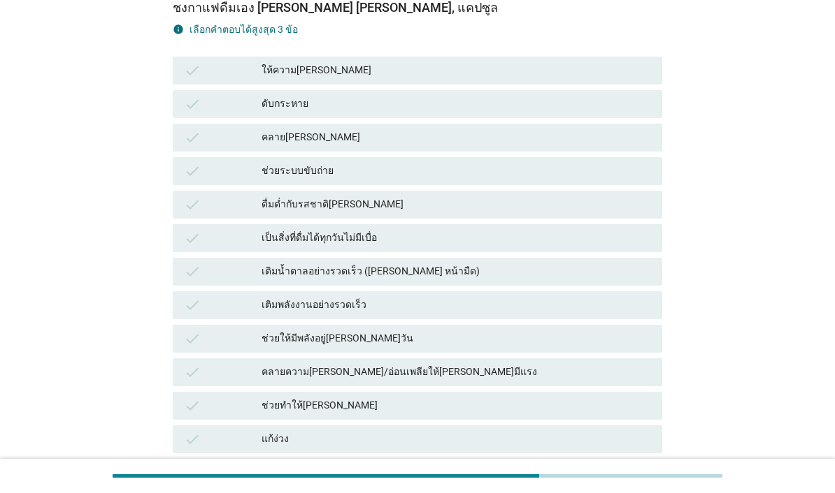
scroll to position [157, 0]
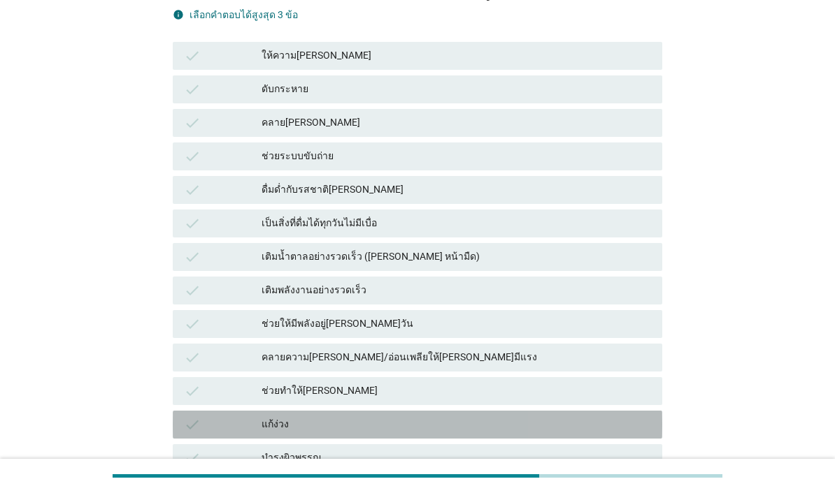
click at [548, 428] on div "แก้ง่วง" at bounding box center [455, 425] width 389 height 17
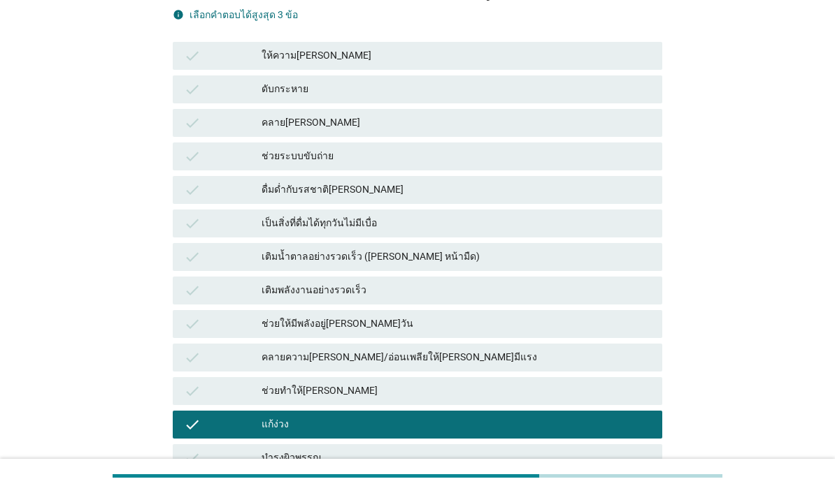
click at [621, 297] on div "เติมพลังงานอย่างรวดเร็ว" at bounding box center [455, 290] width 389 height 17
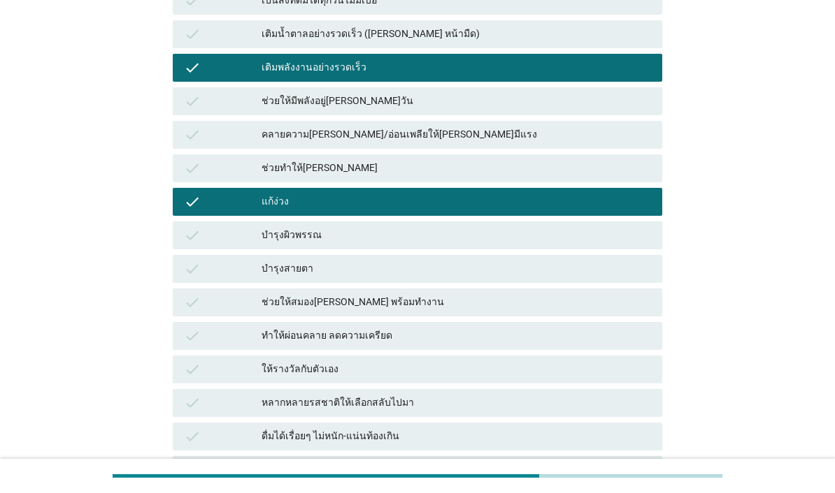
scroll to position [488, 0]
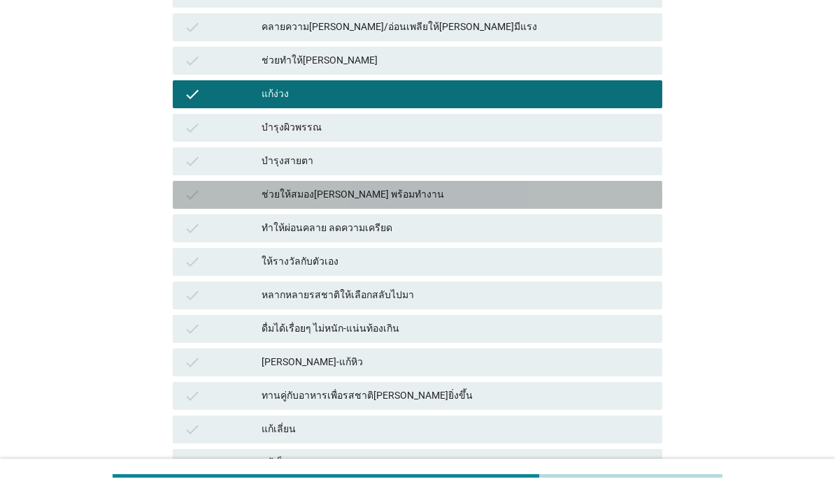
click at [609, 185] on div "check ช่วยให้สมอง[PERSON_NAME] พร้อมทำงาน" at bounding box center [417, 195] width 489 height 28
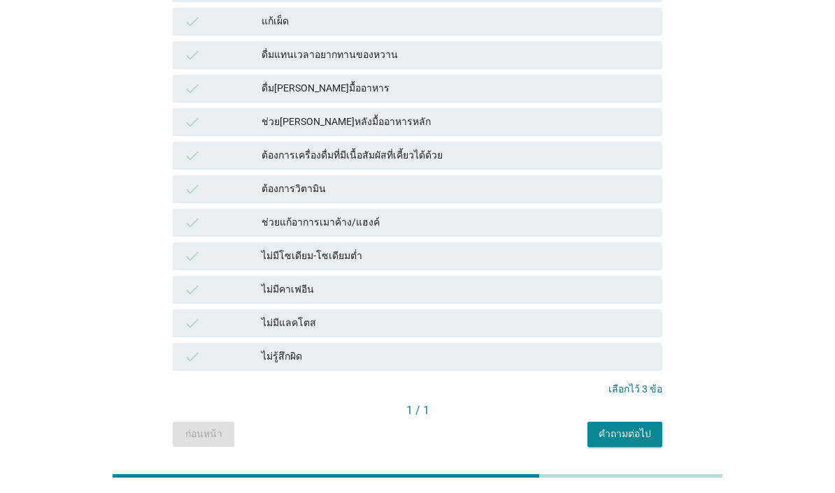
click at [637, 433] on div "คำถามต่อไป" at bounding box center [624, 434] width 52 height 15
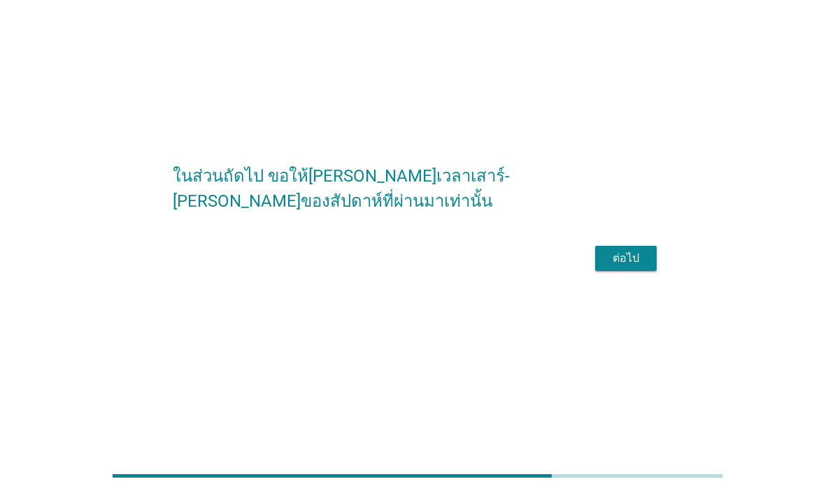
click at [631, 267] on div "ต่อไป" at bounding box center [625, 258] width 39 height 17
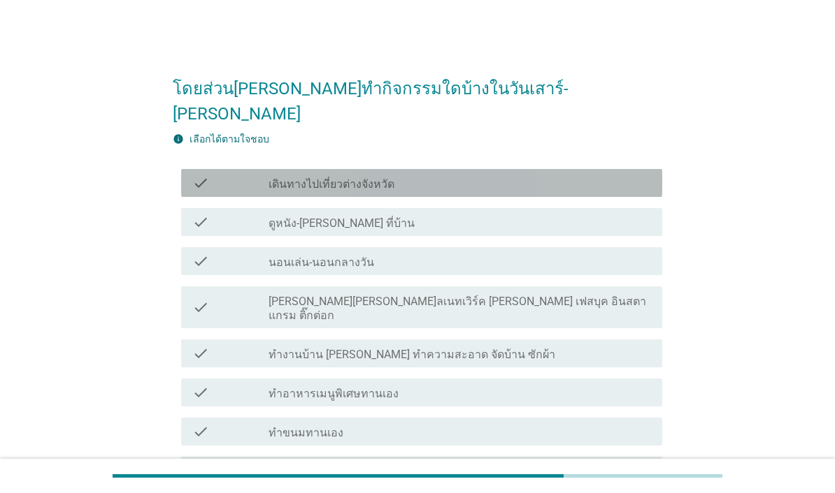
click at [544, 214] on div "check_box_outline_blank ดูหนัง-[PERSON_NAME] ที่บ้าน" at bounding box center [459, 222] width 382 height 17
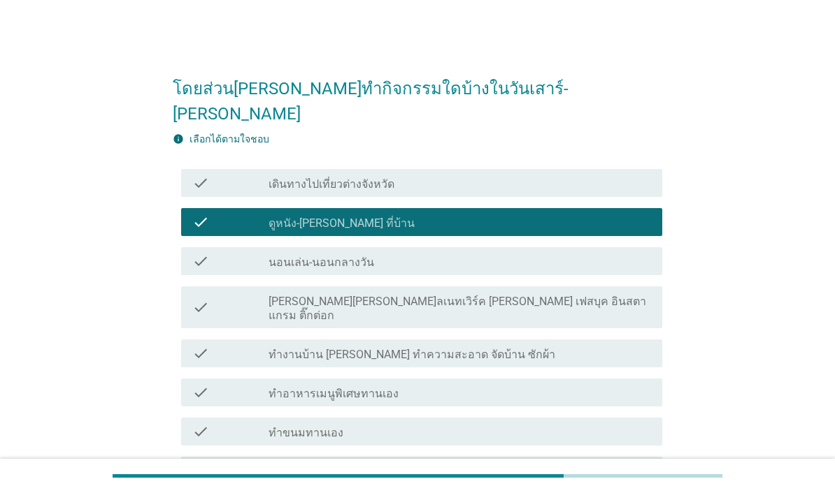
click at [604, 175] on div "check_box_outline_blank เดินทางไปเที่ยวต่างจังหวัด" at bounding box center [459, 183] width 382 height 17
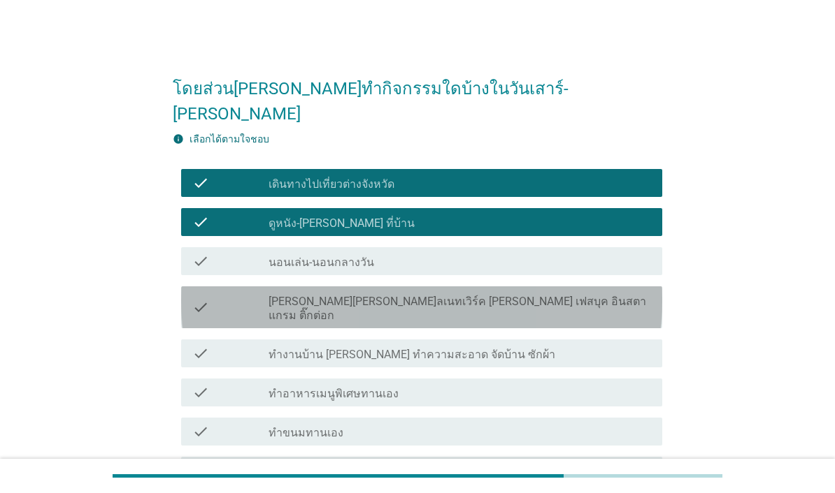
click at [641, 345] on div "check_box_outline_blank ทำงานบ้าน [PERSON_NAME] ทำความสะอาด จัดบ้าน ซักผ้า" at bounding box center [459, 353] width 382 height 17
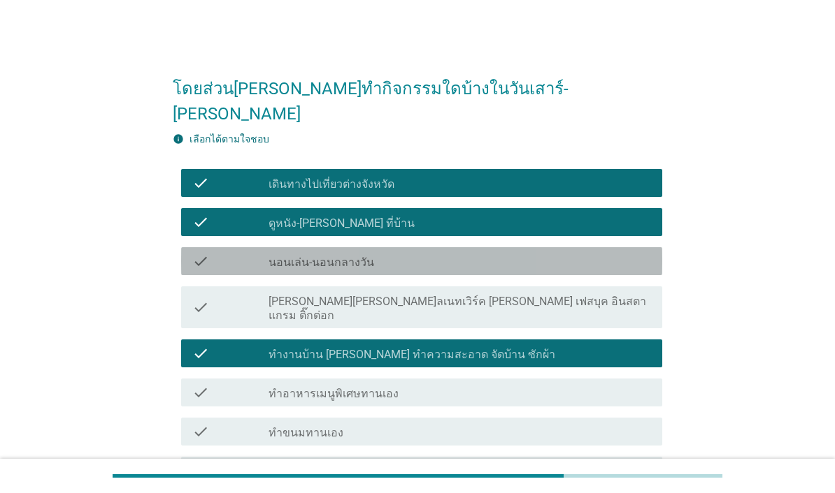
click at [622, 292] on div "check_box_outline_blank [PERSON_NAME][PERSON_NAME]ลเนทเวิร์ค [PERSON_NAME] เฟสบ…" at bounding box center [459, 307] width 382 height 31
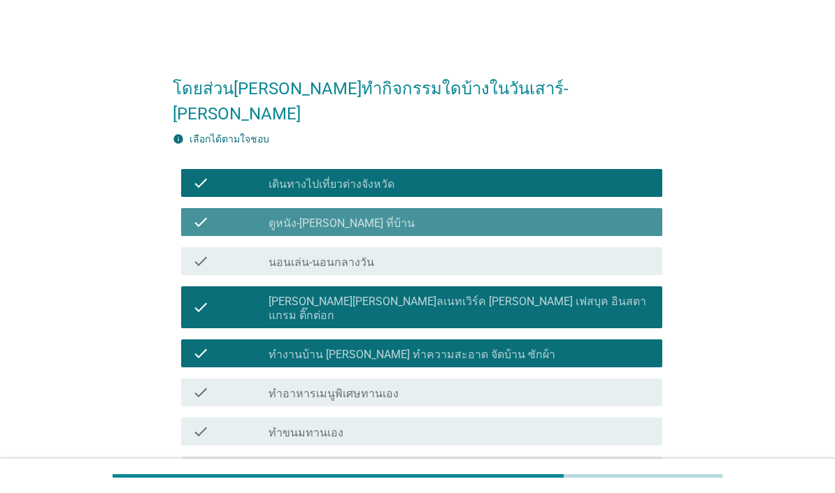
click at [646, 253] on div "check_box_outline_blank นอนเล่น-นอนกลางวัน" at bounding box center [459, 261] width 382 height 17
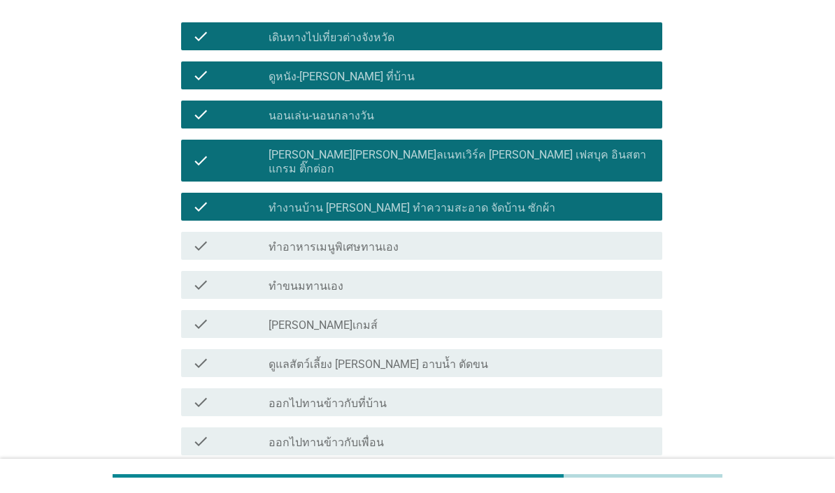
scroll to position [179, 0]
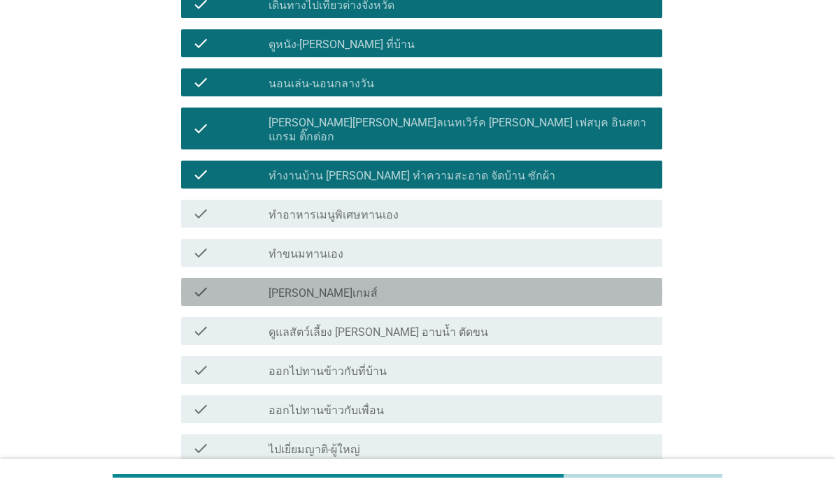
click at [613, 284] on div "check_box_outline_blank [PERSON_NAME]เกมส์" at bounding box center [459, 292] width 382 height 17
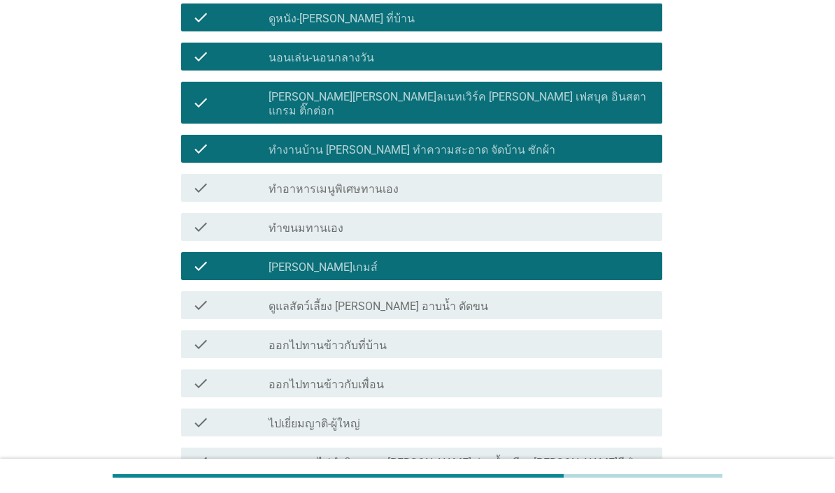
scroll to position [269, 0]
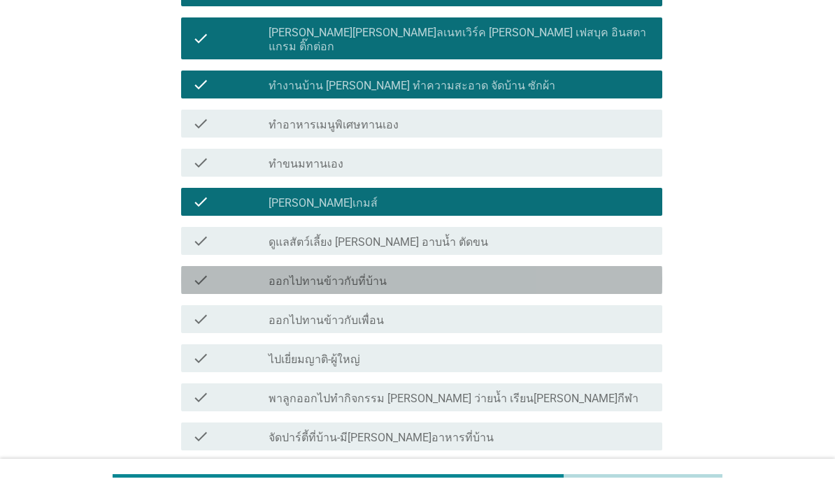
click at [617, 272] on div "check_box_outline_blank ออกไปทานข้าวกับที่บ้าน" at bounding box center [459, 280] width 382 height 17
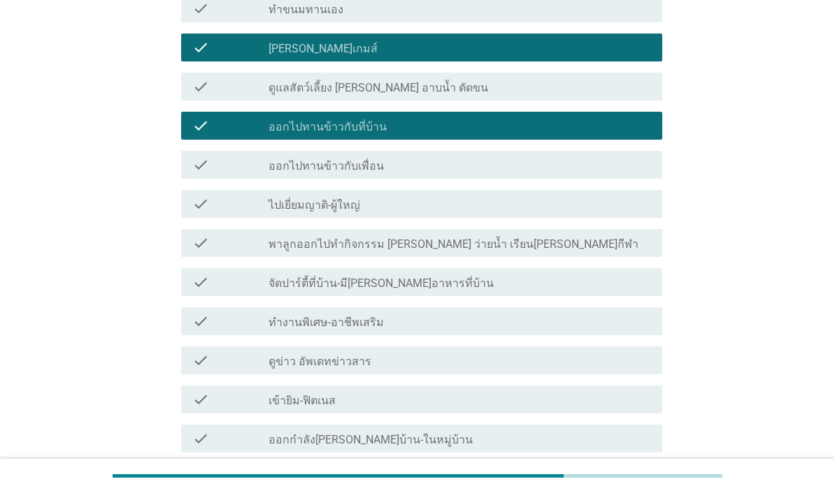
scroll to position [428, 0]
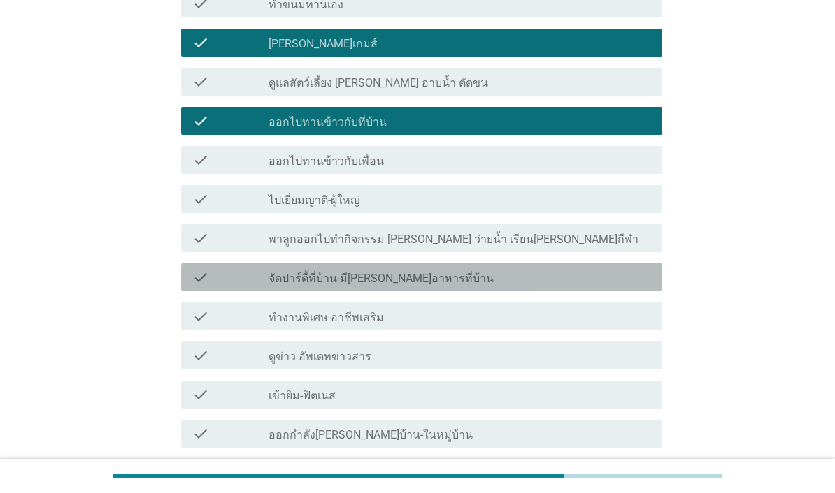
click at [630, 264] on div "check check_box_outline_blank จัดปาร์ตี้ที่บ้าน-มี[PERSON_NAME]อาหารที่บ้าน" at bounding box center [421, 278] width 481 height 28
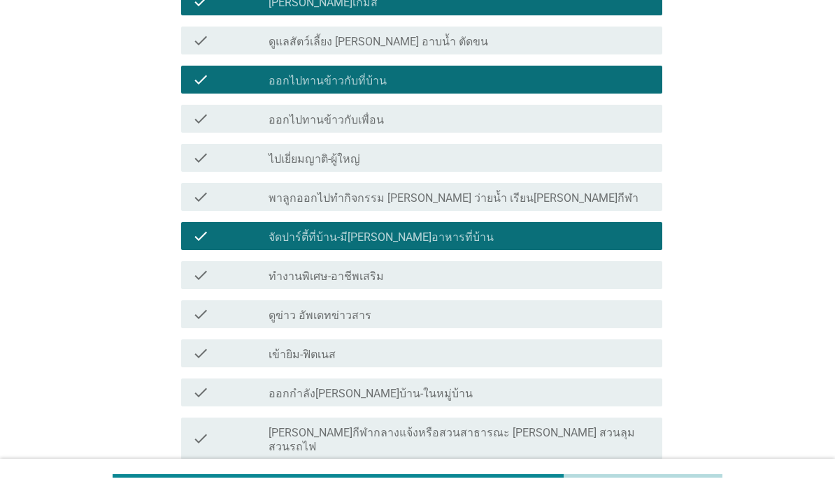
scroll to position [472, 0]
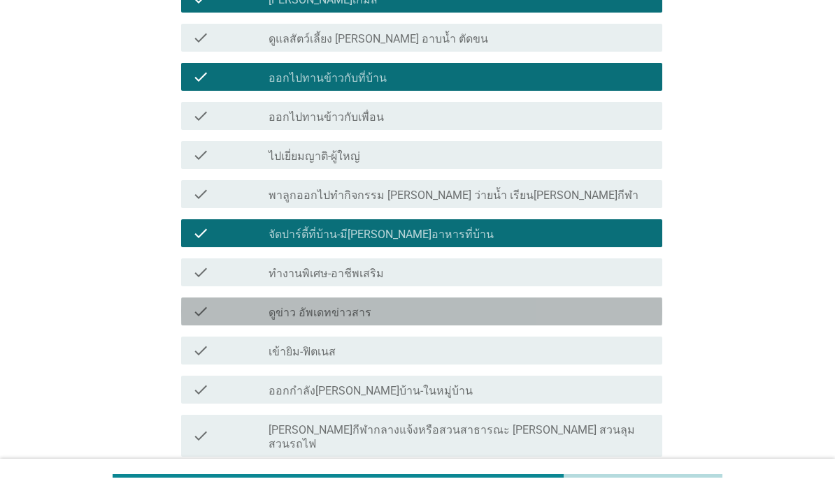
click at [596, 303] on div "check_box_outline_blank ดูข่าว อัพเดทข่าวสาร" at bounding box center [459, 311] width 382 height 17
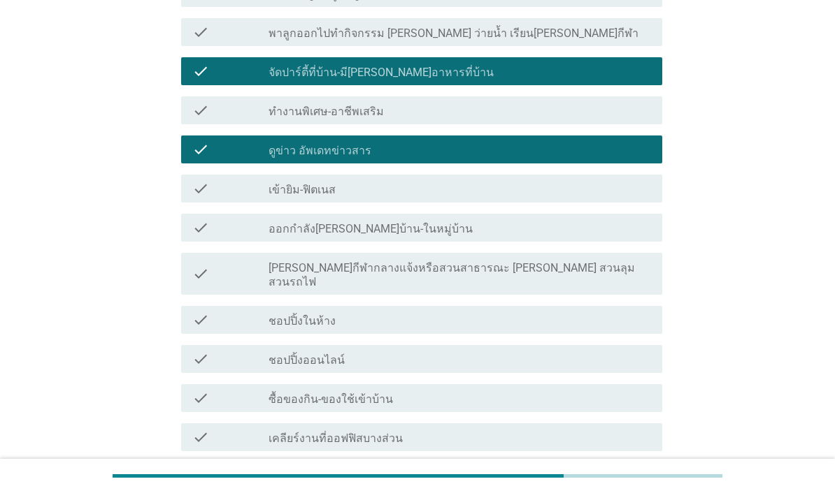
scroll to position [657, 0]
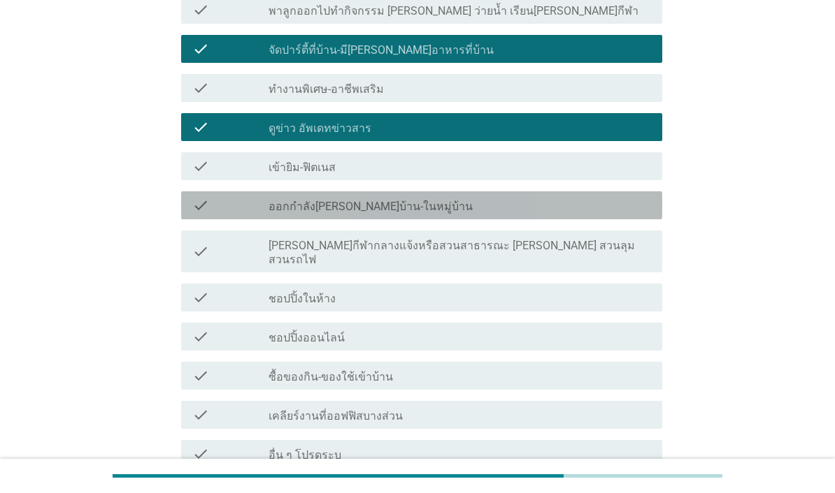
click at [586, 192] on div "check check_box_outline_blank ออกกำลัง[PERSON_NAME]บ้าน-ในหมู่บ้าน" at bounding box center [421, 206] width 481 height 28
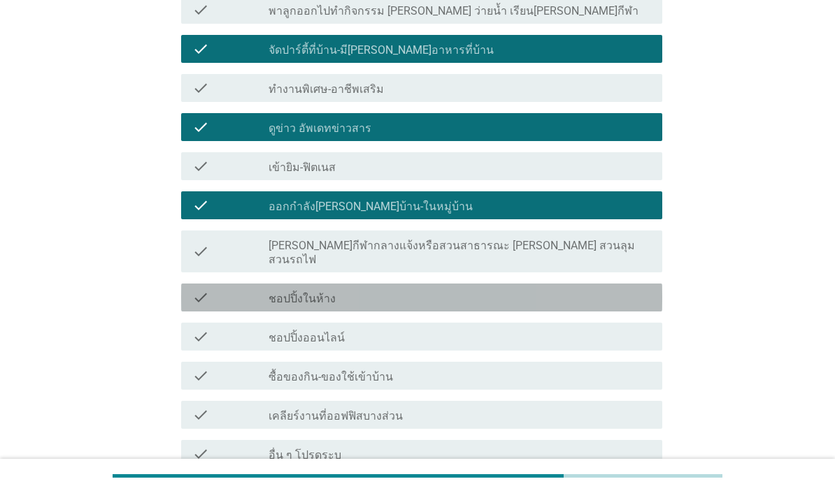
click at [570, 289] on div "check_box_outline_blank ชอปปิ้งในห้าง" at bounding box center [459, 297] width 382 height 17
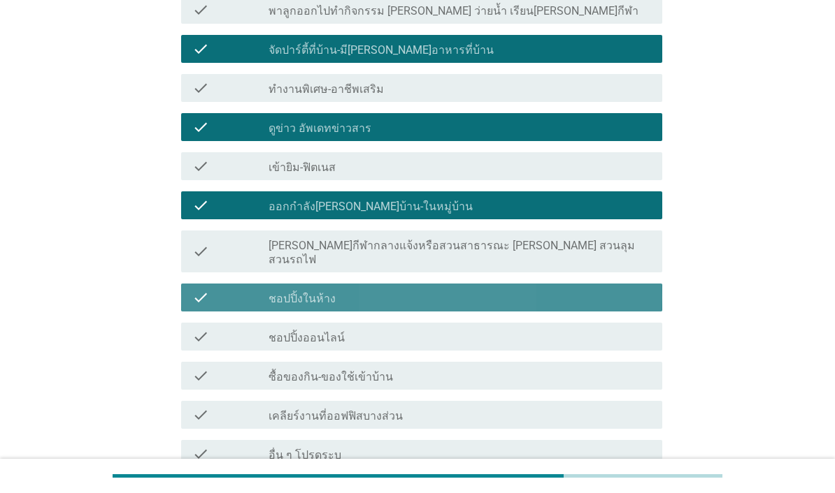
click at [542, 329] on div "check_box_outline_blank ชอปปิ้งออนไลน์" at bounding box center [459, 337] width 382 height 17
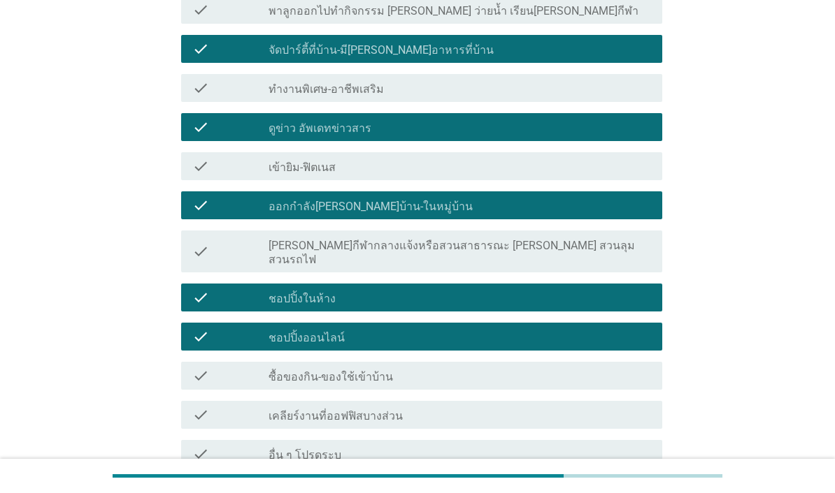
click at [612, 368] on div "check_box_outline_blank ซื้อของกิน-ของใช้เข้าบ้าน" at bounding box center [459, 376] width 382 height 17
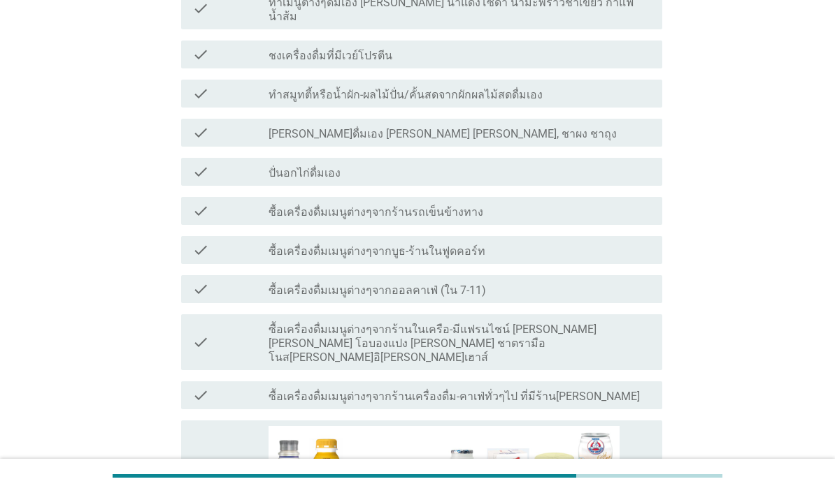
scroll to position [321, 0]
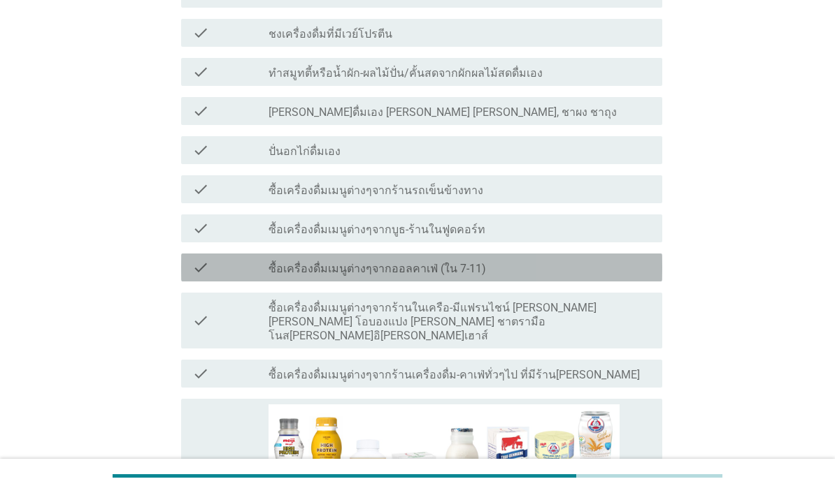
click at [631, 259] on div "check_box_outline_blank ซื้อเครื่องดื่มเมนูต่างๆจากออลคาเฟ่ (ใน 7-11)" at bounding box center [459, 267] width 382 height 17
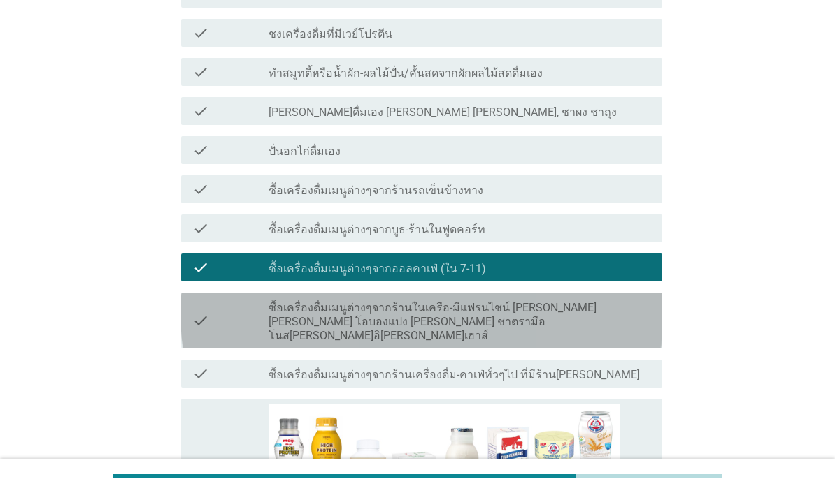
click at [633, 305] on label "ซื้อเครื่องดื่มเมนูต่างๆจากร้านในเครือ-มีแฟรนไชน์ [PERSON_NAME] [PERSON_NAME] โ…" at bounding box center [459, 322] width 382 height 42
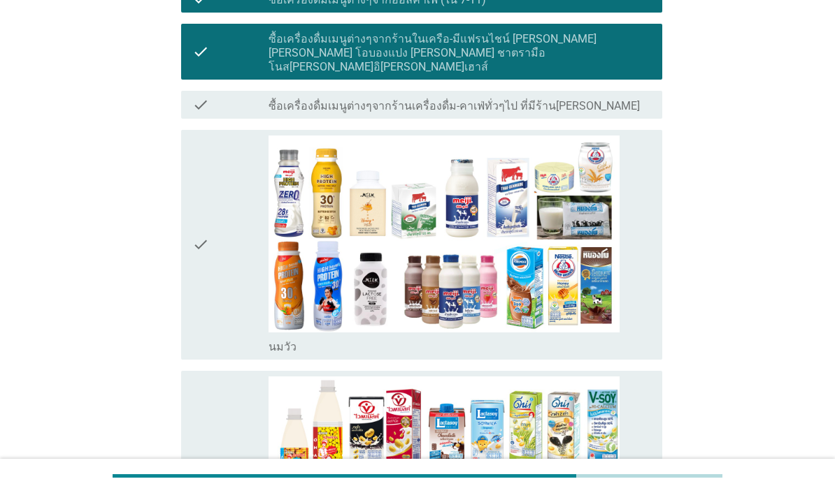
scroll to position [651, 0]
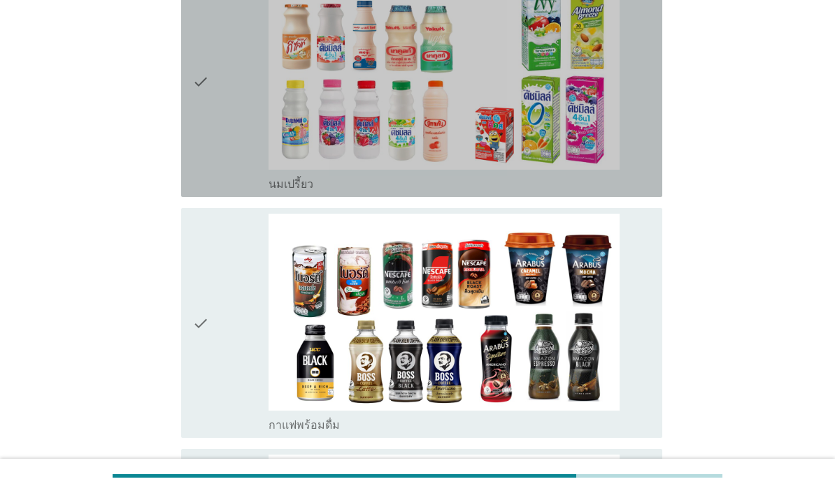
click at [216, 189] on div "check" at bounding box center [230, 82] width 76 height 219
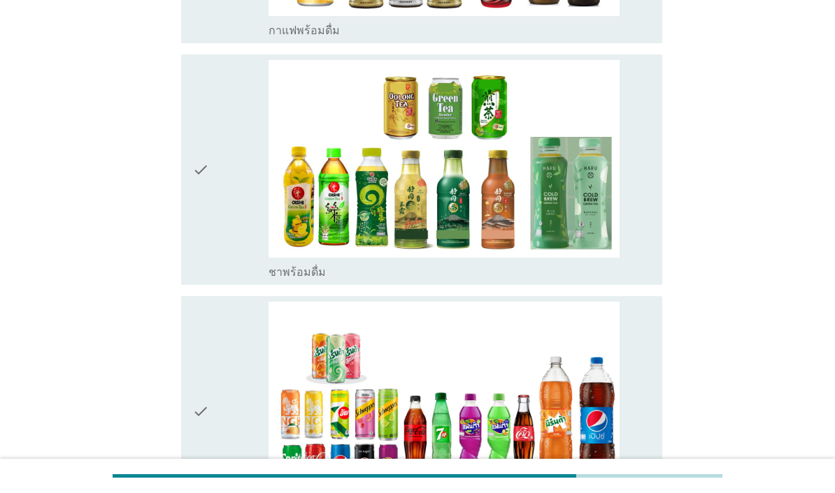
scroll to position [2040, 0]
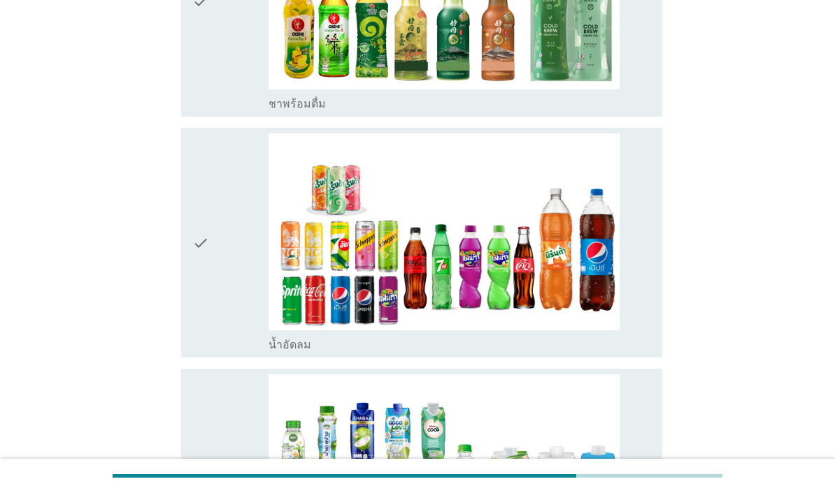
click at [233, 352] on div "check" at bounding box center [230, 243] width 76 height 219
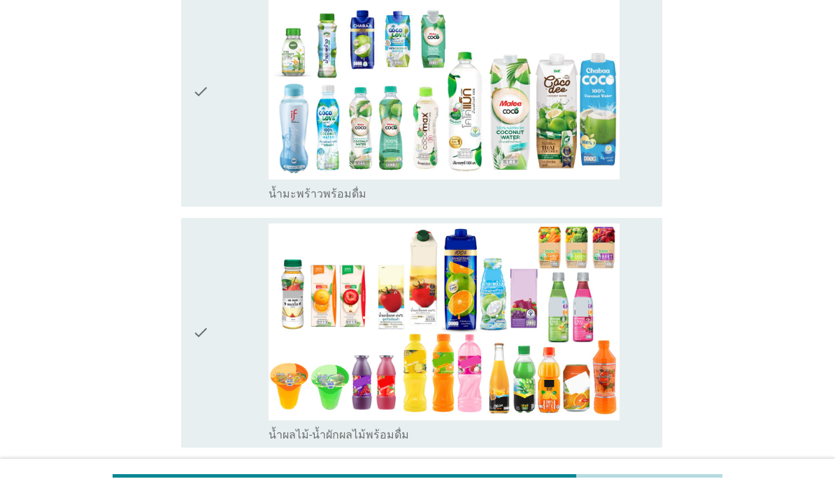
scroll to position [2457, 0]
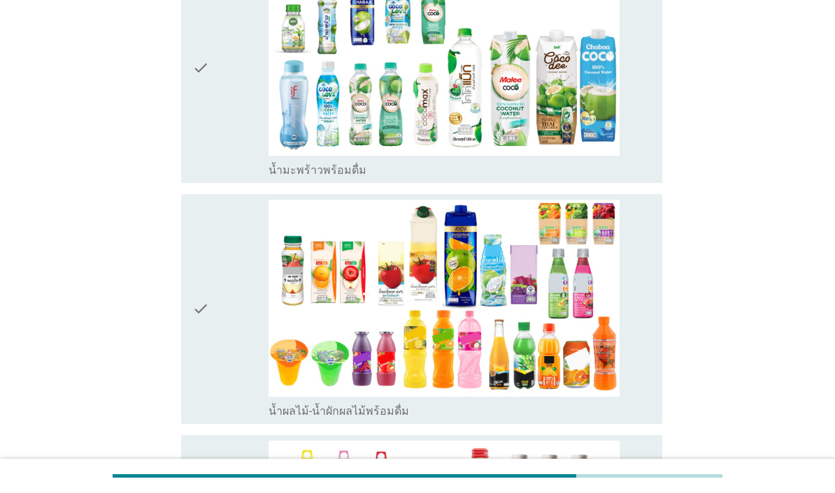
click at [221, 380] on div "check" at bounding box center [230, 309] width 76 height 219
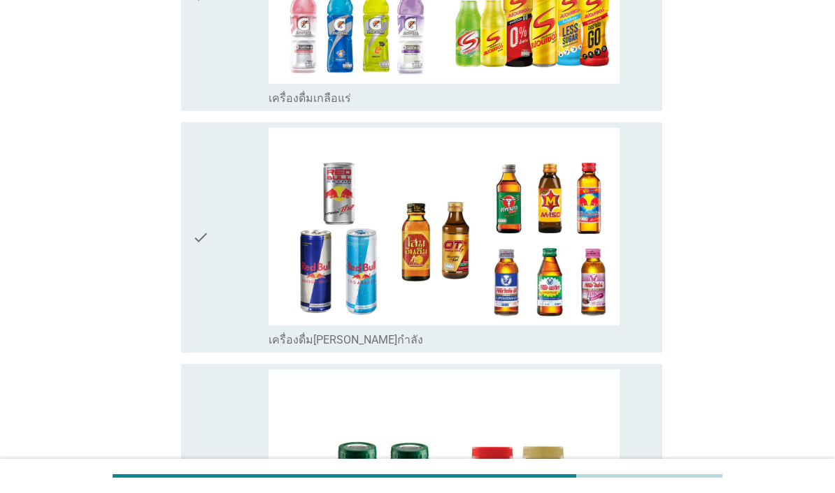
scroll to position [3641, 0]
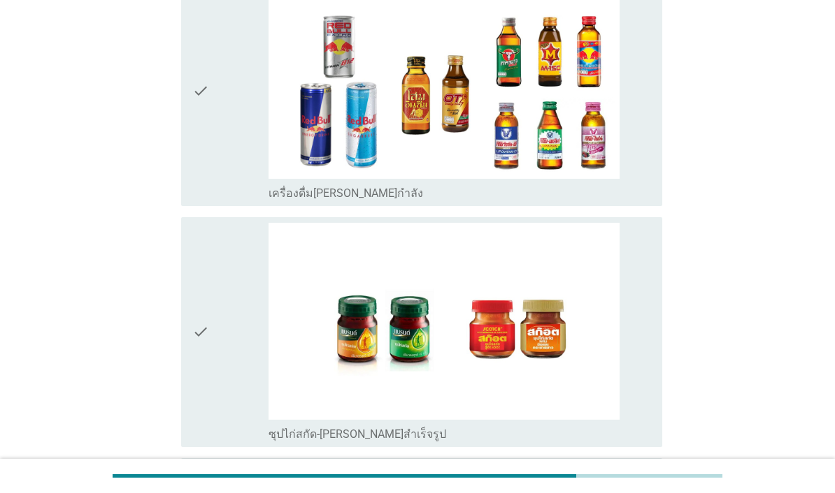
click at [220, 200] on div "check" at bounding box center [230, 90] width 76 height 219
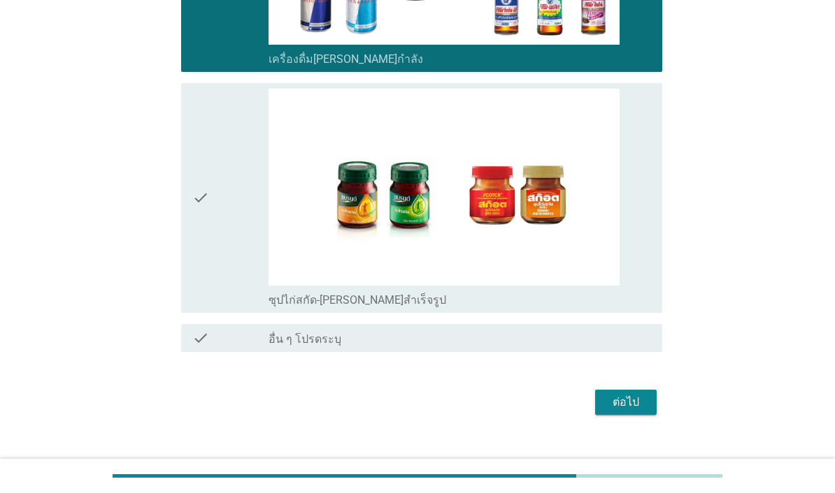
scroll to position [3919, 0]
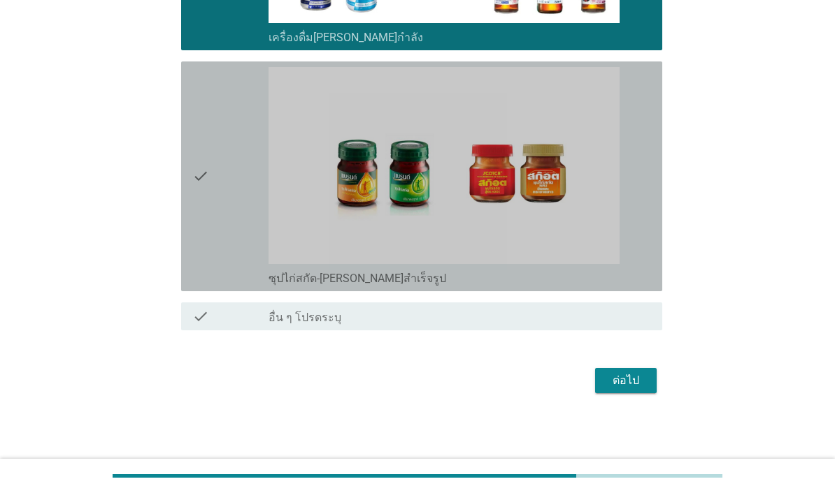
click at [218, 286] on div "check" at bounding box center [230, 176] width 76 height 219
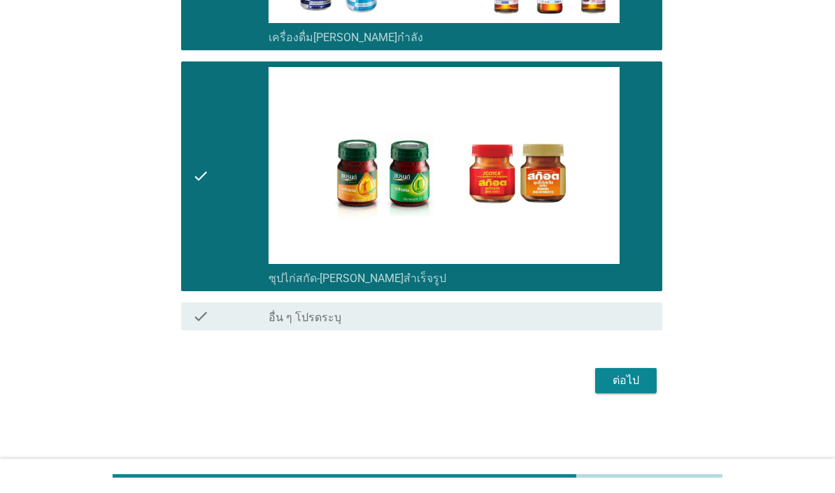
click at [638, 389] on div "ต่อไป" at bounding box center [625, 381] width 39 height 17
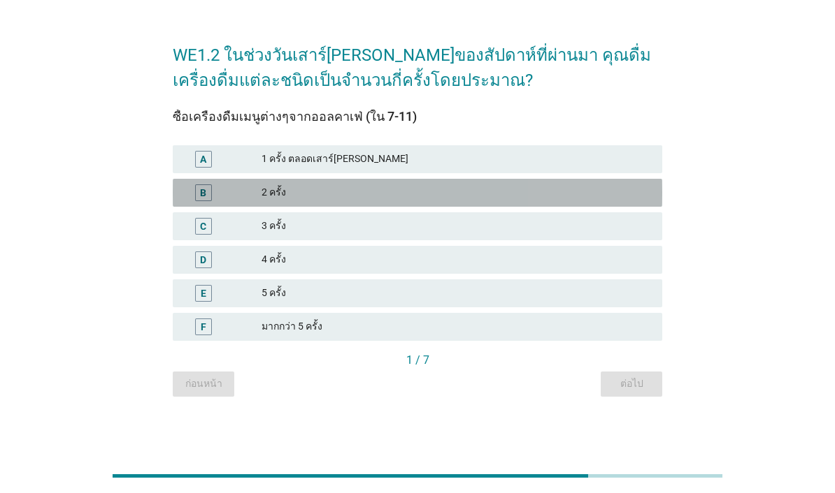
click at [513, 201] on div "2 ครั้ง" at bounding box center [455, 193] width 389 height 17
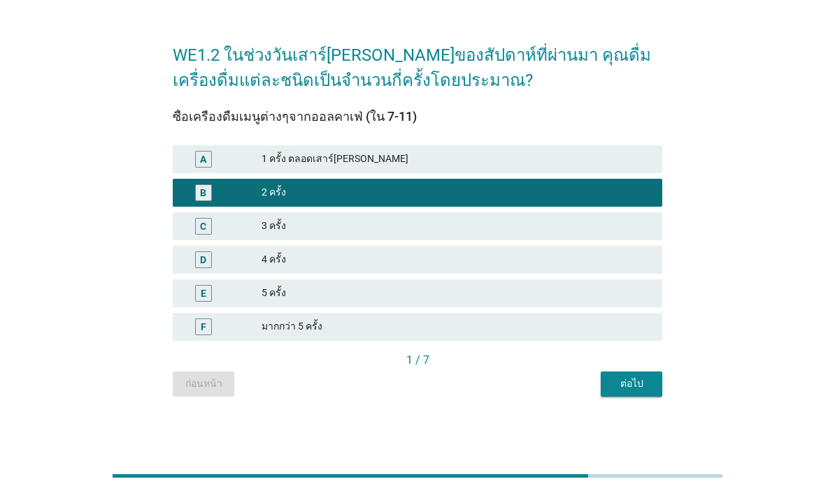
click at [635, 391] on div "ต่อไป" at bounding box center [631, 384] width 39 height 15
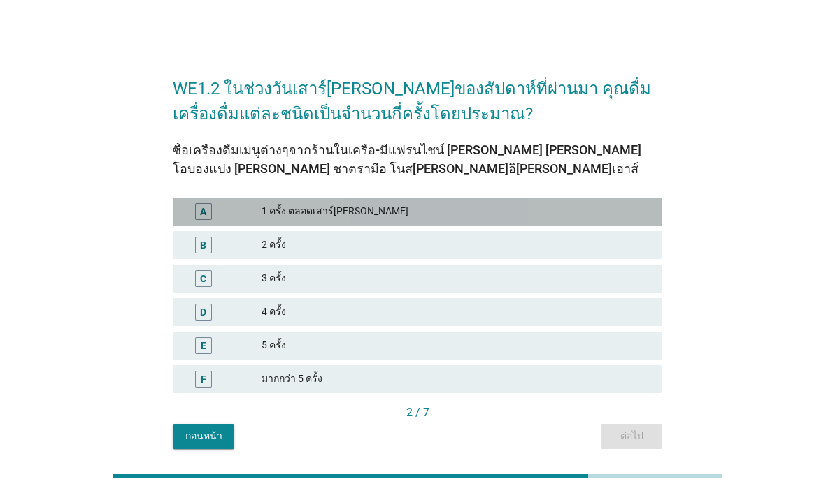
click at [588, 254] on div "2 ครั้ง" at bounding box center [455, 245] width 389 height 17
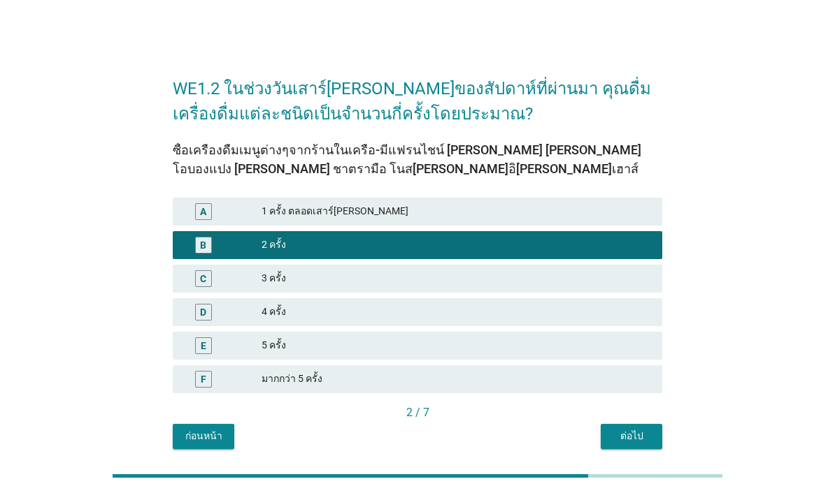
click at [619, 220] on div "1 ครั้ง ตลอดเสาร์[PERSON_NAME]" at bounding box center [455, 211] width 389 height 17
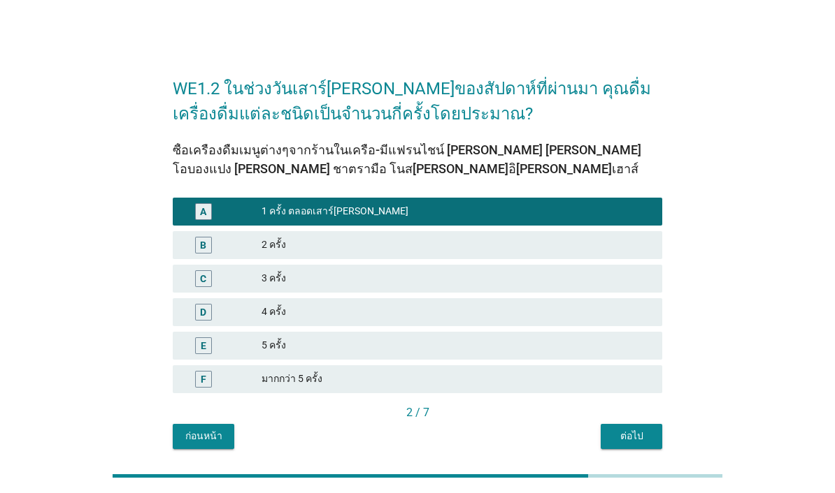
click at [625, 444] on div "ต่อไป" at bounding box center [631, 436] width 39 height 15
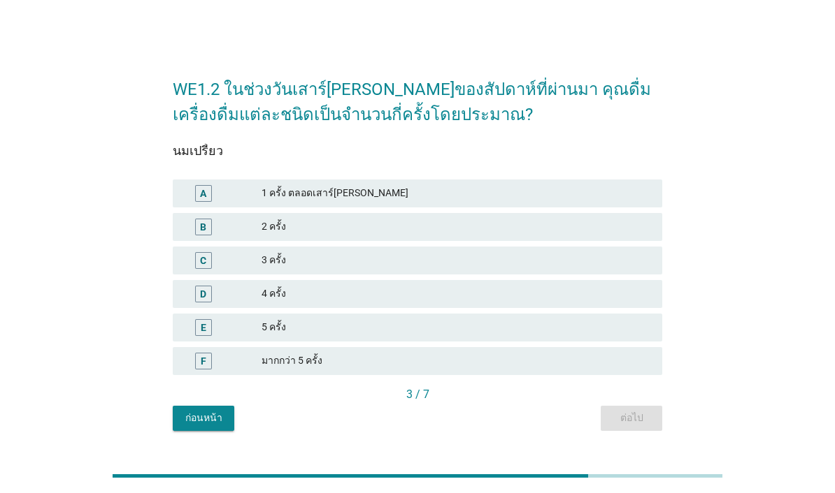
click at [565, 202] on div "1 ครั้ง ตลอดเสาร์[PERSON_NAME]" at bounding box center [455, 193] width 389 height 17
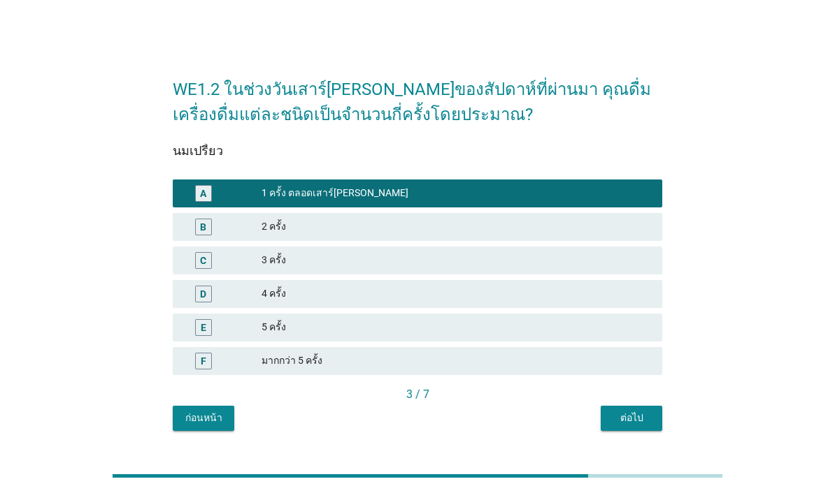
click at [628, 426] on div "ต่อไป" at bounding box center [631, 418] width 39 height 15
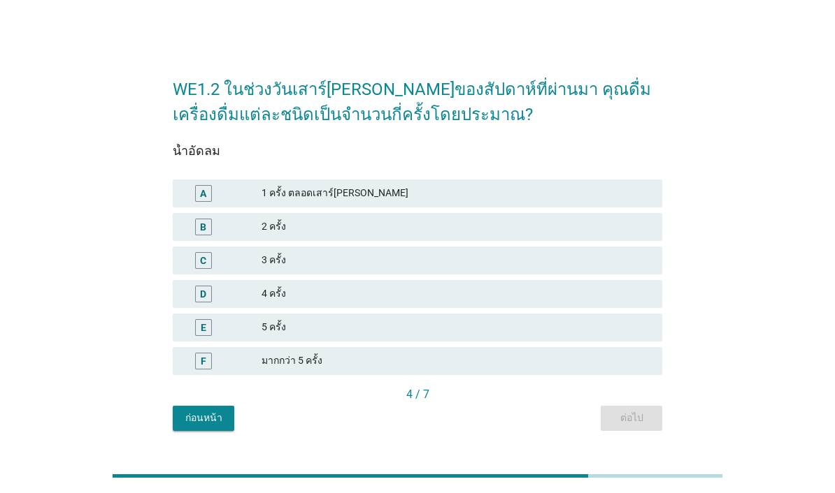
click at [593, 202] on div "1 ครั้ง ตลอดเสาร์[PERSON_NAME]" at bounding box center [455, 193] width 389 height 17
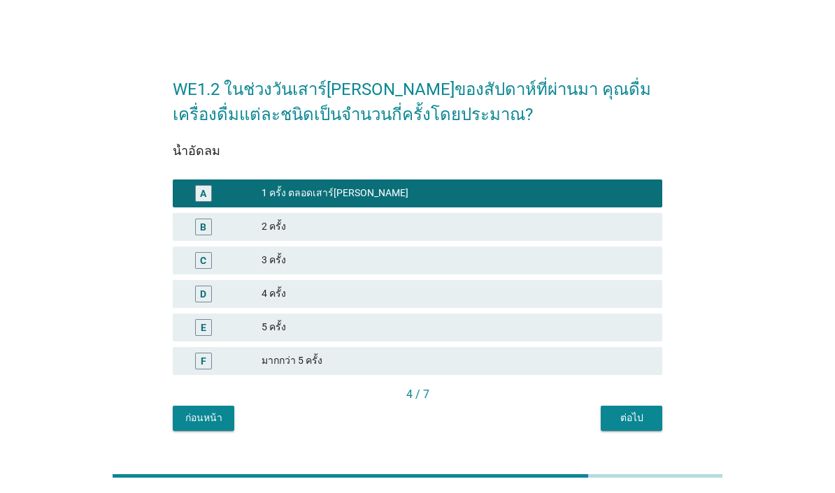
click at [621, 426] on div "ต่อไป" at bounding box center [631, 418] width 39 height 15
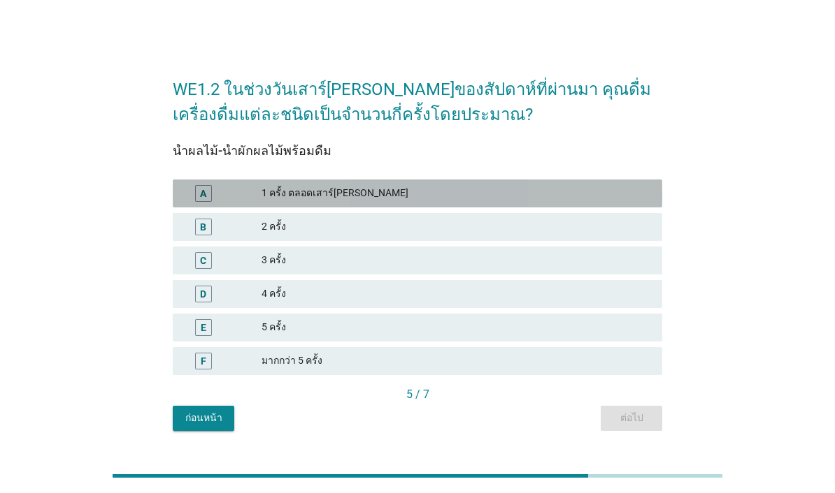
click at [559, 241] on div "B 2 ครั้ง" at bounding box center [417, 227] width 489 height 28
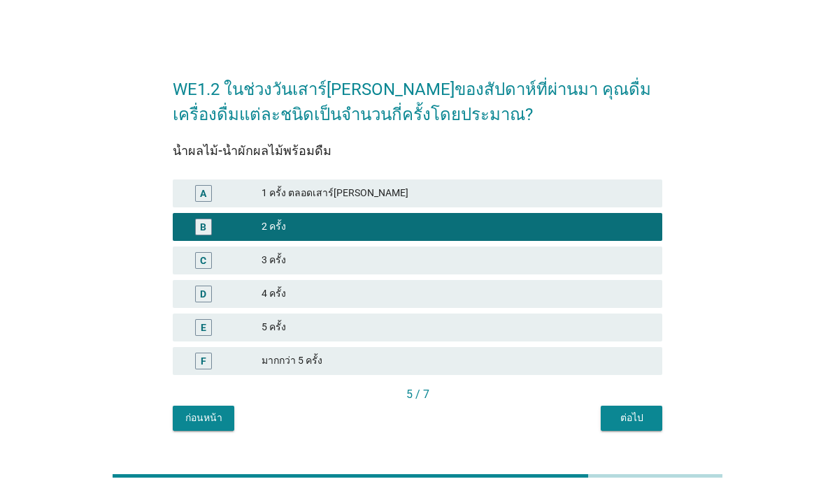
click at [639, 426] on div "ต่อไป" at bounding box center [631, 418] width 39 height 15
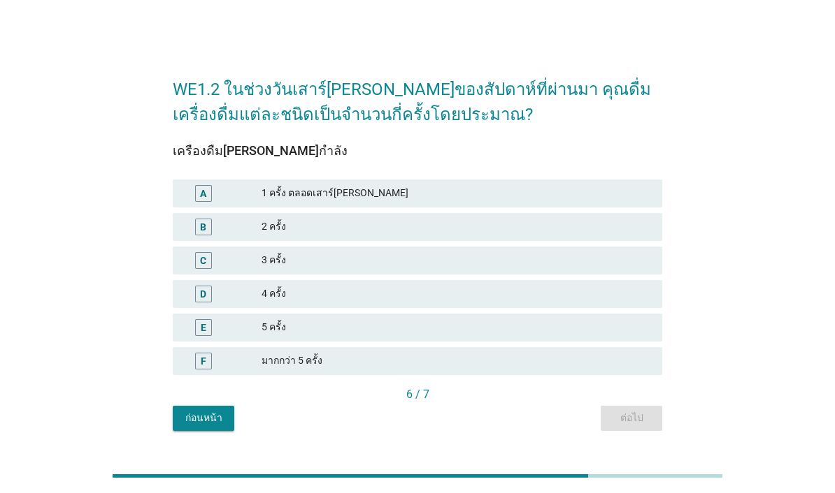
click at [600, 202] on div "1 ครั้ง ตลอดเสาร์[PERSON_NAME]" at bounding box center [455, 193] width 389 height 17
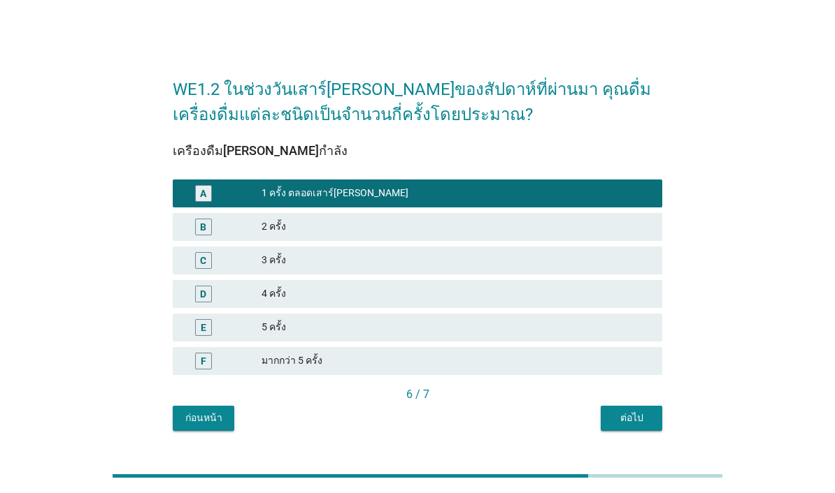
click at [629, 426] on div "ต่อไป" at bounding box center [631, 418] width 39 height 15
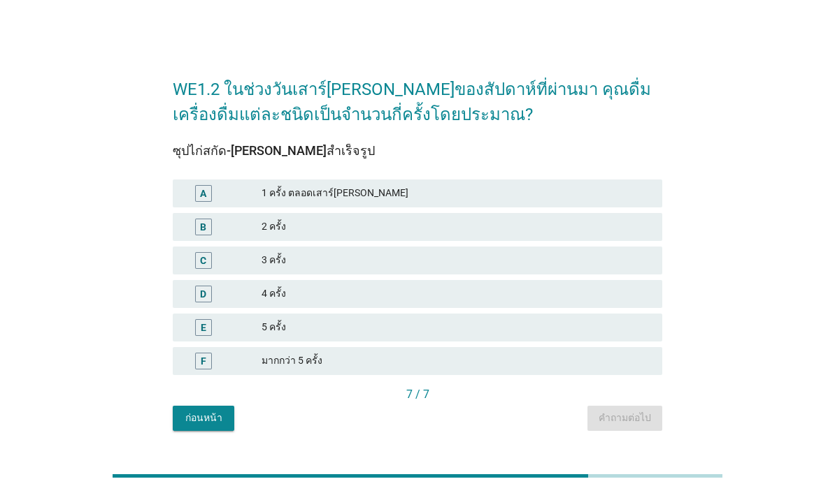
click at [594, 202] on div "1 ครั้ง ตลอดเสาร์[PERSON_NAME]" at bounding box center [455, 193] width 389 height 17
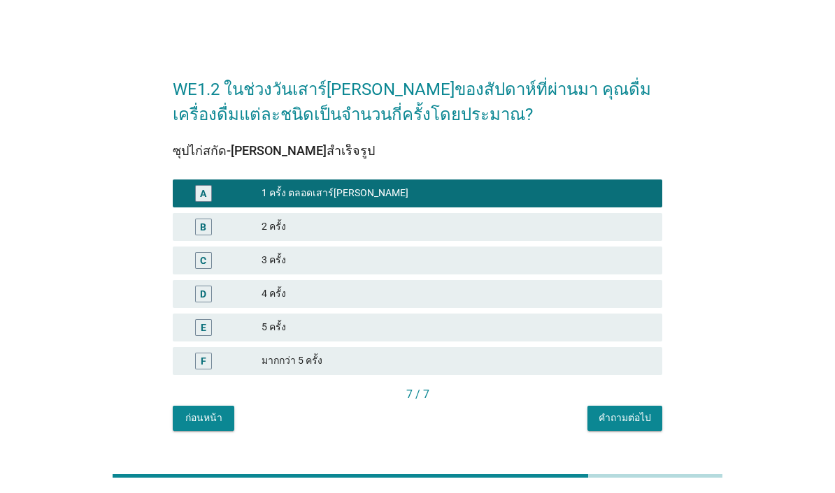
click at [641, 426] on div "คำถามต่อไป" at bounding box center [624, 418] width 52 height 15
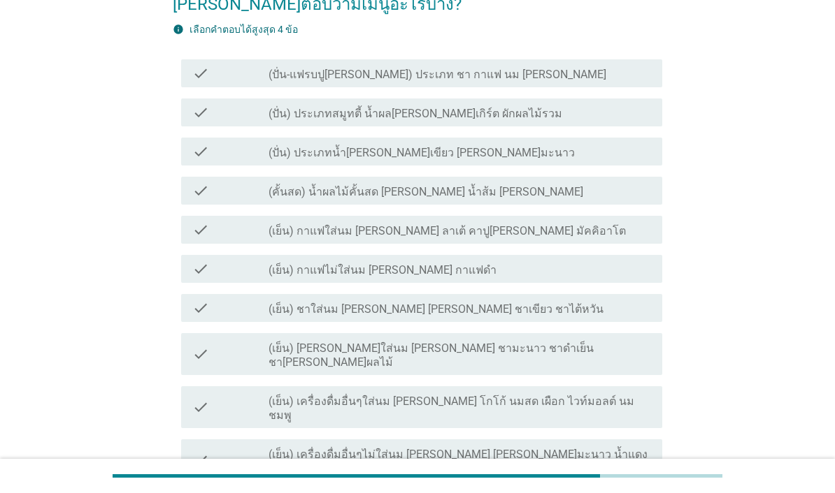
scroll to position [149, 0]
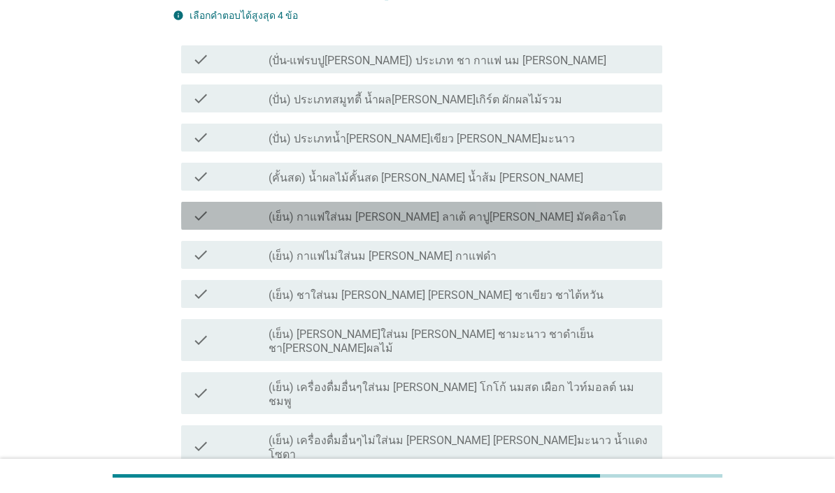
click at [628, 208] on div "check_box_outline_blank (เย็น) กาแฟใส่นม [PERSON_NAME] ลาเต้ คาปู[PERSON_NAME] …" at bounding box center [459, 216] width 382 height 17
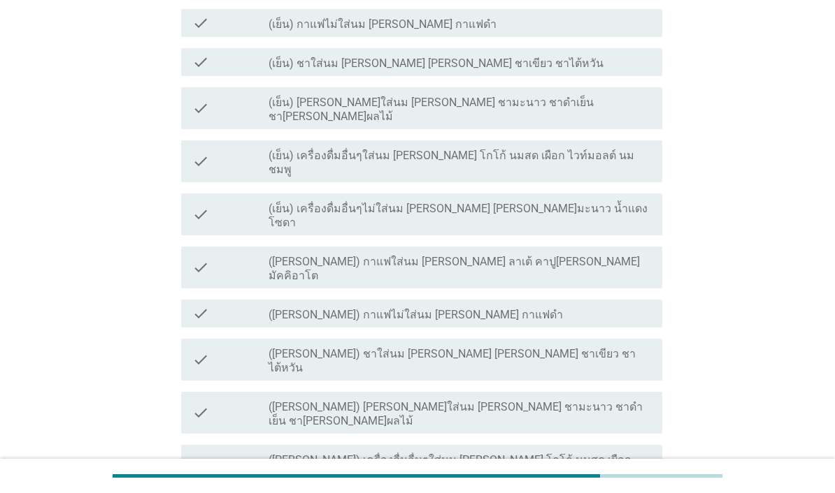
scroll to position [384, 0]
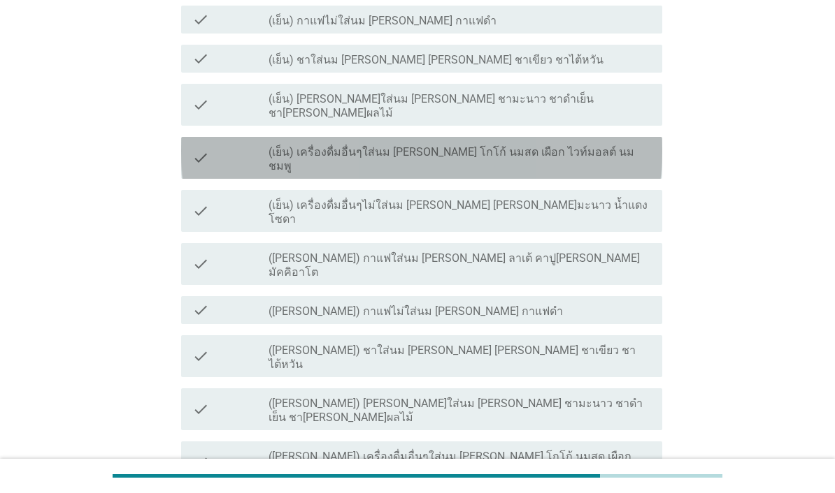
click at [632, 143] on div "check_box_outline_blank (เย็น) เครื่องดื่มอื่นๆใส่นม [PERSON_NAME] โกโก้ นมสด เ…" at bounding box center [459, 158] width 382 height 31
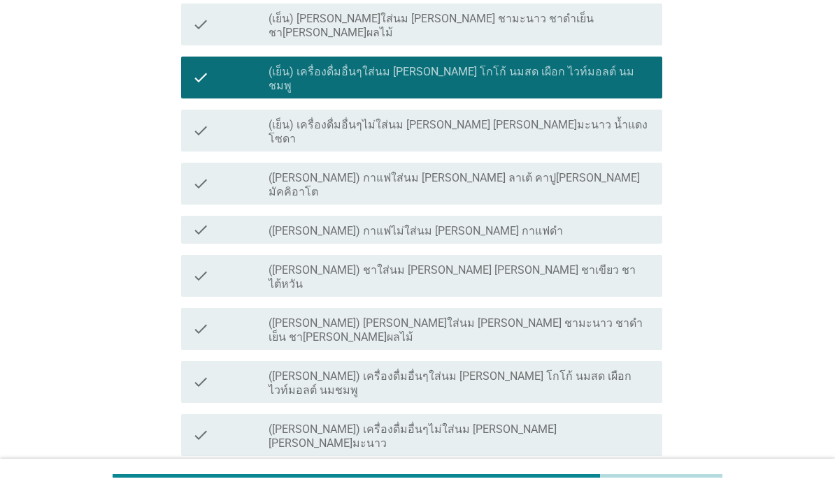
scroll to position [463, 0]
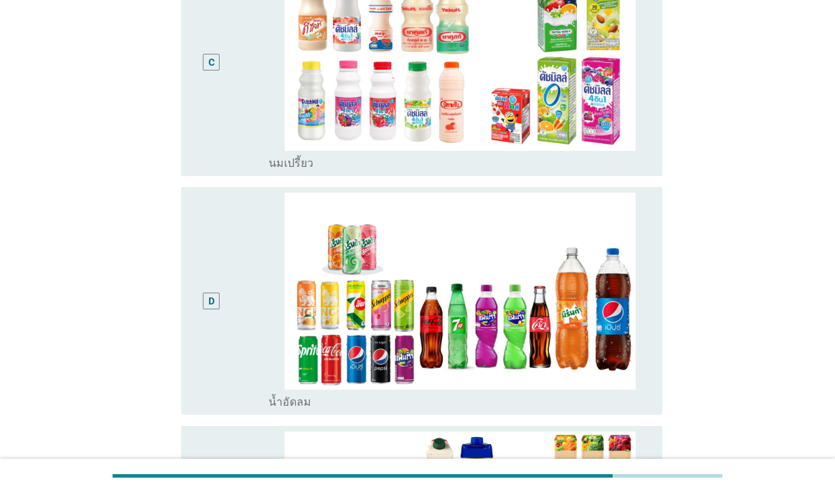
scroll to position [91, 0]
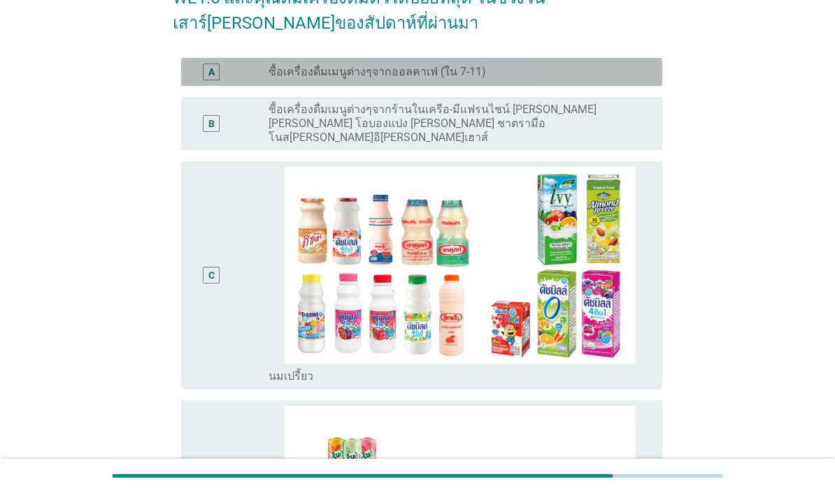
click at [622, 68] on div "radio_button_unchecked ซื้อเครื่องดื่มเมนูต่างๆจากออลคาเฟ่ (ใน 7-11)" at bounding box center [453, 72] width 371 height 14
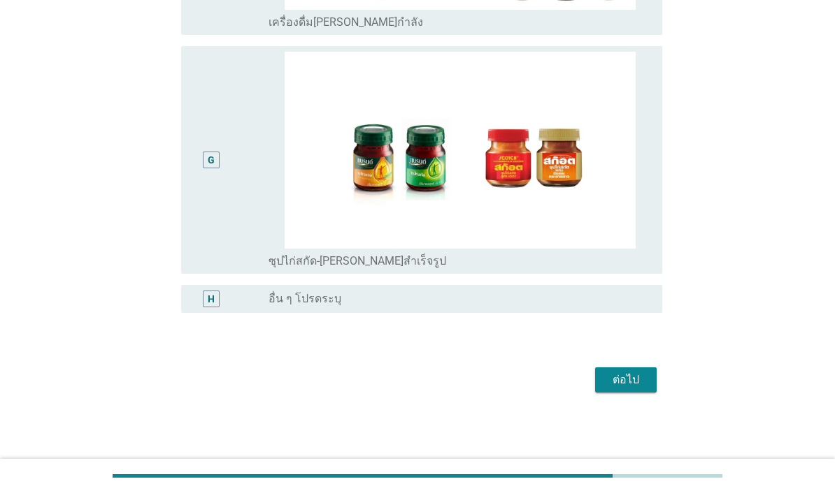
scroll to position [1187, 0]
click at [637, 389] on div "ต่อไป" at bounding box center [625, 380] width 39 height 17
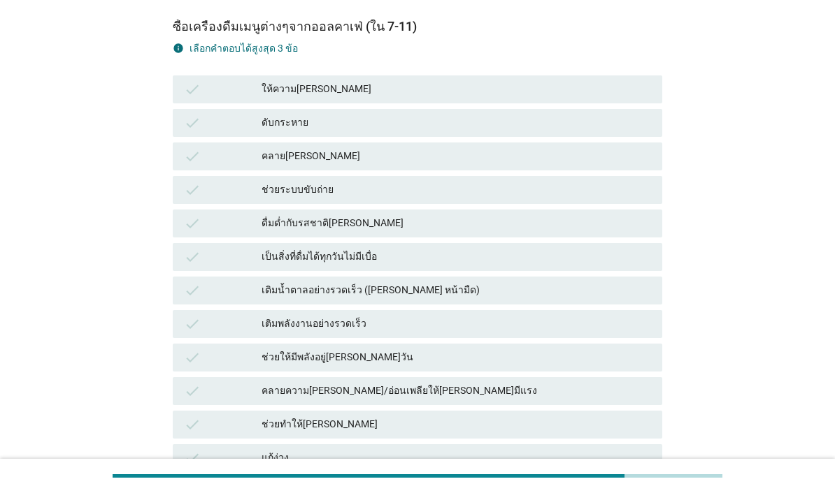
scroll to position [126, 0]
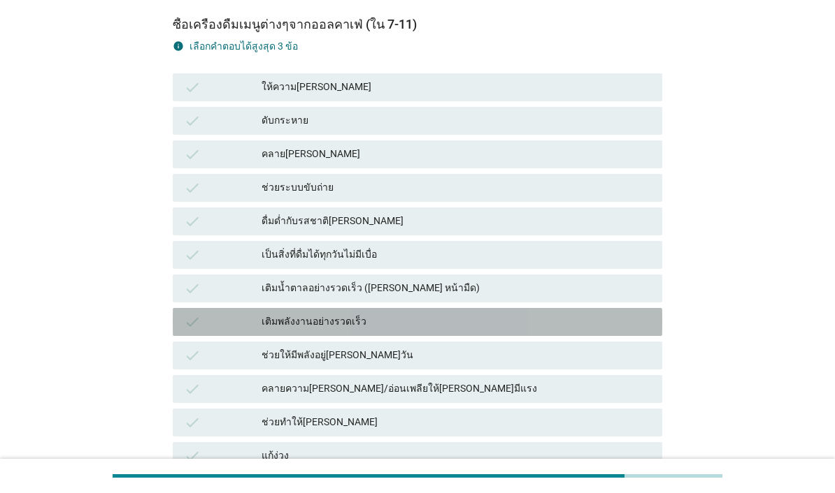
click at [607, 330] on div "เติมพลังงานอย่างรวดเร็ว" at bounding box center [455, 322] width 389 height 17
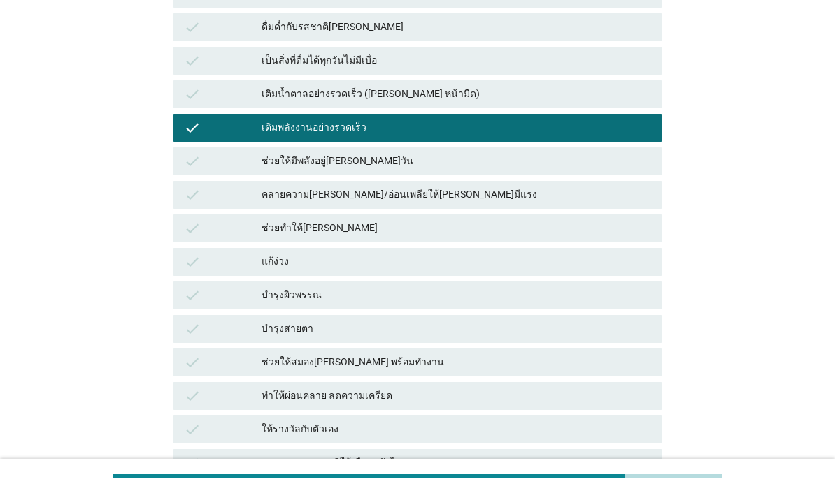
scroll to position [333, 0]
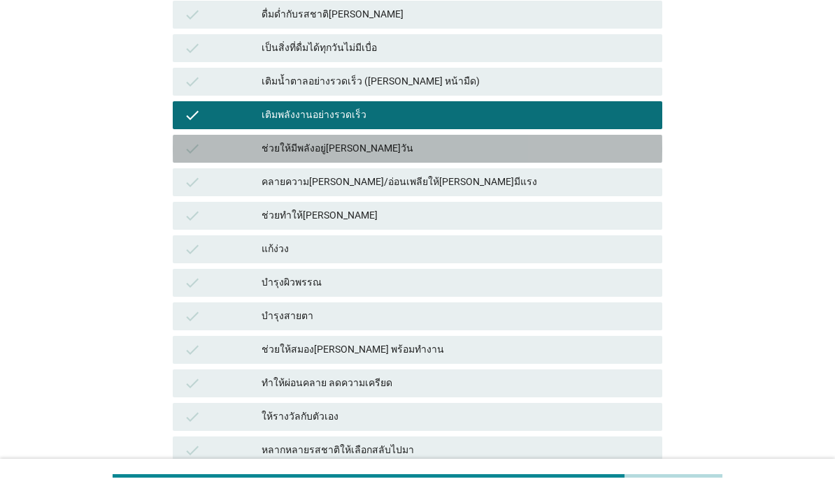
click at [596, 151] on div "ช่วยให้มีพลังอยู่[PERSON_NAME]วัน" at bounding box center [455, 148] width 389 height 17
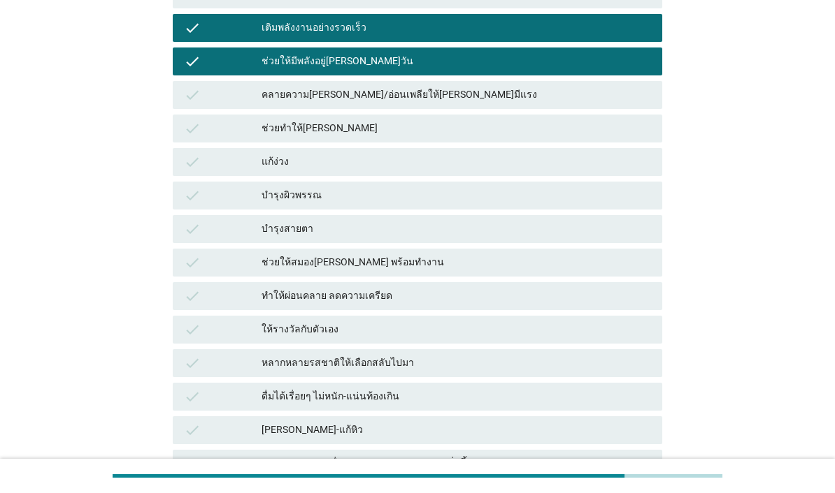
scroll to position [438, 0]
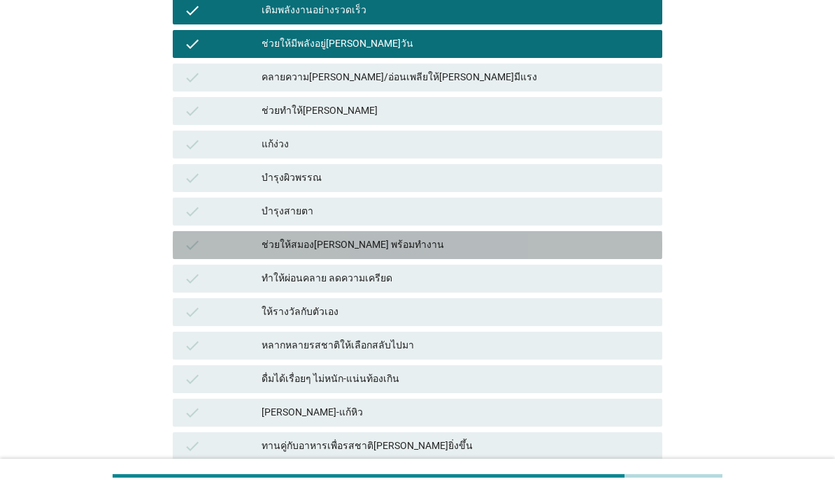
click at [612, 243] on div "ช่วยให้สมอง[PERSON_NAME] พร้อมทำงาน" at bounding box center [455, 245] width 389 height 17
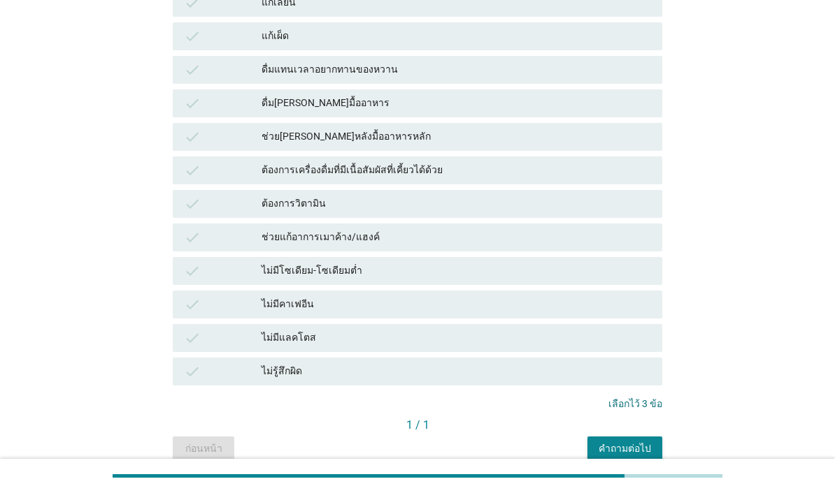
scroll to position [916, 0]
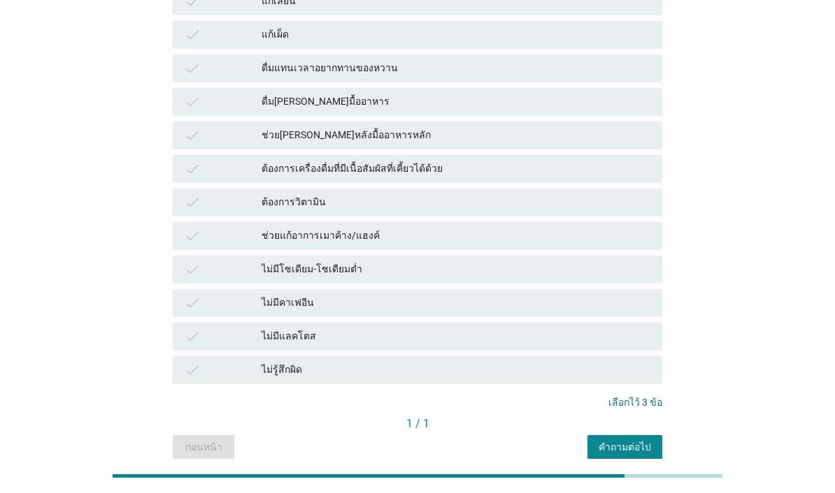
click at [646, 452] on div "คำถามต่อไป" at bounding box center [624, 447] width 52 height 15
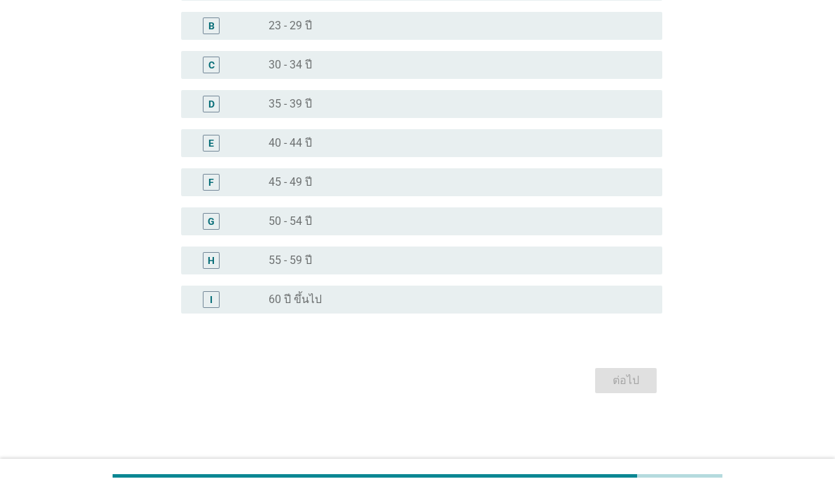
scroll to position [0, 0]
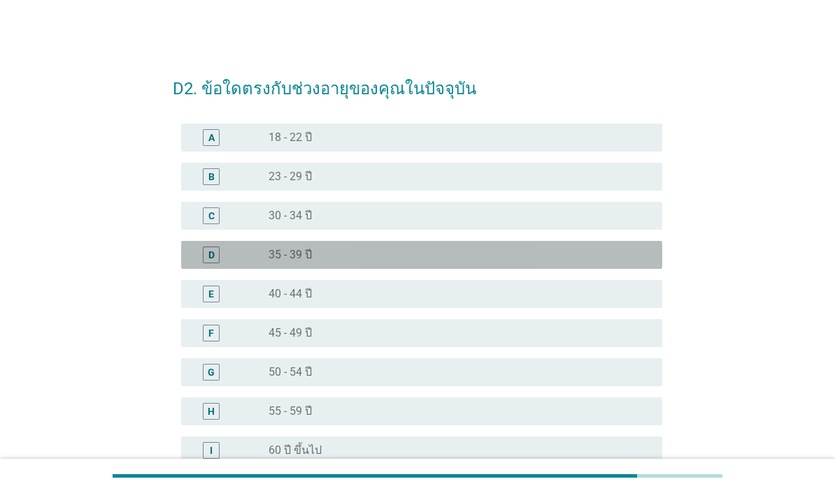
click at [575, 248] on div "radio_button_unchecked 35 - 39 ปี" at bounding box center [453, 255] width 371 height 14
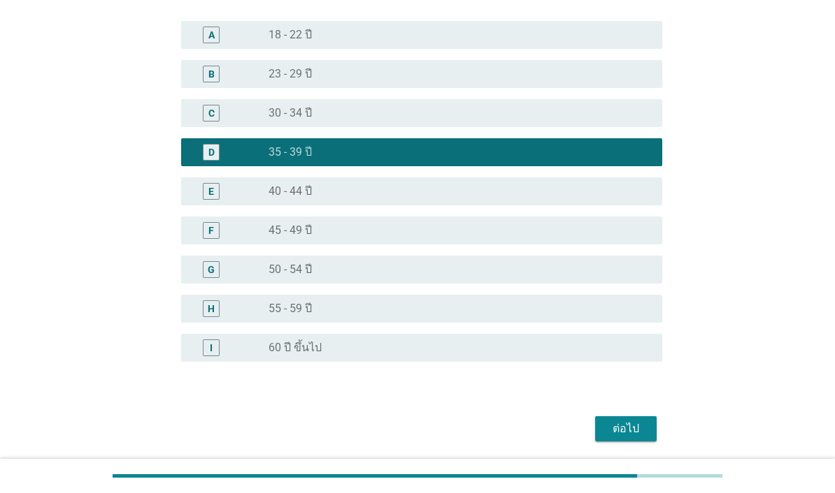
scroll to position [101, 0]
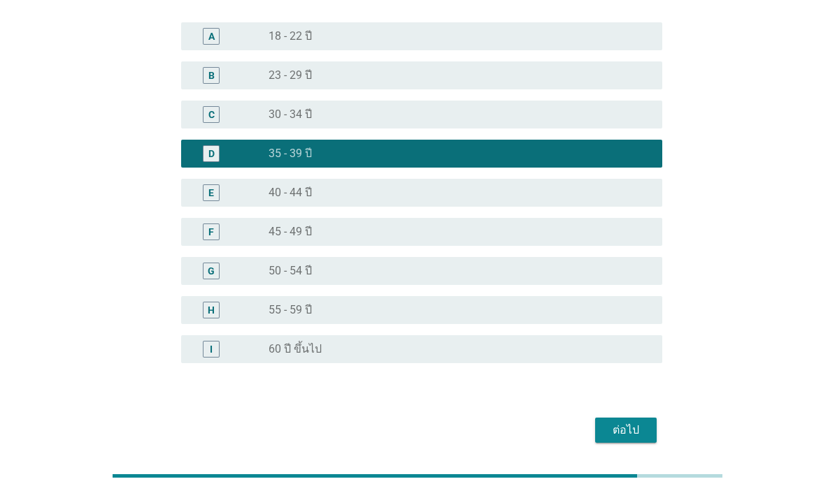
click at [644, 440] on button "ต่อไป" at bounding box center [626, 430] width 62 height 25
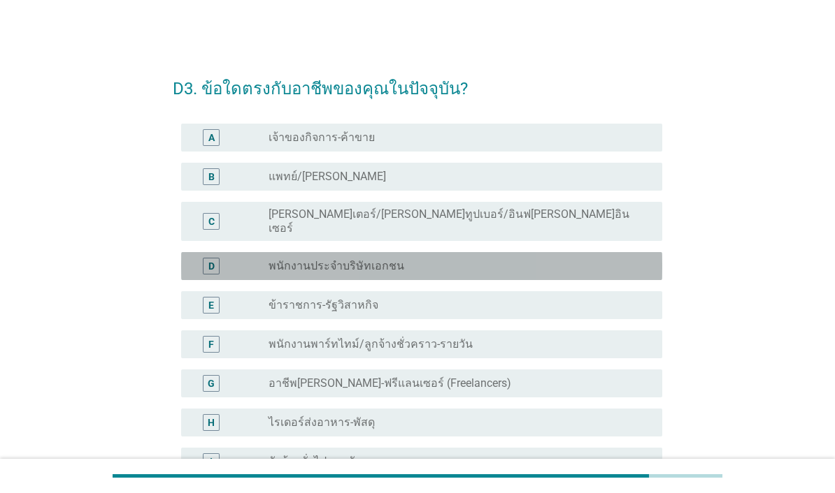
click at [616, 259] on div "radio_button_unchecked พนักงานประจำบริษัทเอกชน" at bounding box center [453, 266] width 371 height 14
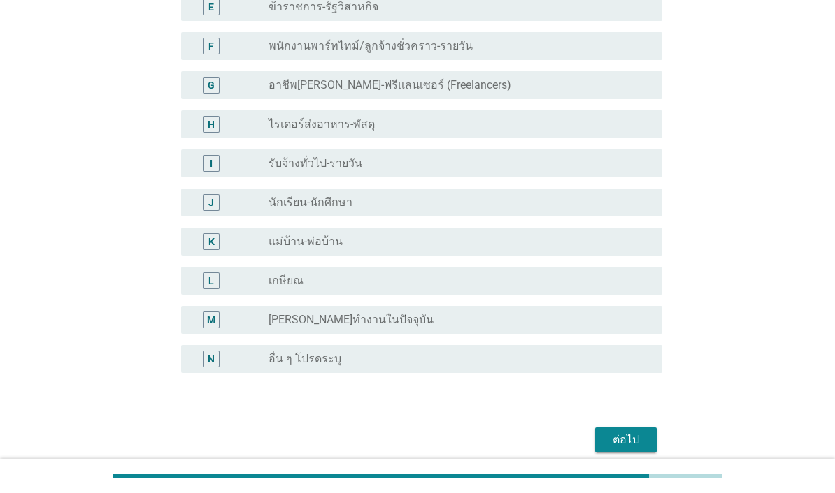
scroll to position [297, 0]
click at [635, 433] on div "ต่อไป" at bounding box center [625, 441] width 39 height 17
